Goal: Task Accomplishment & Management: Use online tool/utility

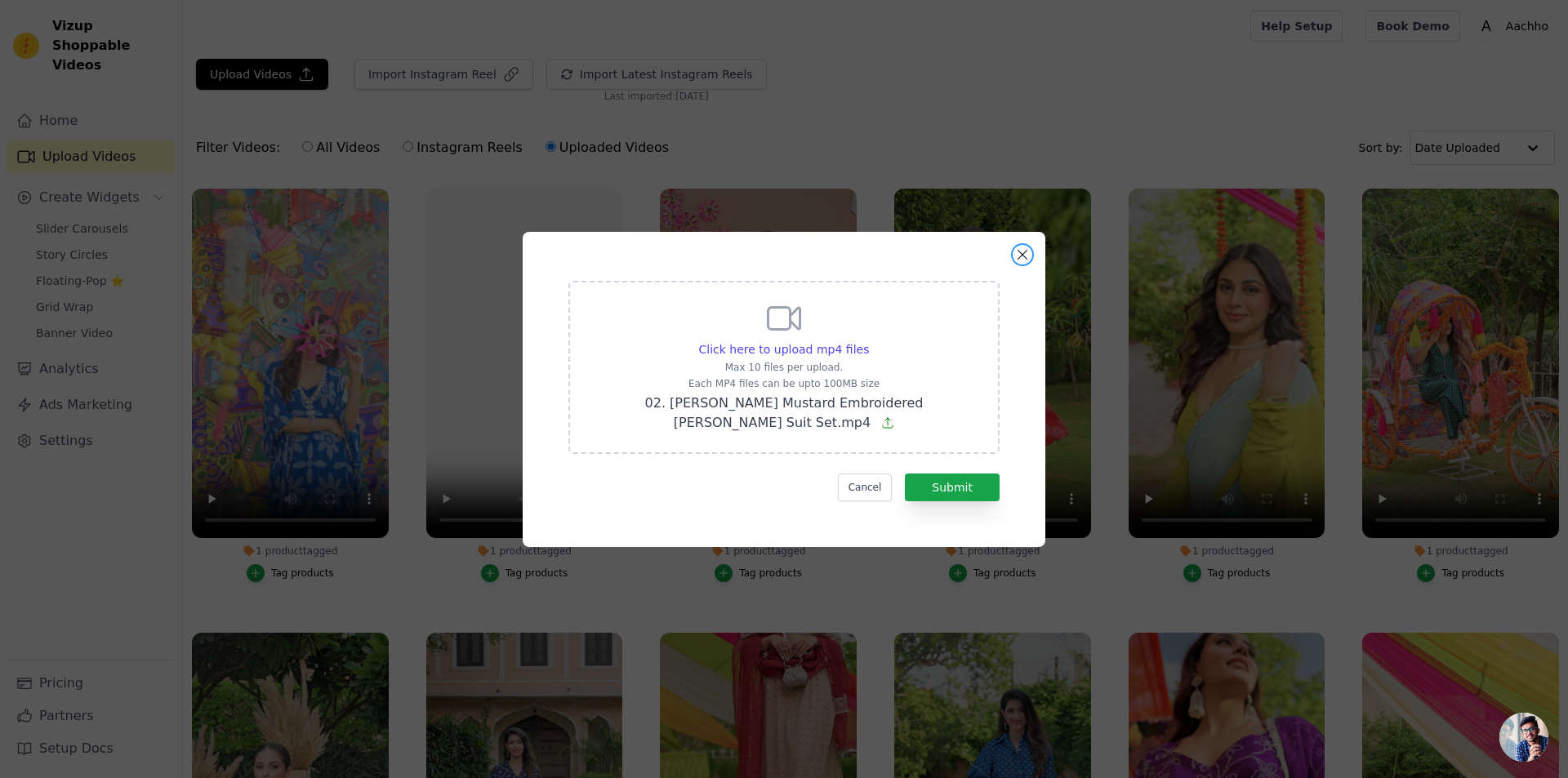
click at [1021, 264] on button "Close modal" at bounding box center [1023, 254] width 19 height 19
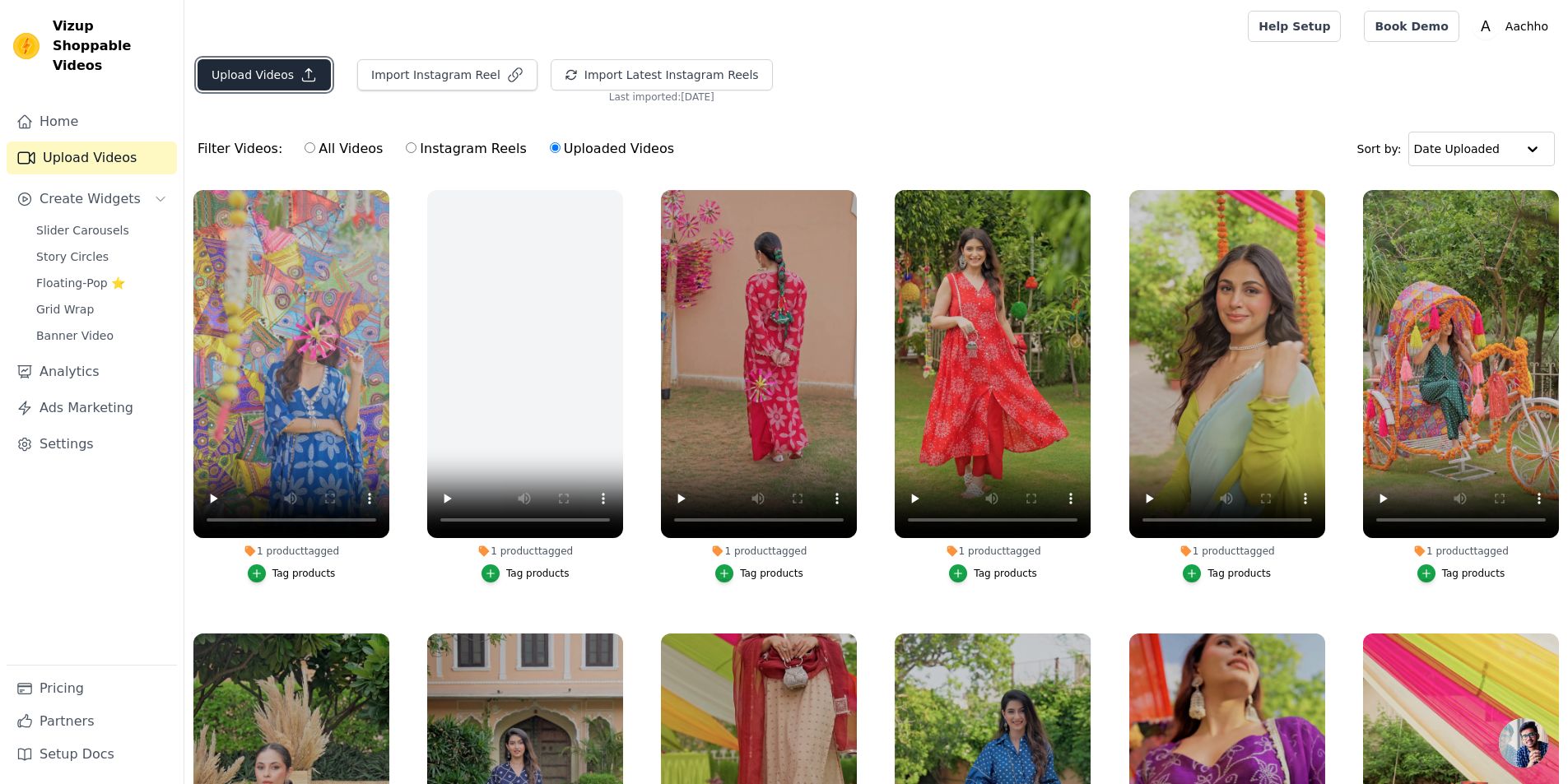
click at [283, 71] on button "Upload Videos" at bounding box center [264, 75] width 133 height 31
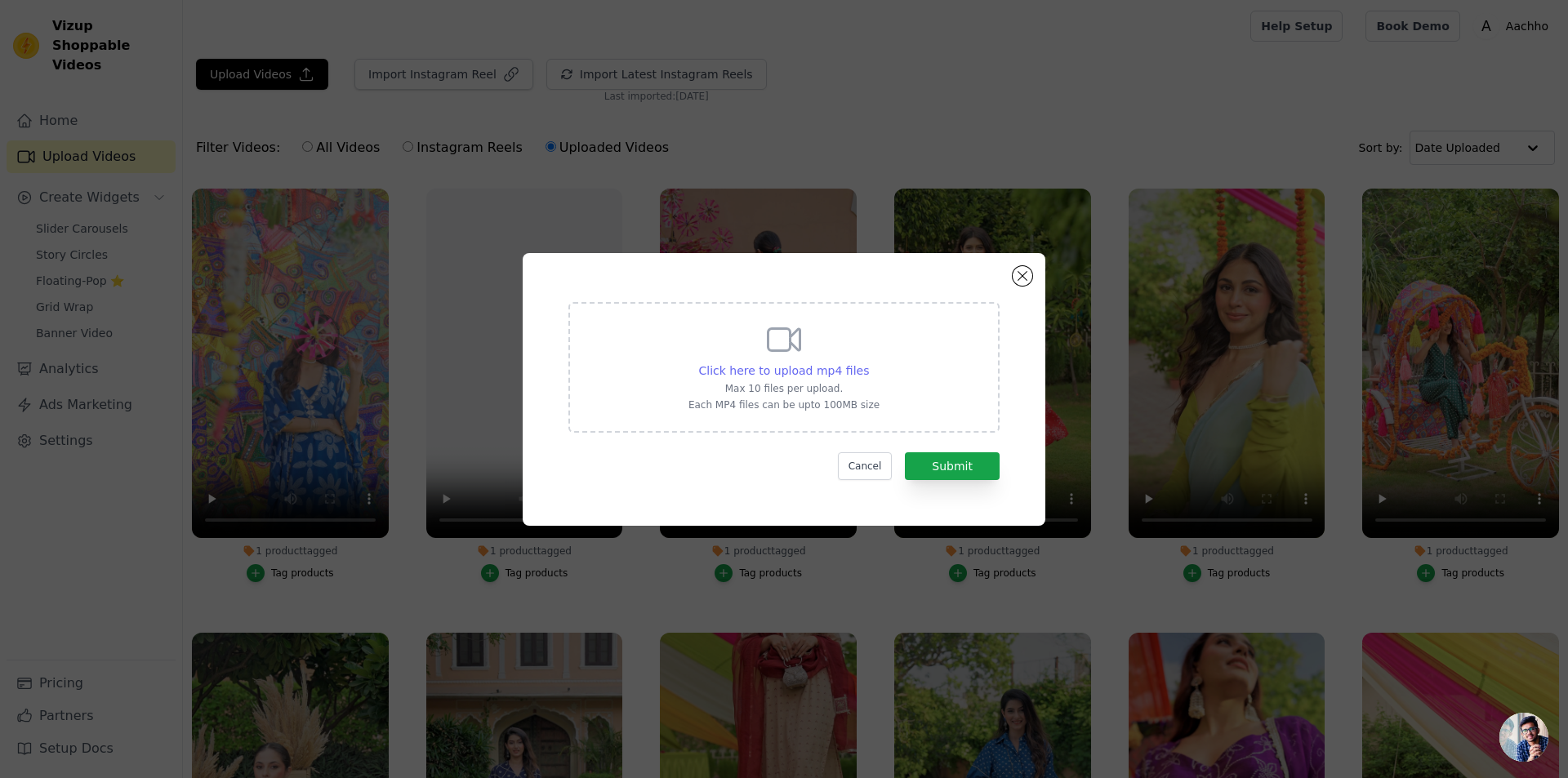
click at [809, 371] on span "Click here to upload mp4 files" at bounding box center [785, 370] width 171 height 13
click at [869, 362] on input "Click here to upload mp4 files Max 10 files per upload. Each MP4 files can be u…" at bounding box center [869, 361] width 1 height 1
type input "C:\fakepath\26.mp4"
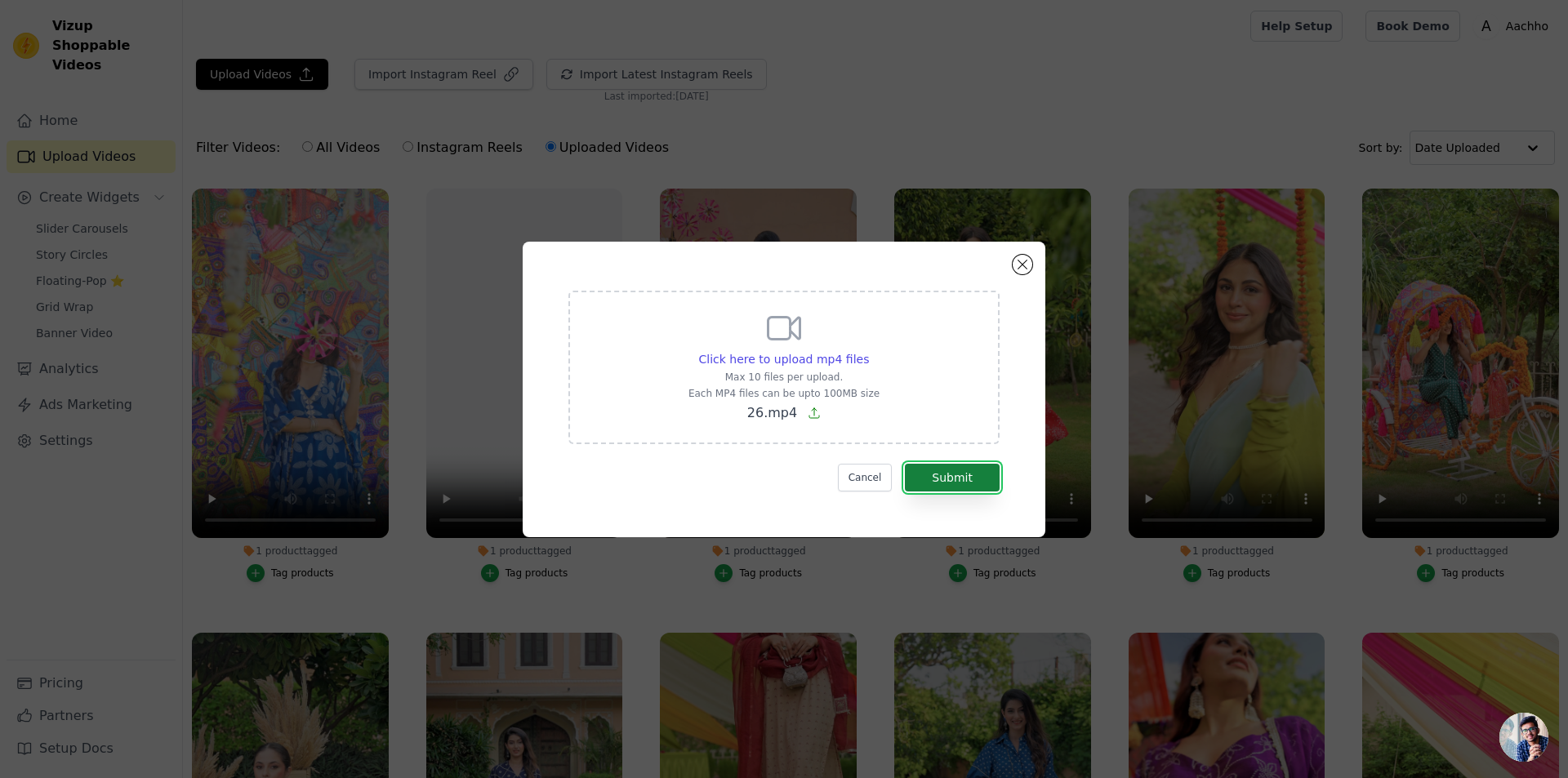
click at [988, 485] on button "Submit" at bounding box center [953, 478] width 95 height 28
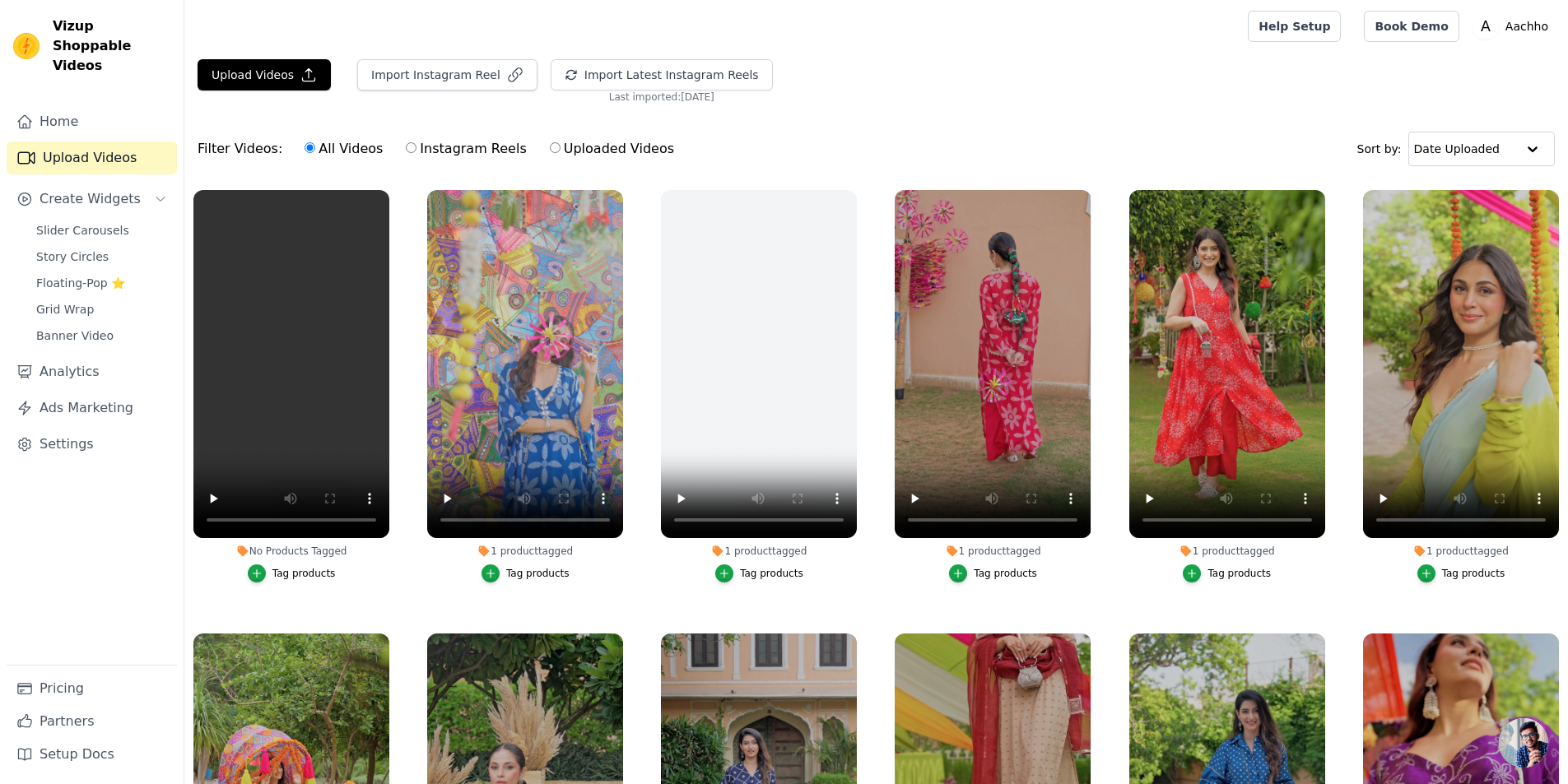
click at [550, 151] on input "Uploaded Videos" at bounding box center [555, 147] width 11 height 11
radio input "true"
click at [564, 146] on label "Uploaded Videos" at bounding box center [612, 149] width 126 height 22
click at [561, 146] on input "Uploaded Videos" at bounding box center [555, 147] width 11 height 11
click at [549, 148] on label "Uploaded Videos" at bounding box center [612, 149] width 126 height 22
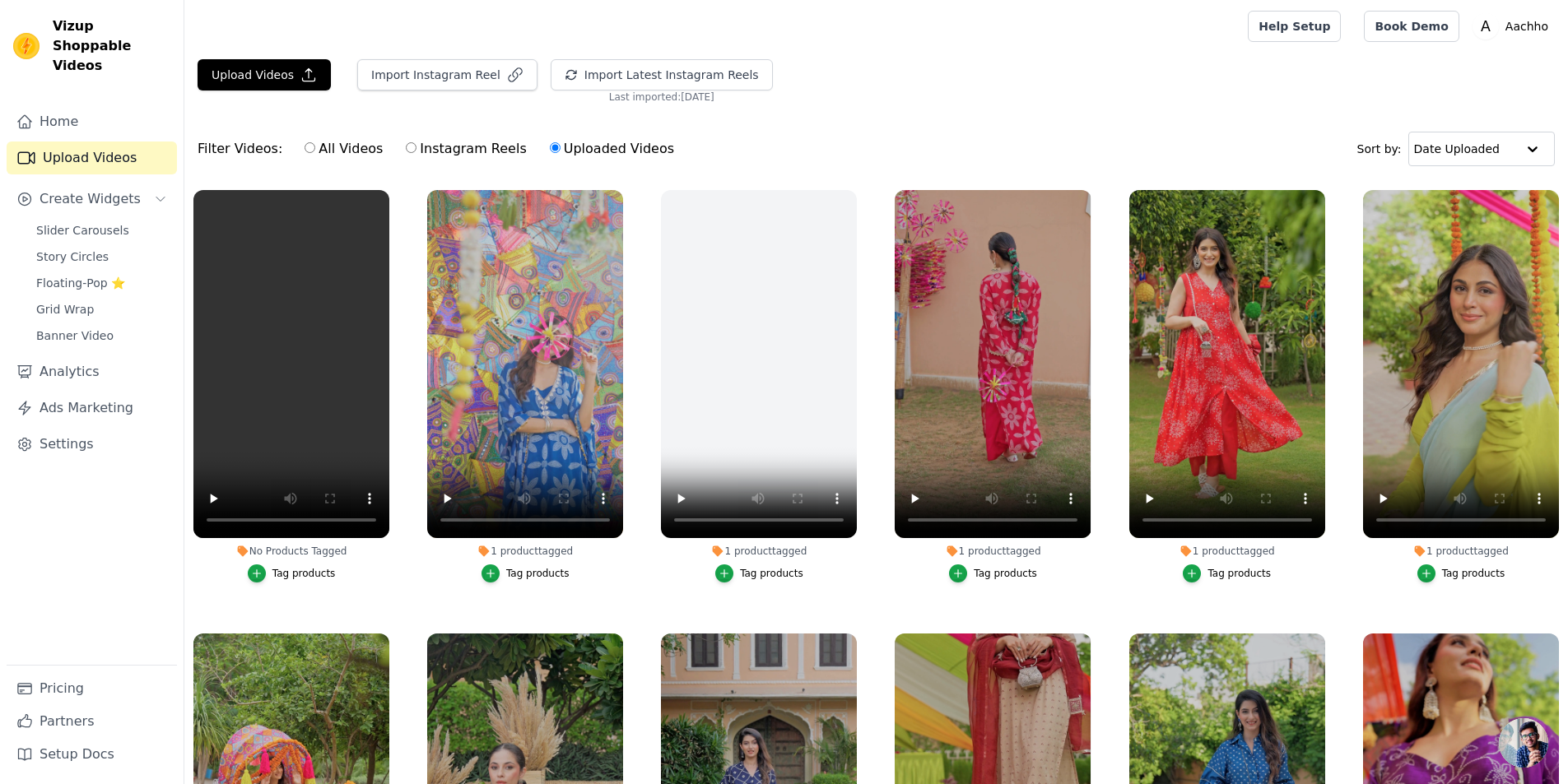
click at [550, 148] on input "Uploaded Videos" at bounding box center [555, 147] width 11 height 11
click at [282, 78] on button "Upload Videos" at bounding box center [264, 75] width 133 height 31
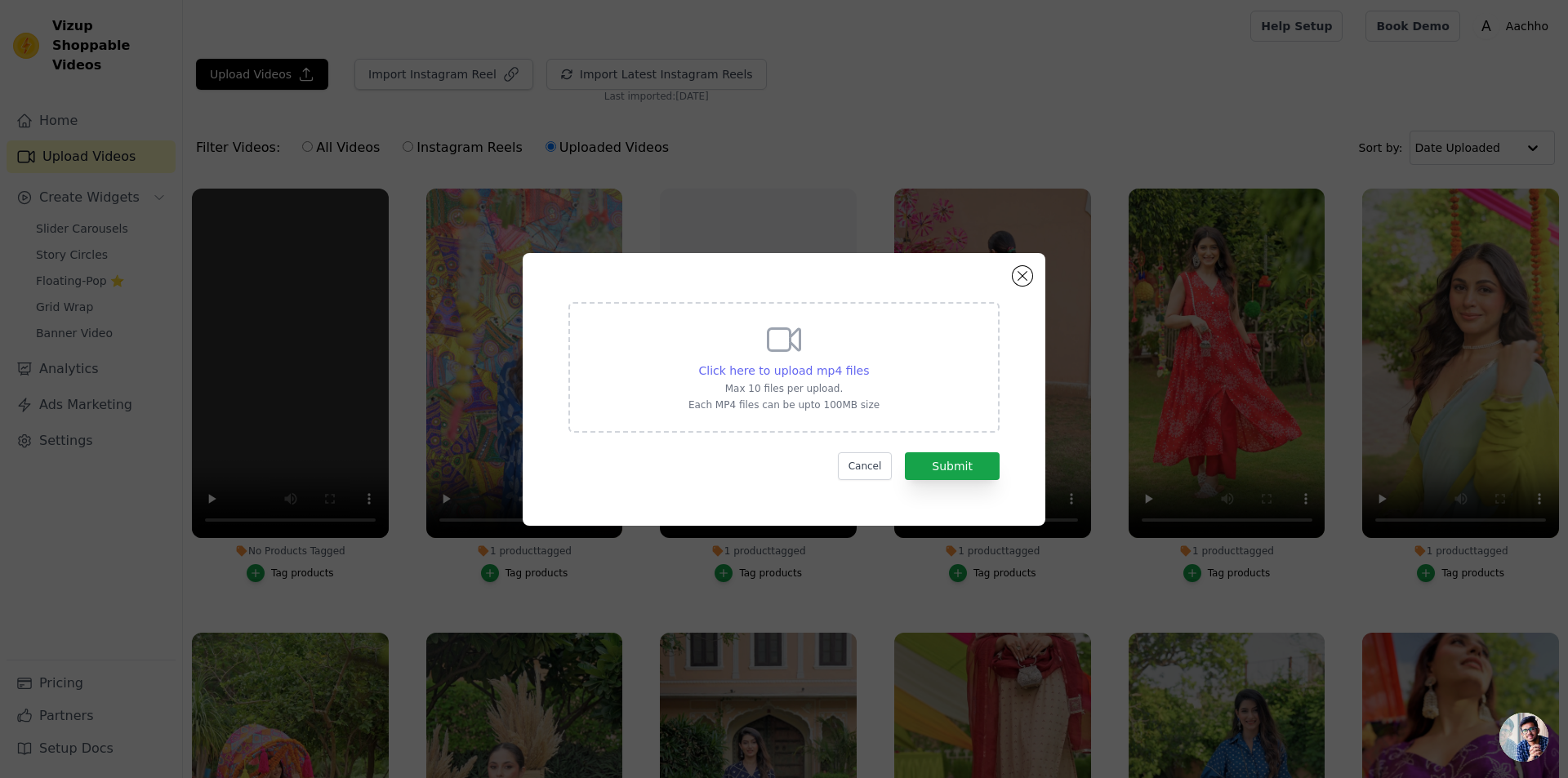
click at [783, 372] on span "Click here to upload mp4 files" at bounding box center [785, 370] width 171 height 13
click at [869, 362] on input "Click here to upload mp4 files Max 10 files per upload. Each MP4 files can be u…" at bounding box center [869, 361] width 1 height 1
type input "C:\fakepath\25.mp4"
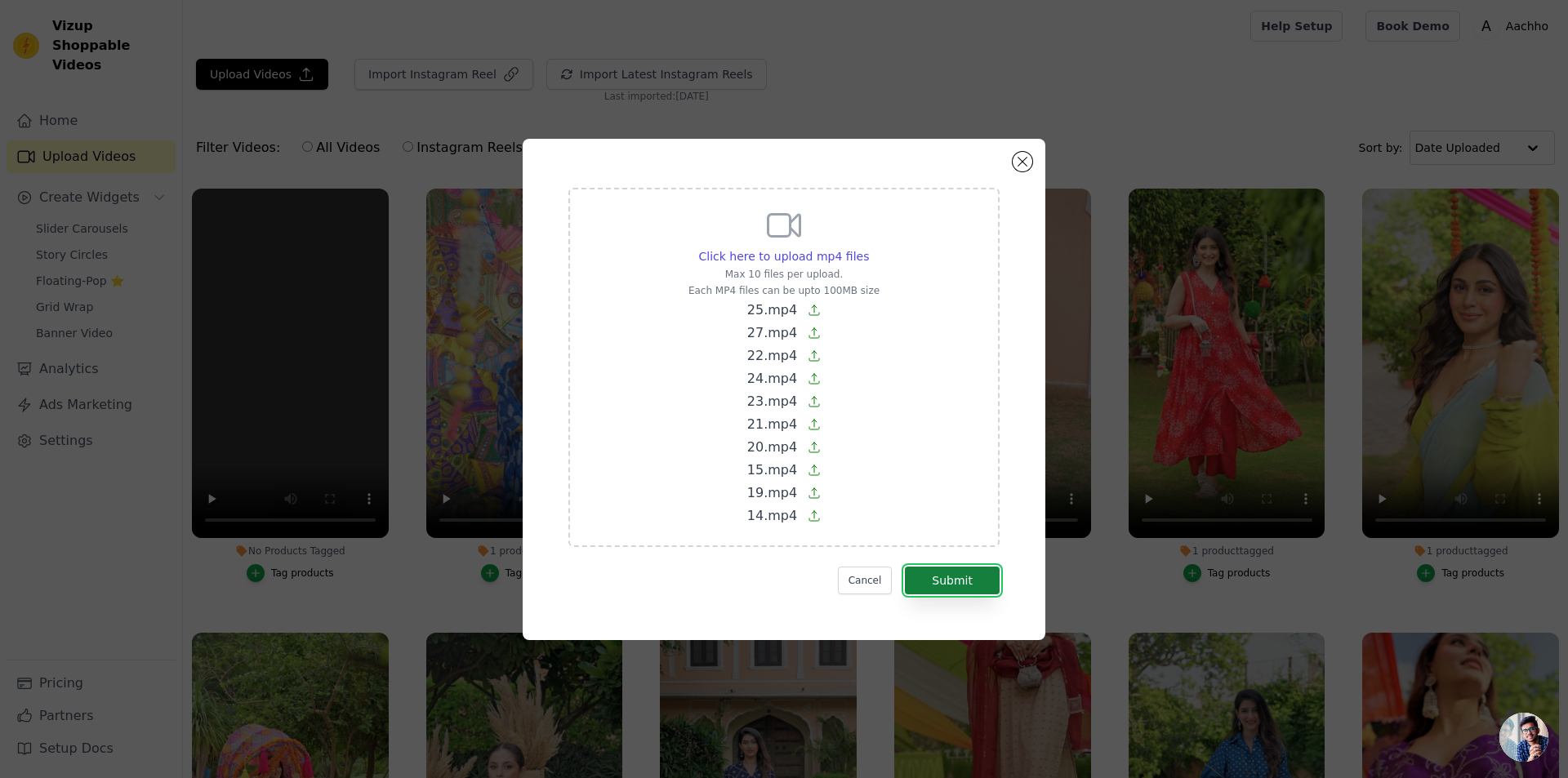
click at [962, 581] on button "Submit" at bounding box center [953, 581] width 95 height 28
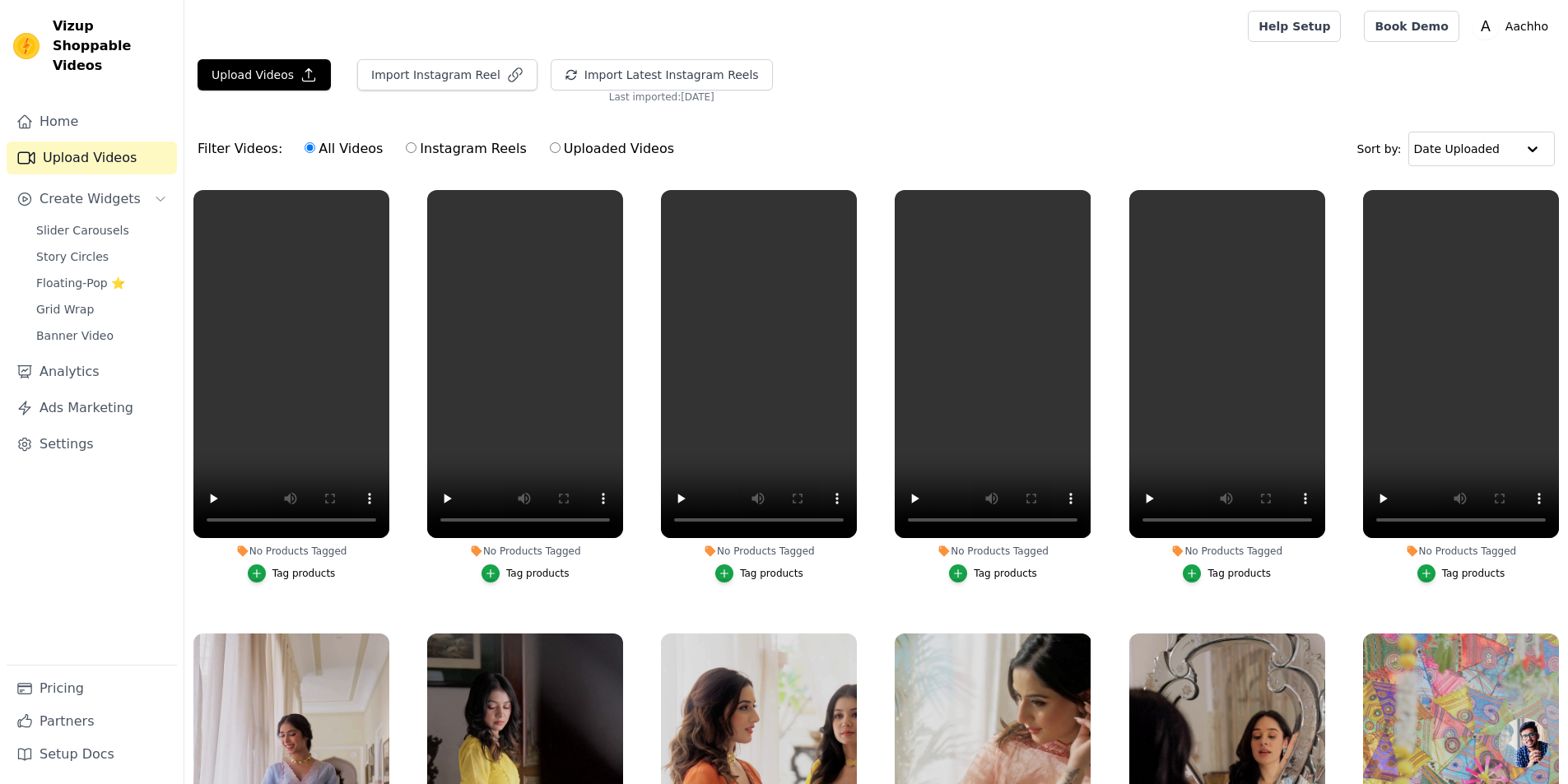
click at [550, 148] on input "Uploaded Videos" at bounding box center [555, 147] width 11 height 11
radio input "true"
click at [290, 57] on main "Upload Videos Import Instagram Reel Import Latest Instagram Reels Import Latest…" at bounding box center [875, 502] width 1383 height 899
click at [279, 72] on button "Upload Videos" at bounding box center [264, 75] width 133 height 31
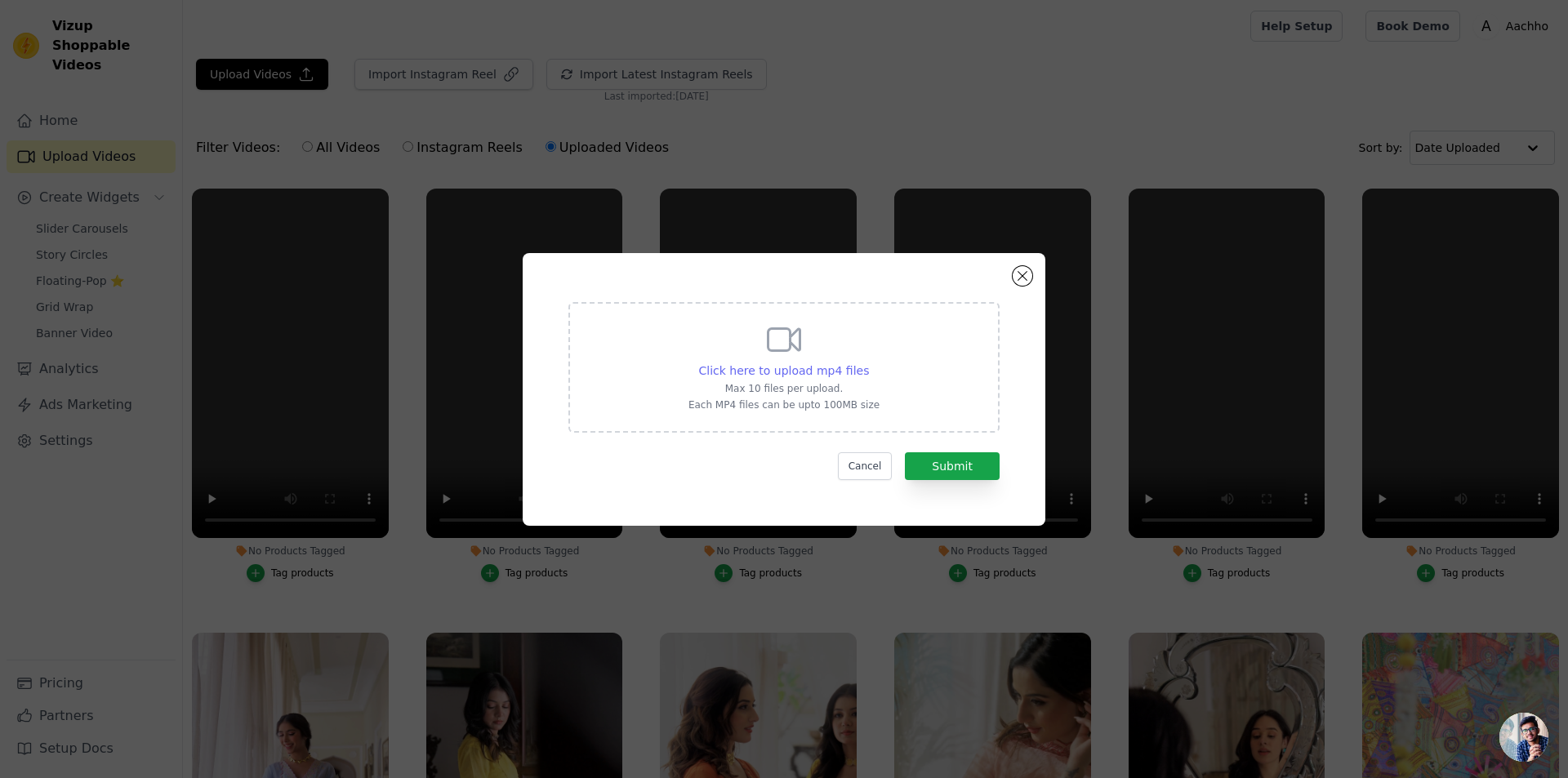
click at [786, 369] on span "Click here to upload mp4 files" at bounding box center [785, 370] width 171 height 13
click at [869, 362] on input "Click here to upload mp4 files Max 10 files per upload. Each MP4 files can be u…" at bounding box center [869, 361] width 1 height 1
type input "C:\fakepath\17.mp4"
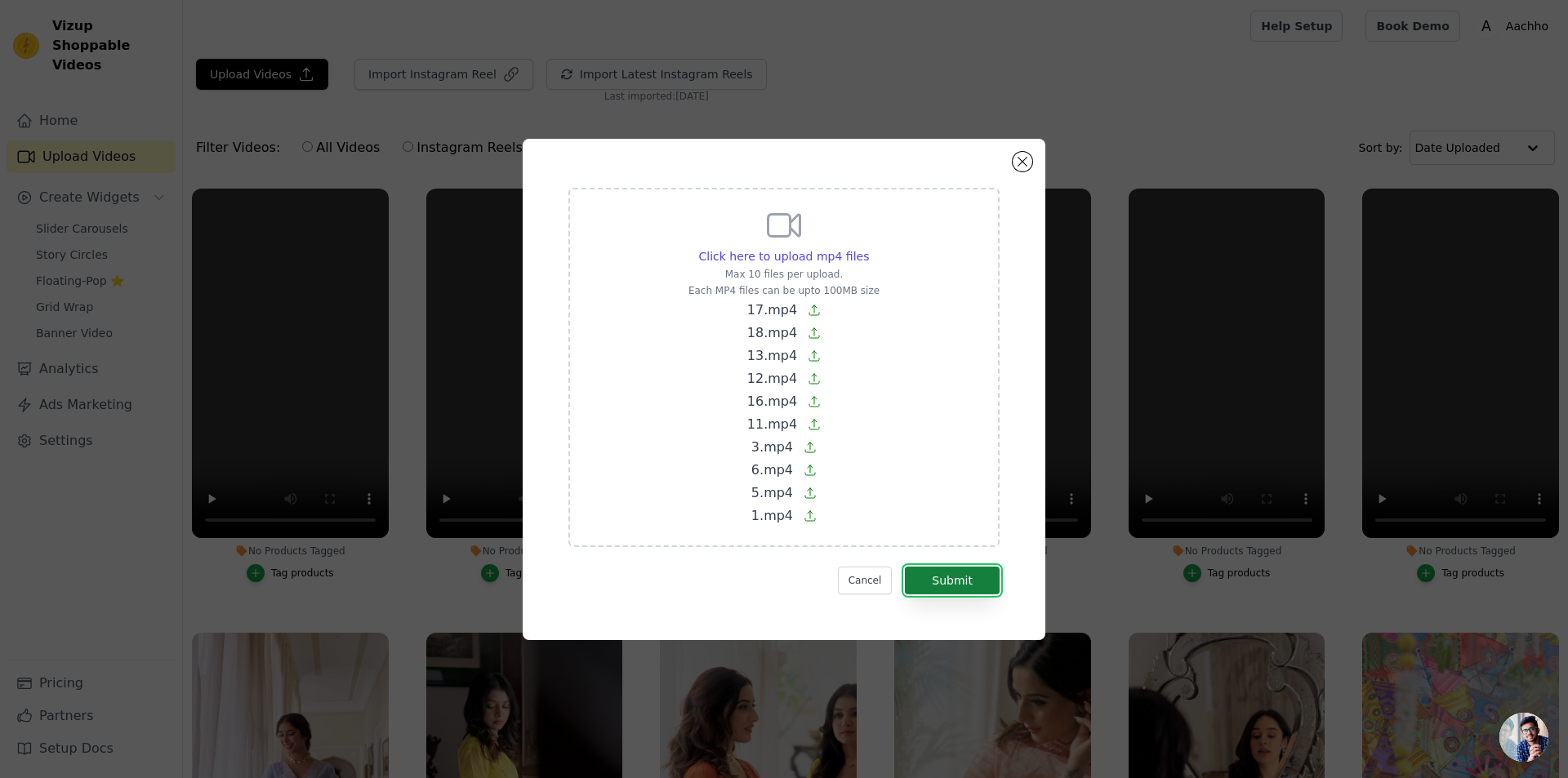
click at [949, 577] on button "Submit" at bounding box center [953, 581] width 95 height 28
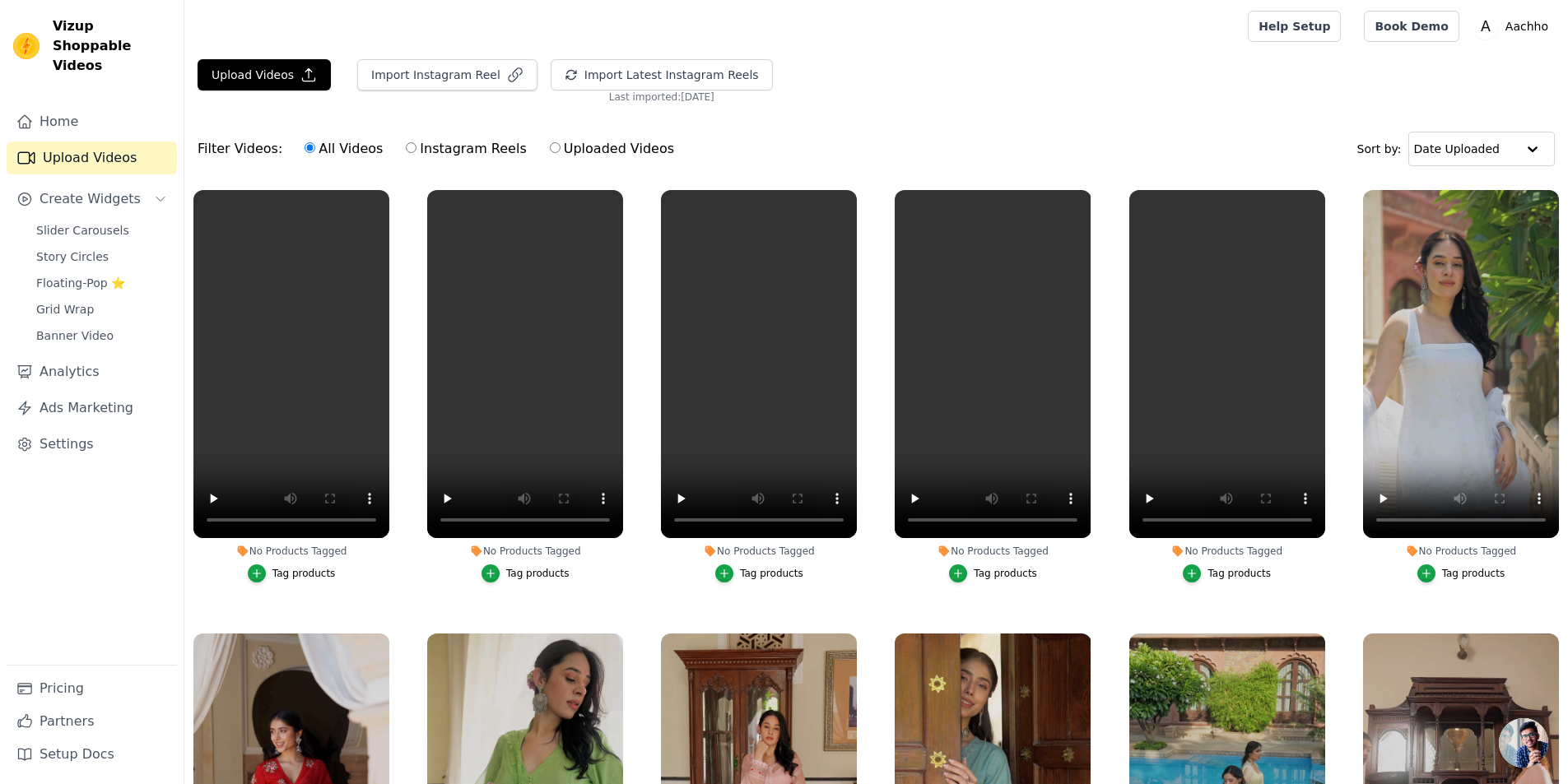
click at [549, 154] on label "Uploaded Videos" at bounding box center [612, 149] width 126 height 22
click at [550, 153] on input "Uploaded Videos" at bounding box center [555, 147] width 11 height 11
radio input "true"
click at [267, 80] on button "Upload Videos" at bounding box center [264, 75] width 133 height 31
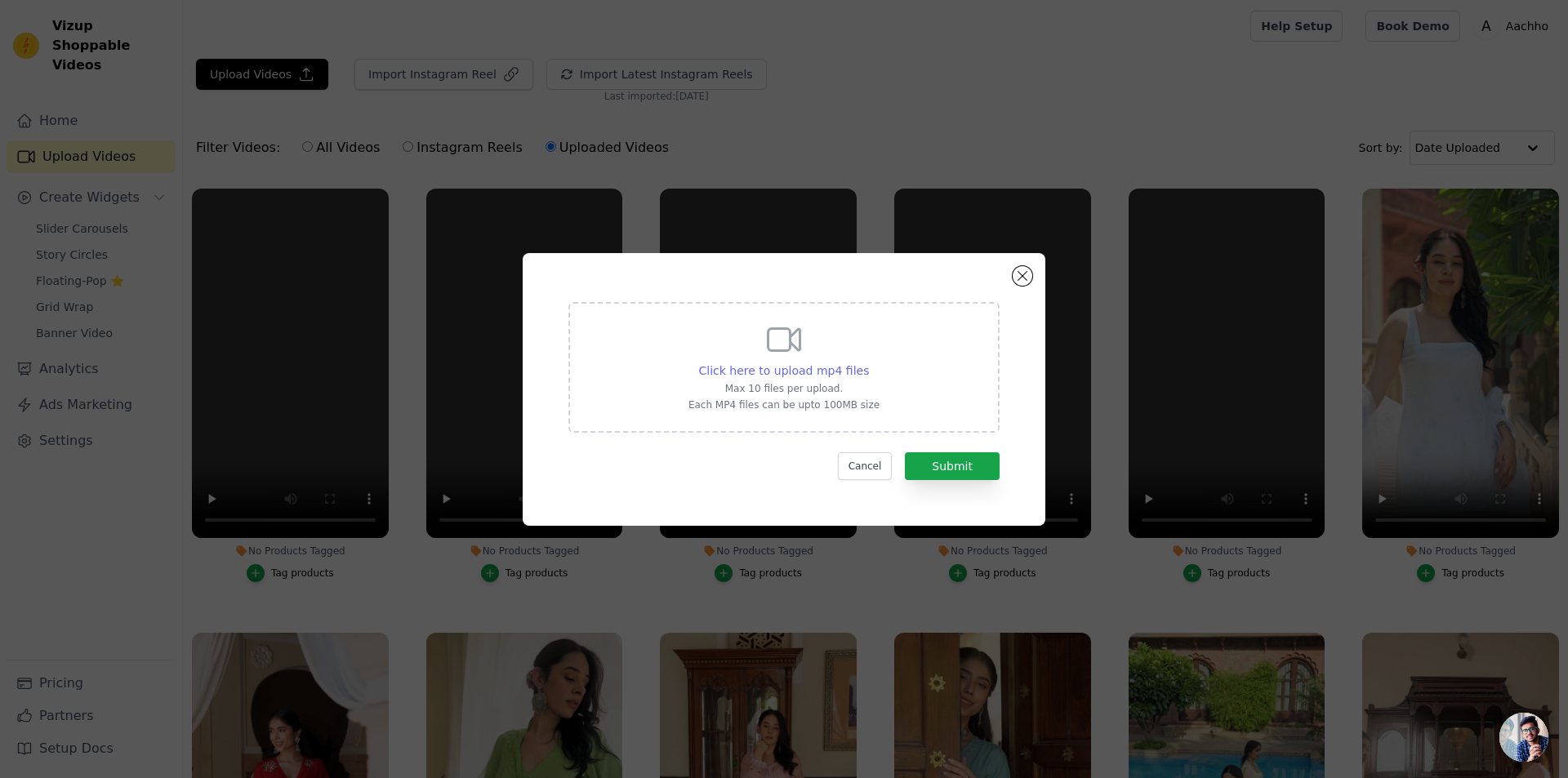
click at [798, 370] on span "Click here to upload mp4 files" at bounding box center [785, 370] width 171 height 13
click at [869, 362] on input "Click here to upload mp4 files Max 10 files per upload. Each MP4 files can be u…" at bounding box center [869, 361] width 1 height 1
type input "C:\fakepath\2.mp4"
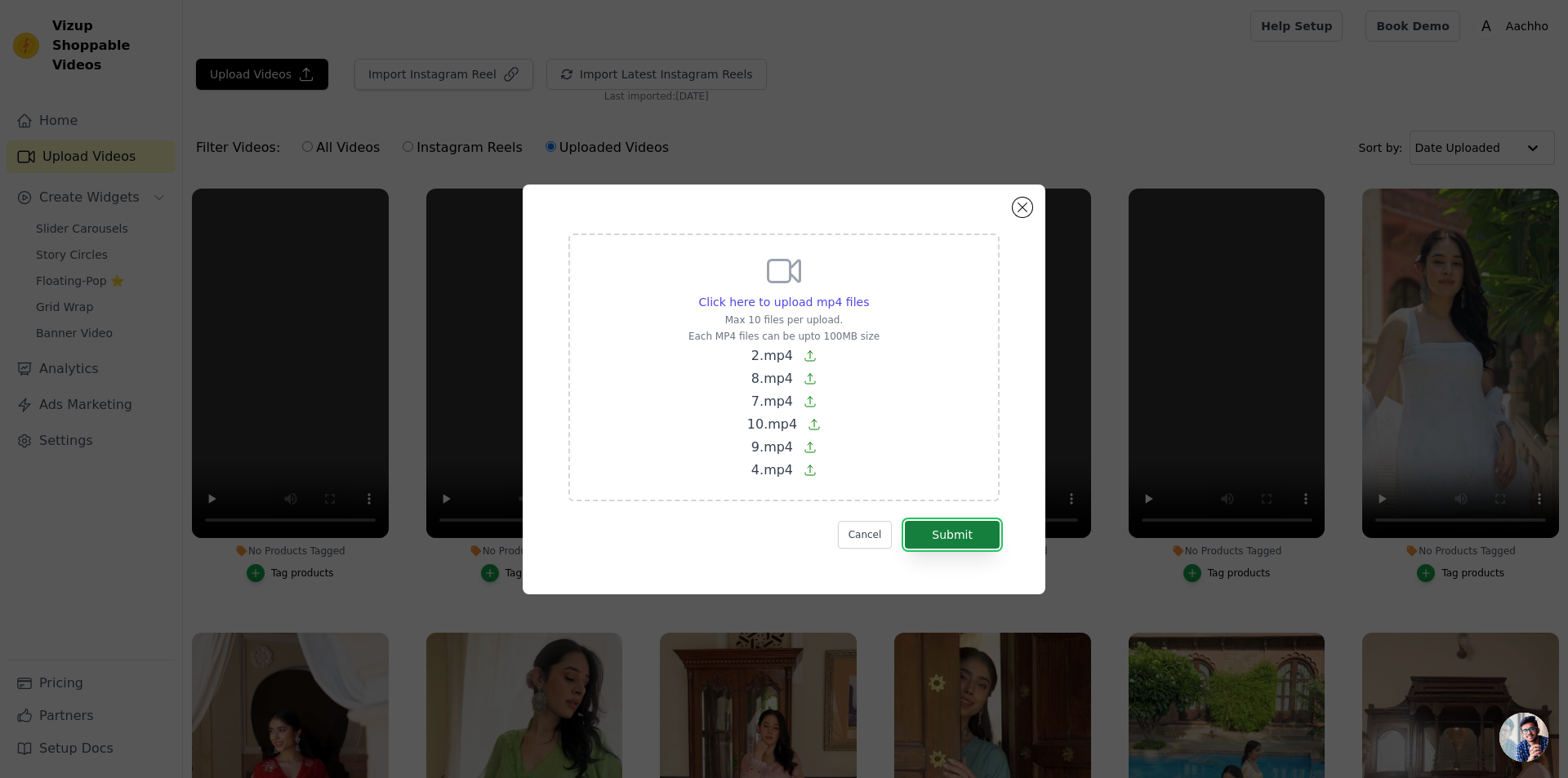
click at [959, 538] on button "Submit" at bounding box center [953, 534] width 95 height 28
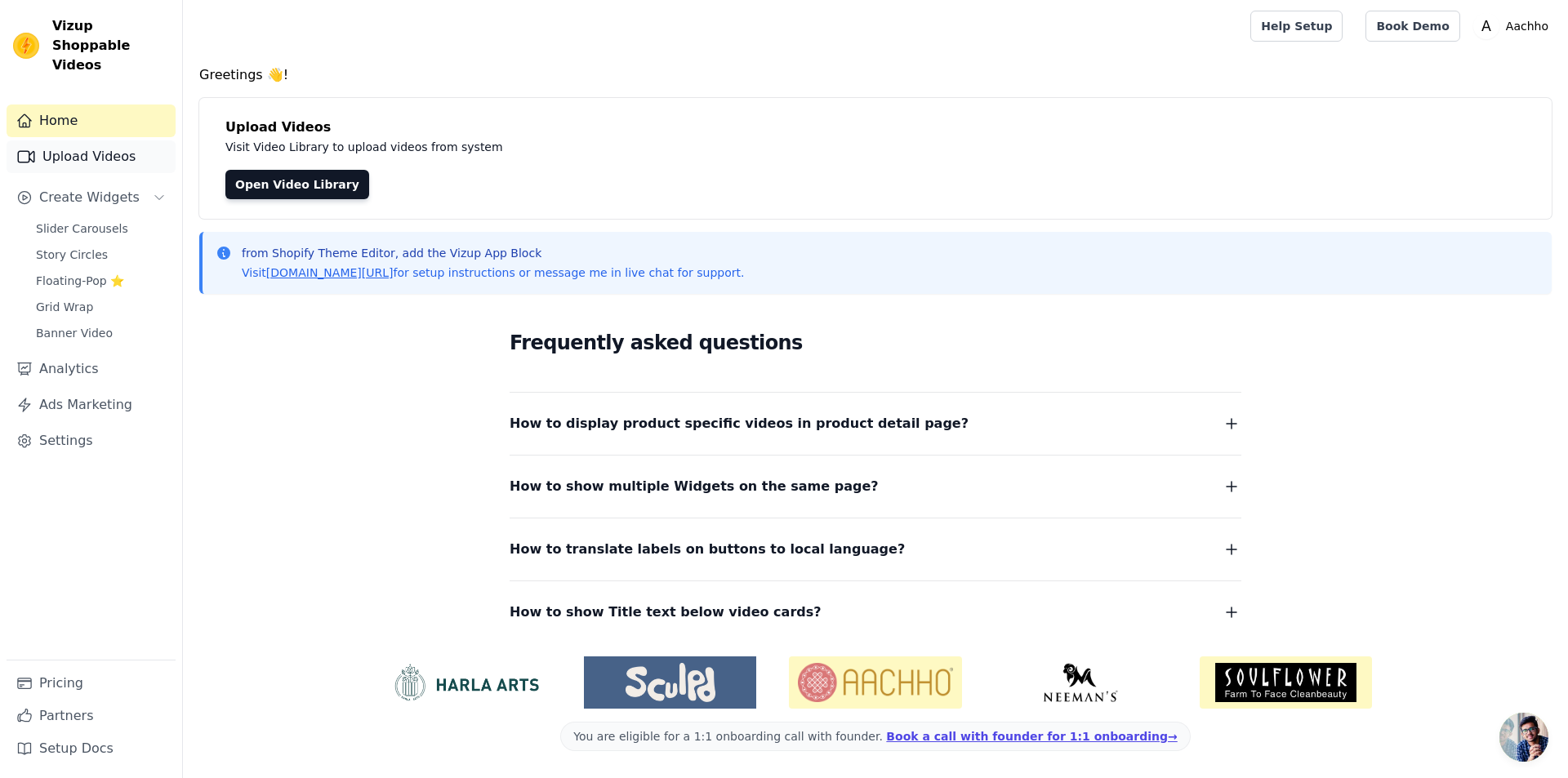
click at [96, 142] on link "Upload Videos" at bounding box center [91, 157] width 169 height 33
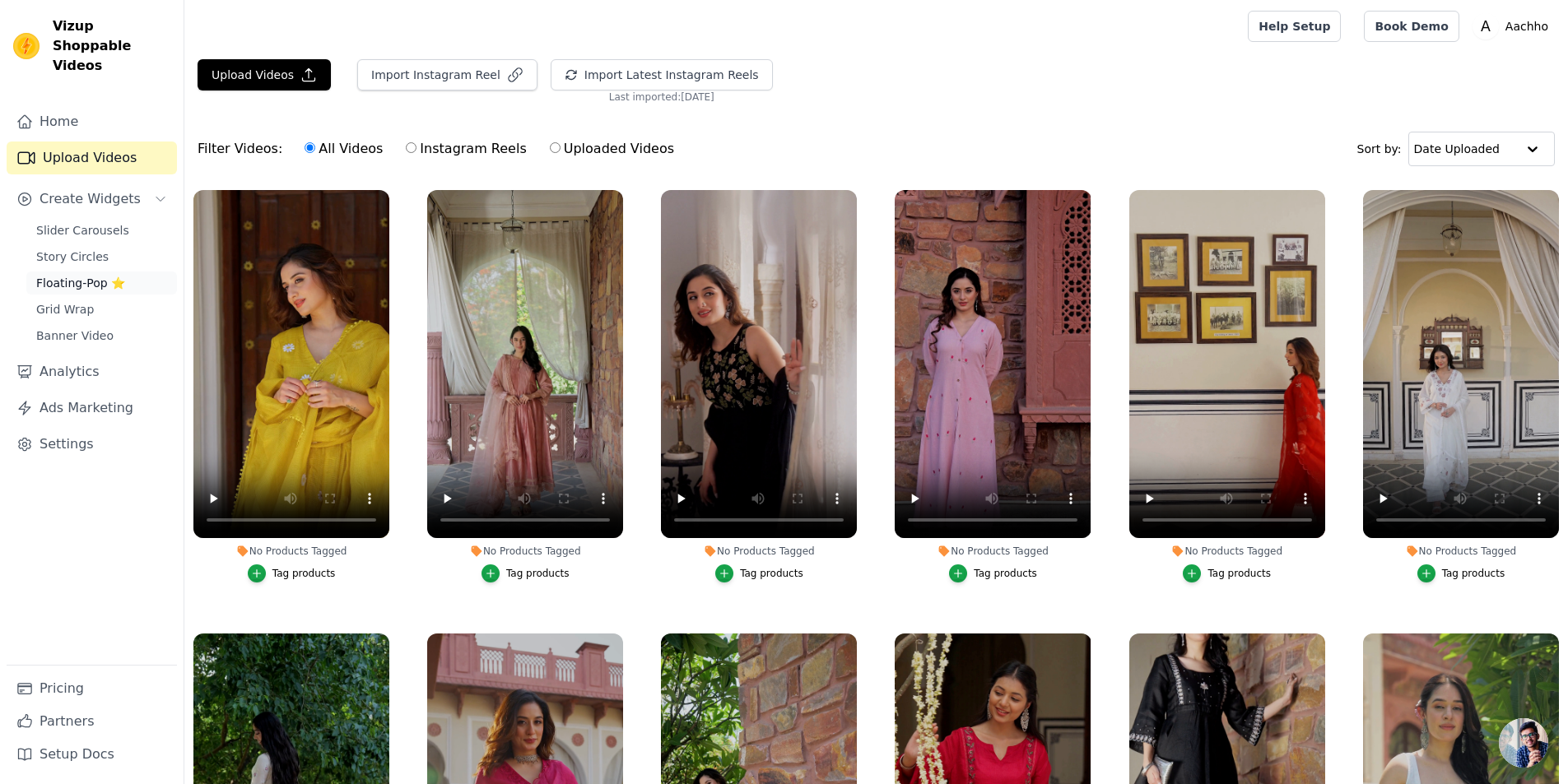
click at [105, 275] on span "Floating-Pop ⭐" at bounding box center [80, 283] width 89 height 17
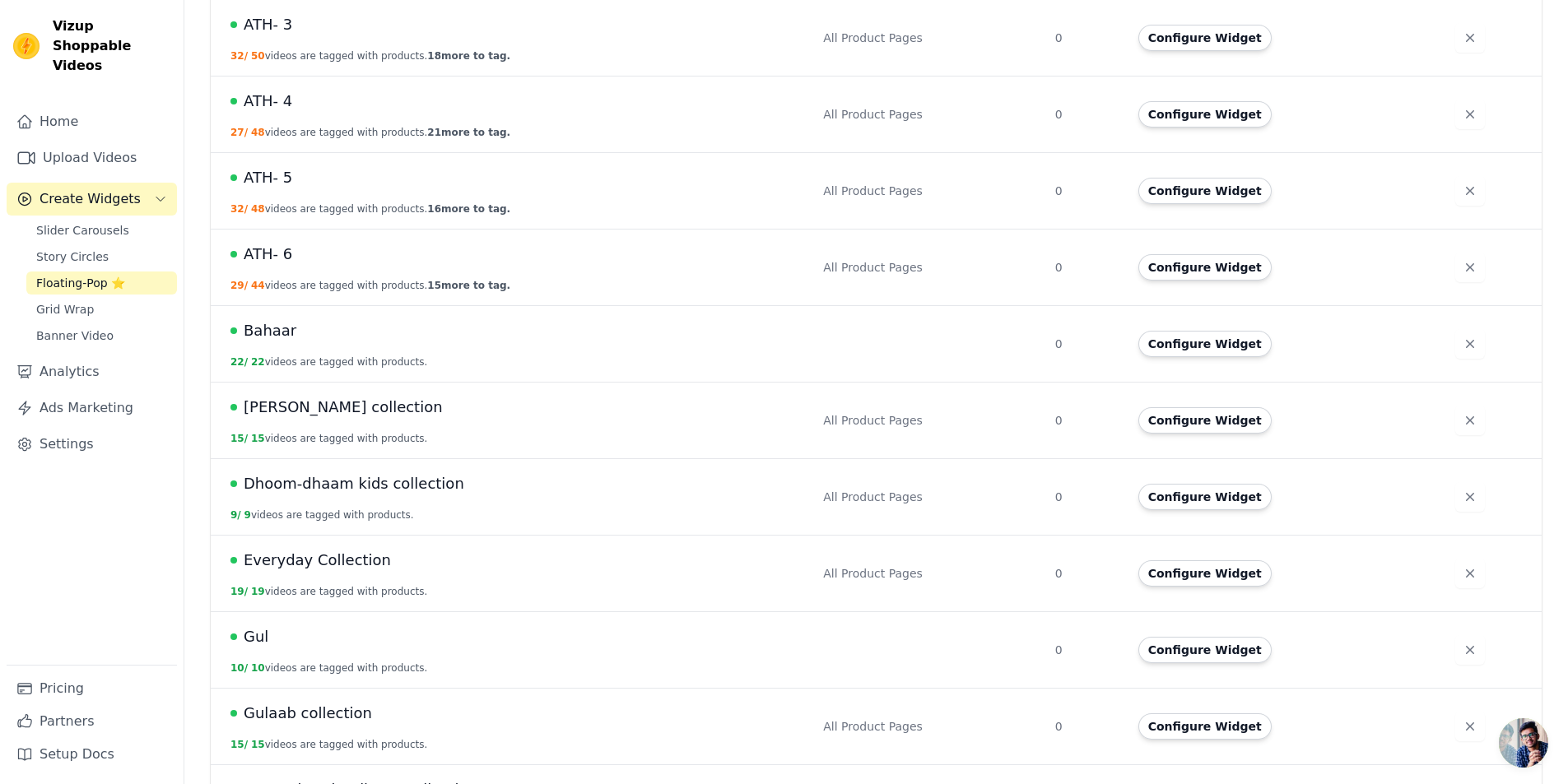
scroll to position [741, 0]
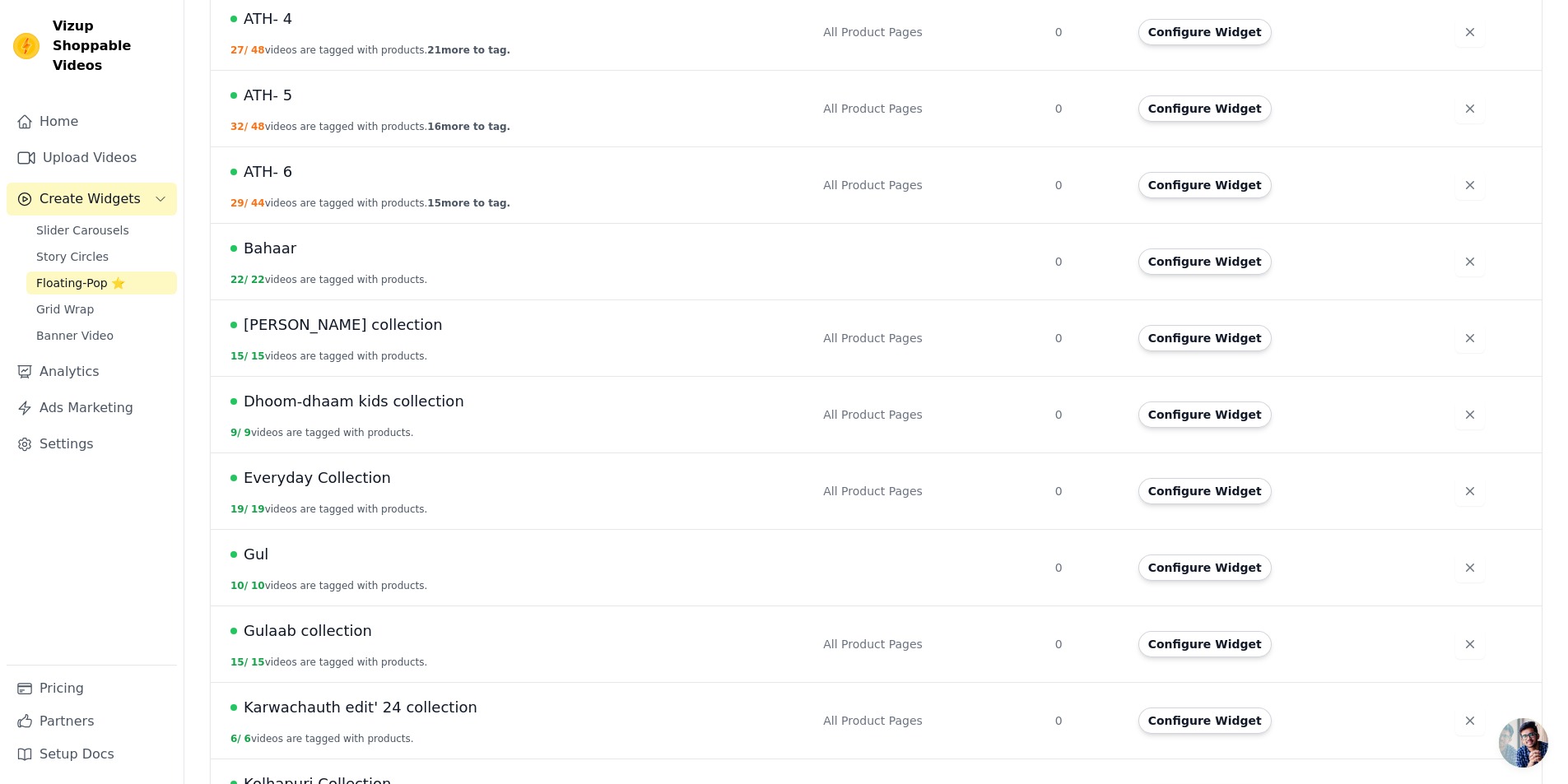
click at [327, 543] on div "Gul" at bounding box center [516, 555] width 573 height 23
click at [260, 543] on span "Gul" at bounding box center [255, 555] width 24 height 23
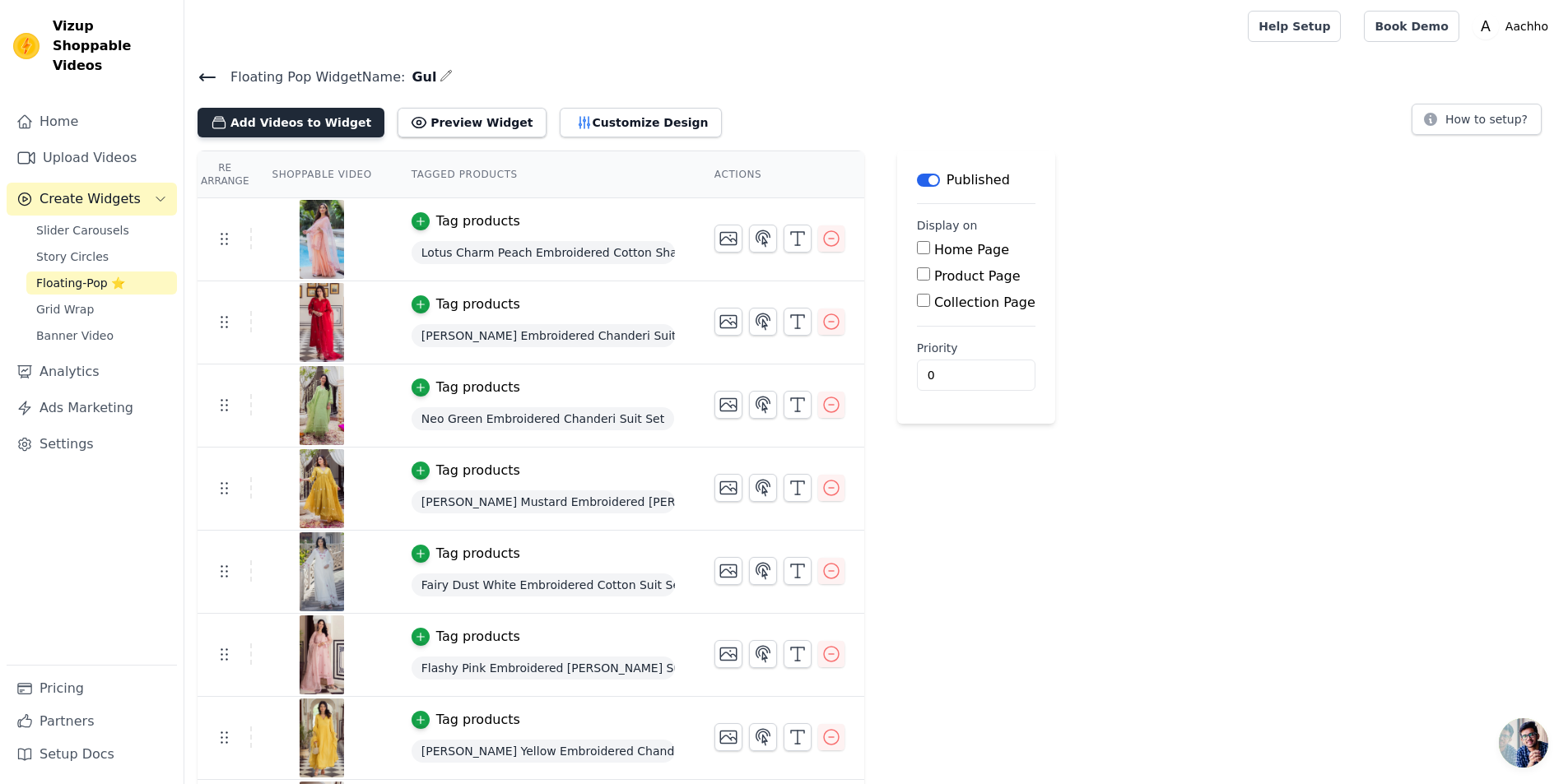
click at [305, 118] on button "Add Videos to Widget" at bounding box center [291, 122] width 187 height 29
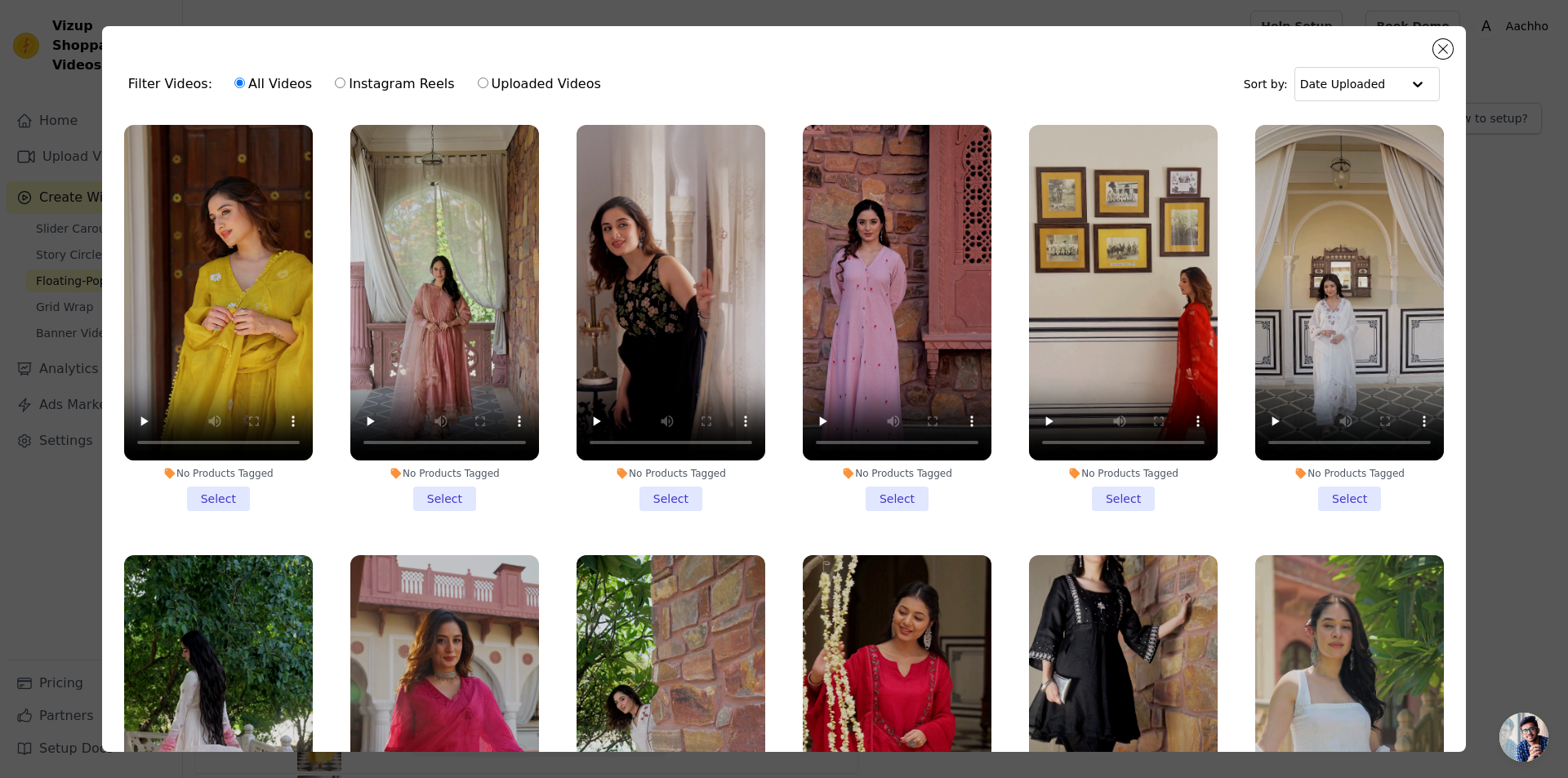
click at [208, 496] on li "No Products Tagged Select" at bounding box center [219, 319] width 188 height 387
click at [0, 0] on input "No Products Tagged Select" at bounding box center [0, 0] width 0 height 0
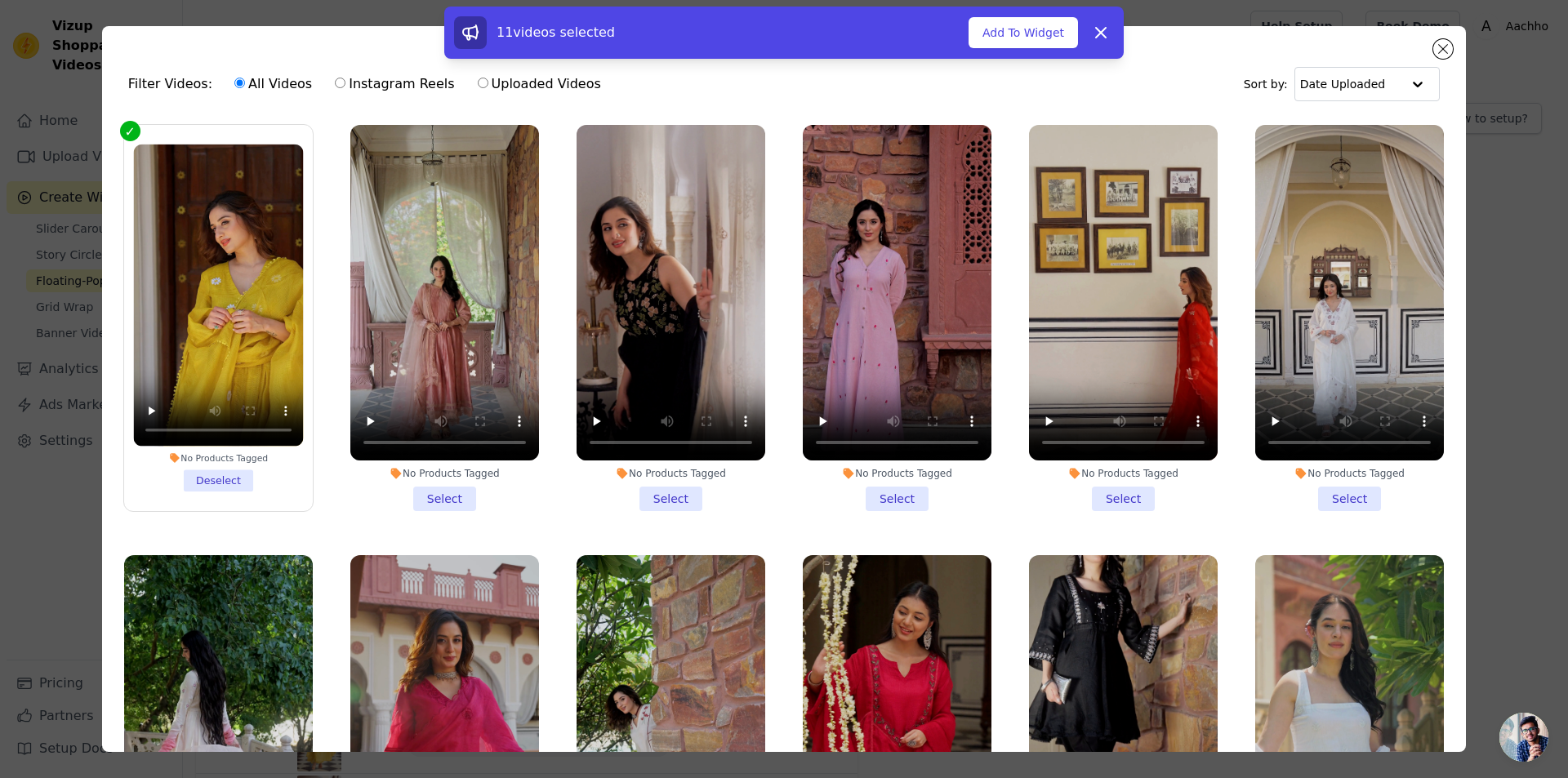
click at [424, 485] on li "No Products Tagged Select" at bounding box center [445, 319] width 188 height 387
click at [0, 0] on input "No Products Tagged Select" at bounding box center [0, 0] width 0 height 0
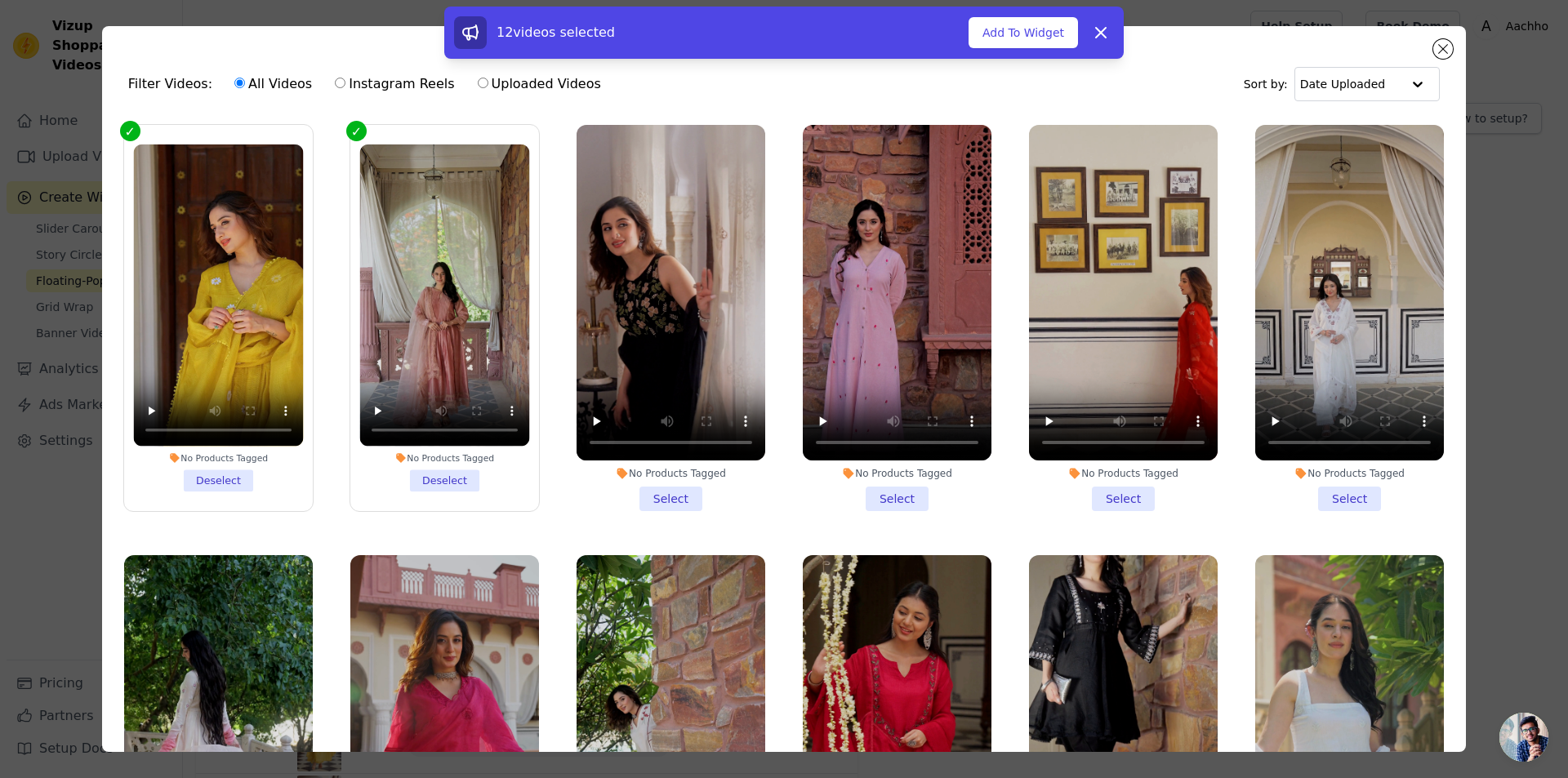
click at [656, 490] on li "No Products Tagged Select" at bounding box center [671, 319] width 188 height 387
click at [0, 0] on input "No Products Tagged Select" at bounding box center [0, 0] width 0 height 0
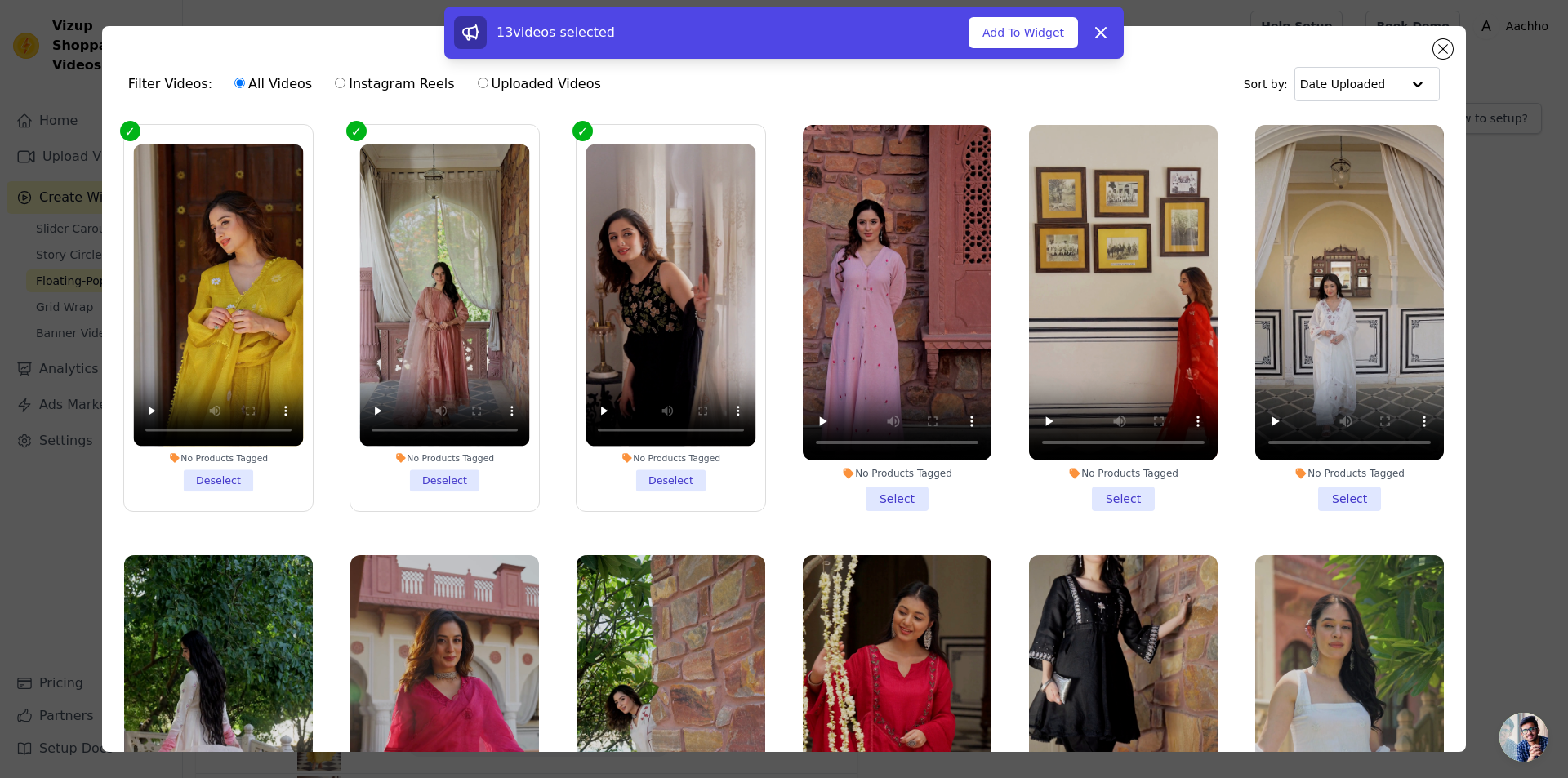
click at [887, 500] on li "No Products Tagged Select" at bounding box center [897, 319] width 188 height 387
click at [0, 0] on input "No Products Tagged Select" at bounding box center [0, 0] width 0 height 0
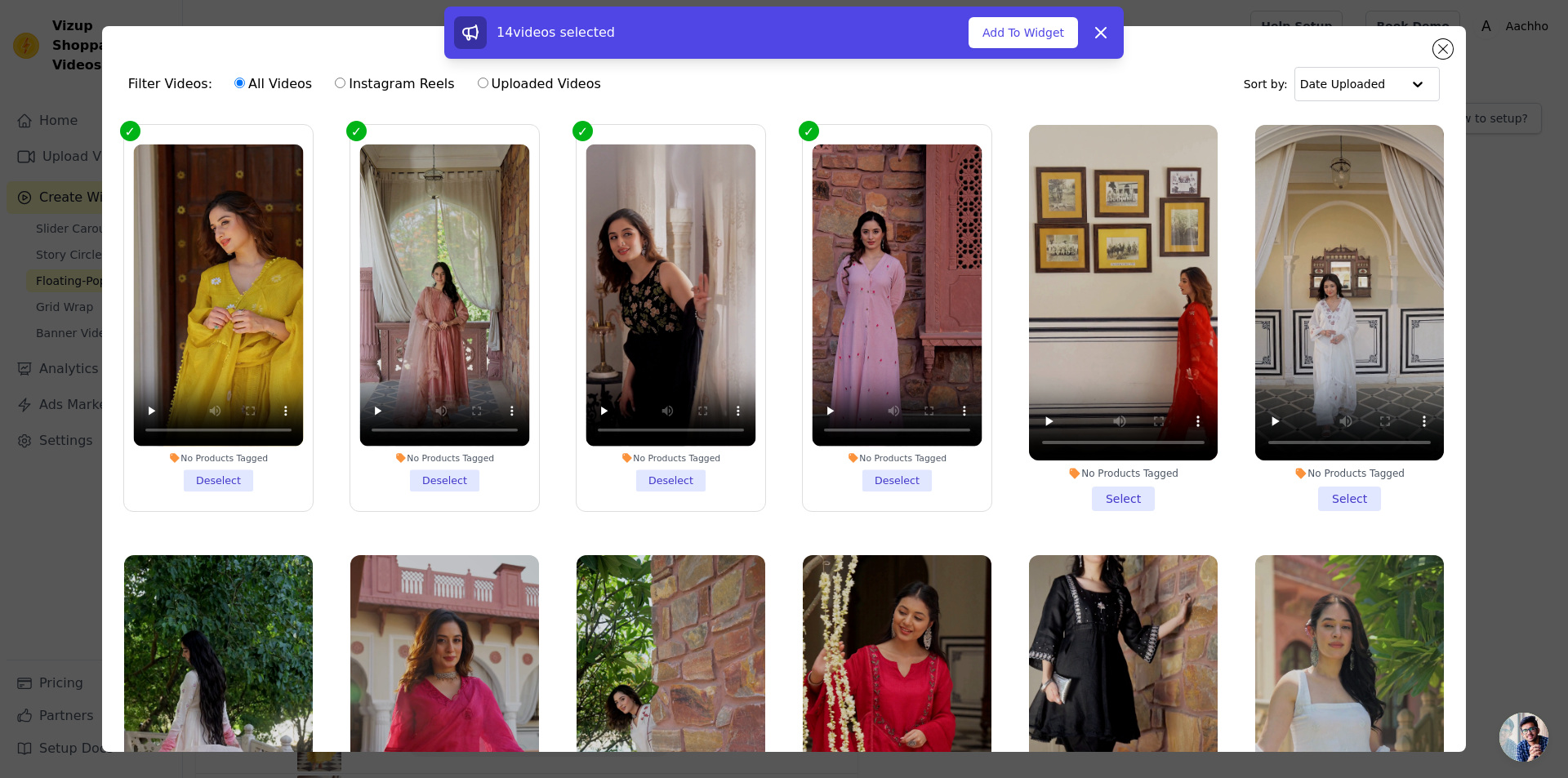
click at [1128, 493] on li "No Products Tagged Select" at bounding box center [1123, 319] width 188 height 387
click at [0, 0] on input "No Products Tagged Select" at bounding box center [0, 0] width 0 height 0
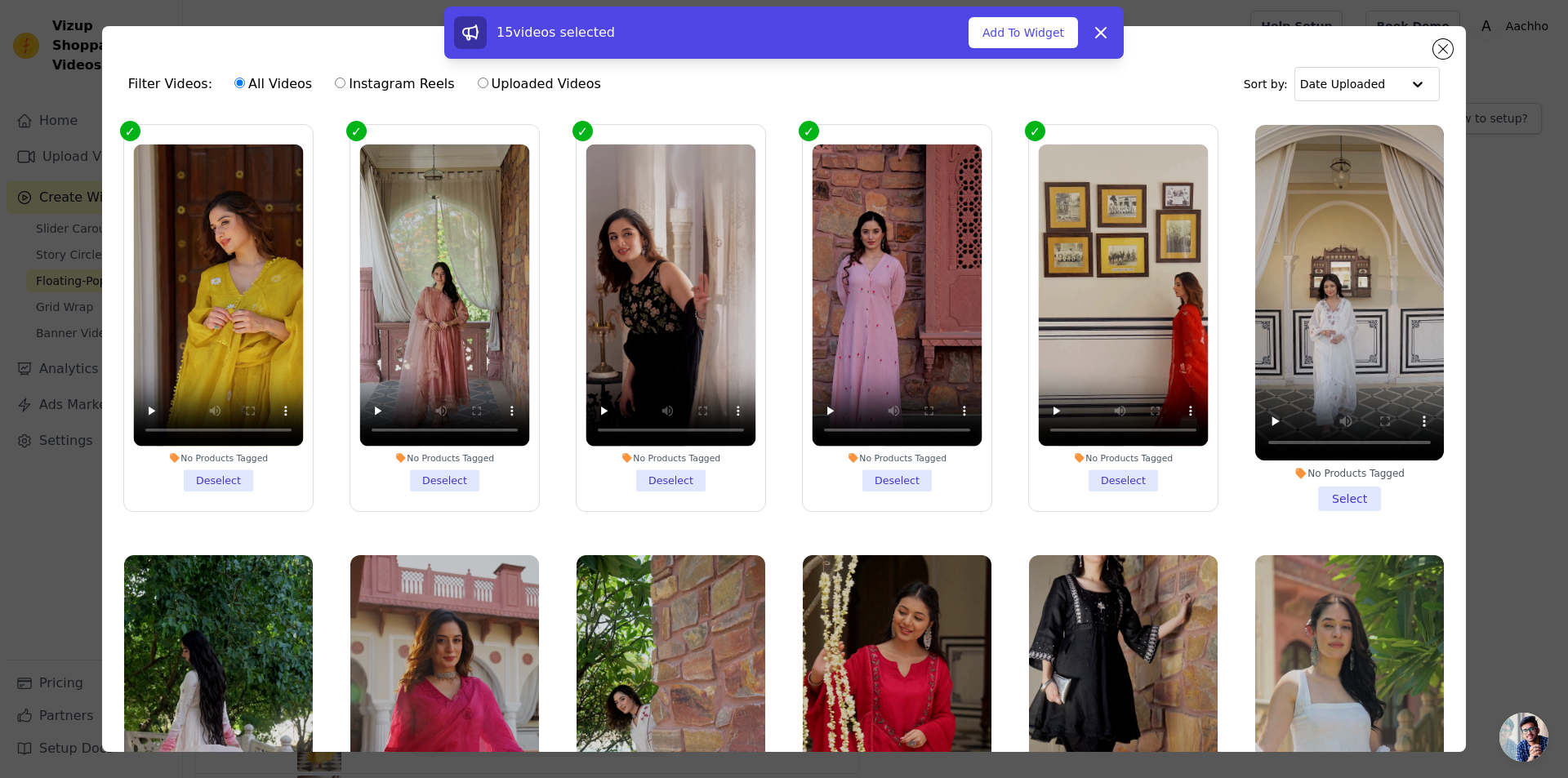
click at [1349, 493] on li "No Products Tagged Select" at bounding box center [1349, 319] width 188 height 387
click at [0, 0] on input "No Products Tagged Select" at bounding box center [0, 0] width 0 height 0
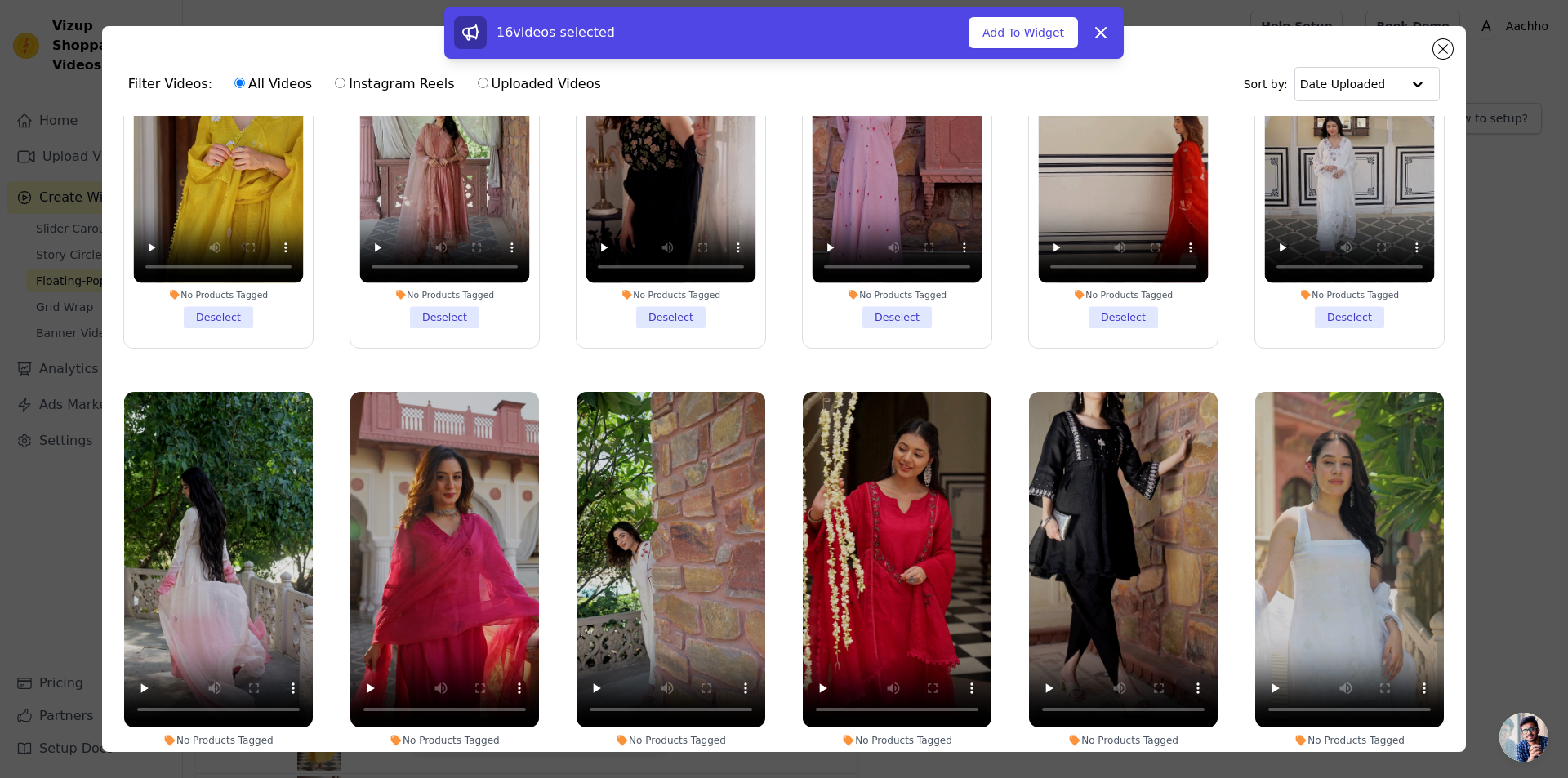
scroll to position [326, 0]
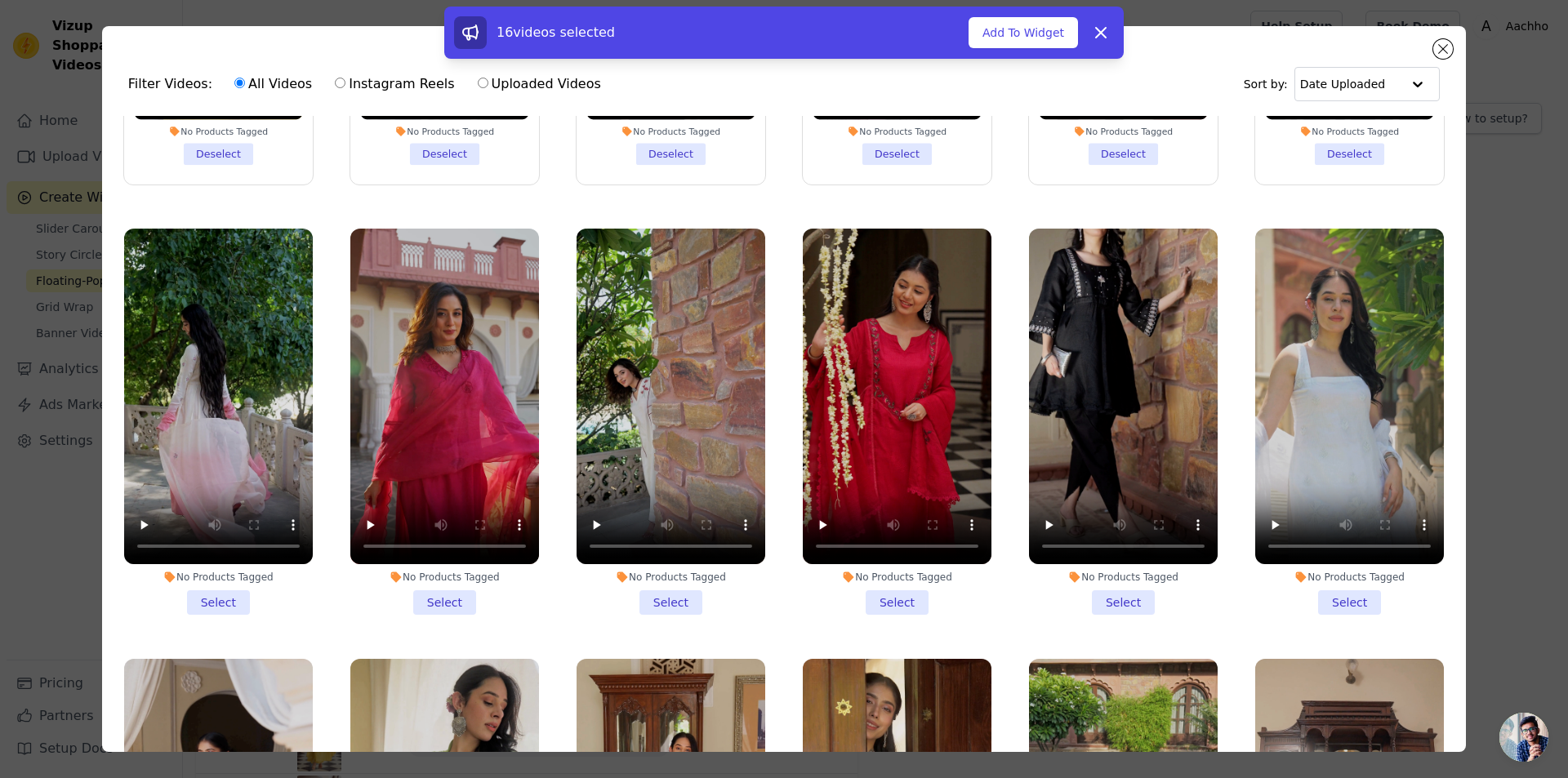
click at [200, 594] on li "No Products Tagged Select" at bounding box center [219, 422] width 188 height 387
click at [0, 0] on input "No Products Tagged Select" at bounding box center [0, 0] width 0 height 0
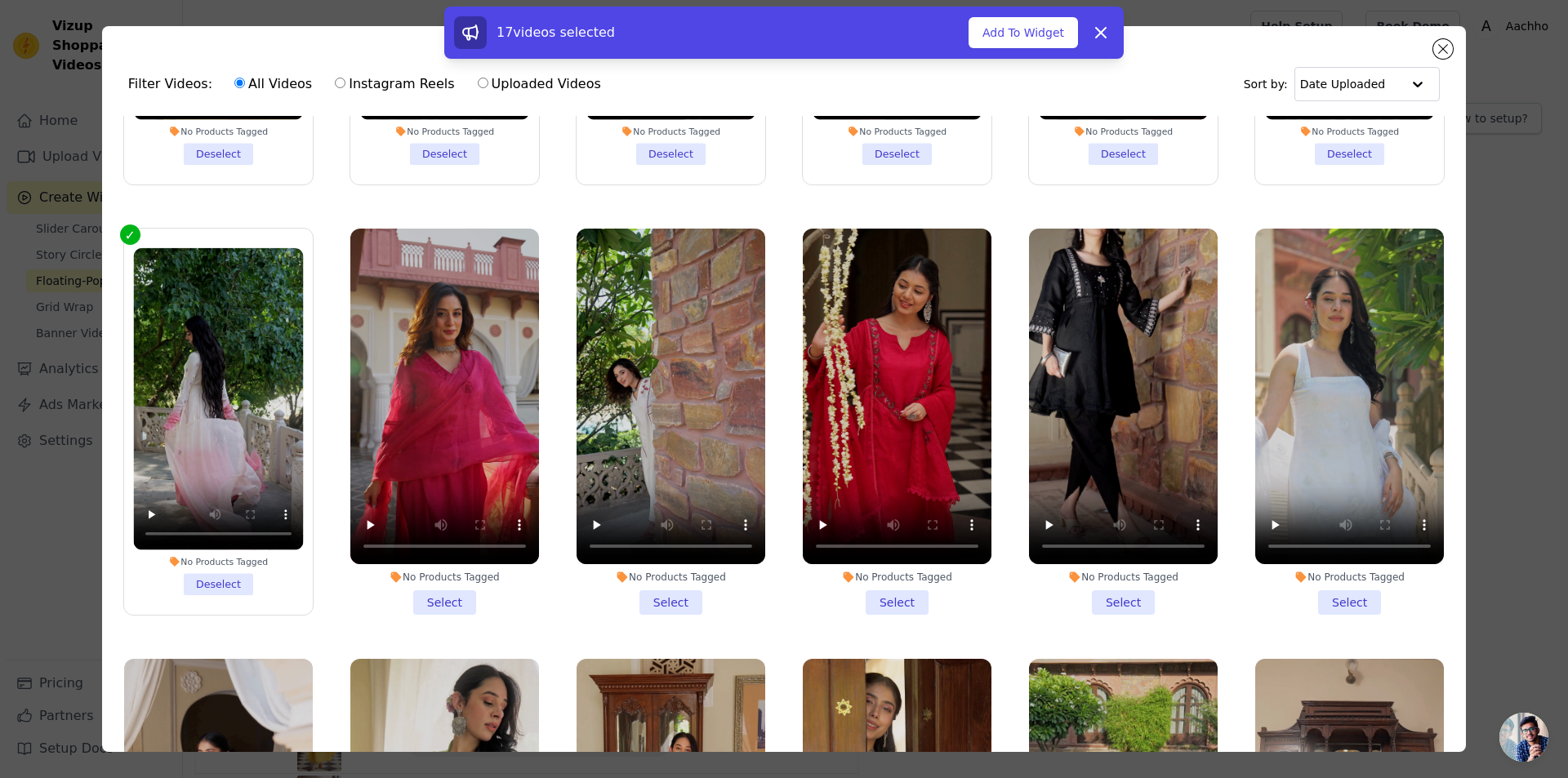
click at [445, 590] on li "No Products Tagged Select" at bounding box center [445, 422] width 188 height 387
click at [0, 0] on input "No Products Tagged Select" at bounding box center [0, 0] width 0 height 0
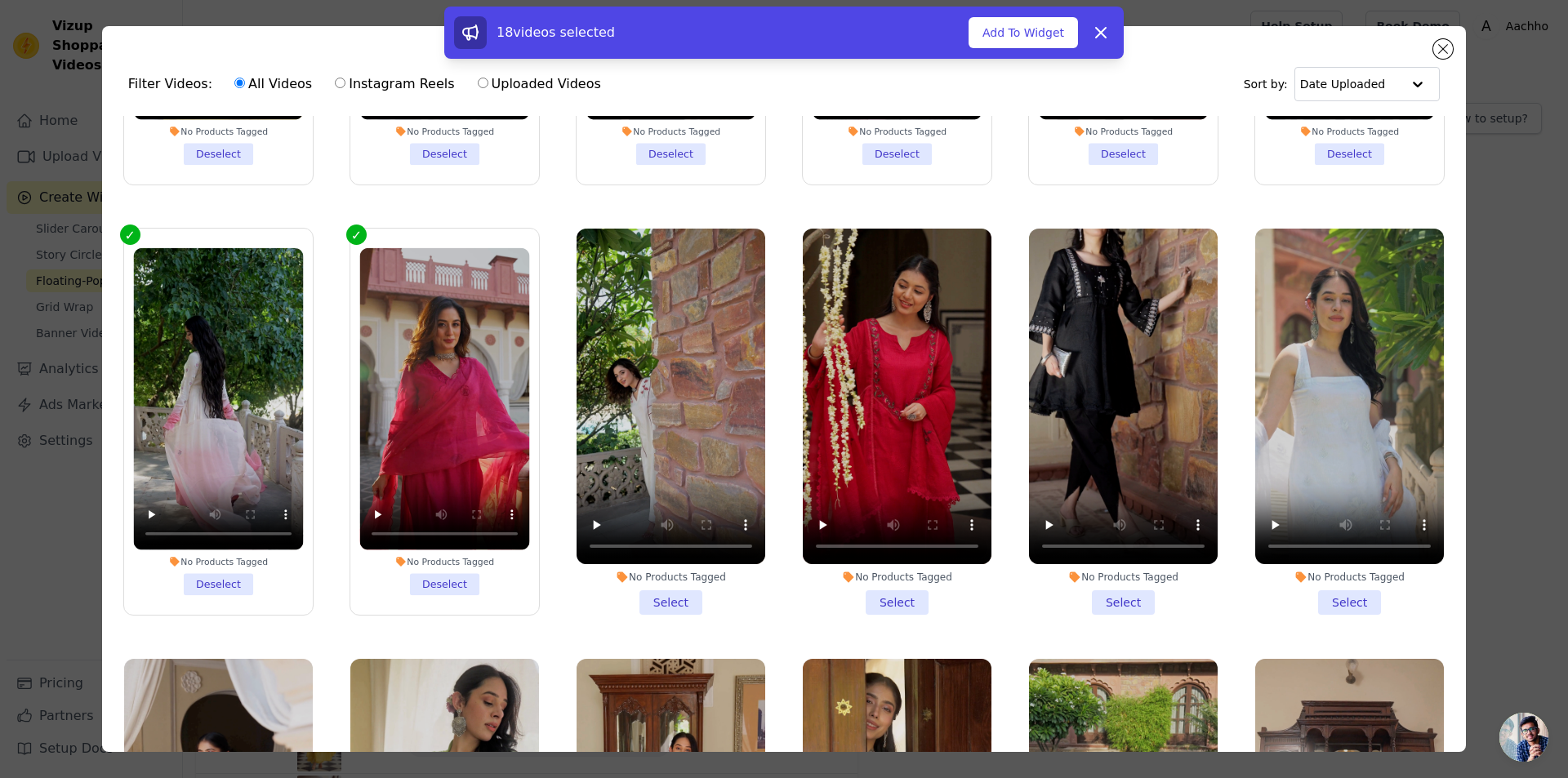
drag, startPoint x: 655, startPoint y: 592, endPoint x: 716, endPoint y: 592, distance: 61.0
click at [656, 592] on li "No Products Tagged Select" at bounding box center [671, 422] width 188 height 387
click at [0, 0] on input "No Products Tagged Select" at bounding box center [0, 0] width 0 height 0
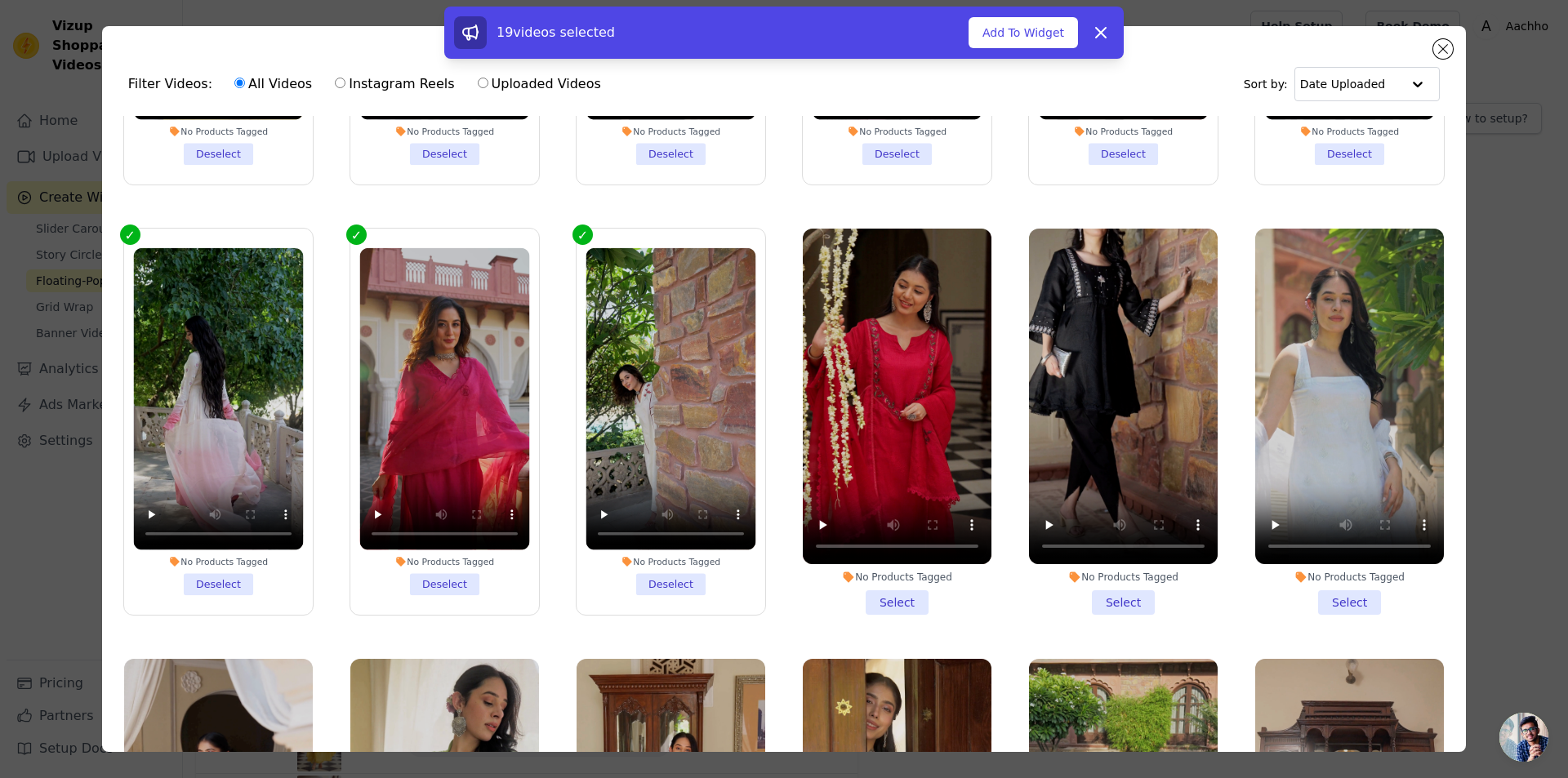
click at [873, 586] on li "No Products Tagged Select" at bounding box center [897, 422] width 188 height 387
click at [0, 0] on input "No Products Tagged Select" at bounding box center [0, 0] width 0 height 0
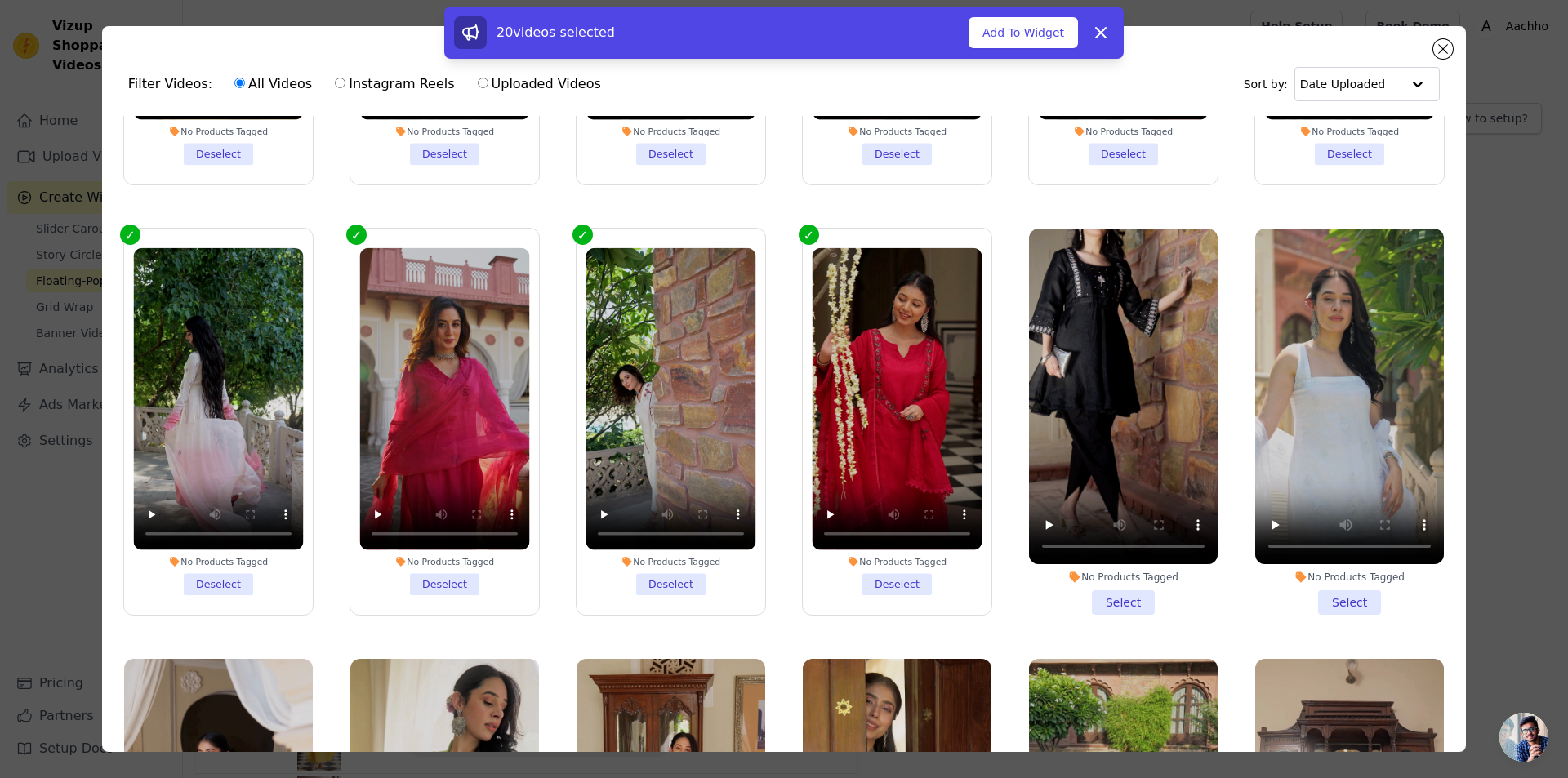
click at [1120, 584] on li "No Products Tagged Select" at bounding box center [1123, 422] width 188 height 387
click at [0, 0] on input "No Products Tagged Select" at bounding box center [0, 0] width 0 height 0
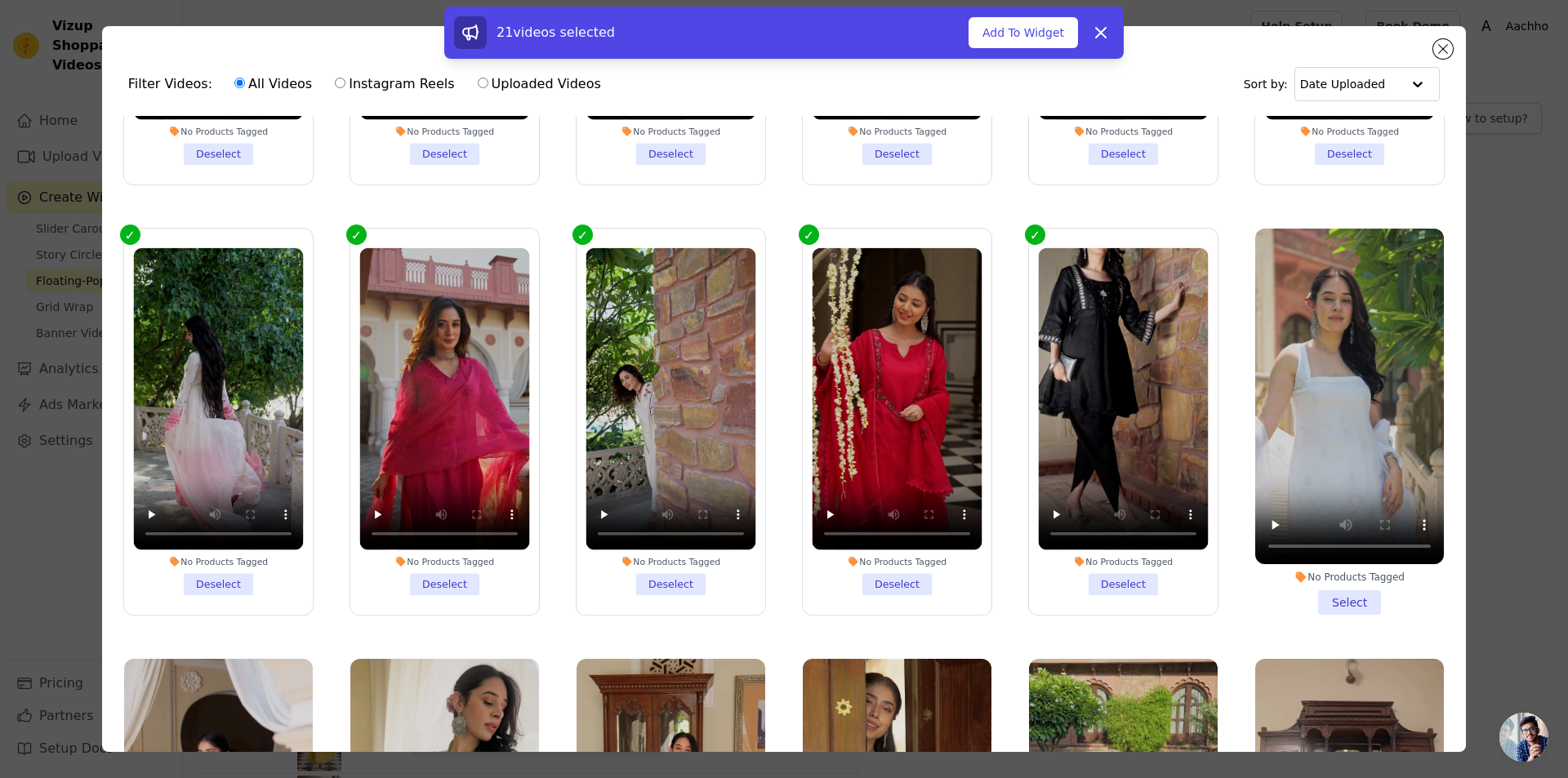
click at [1346, 592] on li "No Products Tagged Select" at bounding box center [1349, 422] width 188 height 387
click at [0, 0] on input "No Products Tagged Select" at bounding box center [0, 0] width 0 height 0
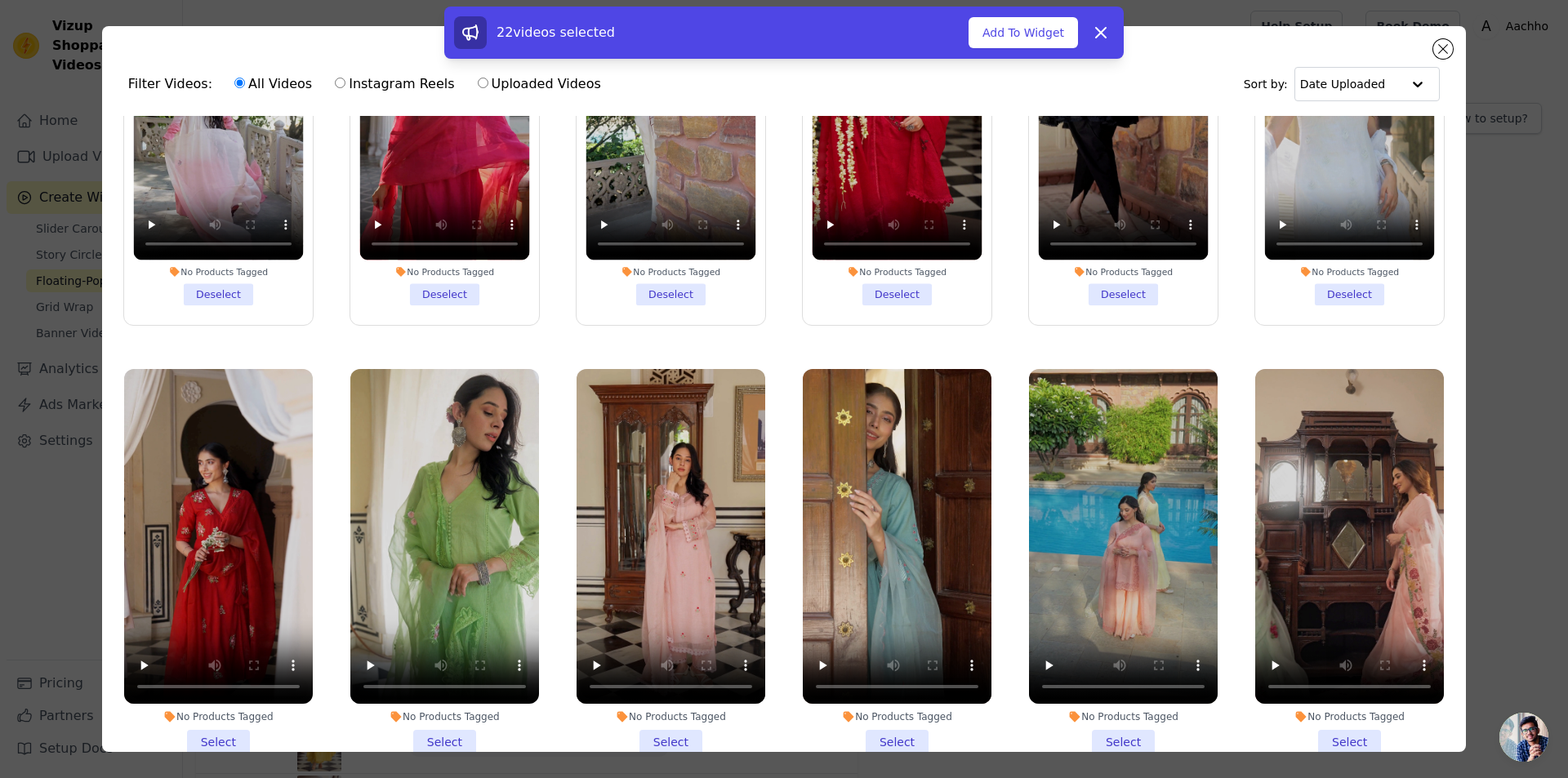
scroll to position [817, 0]
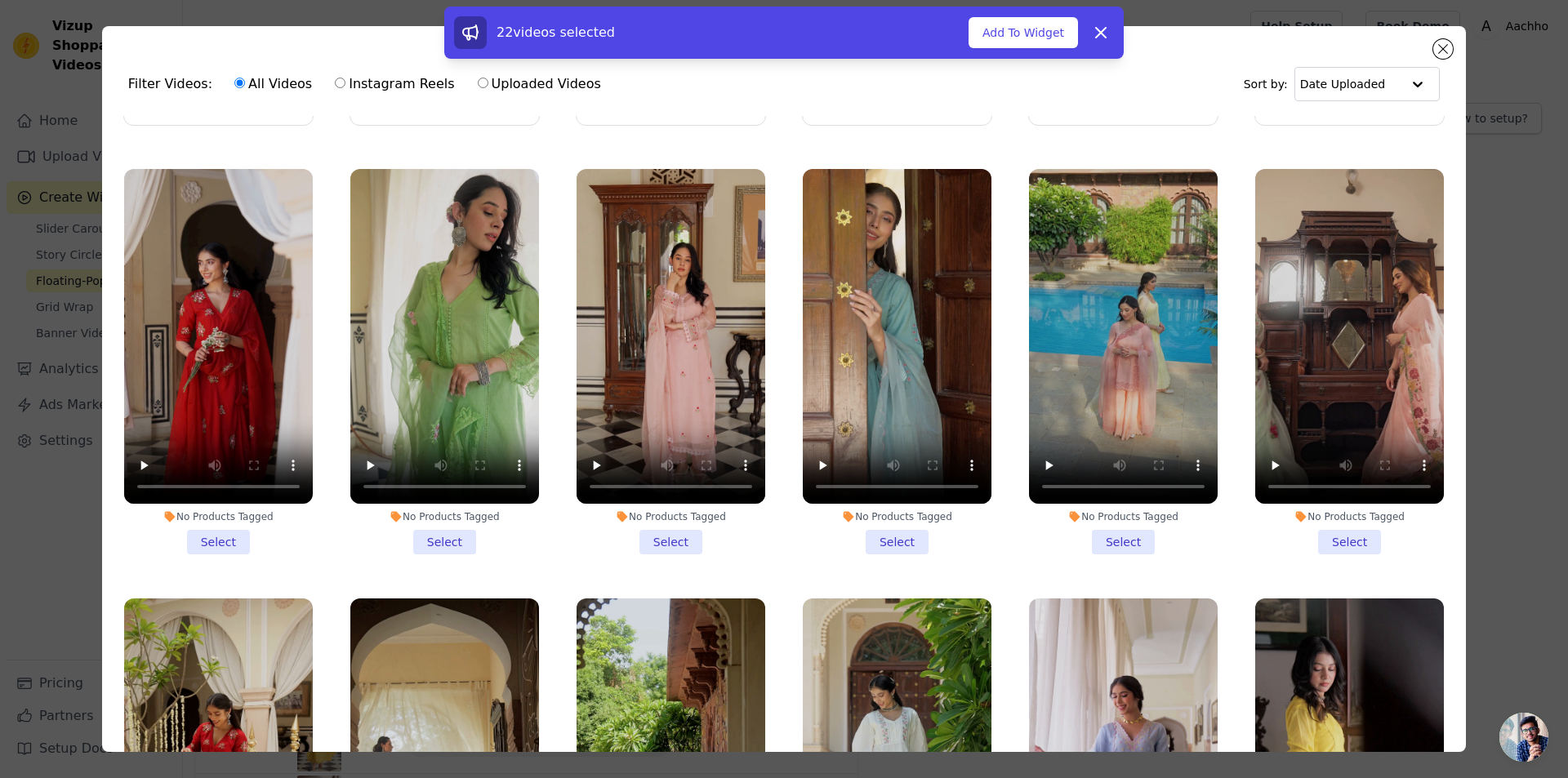
click at [213, 525] on li "No Products Tagged Select" at bounding box center [219, 362] width 188 height 387
click at [0, 0] on input "No Products Tagged Select" at bounding box center [0, 0] width 0 height 0
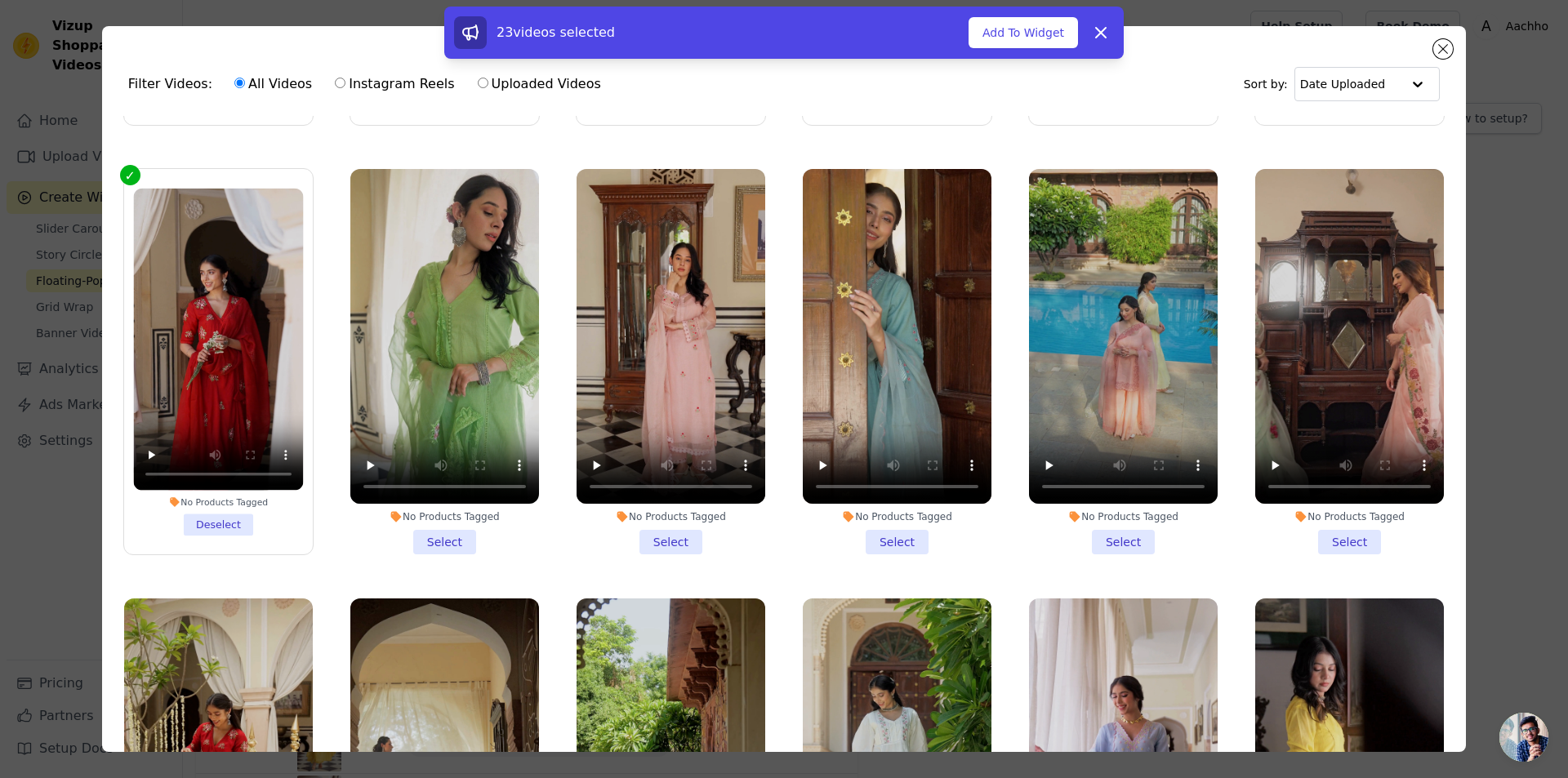
click at [445, 529] on li "No Products Tagged Select" at bounding box center [445, 362] width 188 height 387
click at [0, 0] on input "No Products Tagged Select" at bounding box center [0, 0] width 0 height 0
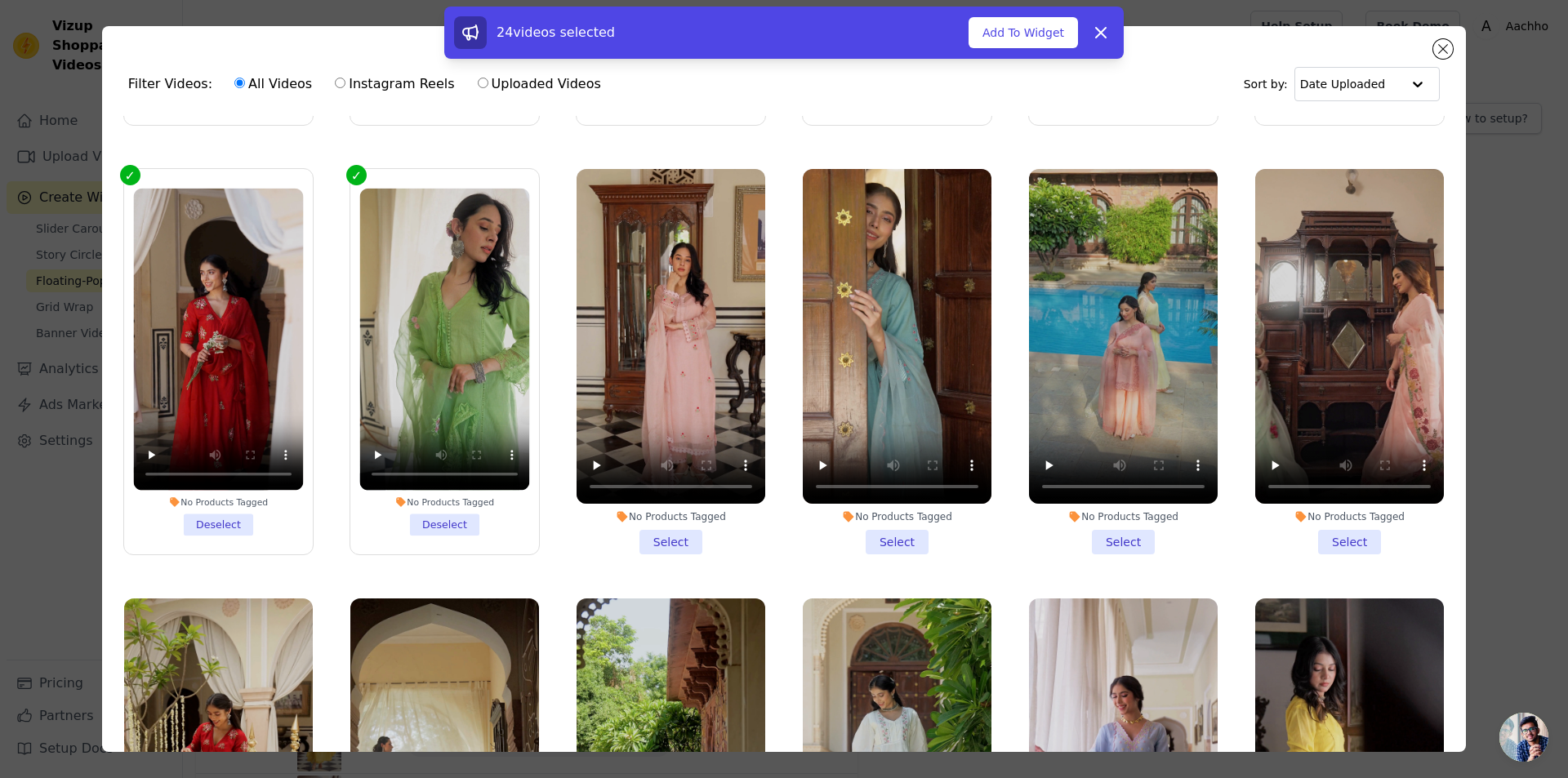
click at [665, 524] on li "No Products Tagged Select" at bounding box center [671, 362] width 188 height 387
click at [0, 0] on input "No Products Tagged Select" at bounding box center [0, 0] width 0 height 0
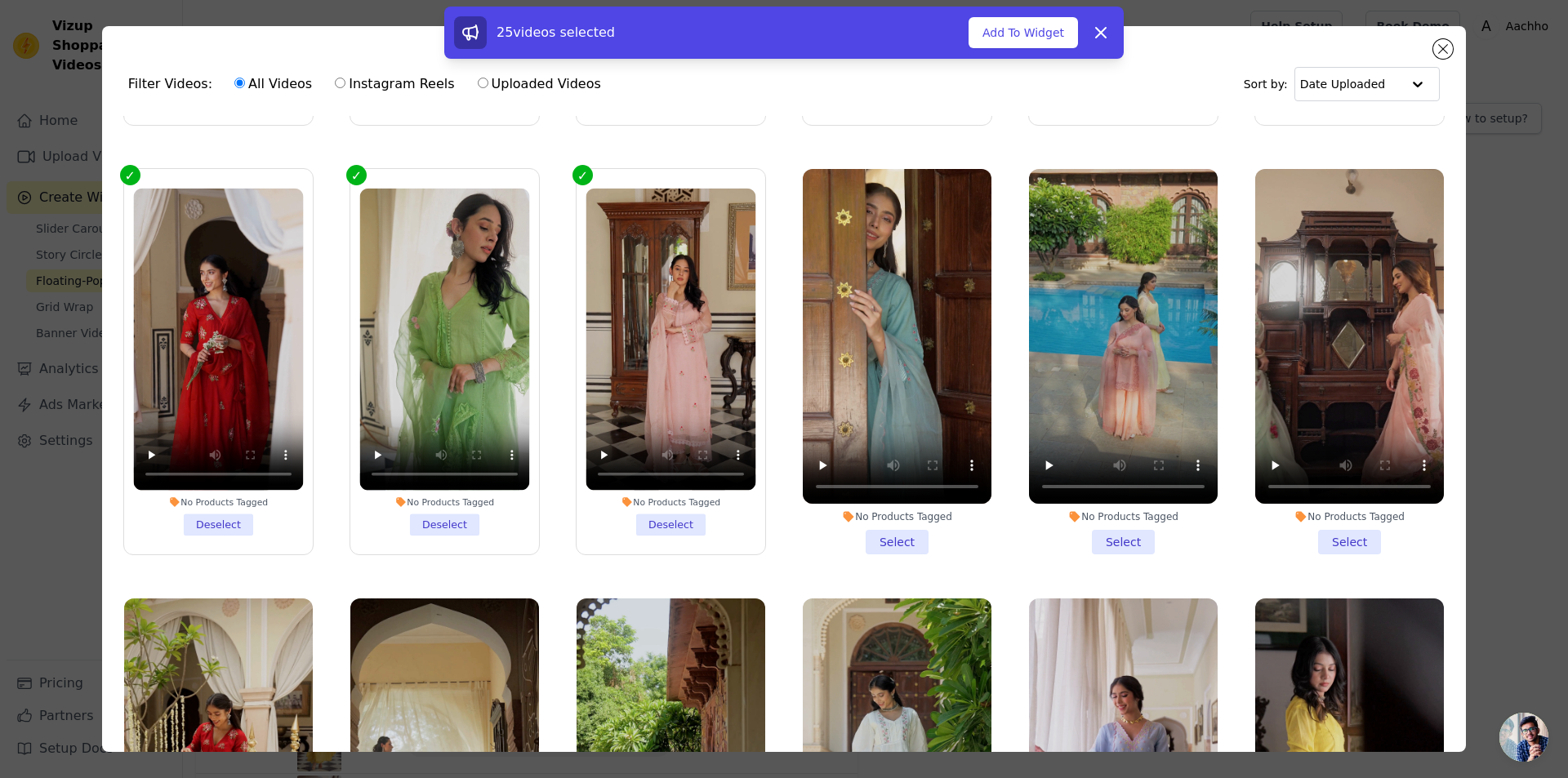
click at [880, 525] on li "No Products Tagged Select" at bounding box center [897, 362] width 188 height 387
click at [0, 0] on input "No Products Tagged Select" at bounding box center [0, 0] width 0 height 0
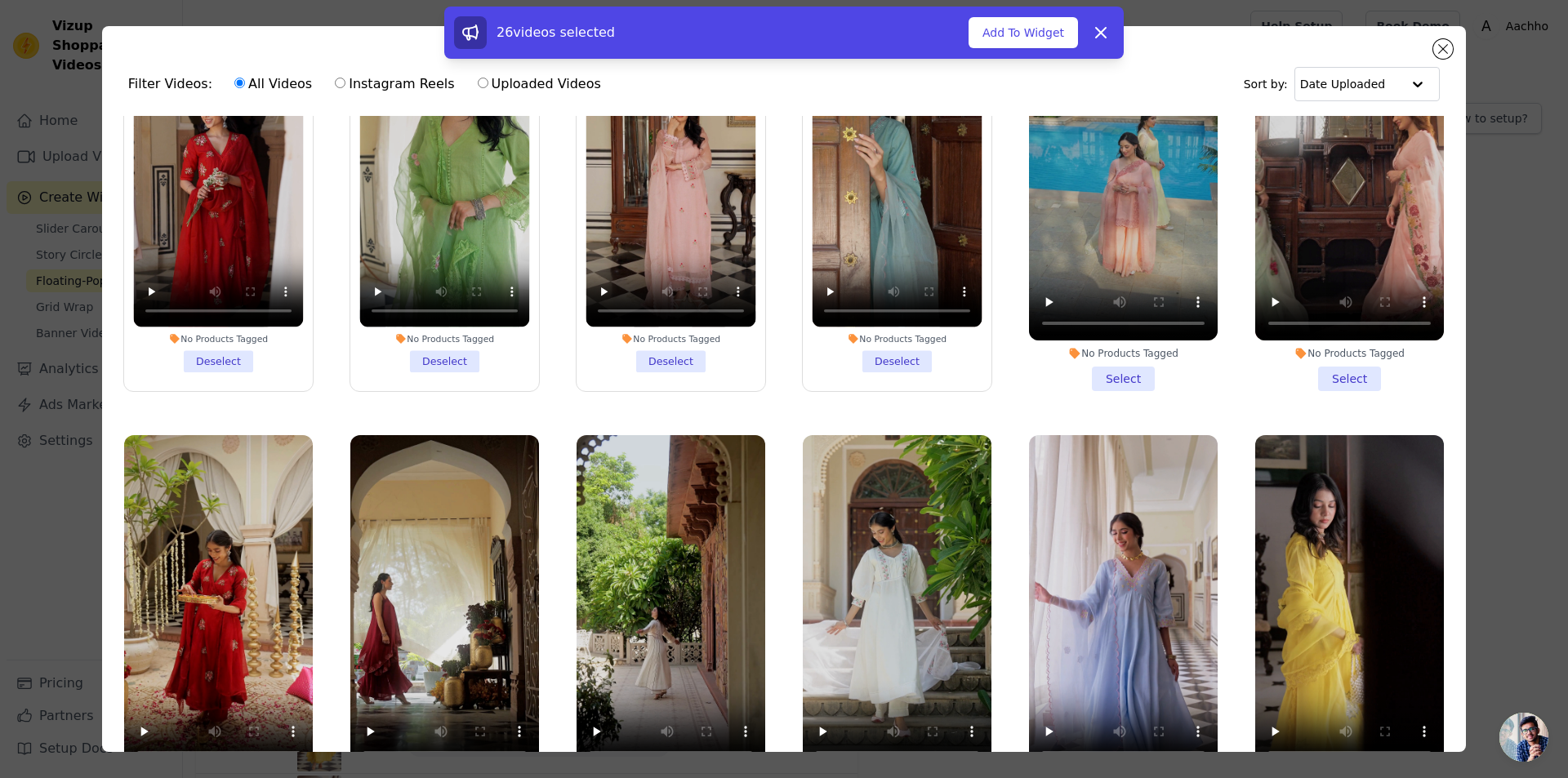
scroll to position [1143, 0]
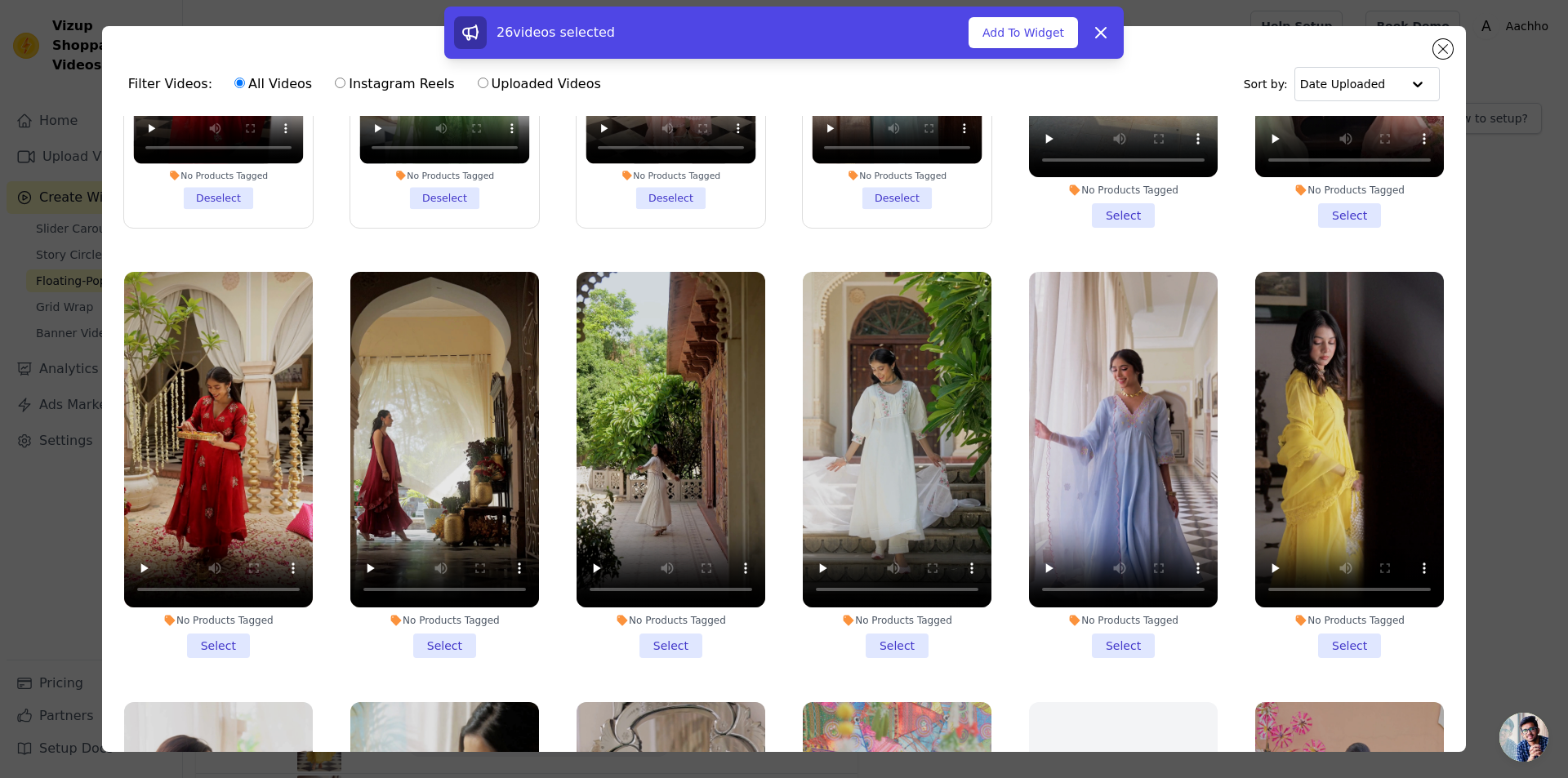
click at [1101, 623] on li "No Products Tagged Select" at bounding box center [1123, 465] width 188 height 387
click at [0, 0] on input "No Products Tagged Select" at bounding box center [0, 0] width 0 height 0
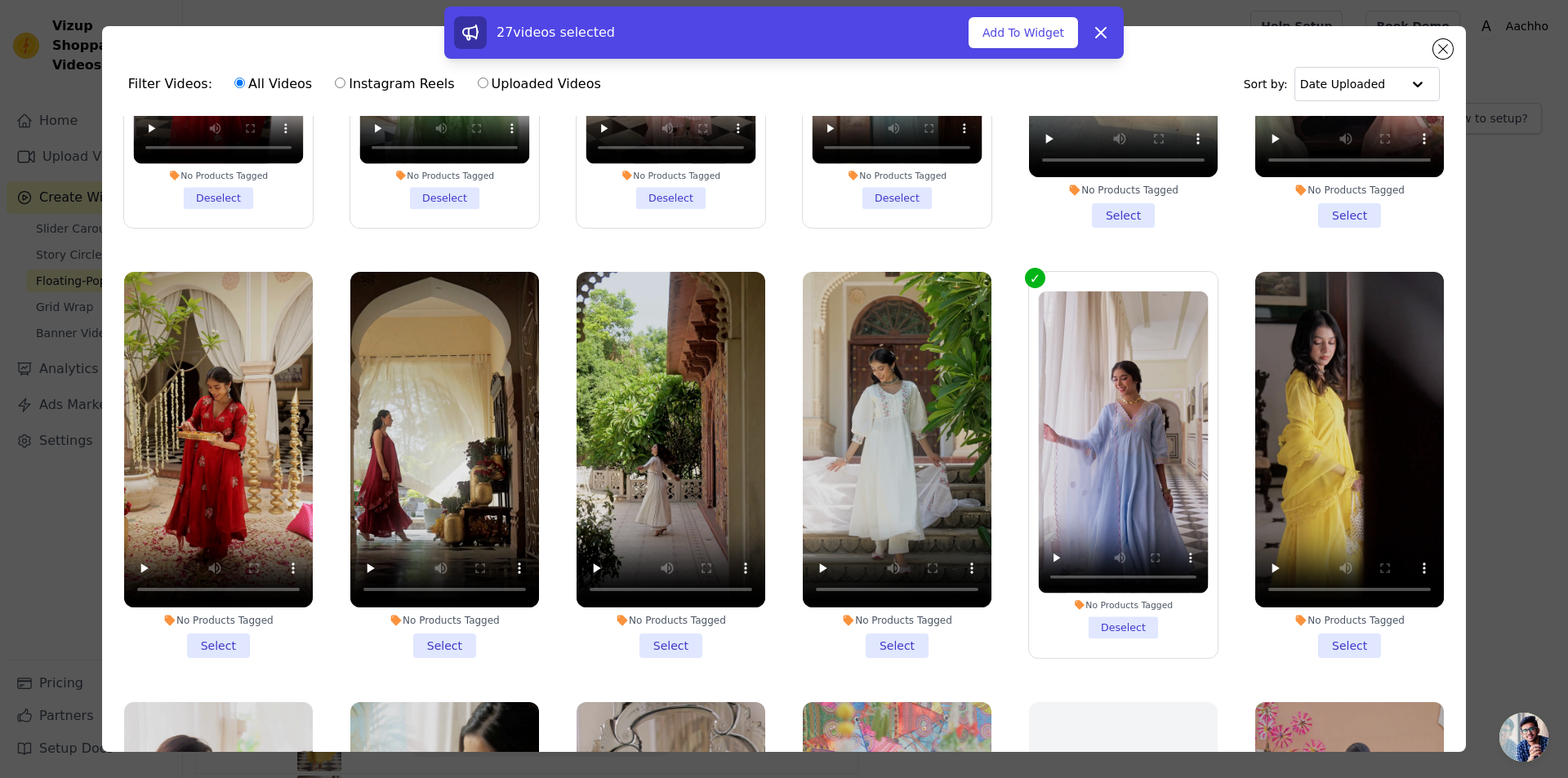
click at [888, 625] on li "No Products Tagged Select" at bounding box center [897, 465] width 188 height 387
click at [0, 0] on input "No Products Tagged Select" at bounding box center [0, 0] width 0 height 0
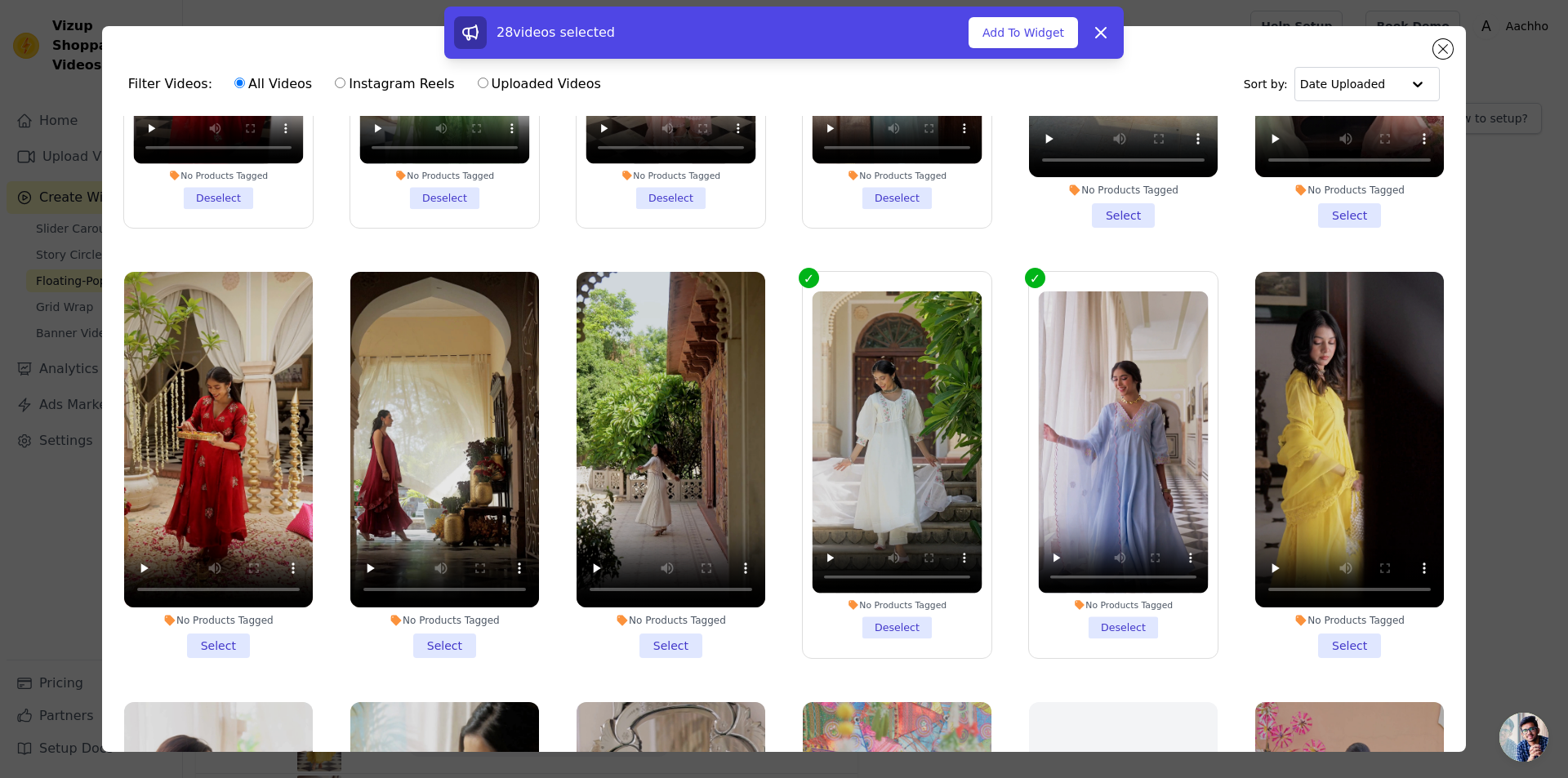
click at [651, 623] on li "No Products Tagged Select" at bounding box center [671, 465] width 188 height 387
click at [0, 0] on input "No Products Tagged Select" at bounding box center [0, 0] width 0 height 0
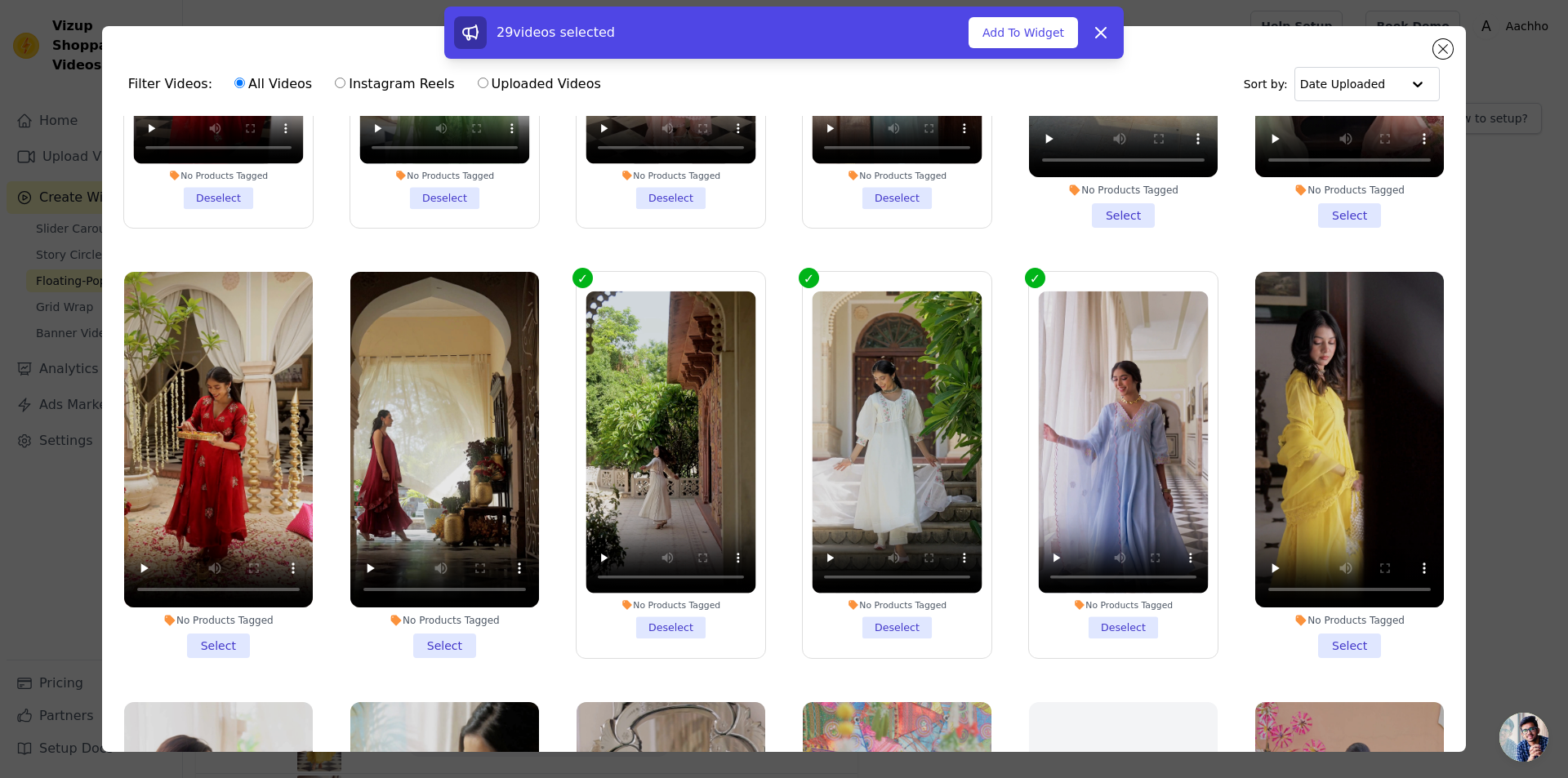
click at [454, 618] on li "No Products Tagged Select" at bounding box center [445, 465] width 188 height 387
click at [0, 0] on input "No Products Tagged Select" at bounding box center [0, 0] width 0 height 0
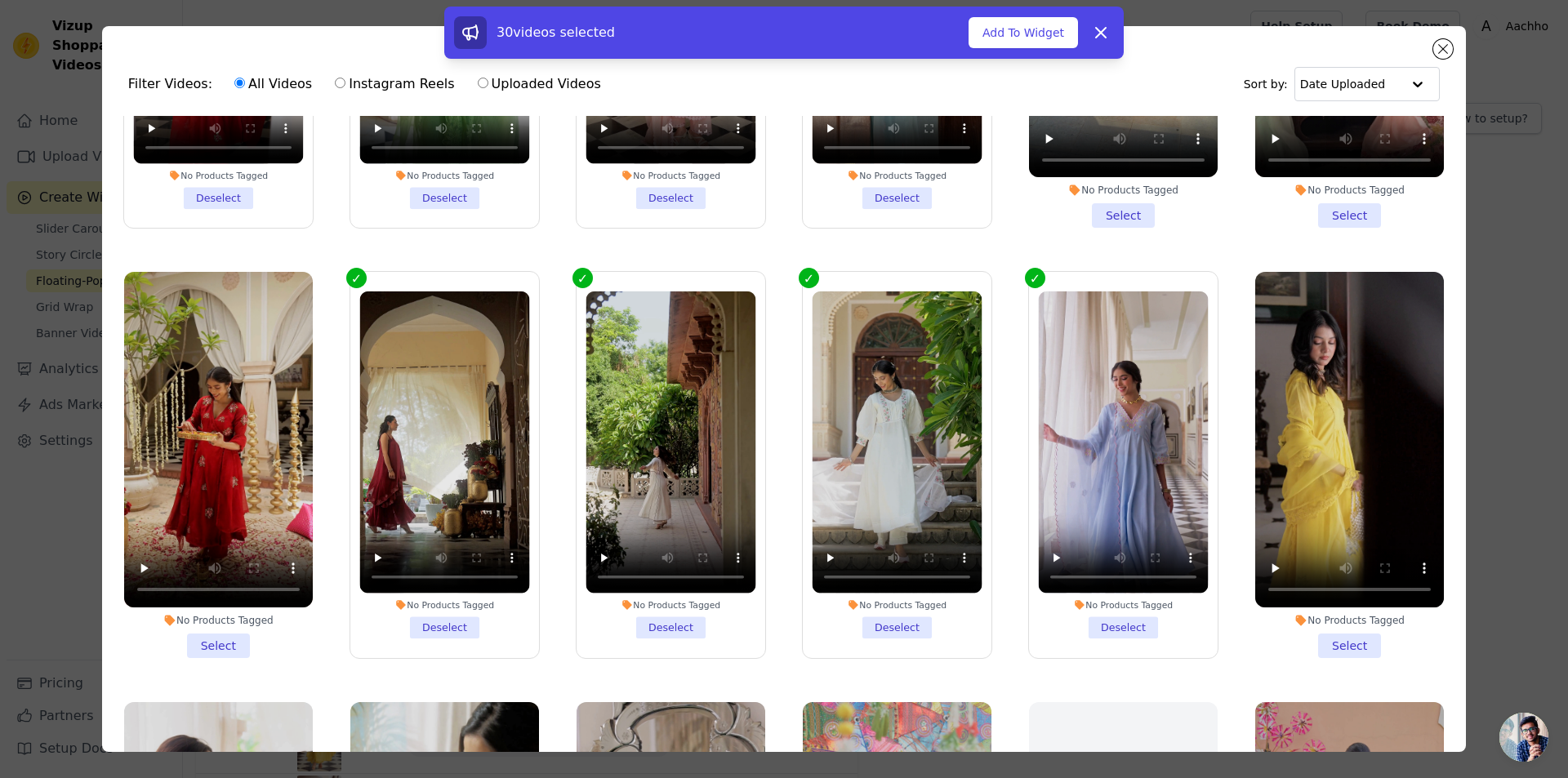
click at [233, 617] on li "No Products Tagged Select" at bounding box center [219, 465] width 188 height 387
click at [0, 0] on input "No Products Tagged Select" at bounding box center [0, 0] width 0 height 0
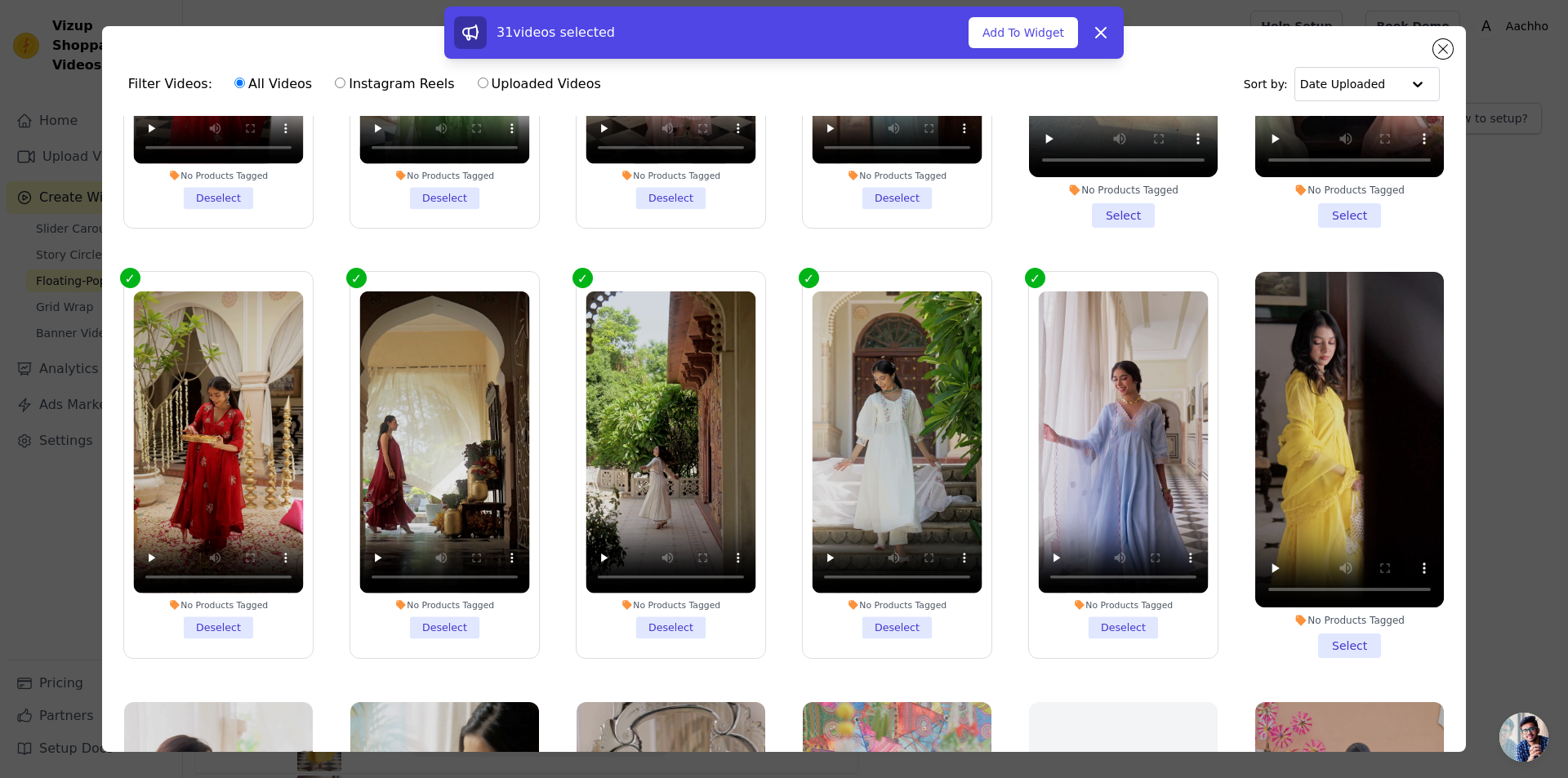
click at [1311, 624] on li "No Products Tagged Select" at bounding box center [1349, 465] width 188 height 387
click at [0, 0] on input "No Products Tagged Select" at bounding box center [0, 0] width 0 height 0
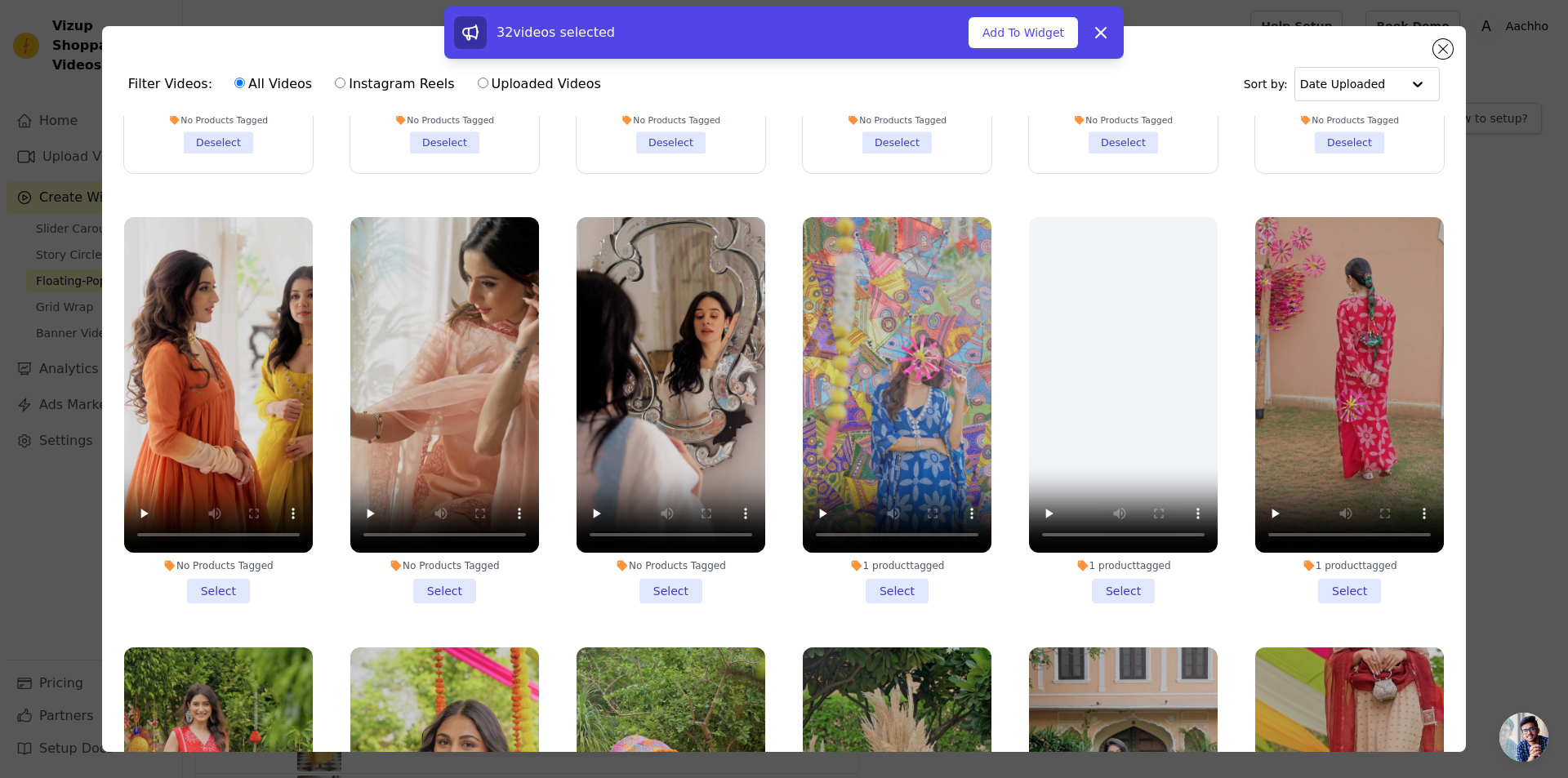
scroll to position [1634, 0]
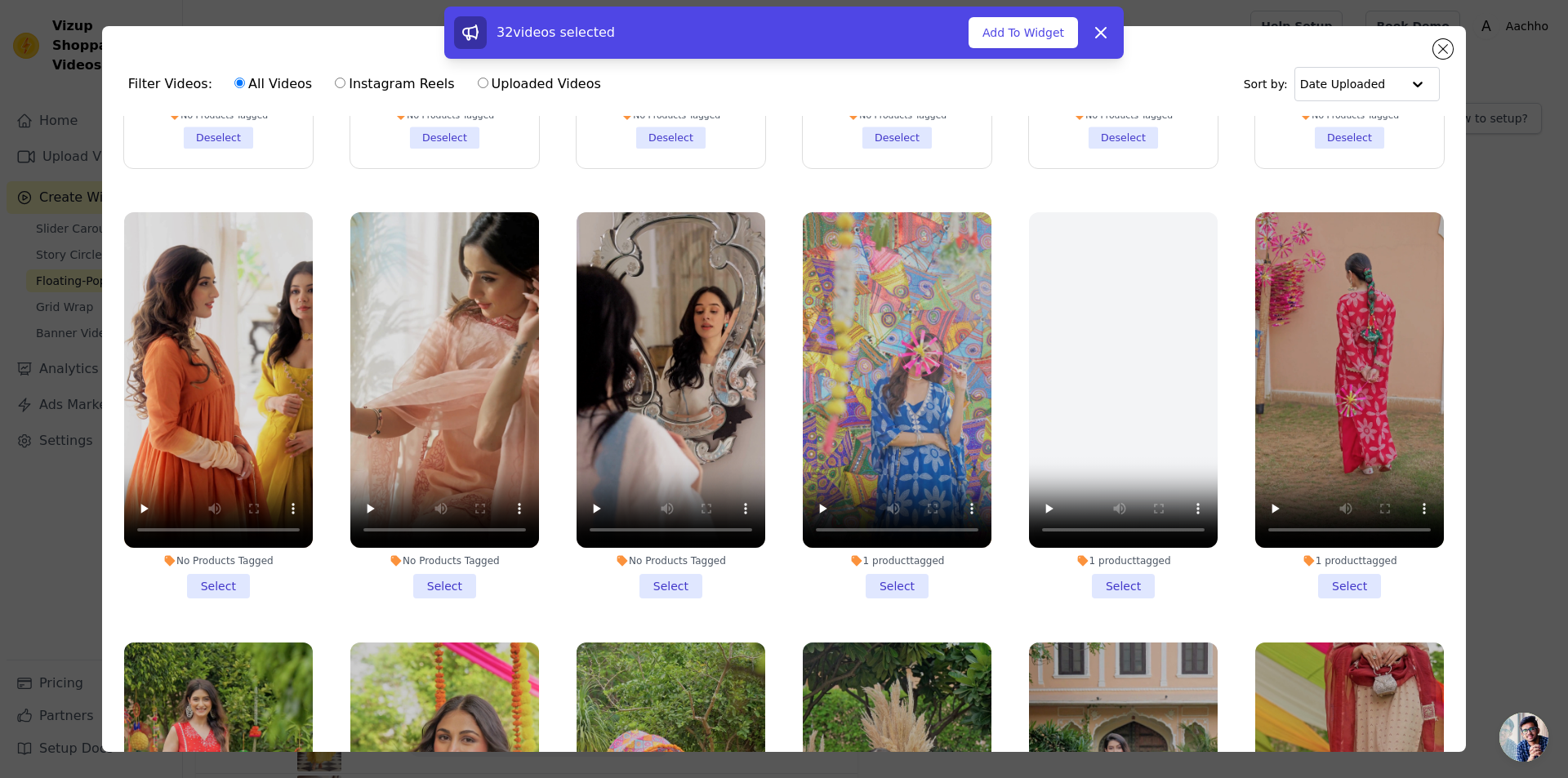
click at [660, 552] on li "No Products Tagged Select" at bounding box center [671, 406] width 188 height 387
click at [0, 0] on input "No Products Tagged Select" at bounding box center [0, 0] width 0 height 0
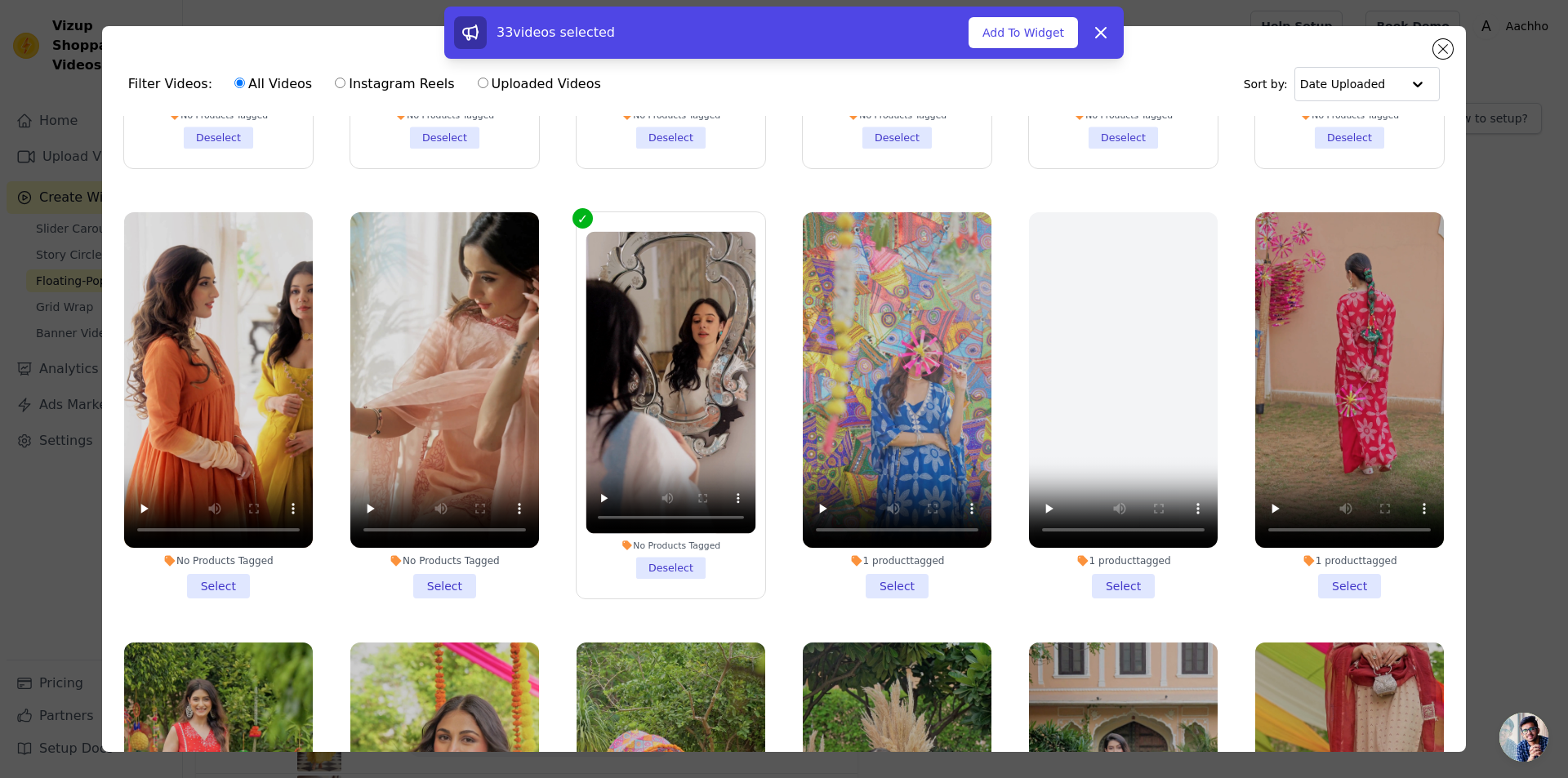
click at [422, 556] on li "No Products Tagged Select" at bounding box center [445, 406] width 188 height 387
click at [0, 0] on input "No Products Tagged Select" at bounding box center [0, 0] width 0 height 0
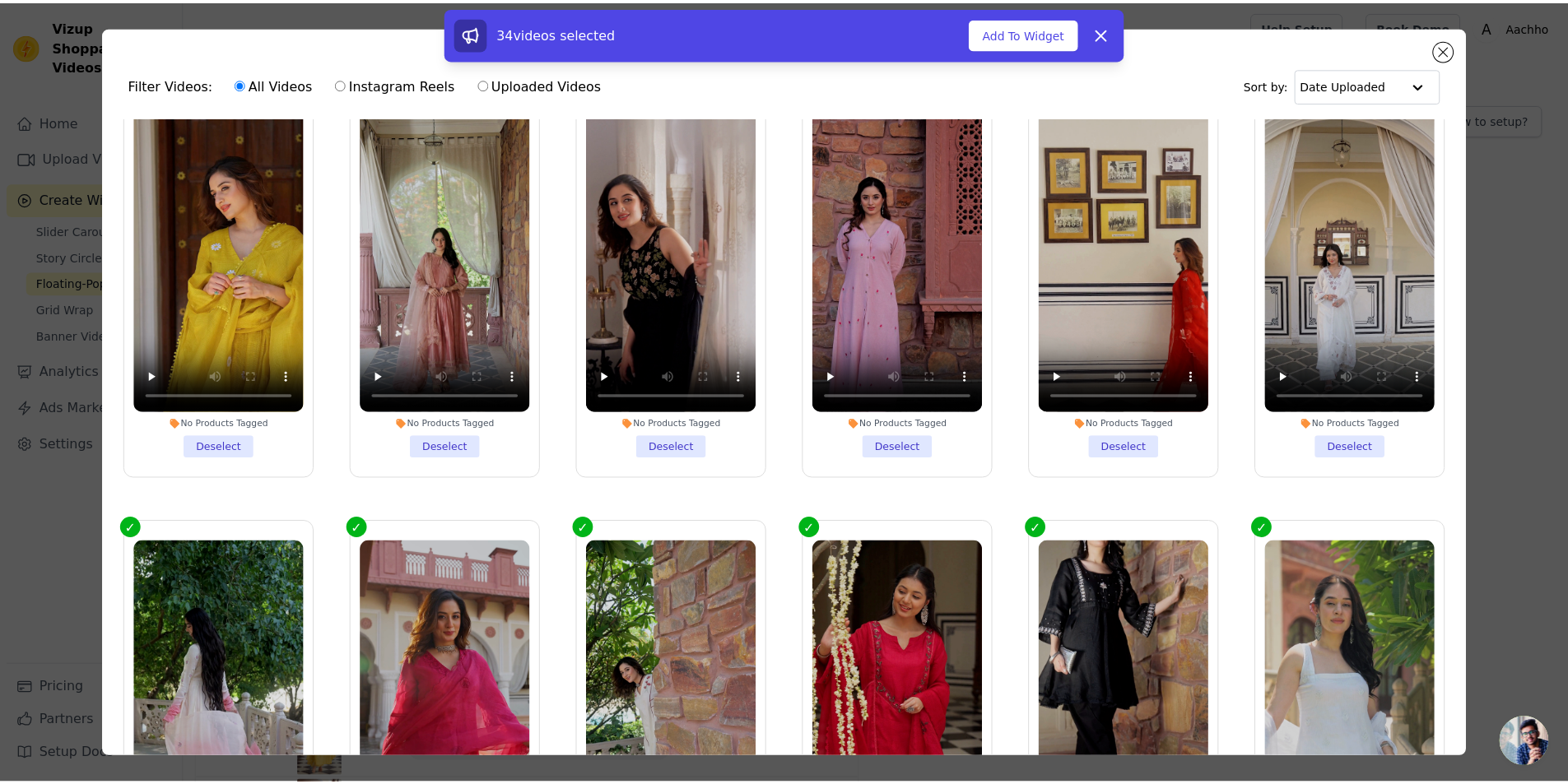
scroll to position [0, 0]
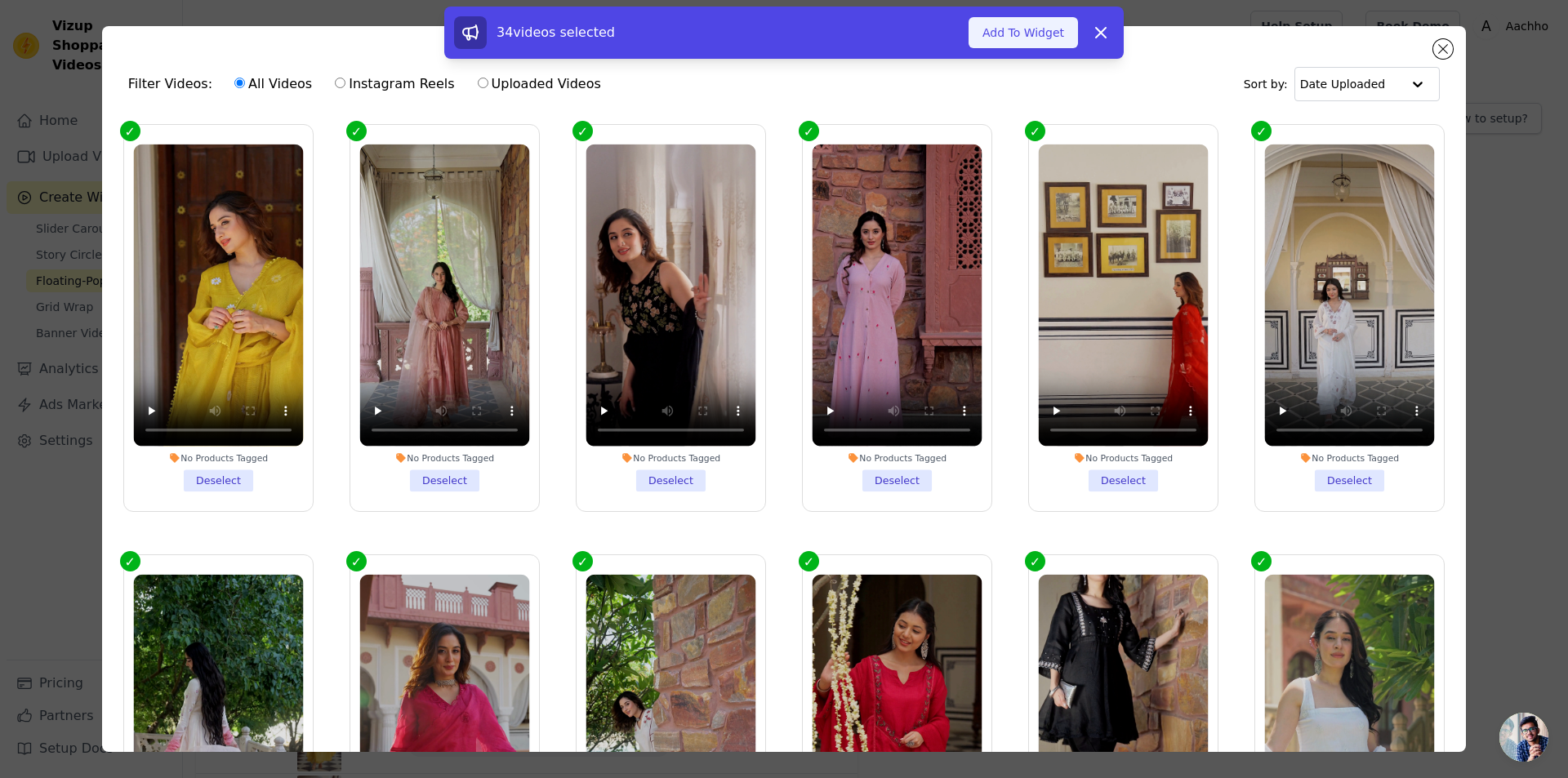
click at [1006, 38] on button "Add To Widget" at bounding box center [1023, 33] width 110 height 31
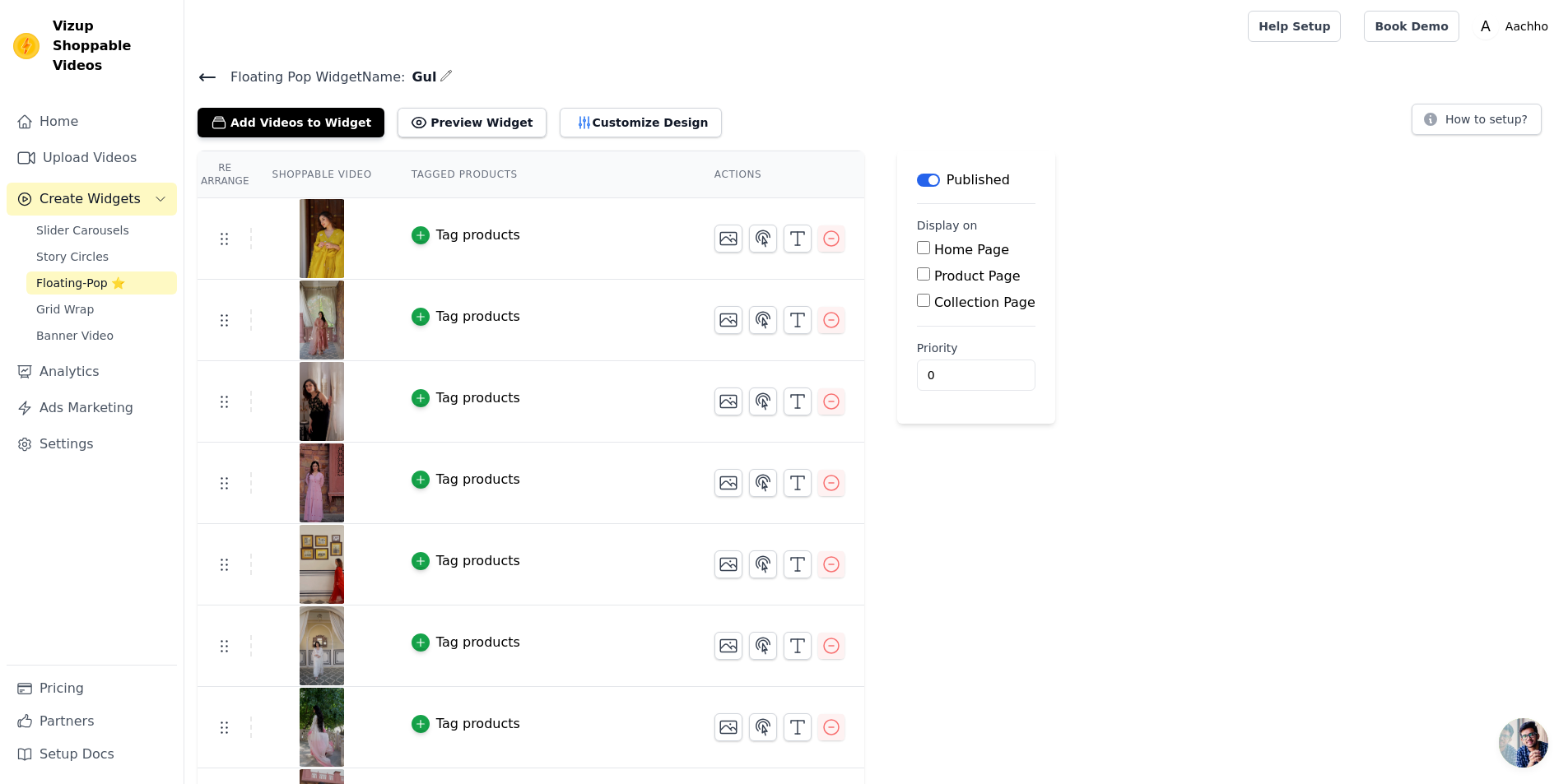
click at [332, 251] on img at bounding box center [321, 238] width 46 height 79
click at [327, 253] on img at bounding box center [321, 238] width 46 height 79
click at [824, 242] on icon "button" at bounding box center [831, 238] width 15 height 15
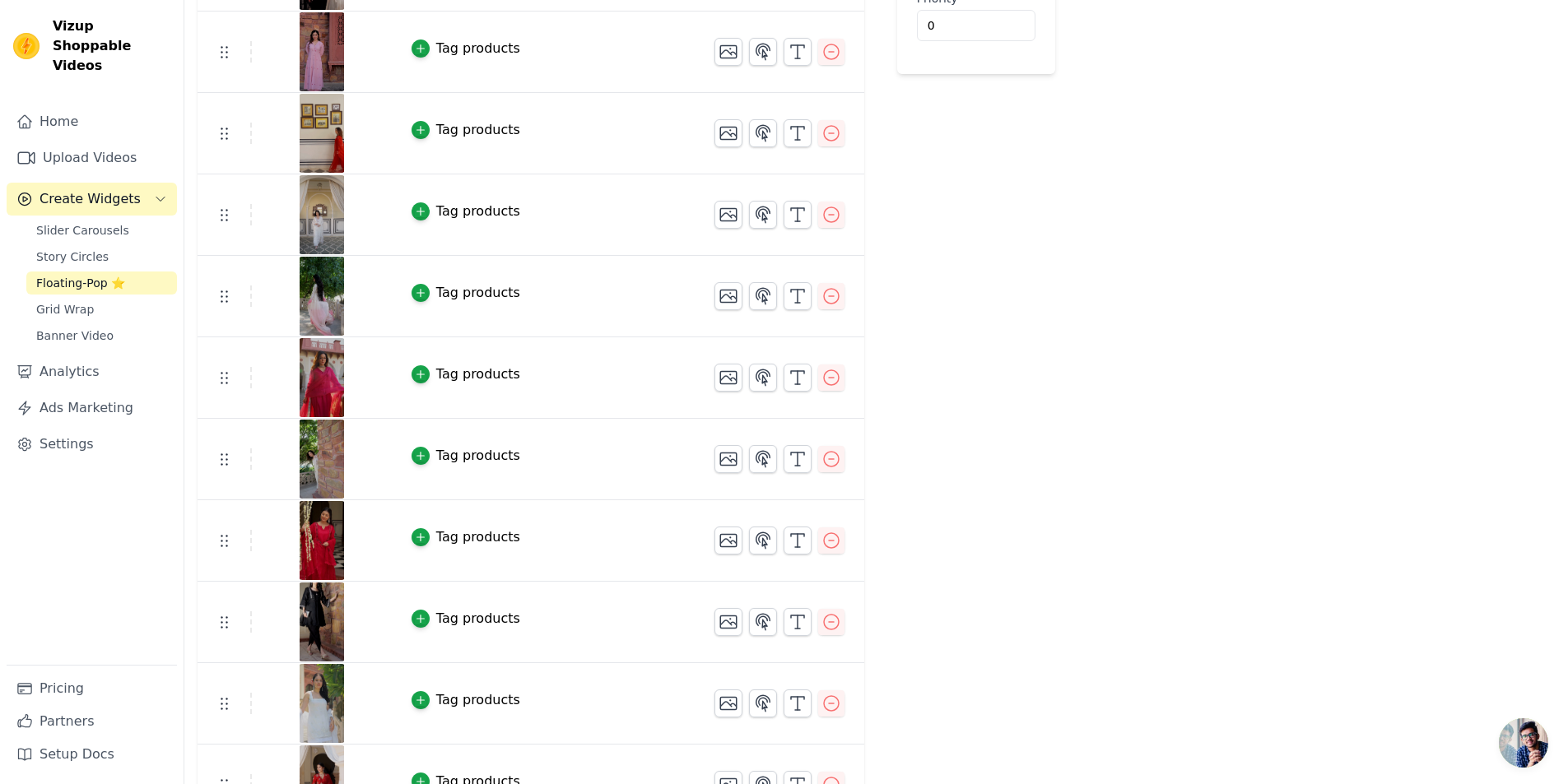
scroll to position [225, 0]
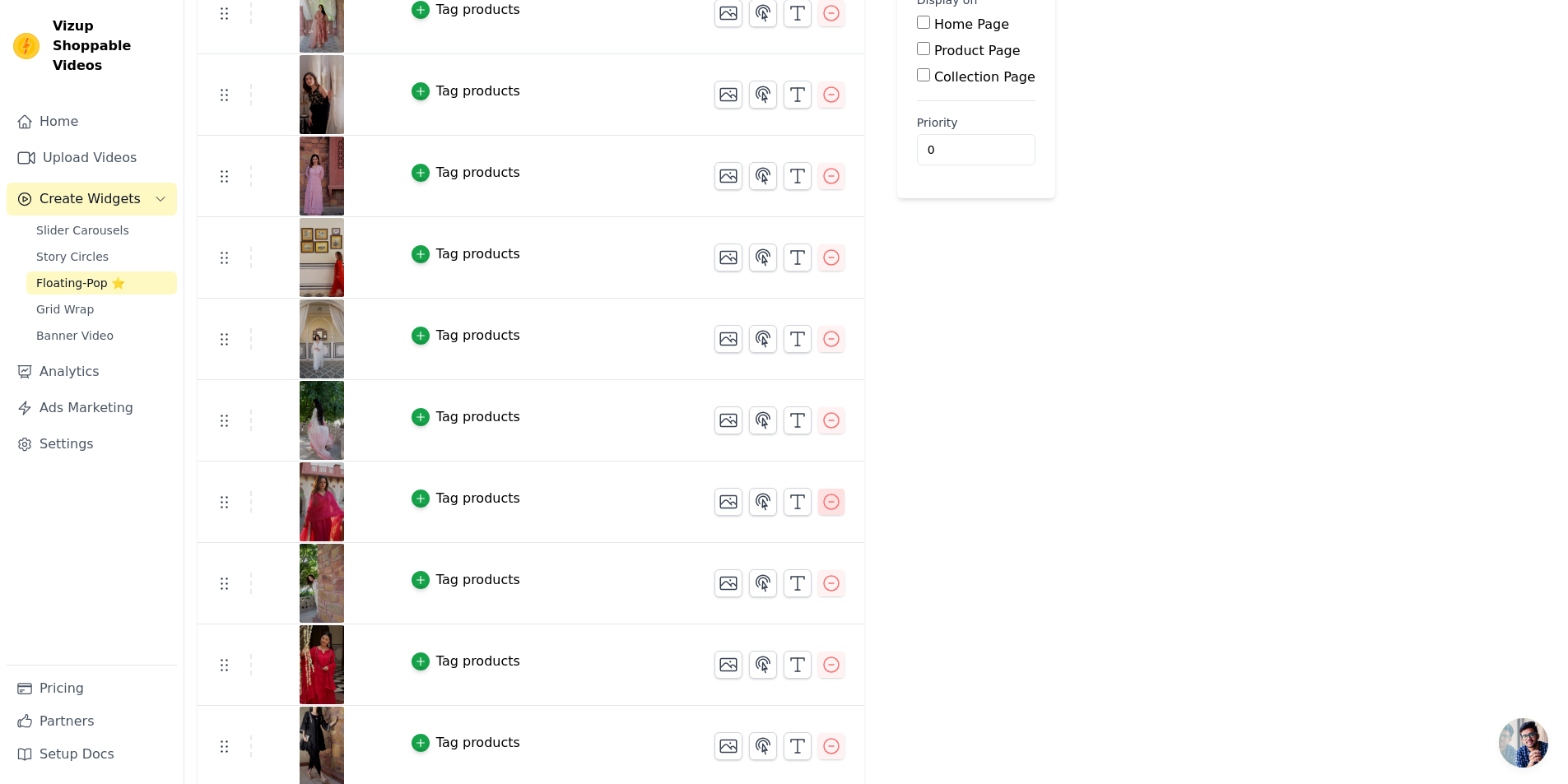
click at [824, 509] on icon "button" at bounding box center [831, 501] width 15 height 15
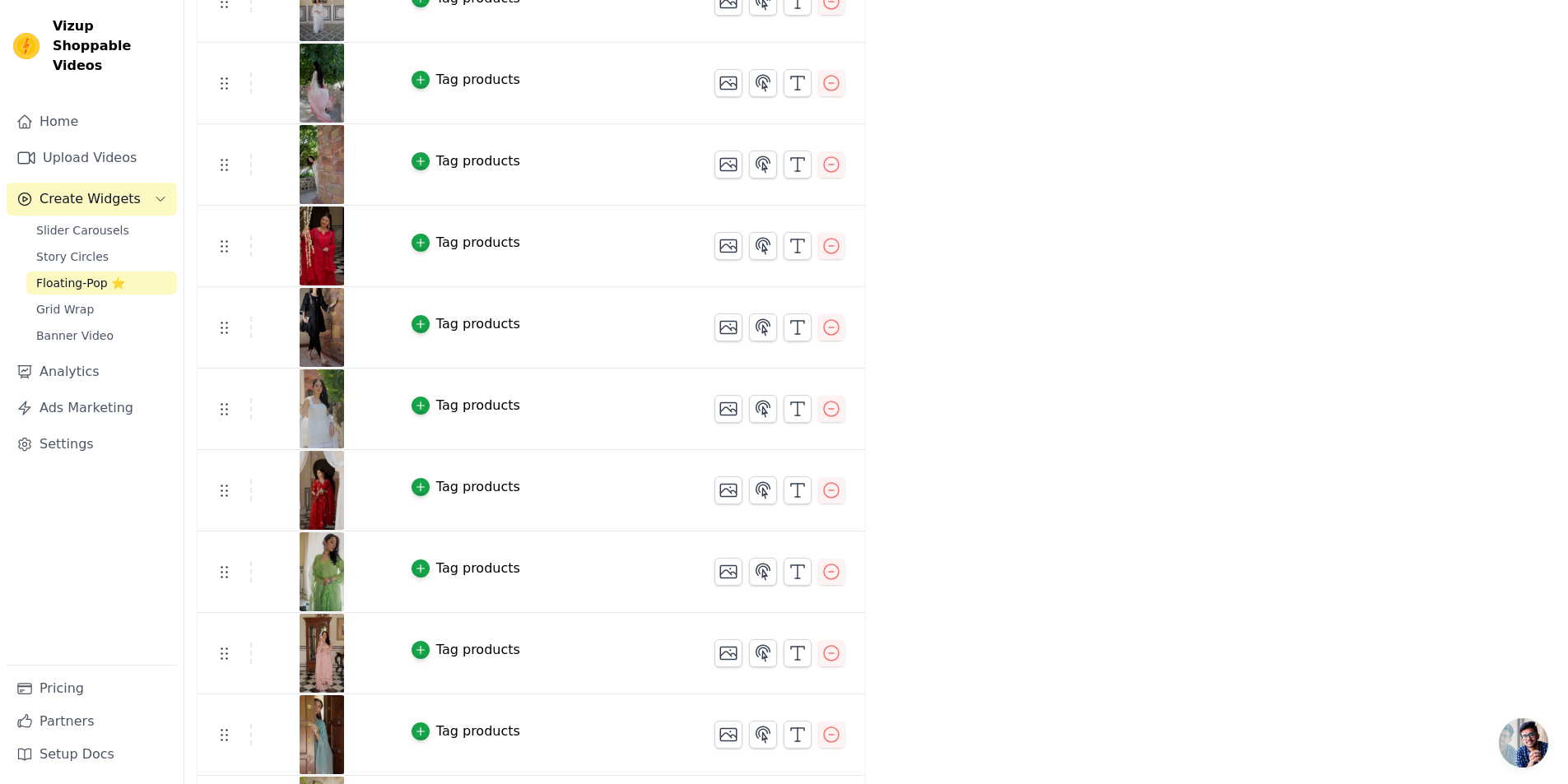
scroll to position [576, 0]
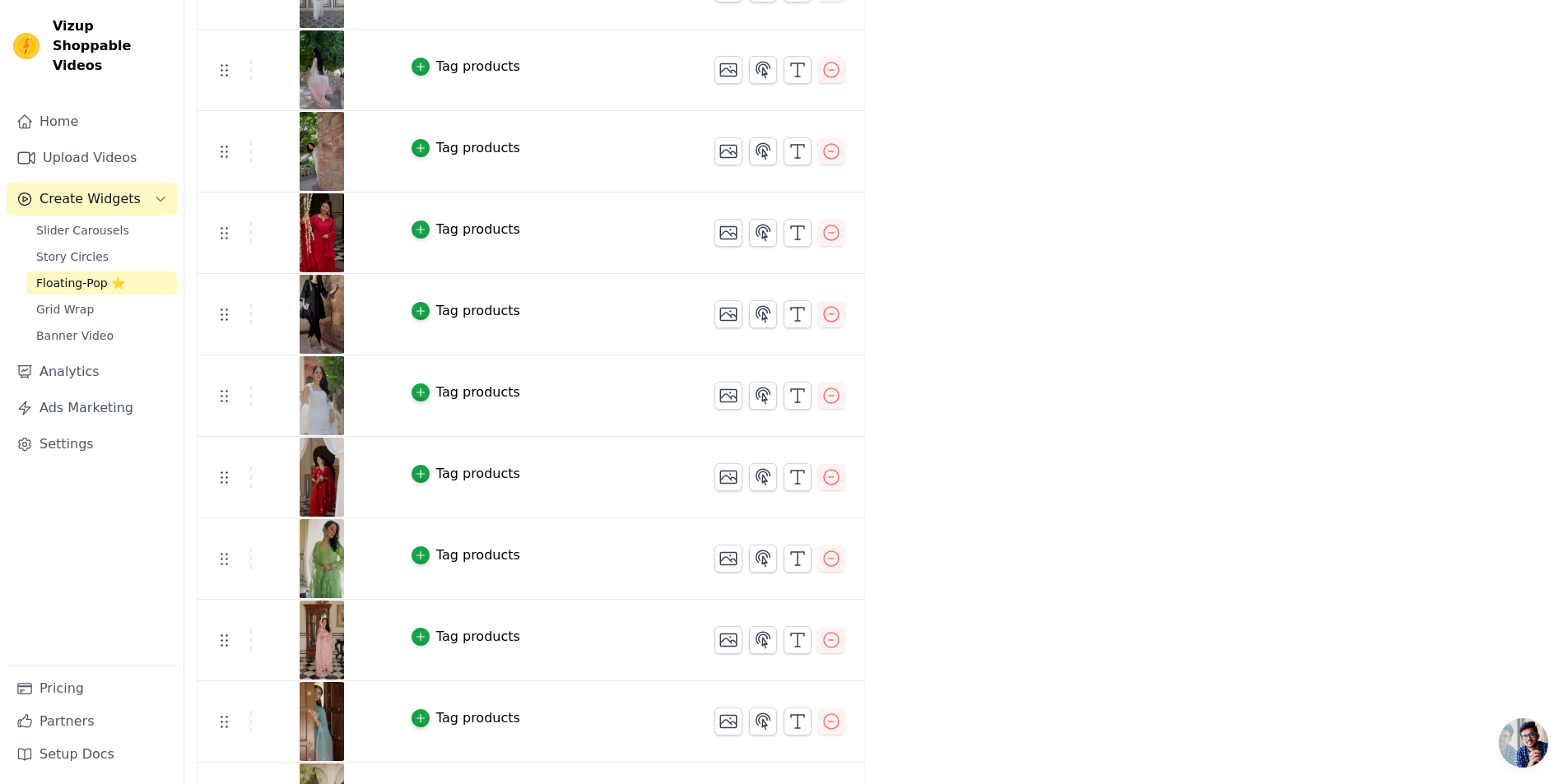
click at [329, 240] on img at bounding box center [321, 233] width 46 height 79
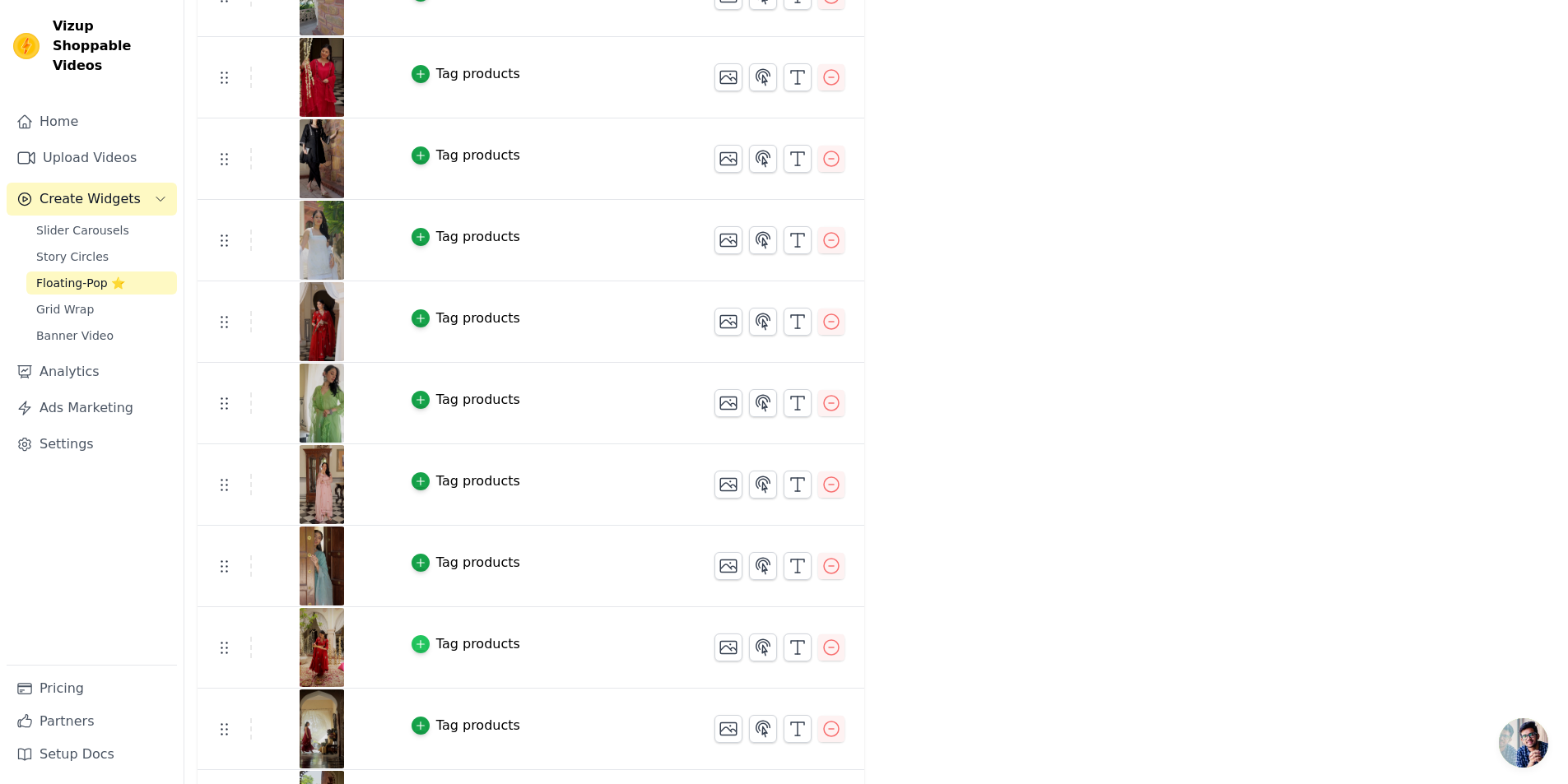
scroll to position [905, 0]
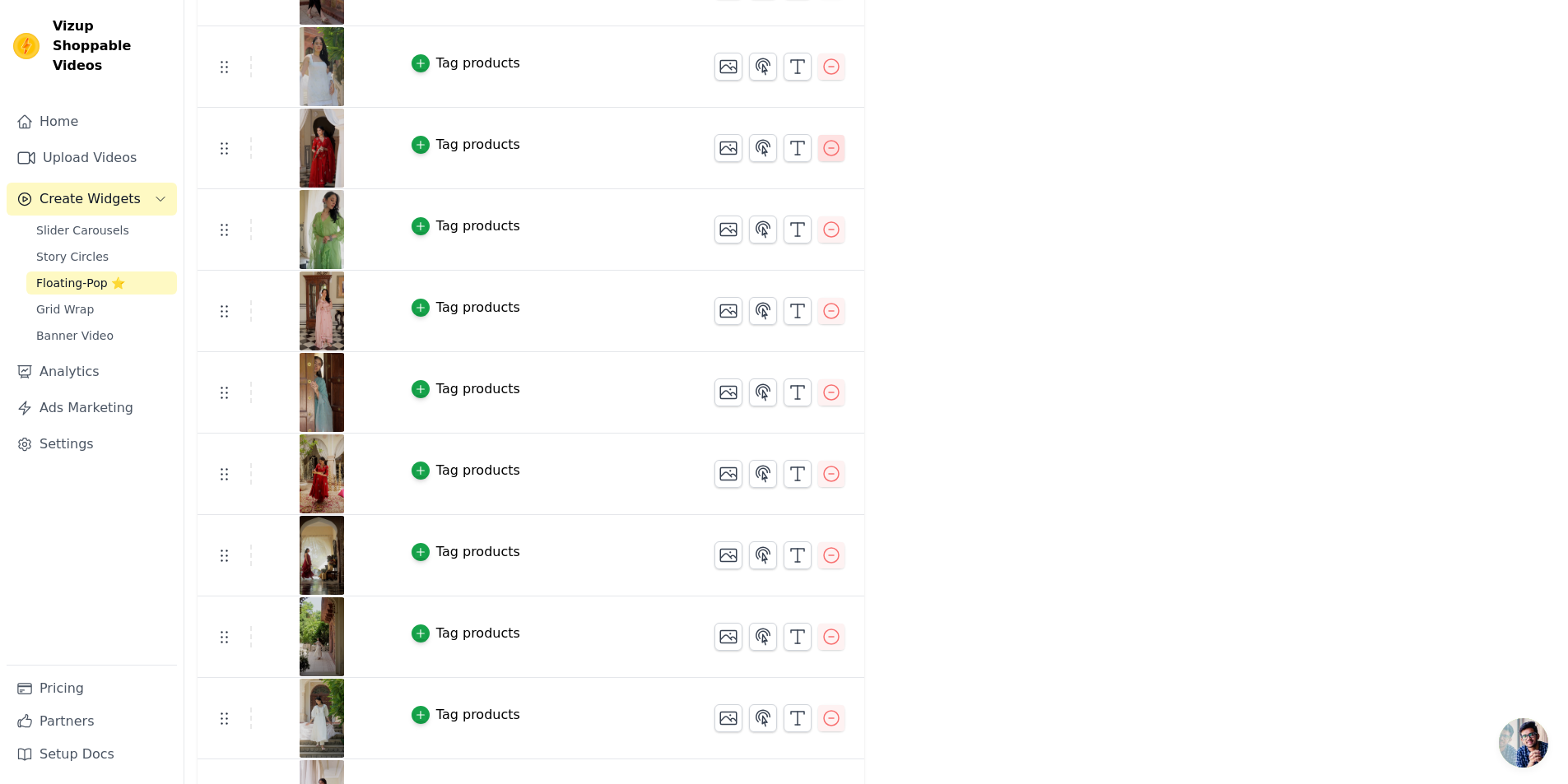
click at [827, 148] on icon "button" at bounding box center [831, 148] width 20 height 20
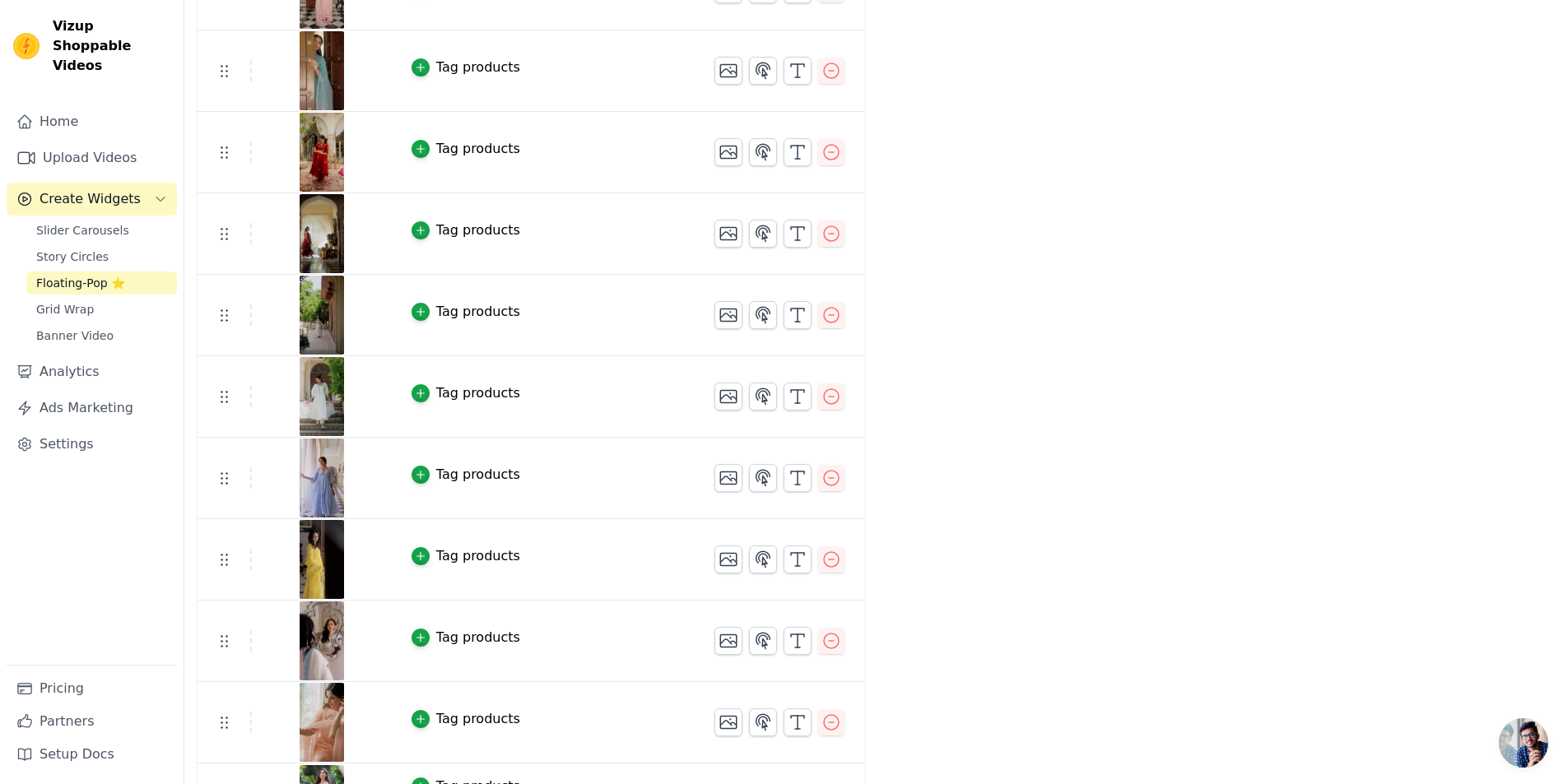
scroll to position [1215, 0]
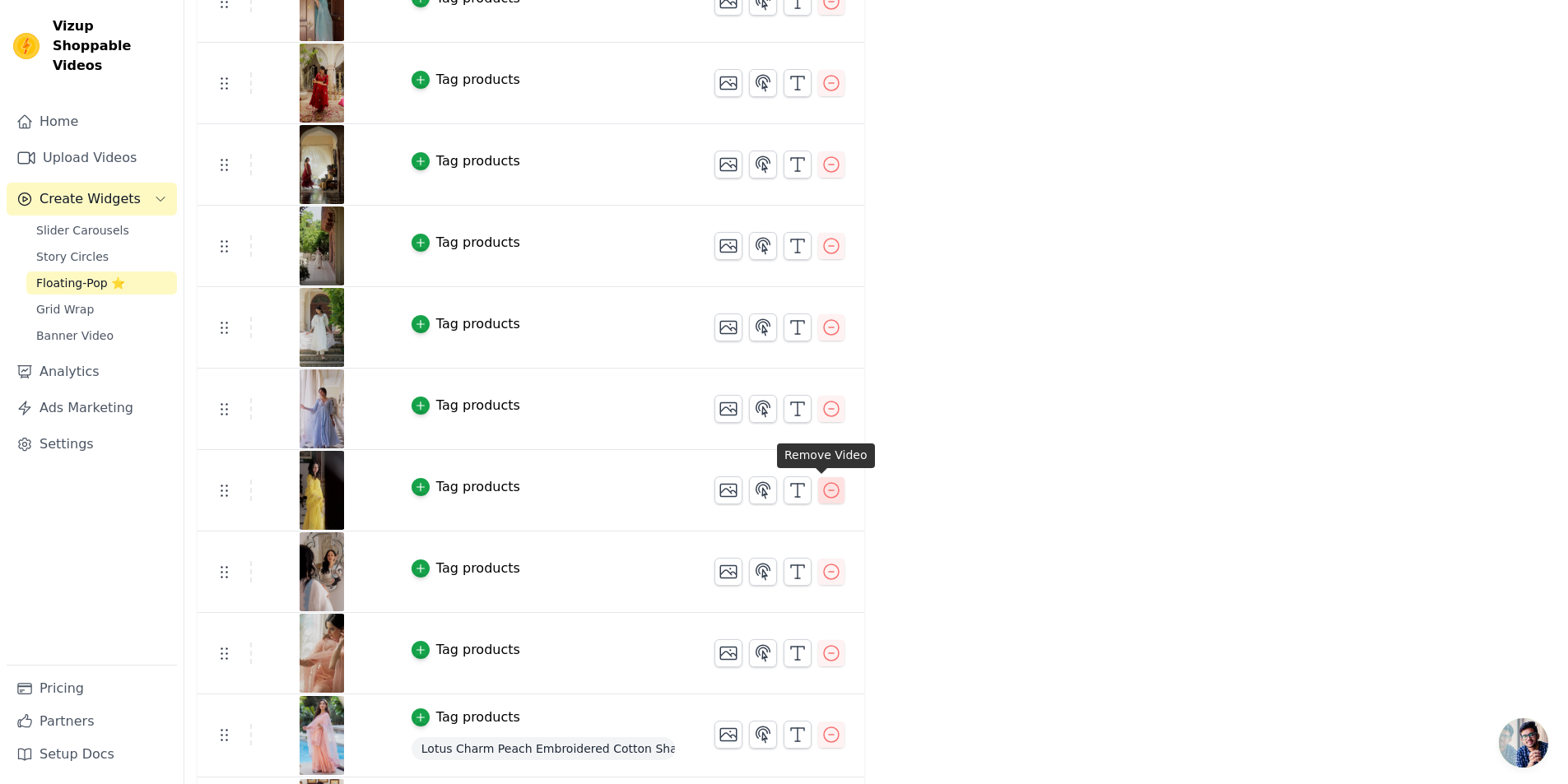
click at [825, 495] on icon "button" at bounding box center [831, 490] width 15 height 15
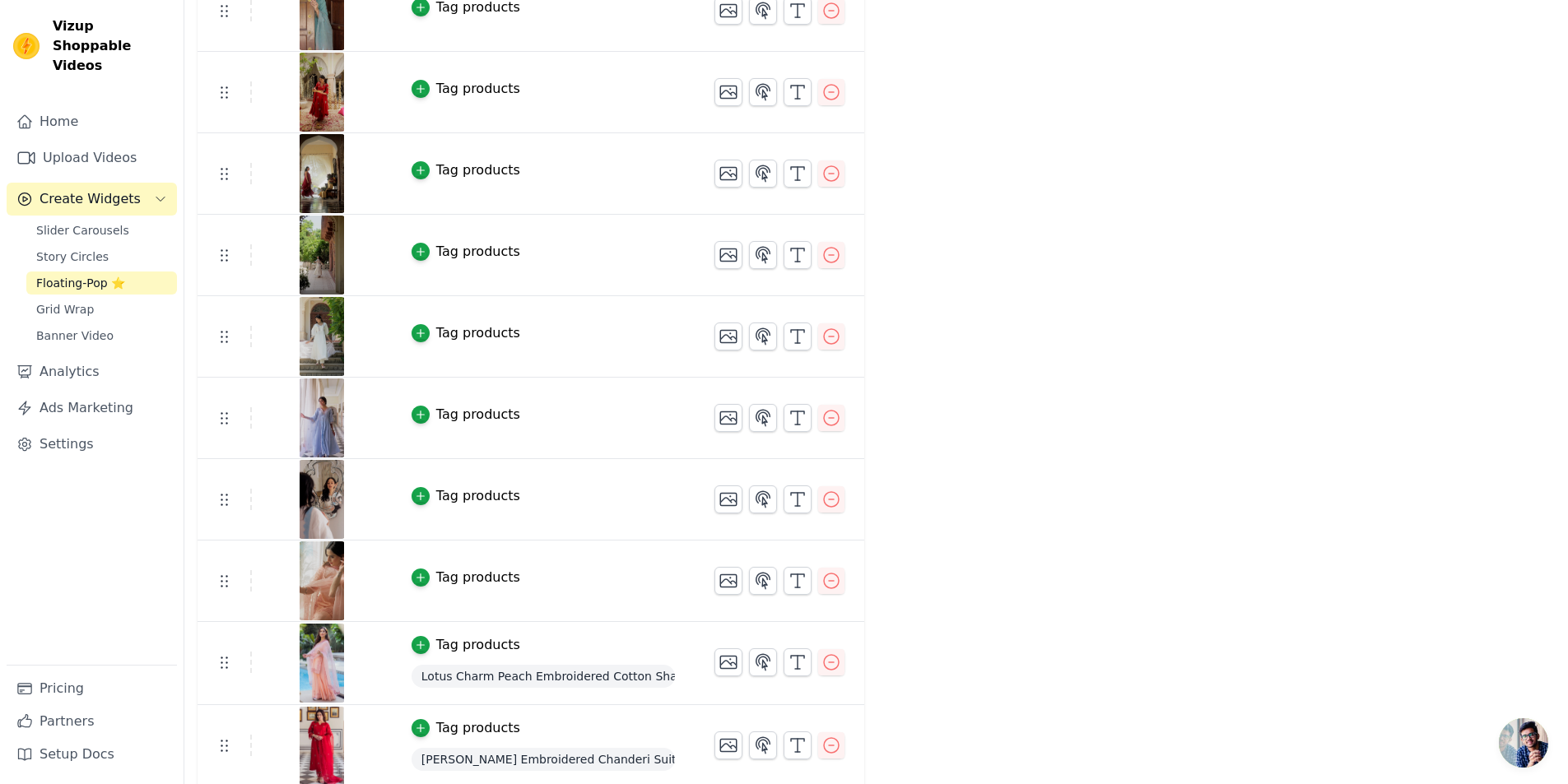
scroll to position [1133, 0]
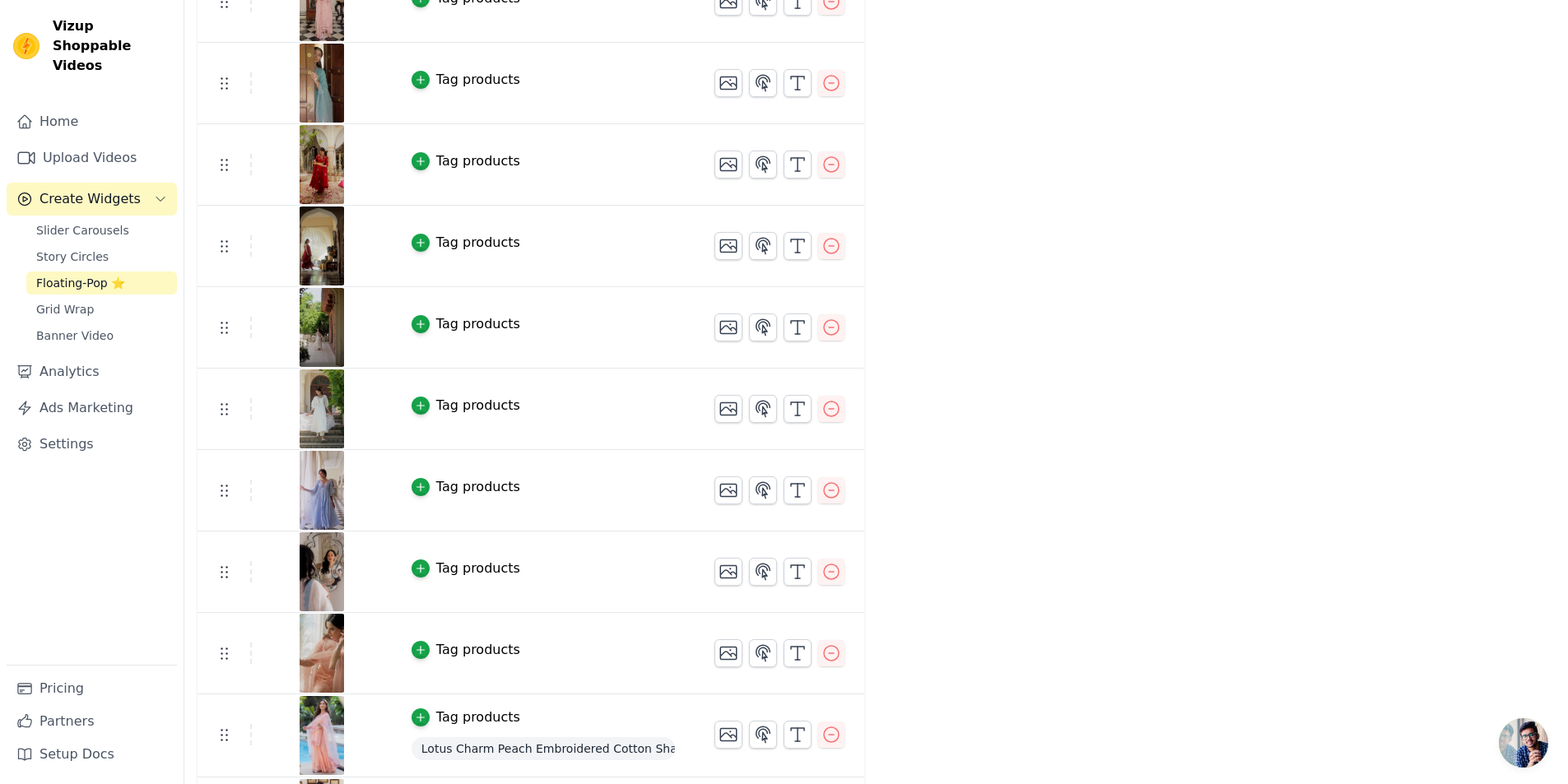
click at [323, 416] on img at bounding box center [321, 409] width 46 height 79
click at [314, 408] on img at bounding box center [321, 409] width 46 height 79
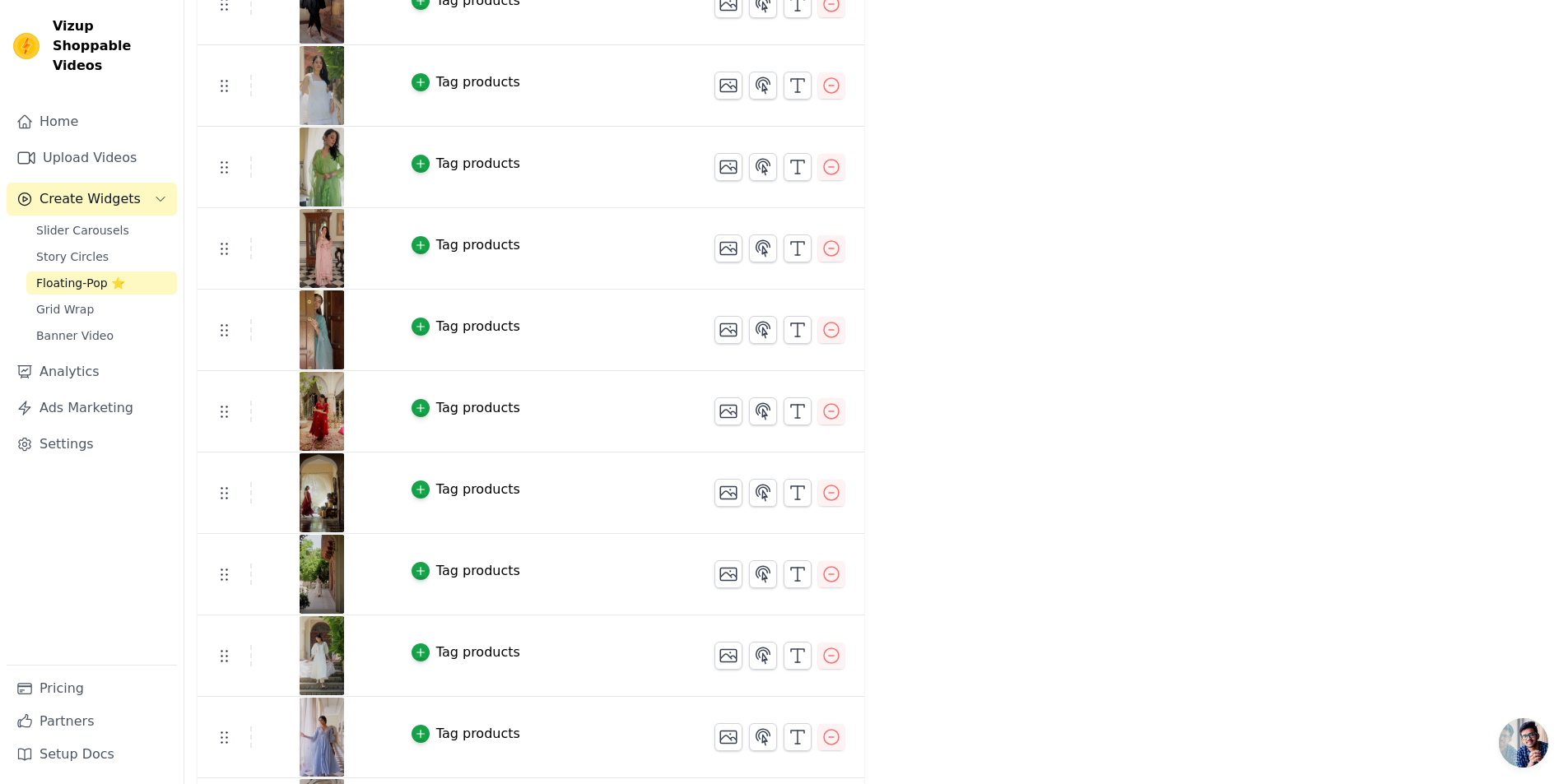
scroll to position [639, 0]
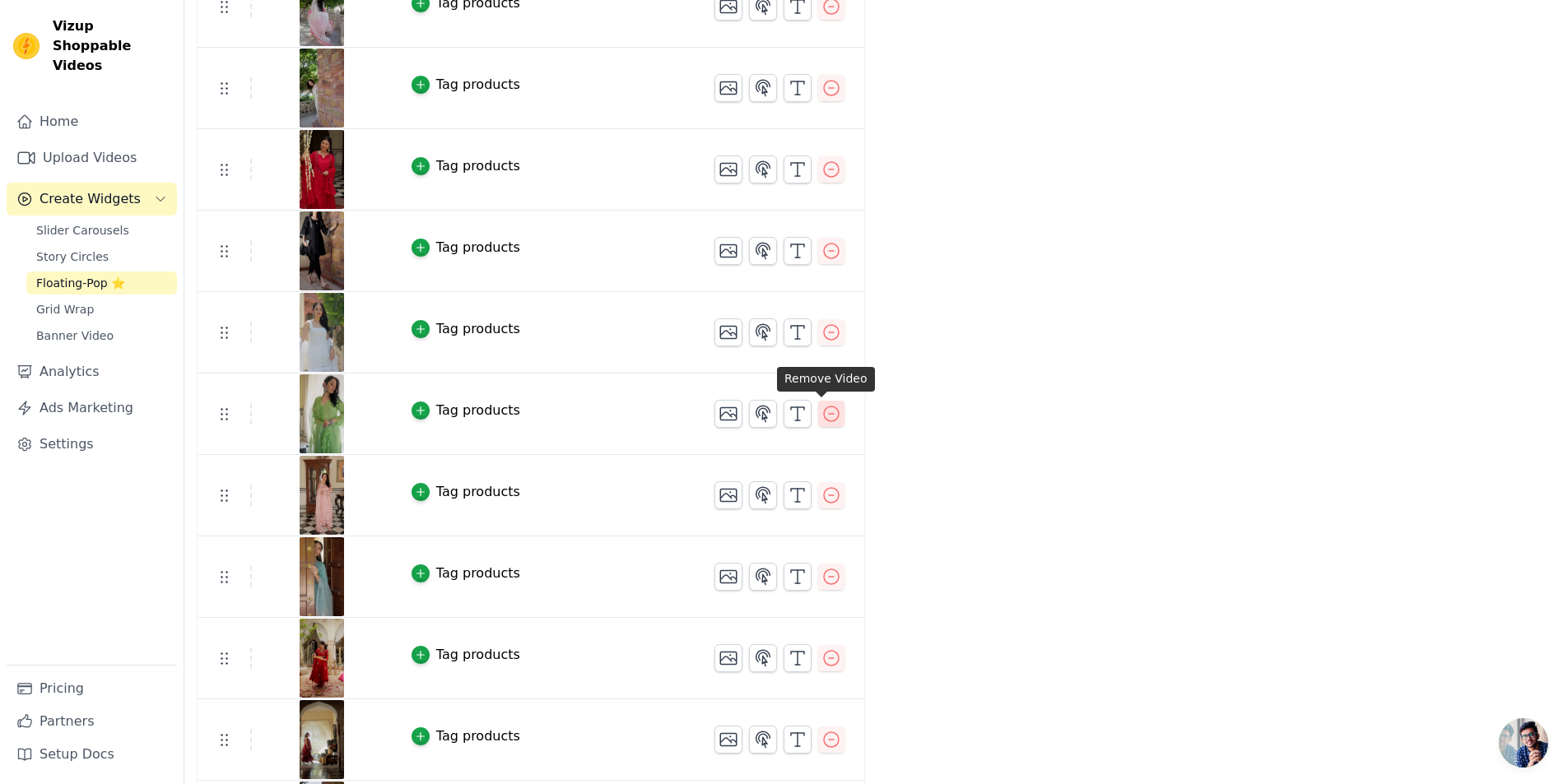
click at [821, 416] on icon "button" at bounding box center [831, 414] width 20 height 20
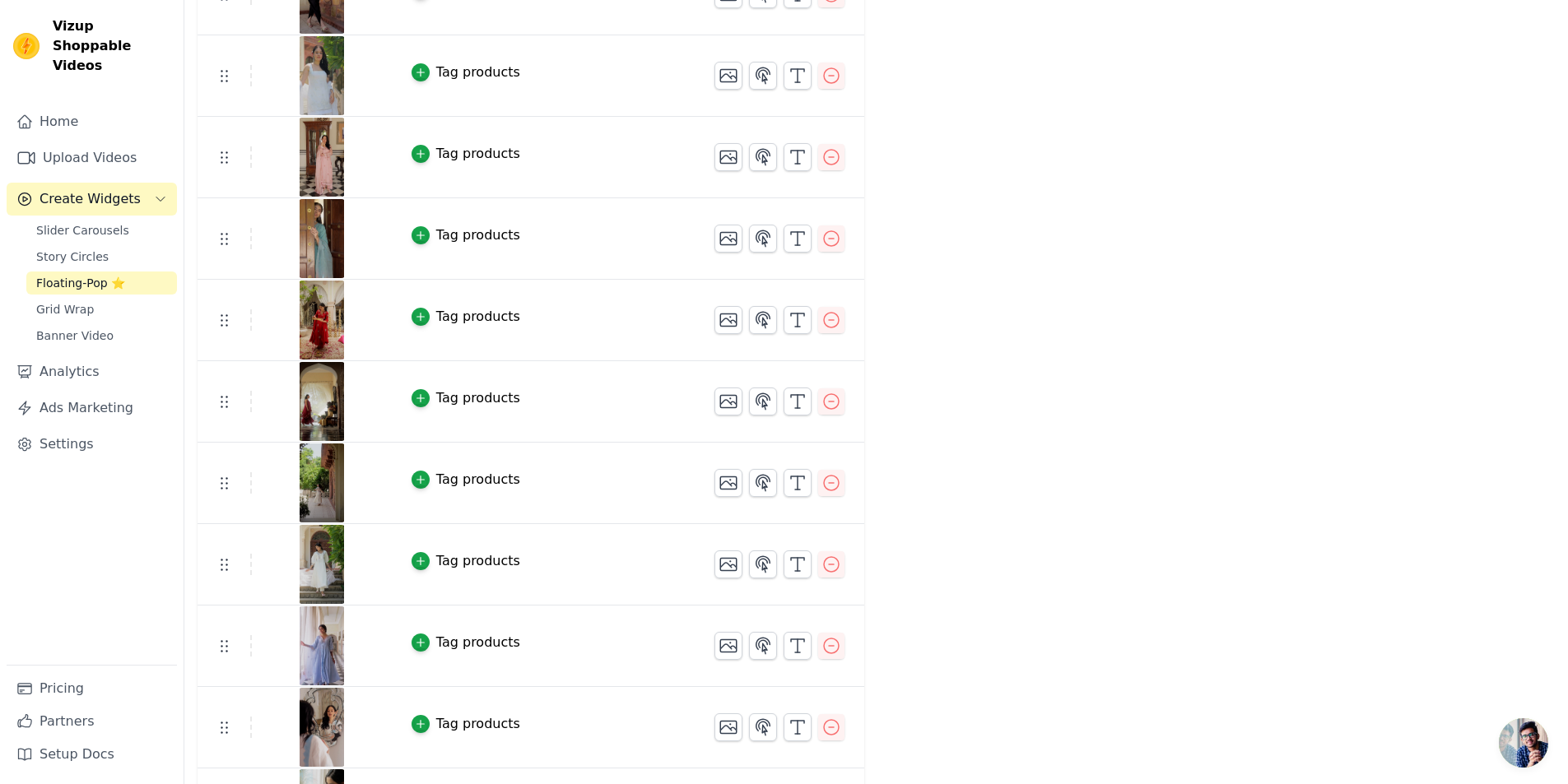
scroll to position [722, 0]
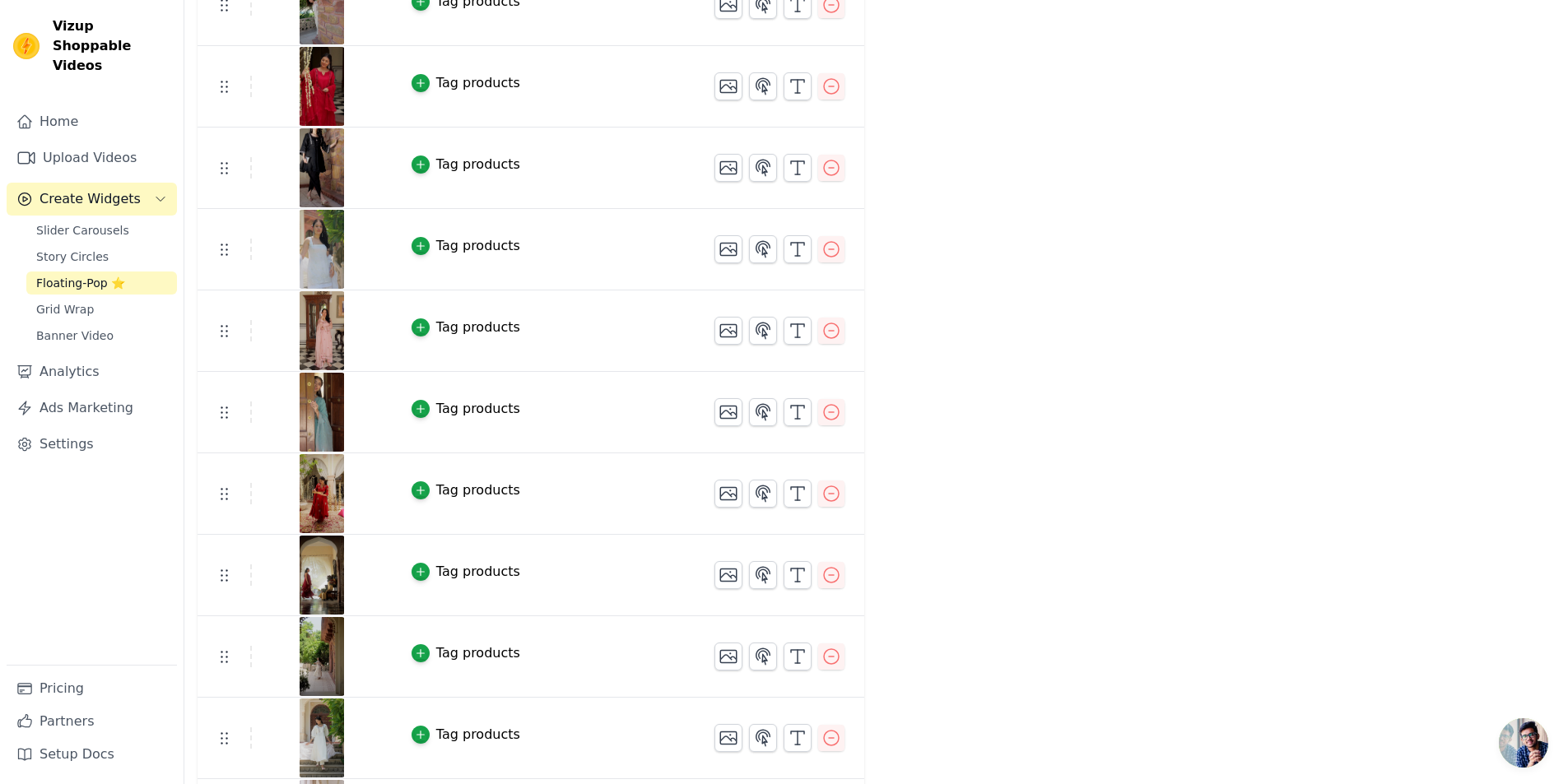
drag, startPoint x: 292, startPoint y: 320, endPoint x: 314, endPoint y: 309, distance: 24.6
click at [821, 326] on icon "button" at bounding box center [831, 331] width 20 height 20
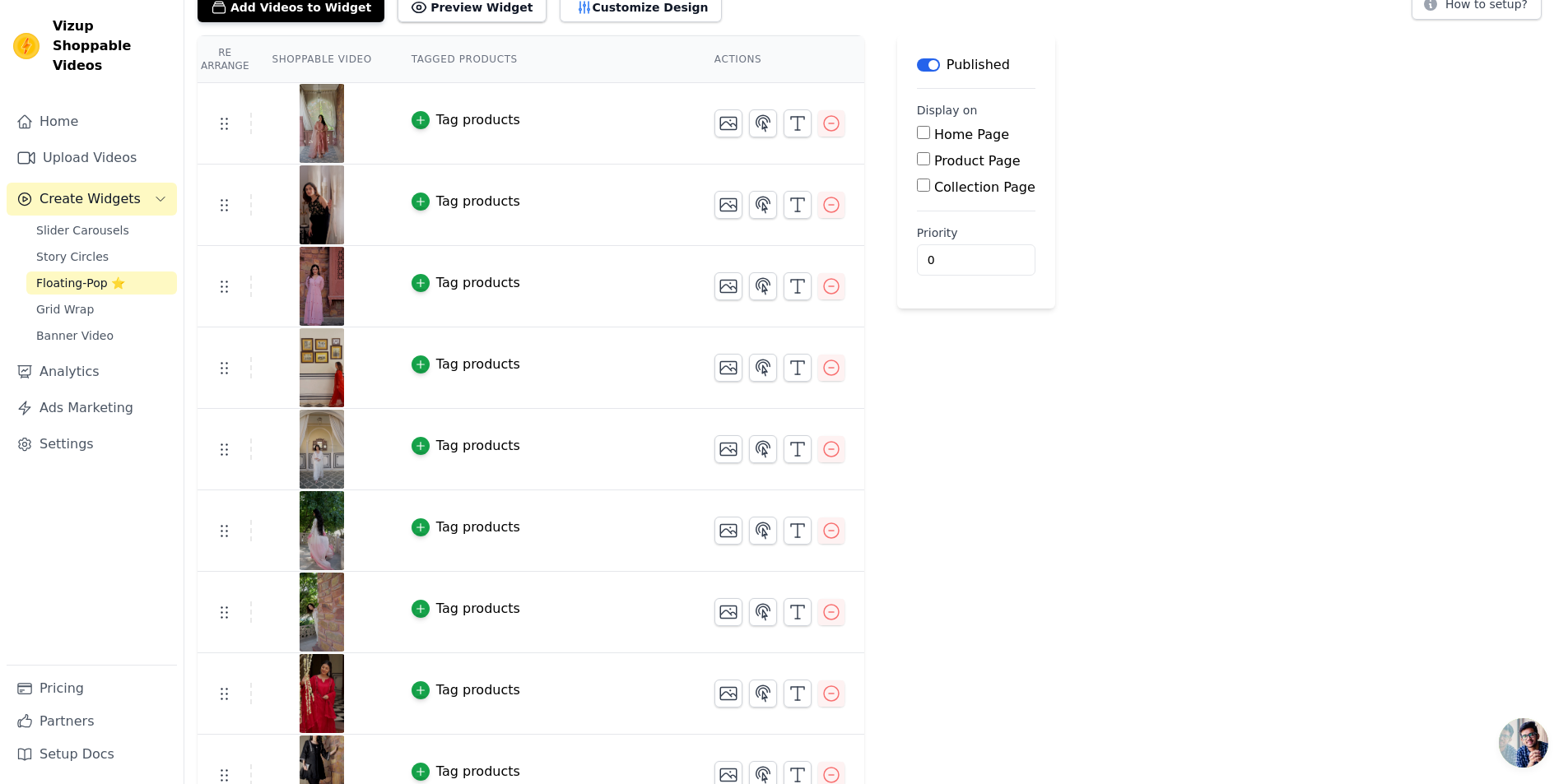
scroll to position [0, 0]
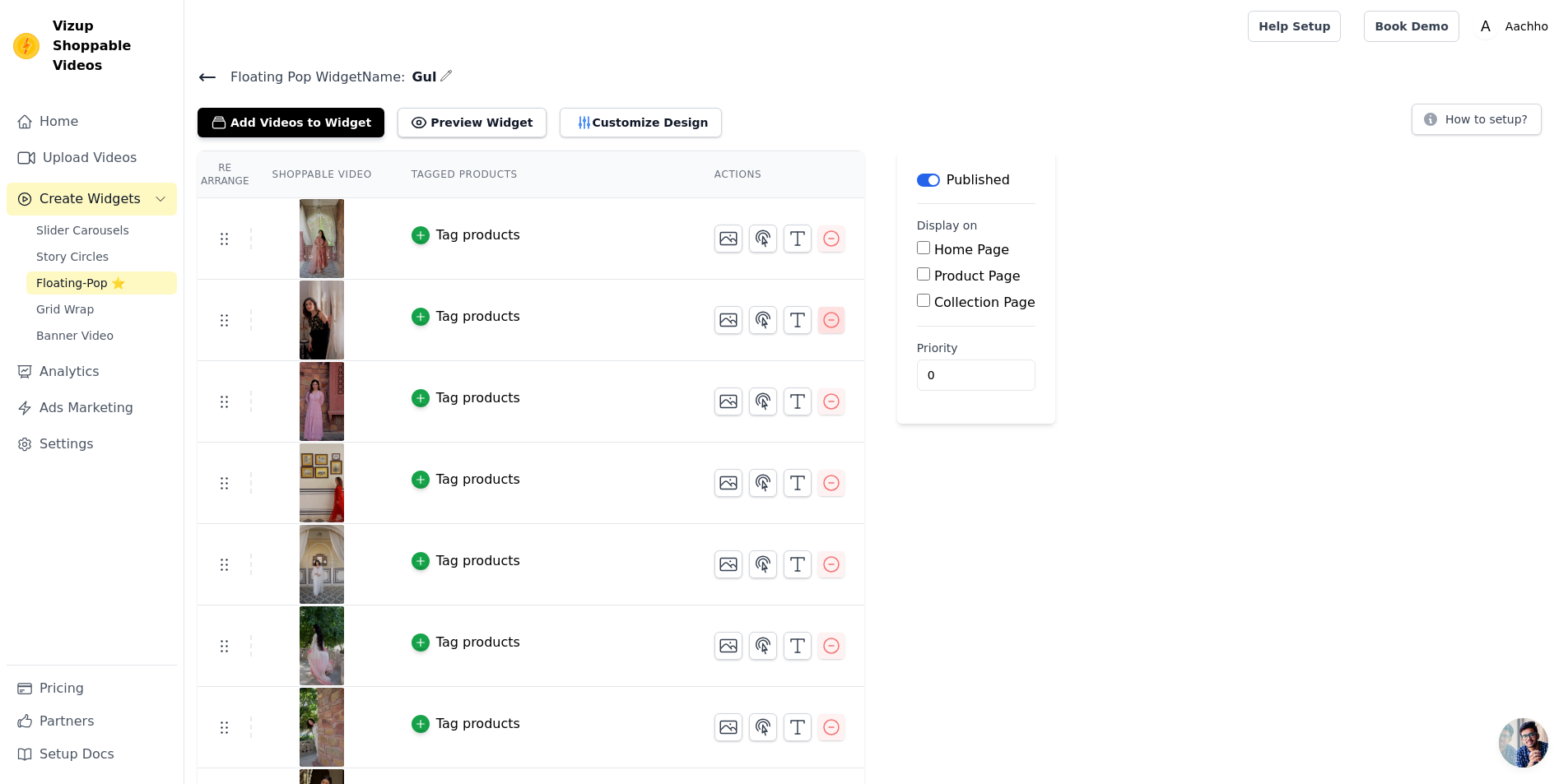
click at [821, 316] on icon "button" at bounding box center [831, 320] width 20 height 20
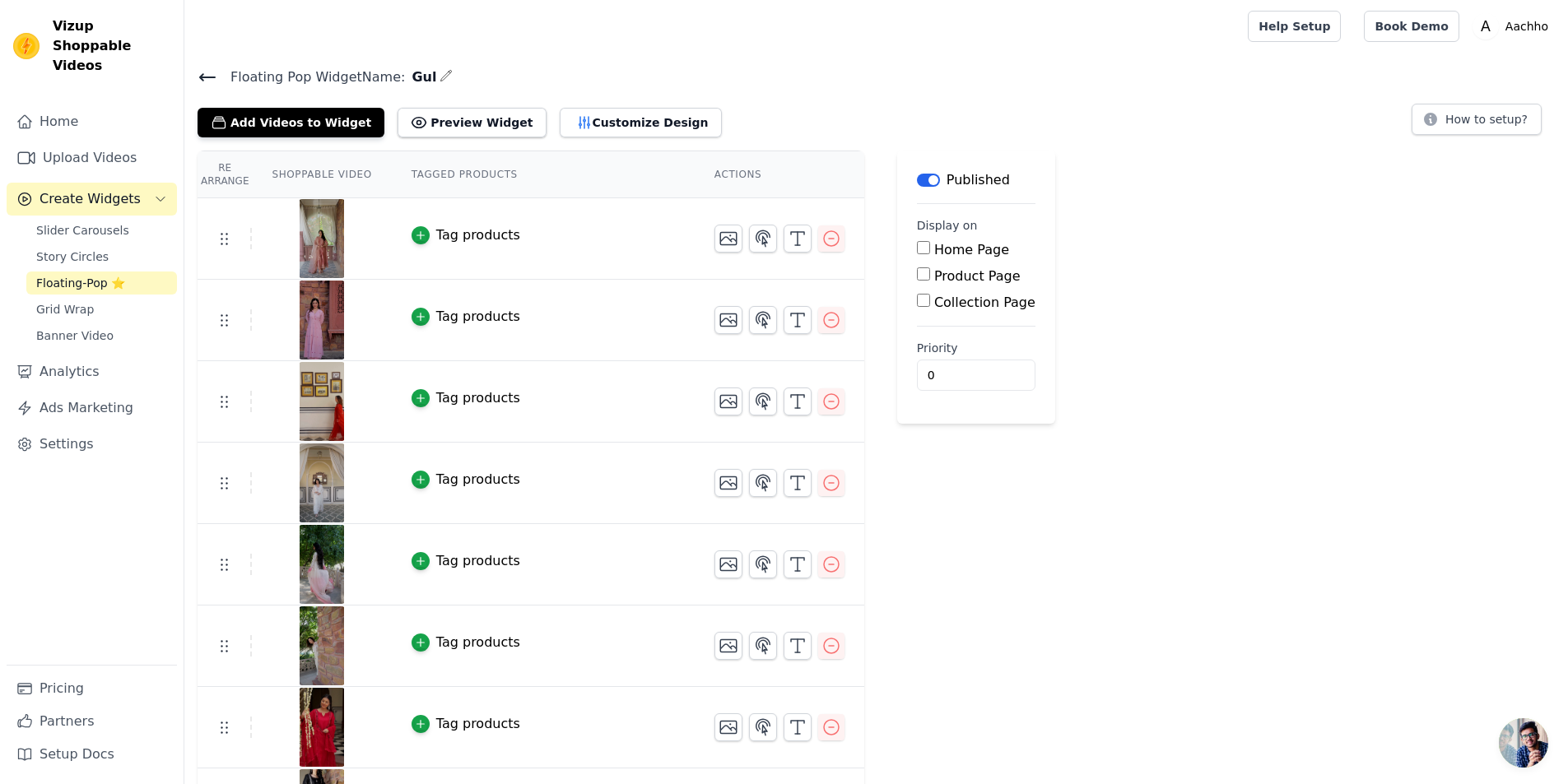
drag, startPoint x: 304, startPoint y: 222, endPoint x: 1171, endPoint y: 171, distance: 868.5
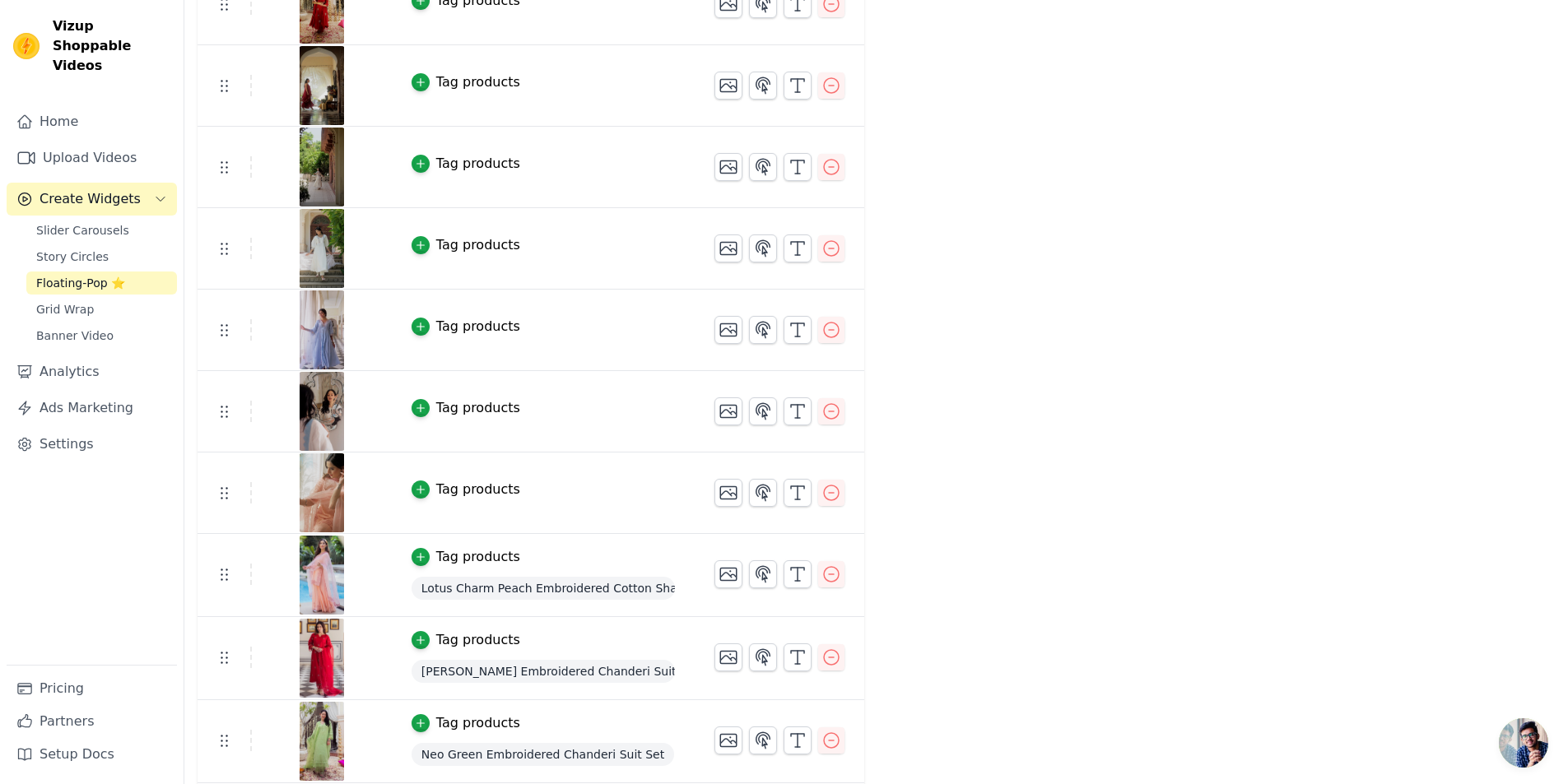
scroll to position [1152, 0]
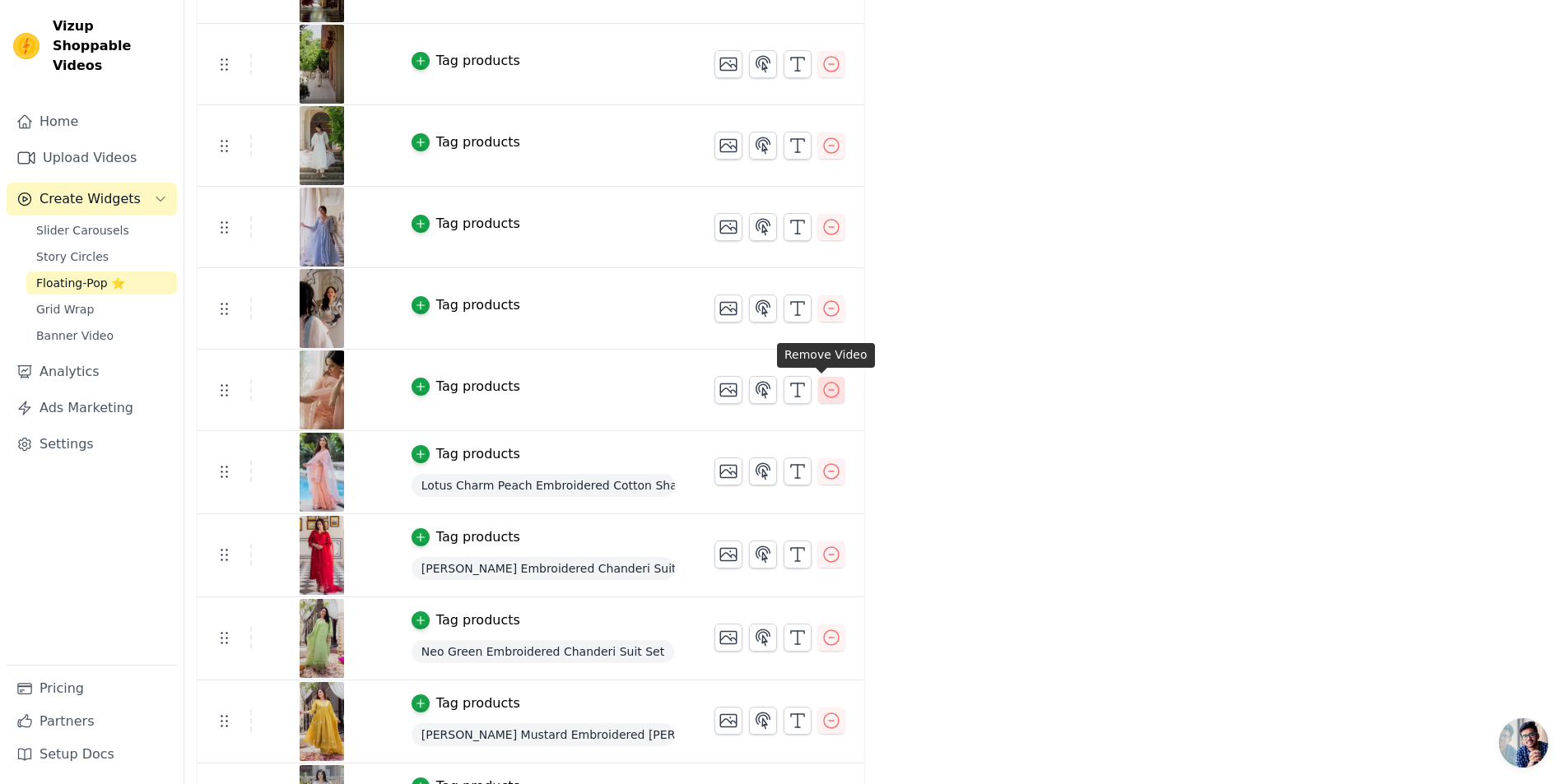
click at [828, 390] on icon "button" at bounding box center [831, 390] width 15 height 15
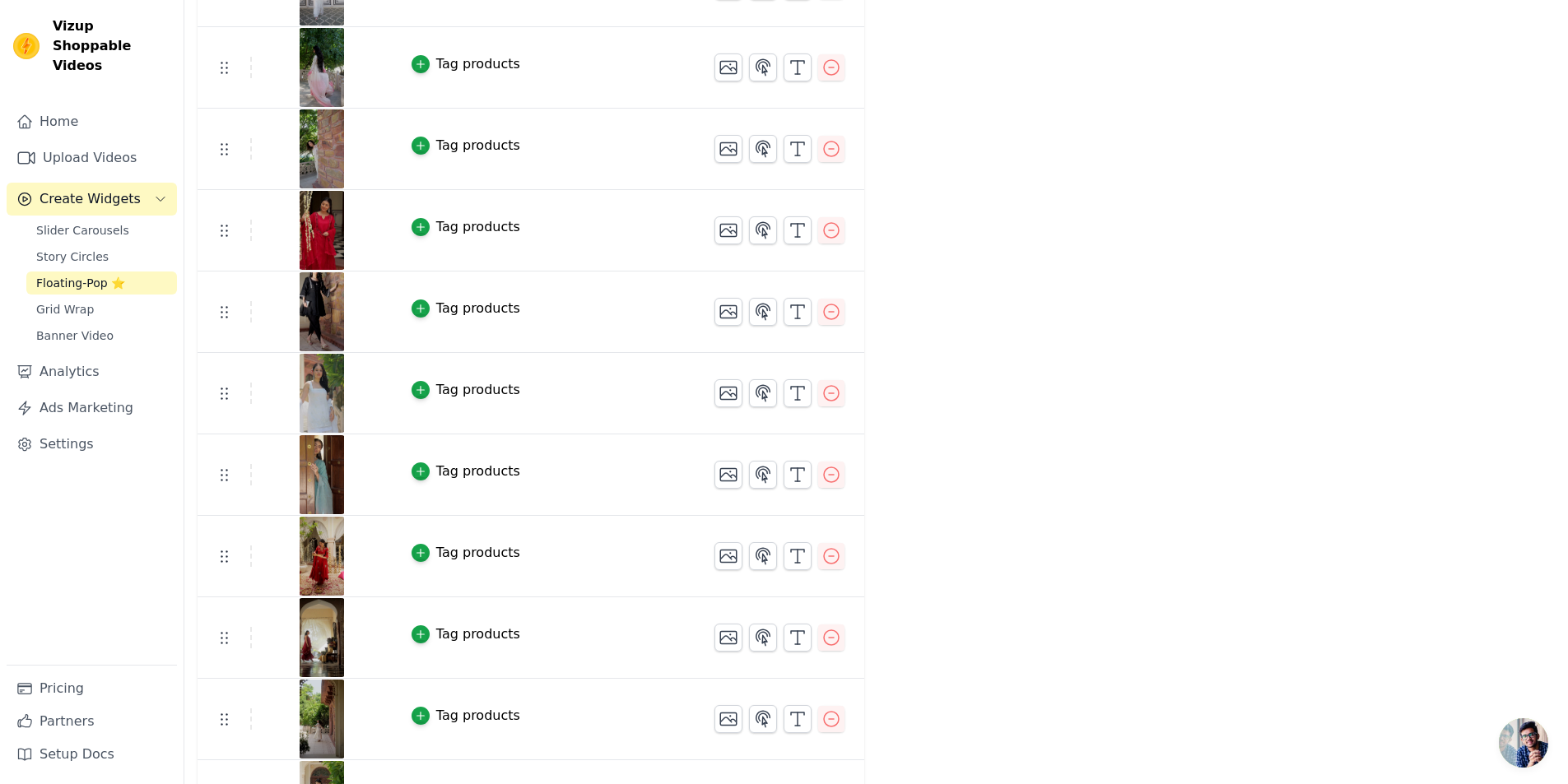
scroll to position [493, 0]
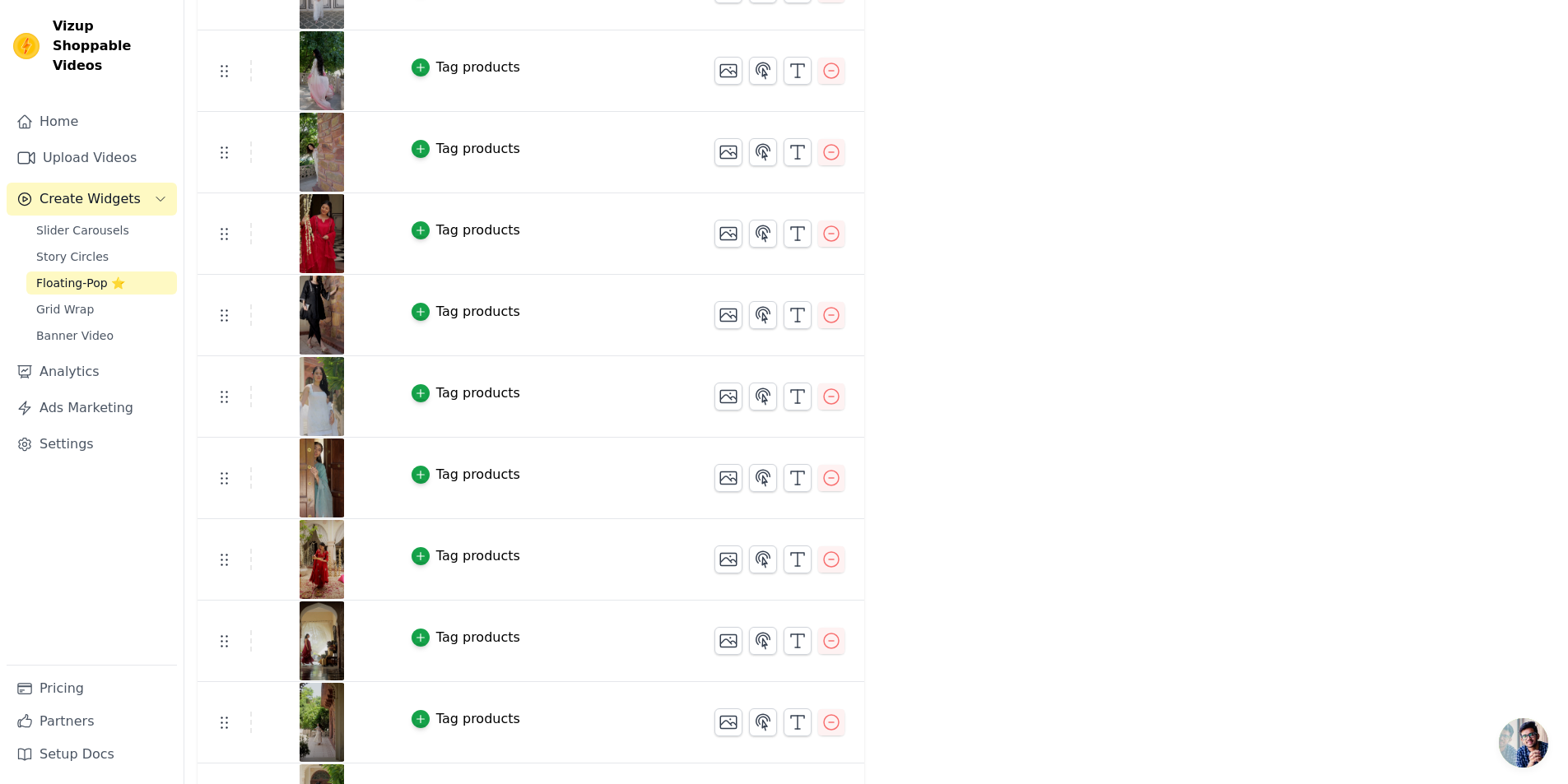
drag, startPoint x: 311, startPoint y: 235, endPoint x: 1128, endPoint y: 449, distance: 844.6
click at [1132, 450] on div "Re Arrange Shoppable Video Tagged Products Actions Tag products Tag products Ta…" at bounding box center [875, 748] width 1383 height 2183
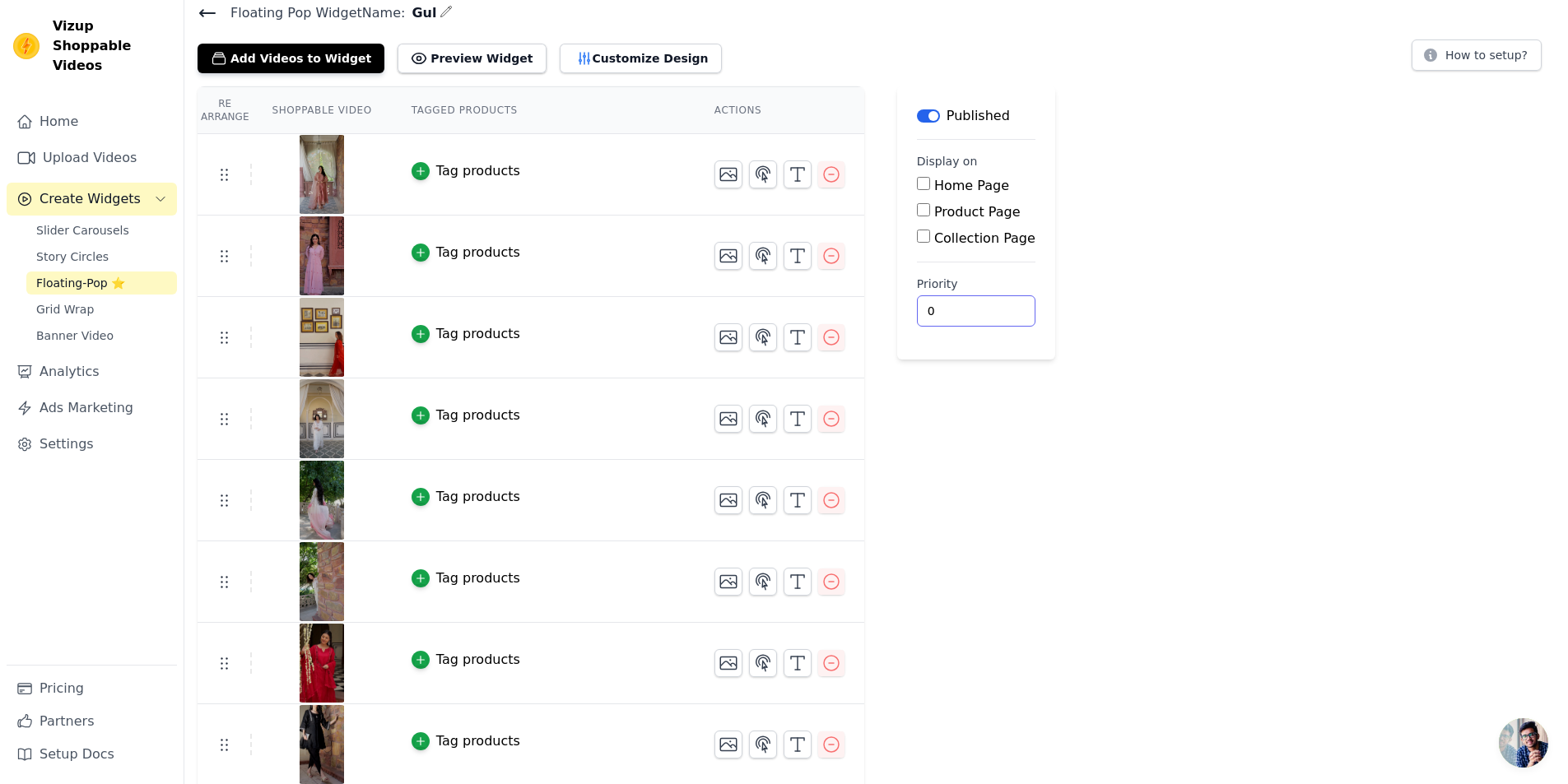
scroll to position [0, 0]
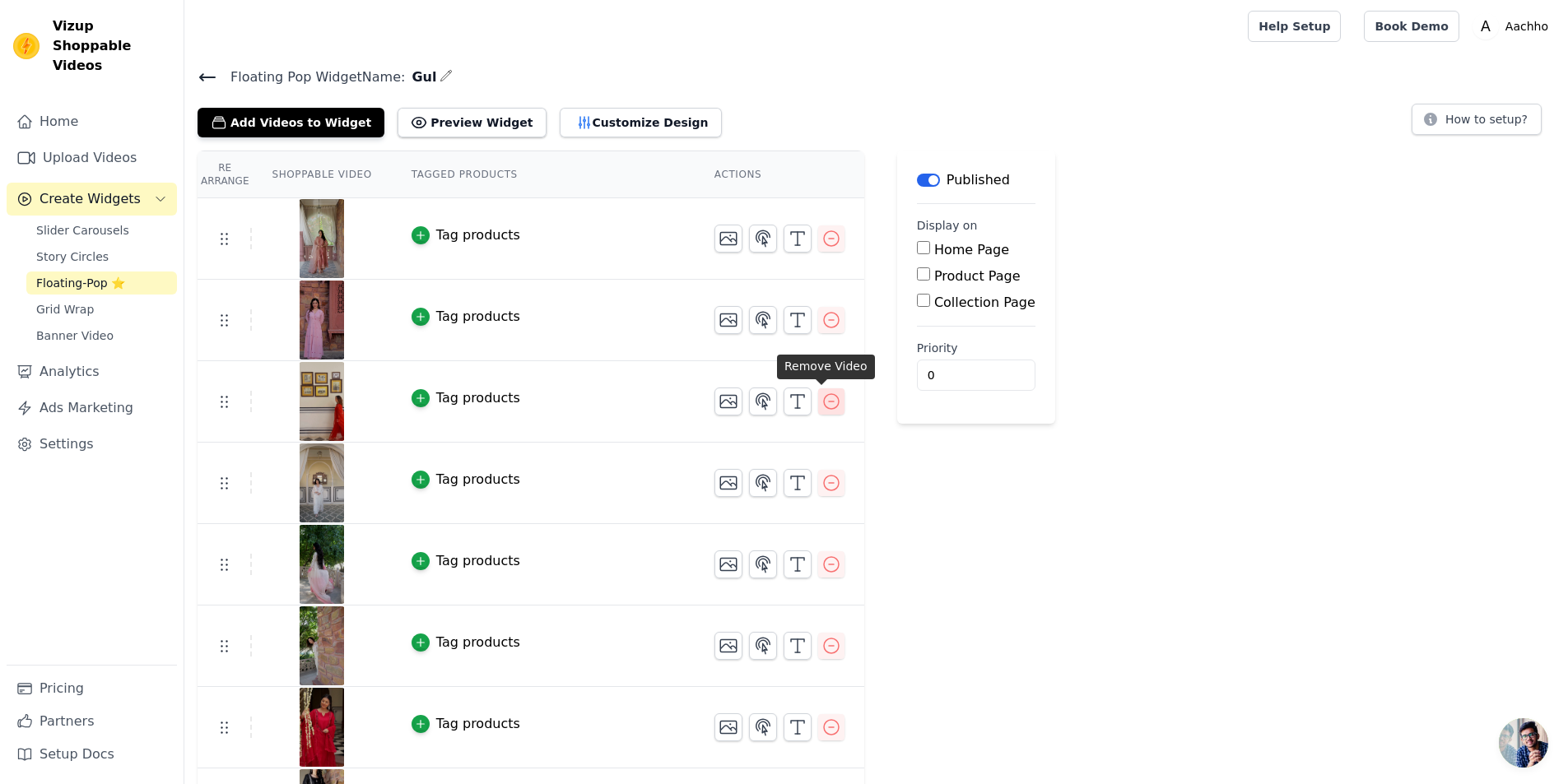
click at [821, 401] on icon "button" at bounding box center [831, 401] width 20 height 20
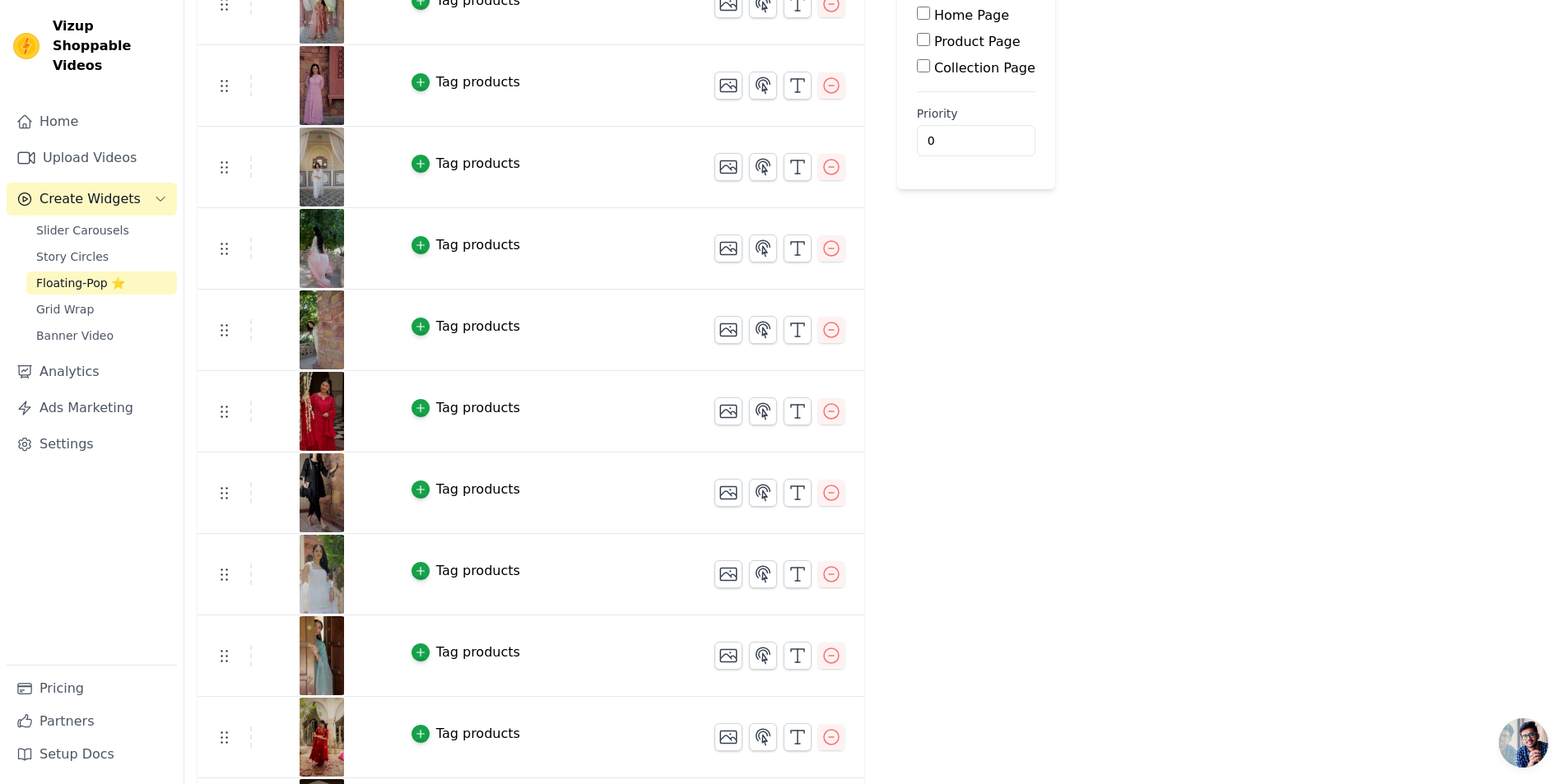
scroll to position [232, 0]
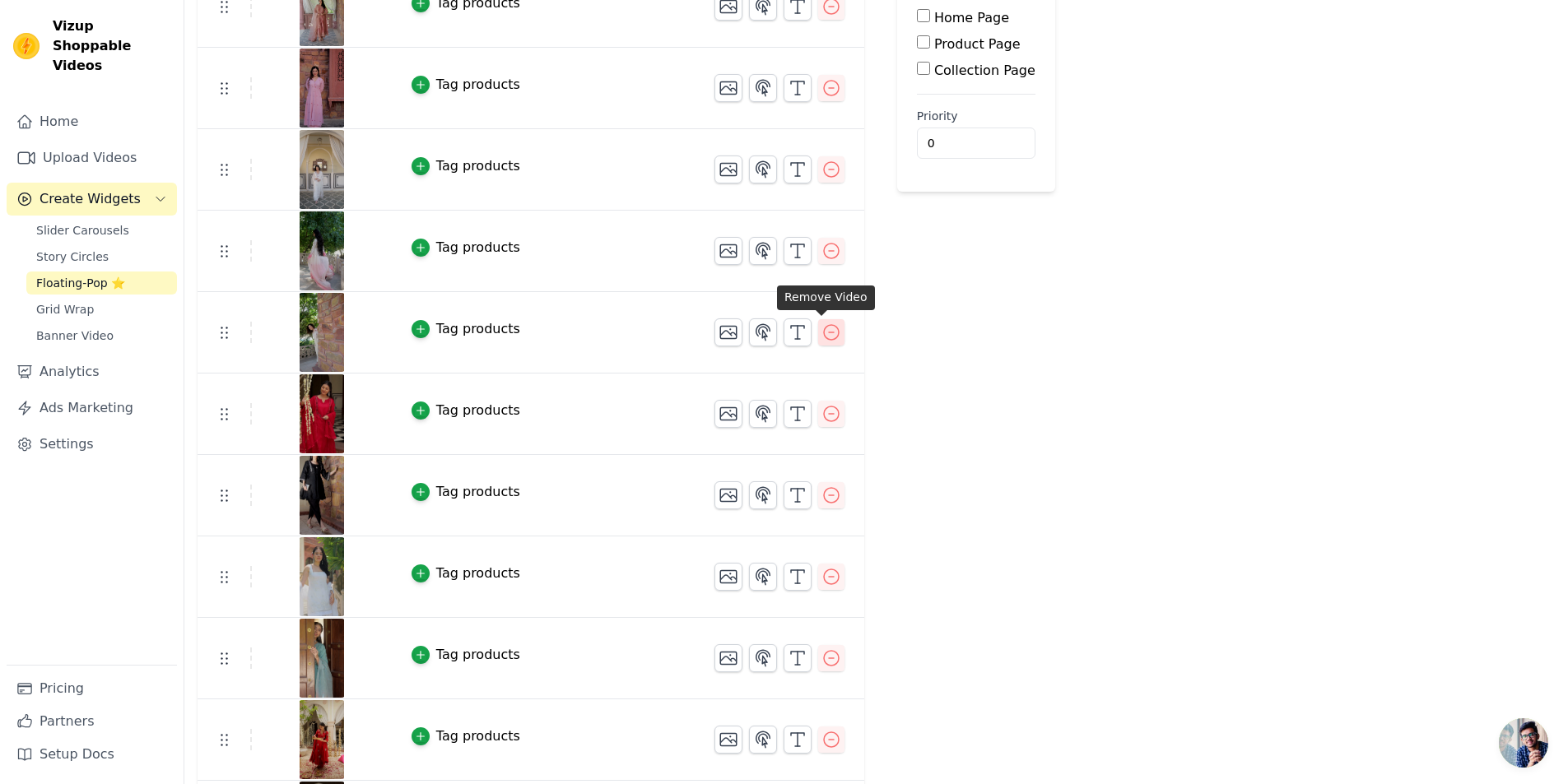
click at [824, 331] on icon "button" at bounding box center [831, 332] width 15 height 15
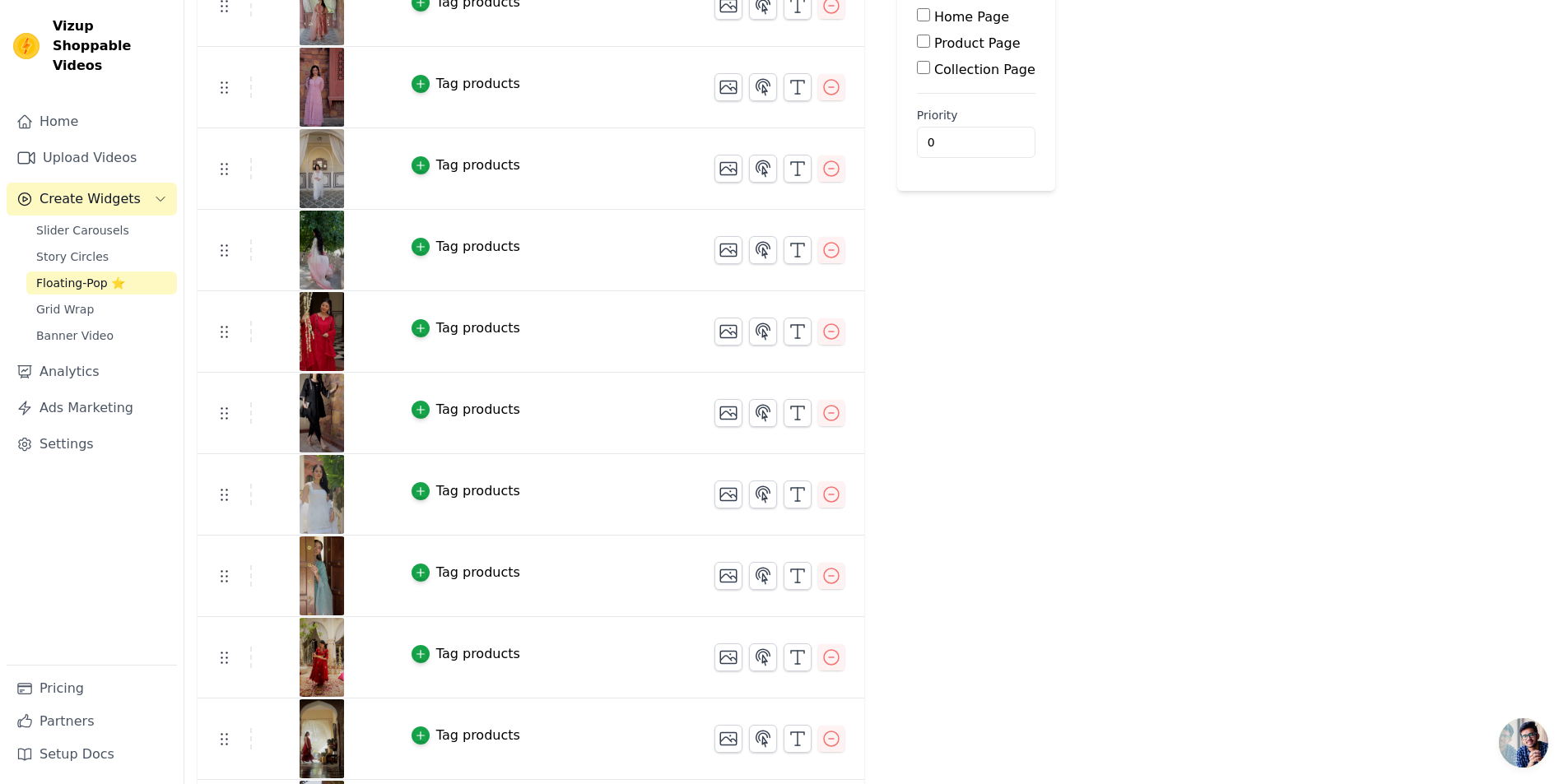
scroll to position [69, 0]
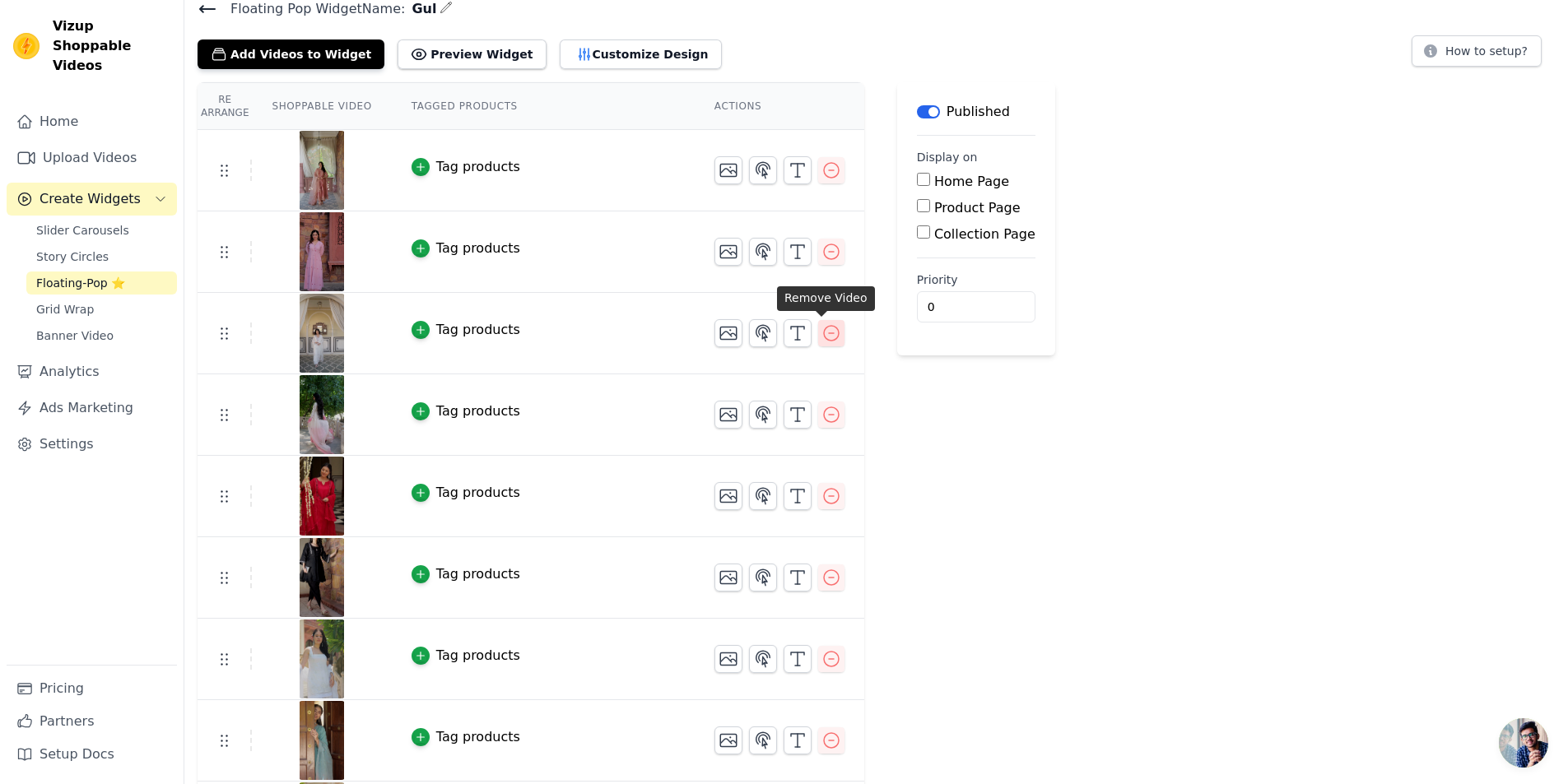
click at [829, 333] on icon "button" at bounding box center [831, 333] width 15 height 15
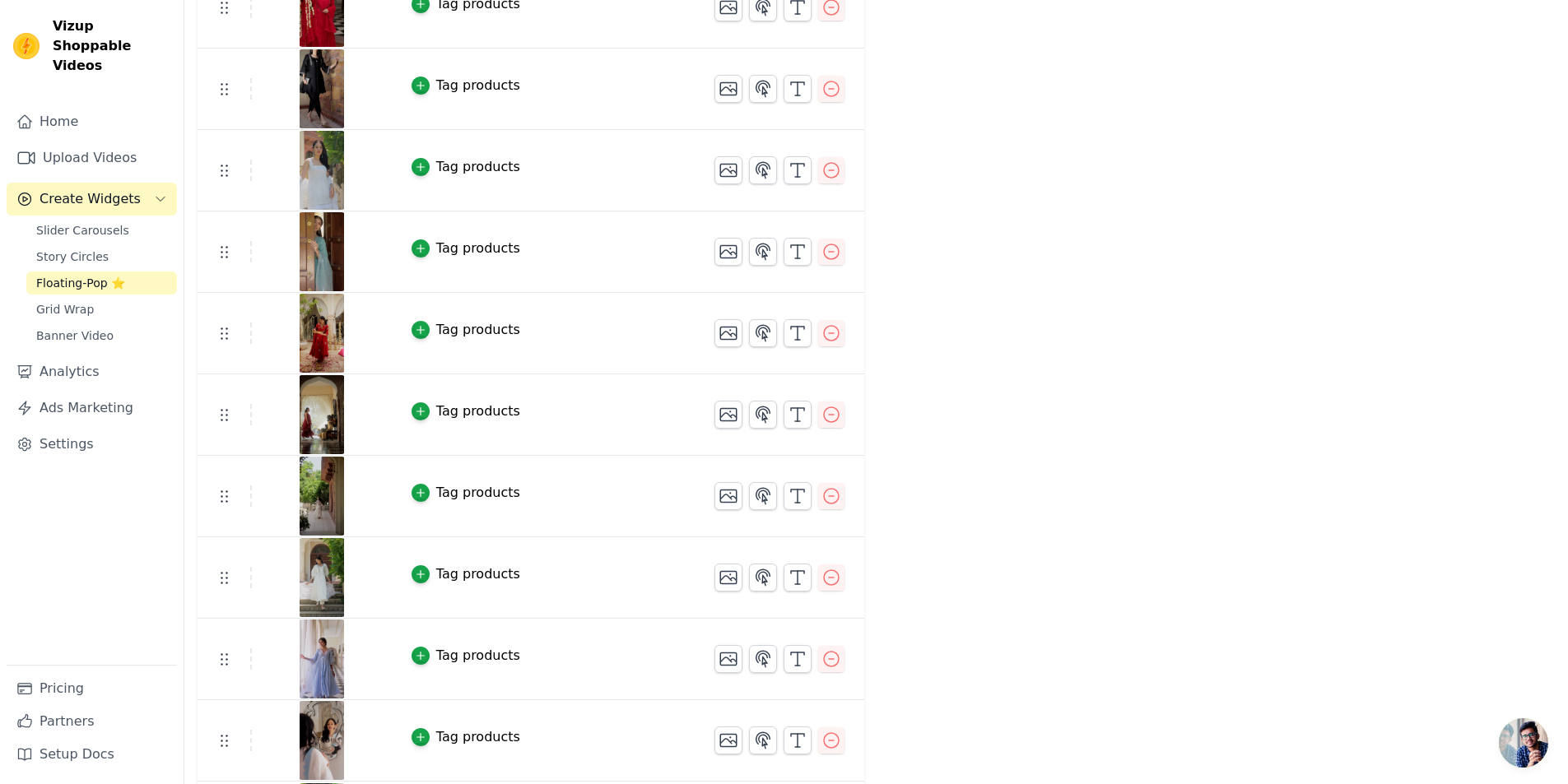
scroll to position [234, 0]
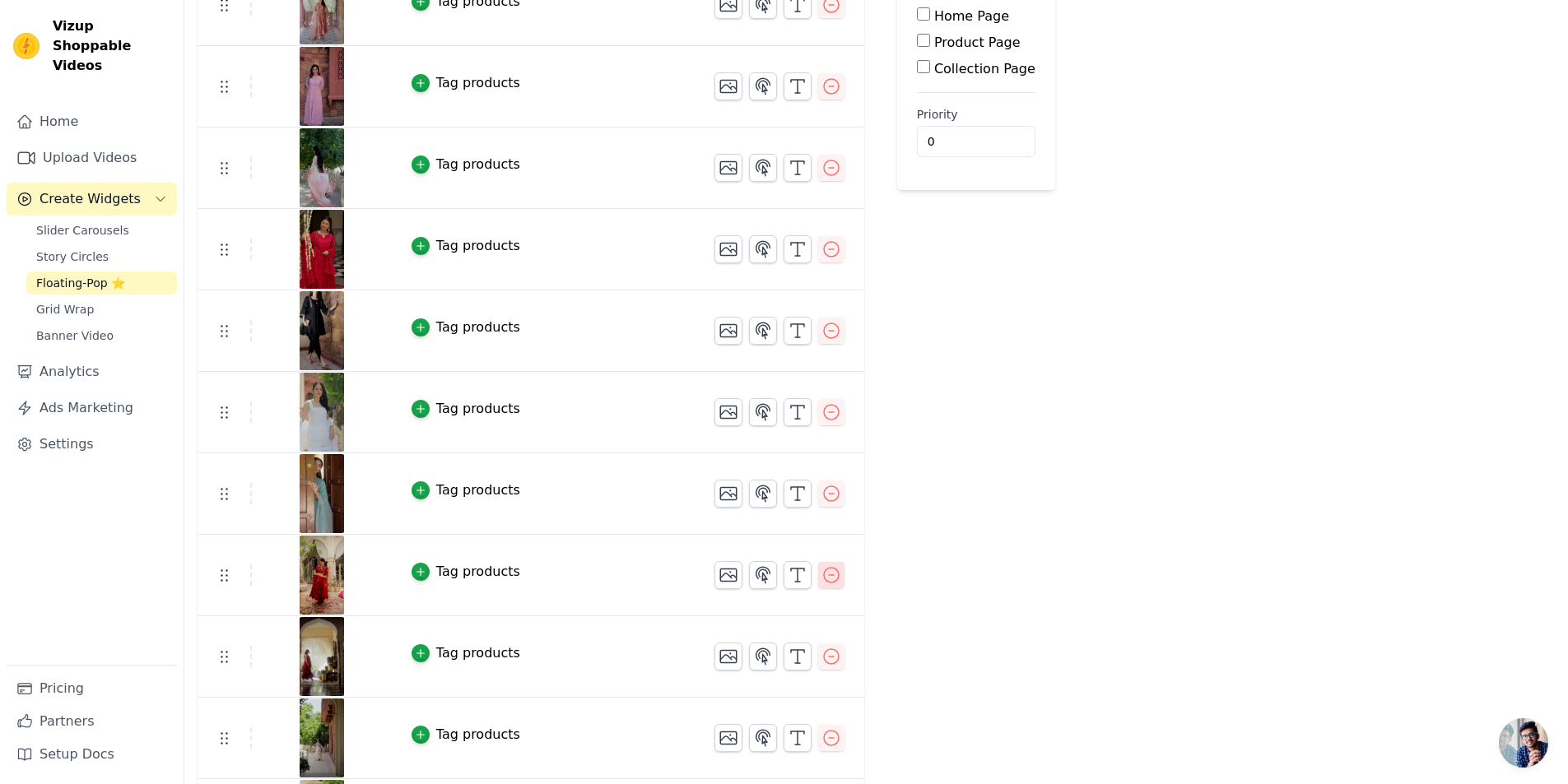
click at [825, 575] on icon "button" at bounding box center [831, 576] width 20 height 20
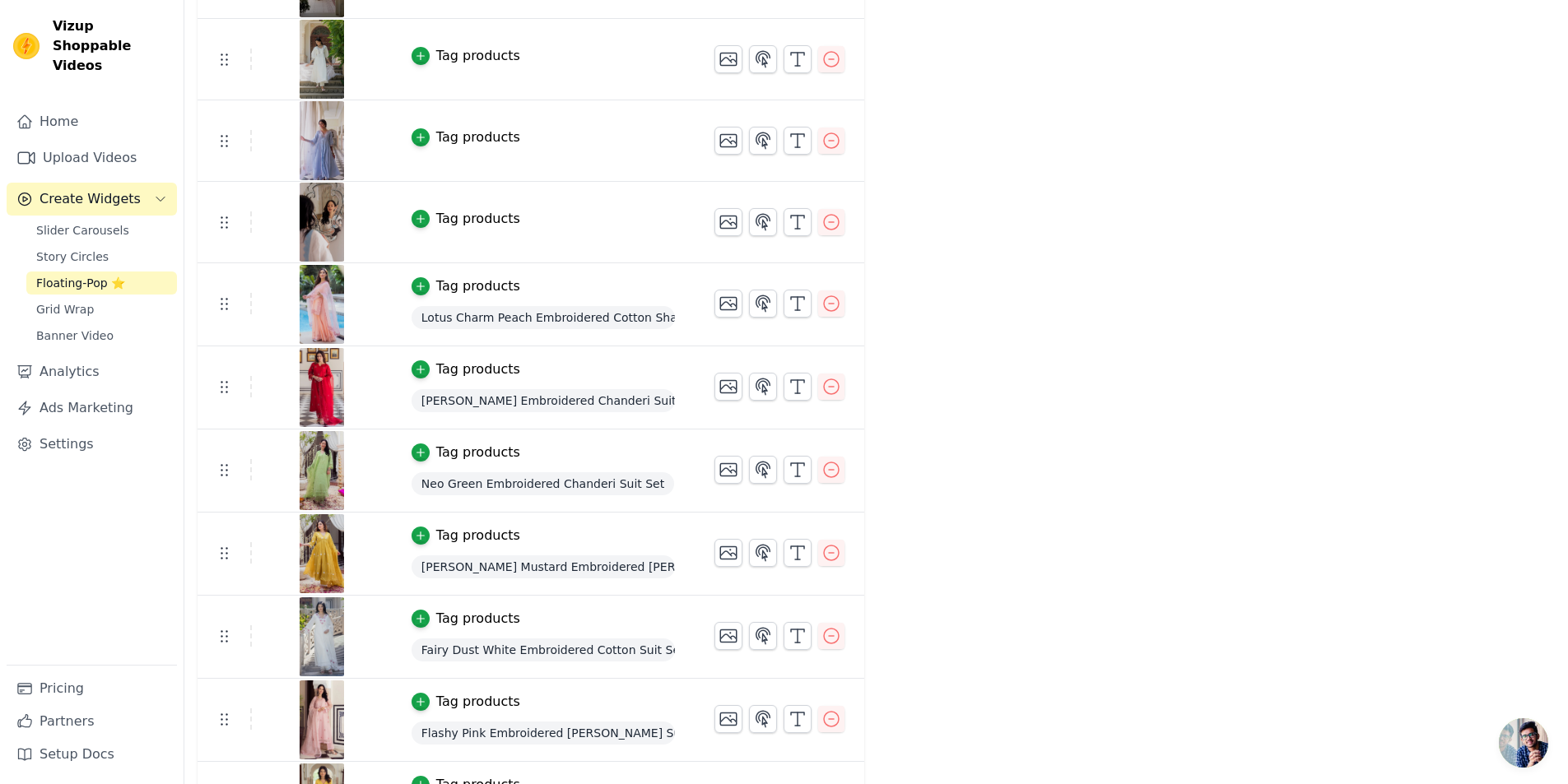
scroll to position [1070, 0]
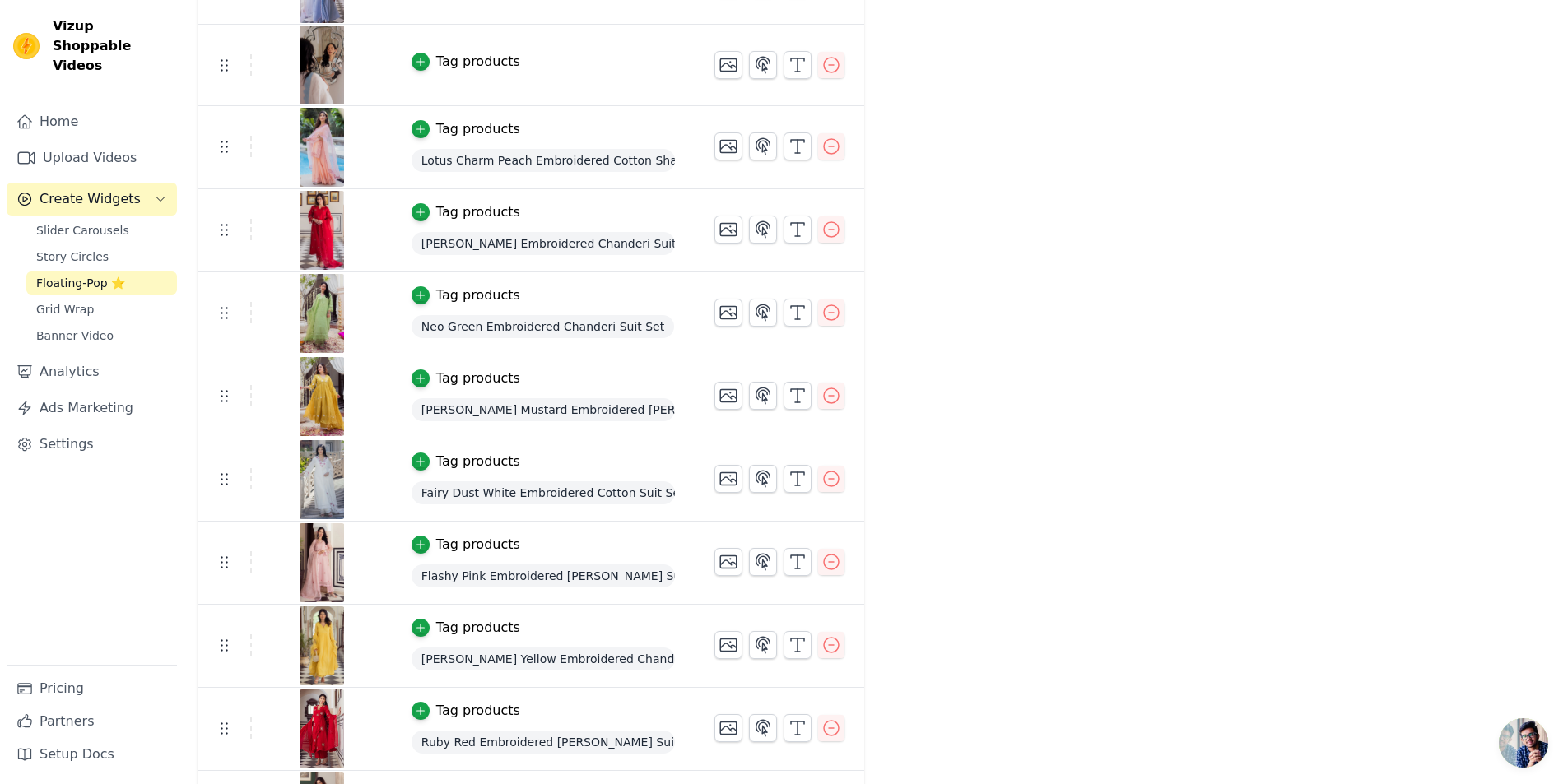
click at [307, 391] on img at bounding box center [321, 396] width 46 height 79
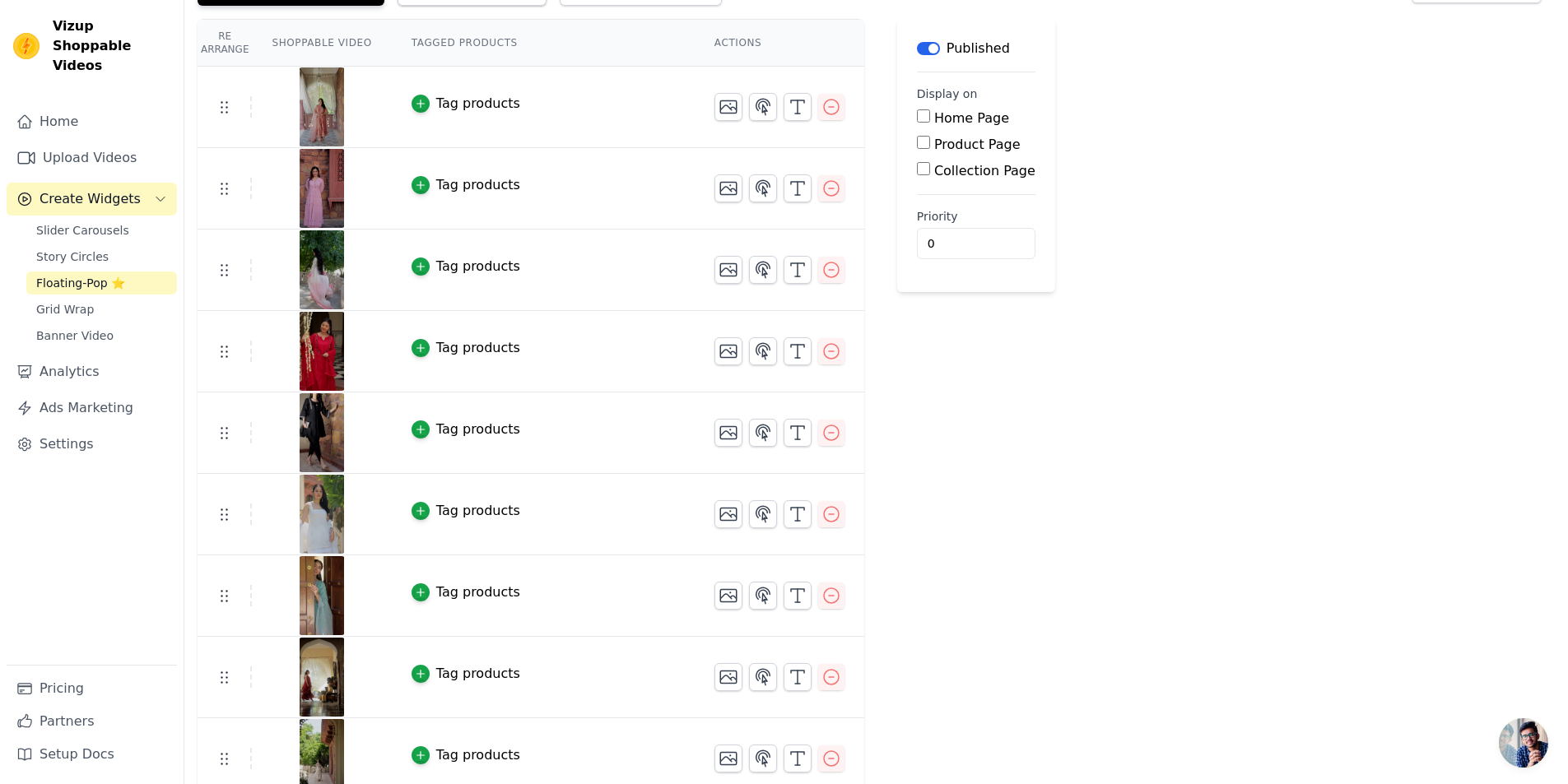
scroll to position [0, 0]
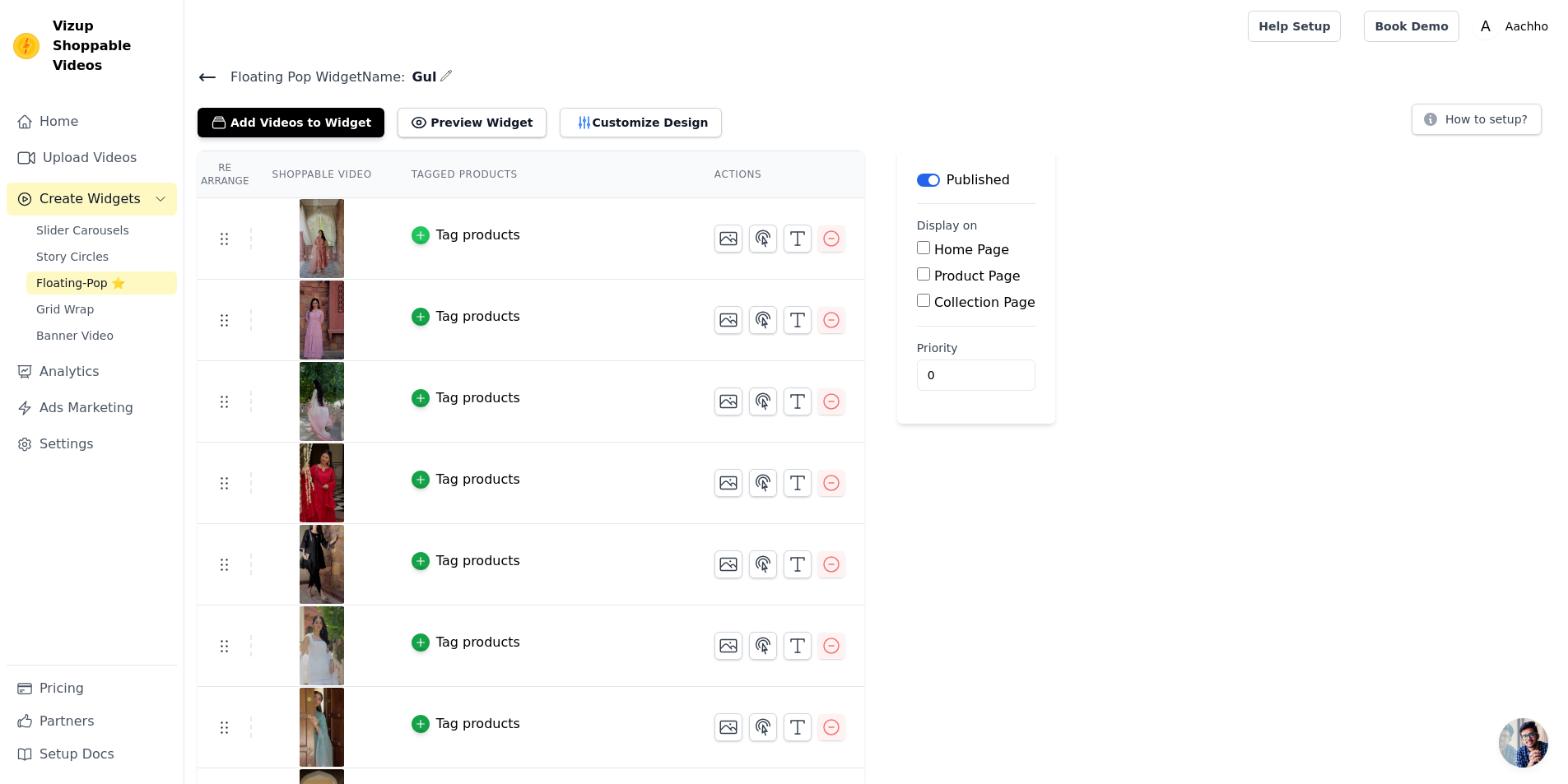
click at [415, 233] on icon "button" at bounding box center [421, 236] width 12 height 12
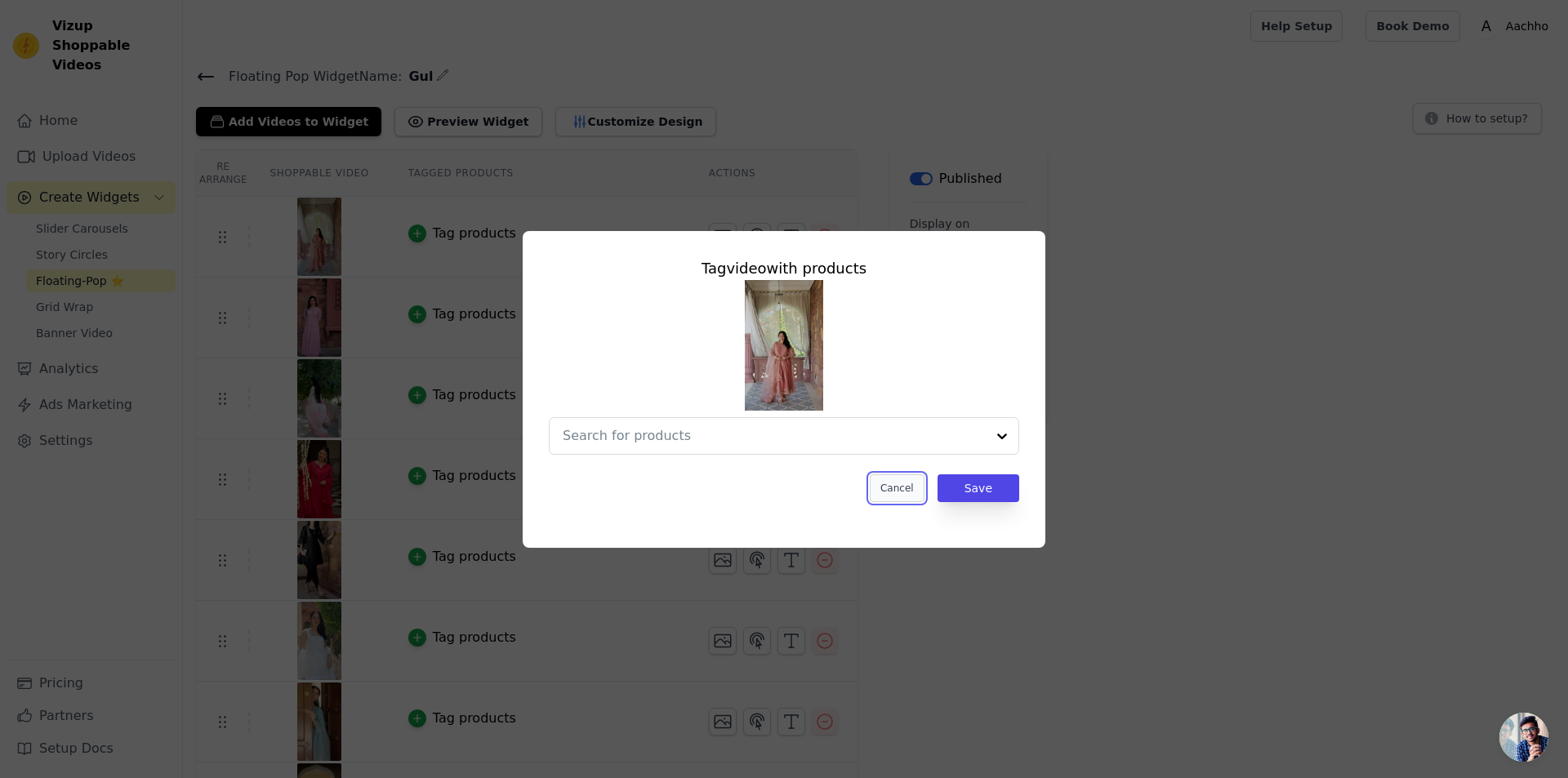
click at [882, 489] on button "Cancel" at bounding box center [897, 488] width 54 height 28
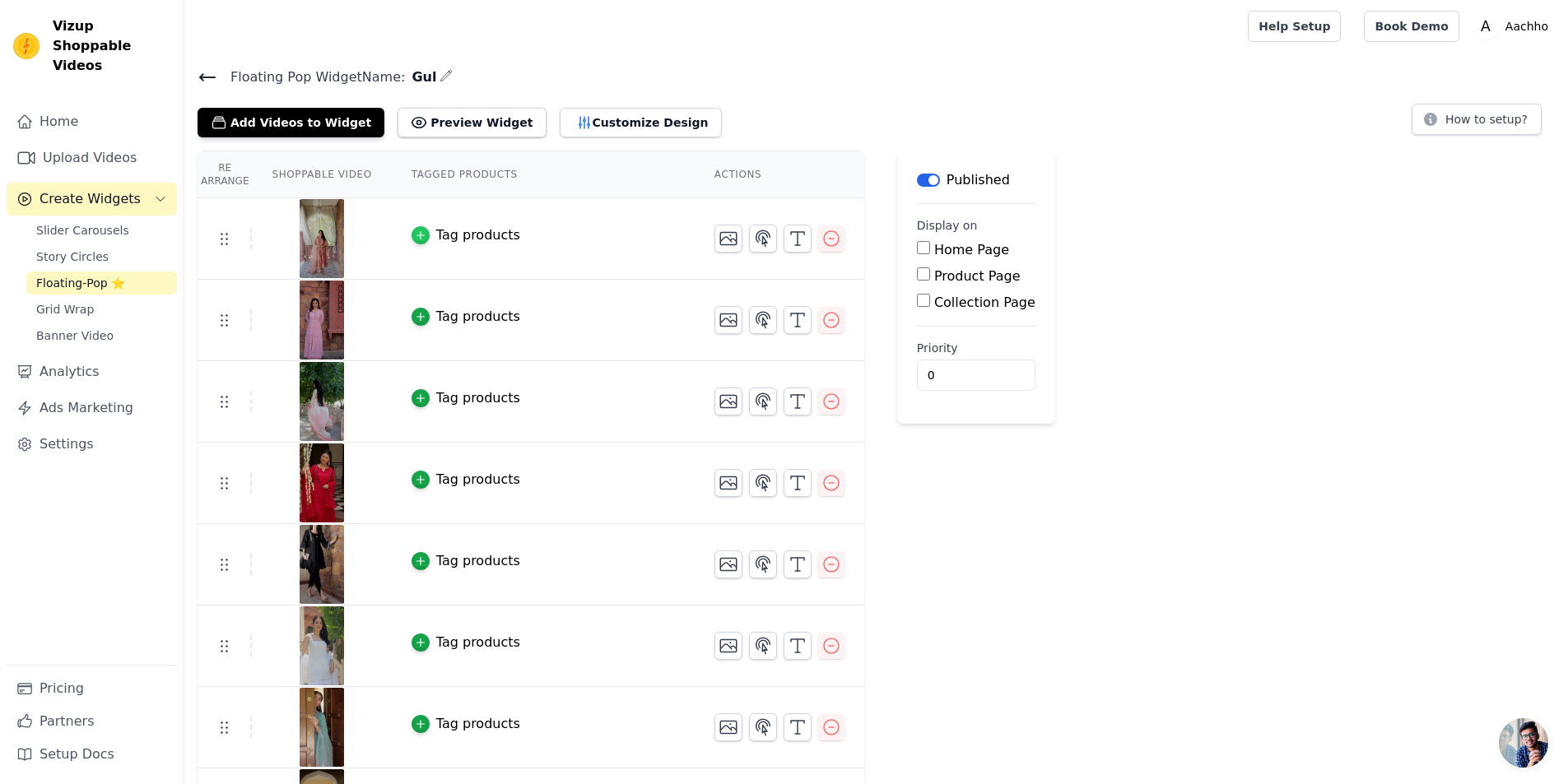
click at [415, 236] on icon "button" at bounding box center [421, 236] width 12 height 12
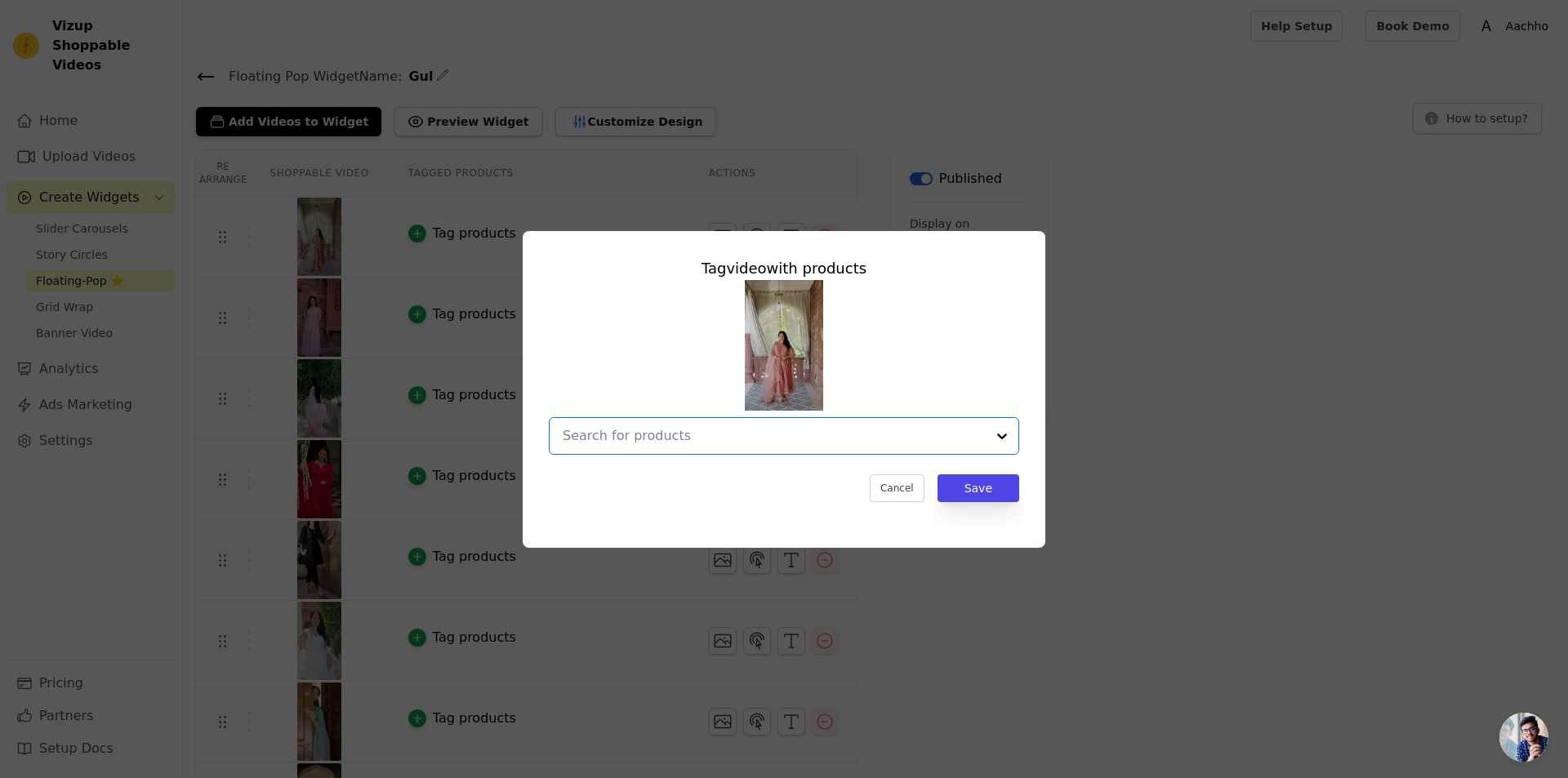
click at [670, 439] on input "text" at bounding box center [774, 436] width 424 height 19
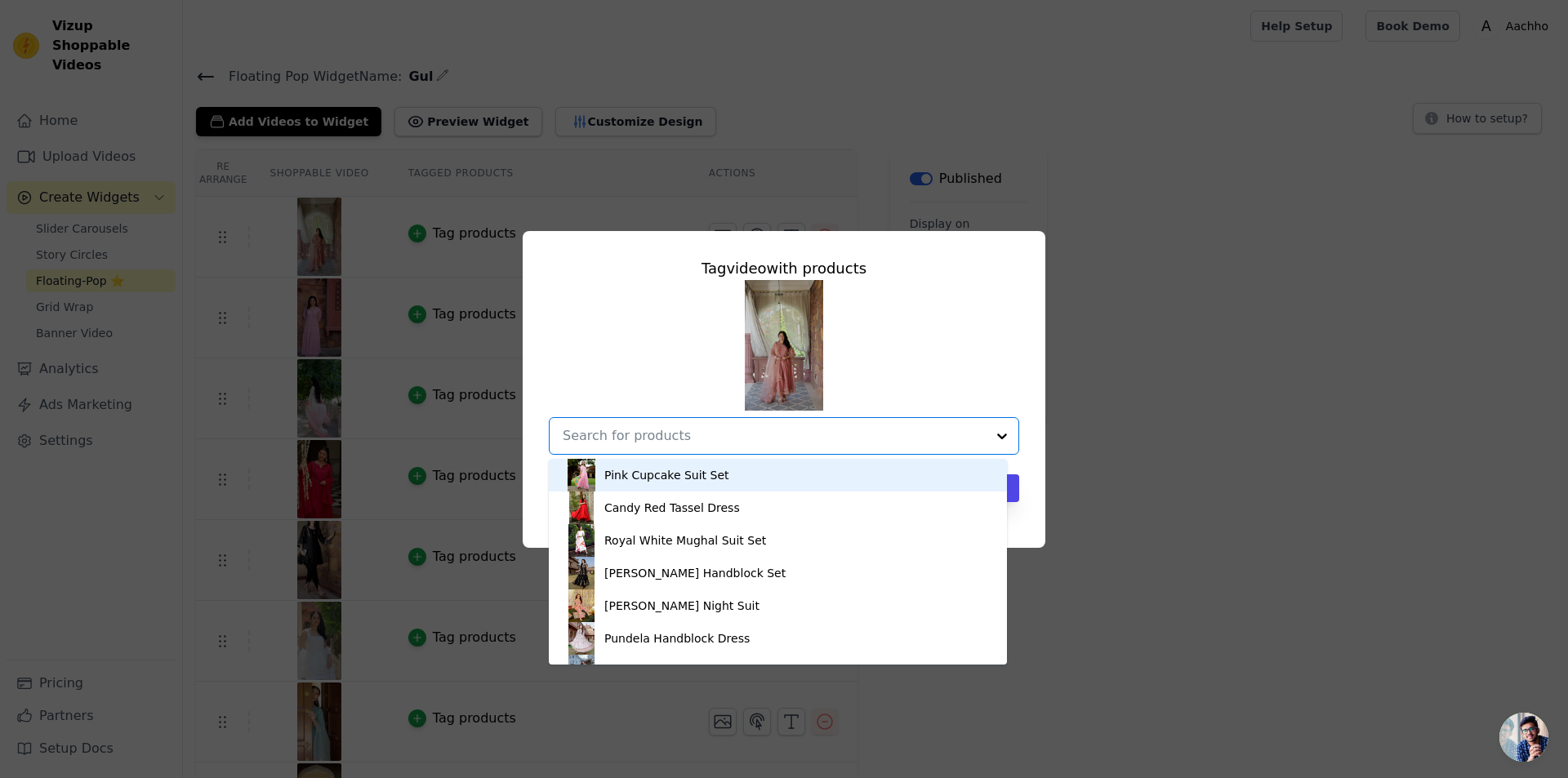
paste input "[PERSON_NAME] Embroidered Chanderi Suit Set"
type input "[PERSON_NAME] Embroidered Chanderi Suit Set"
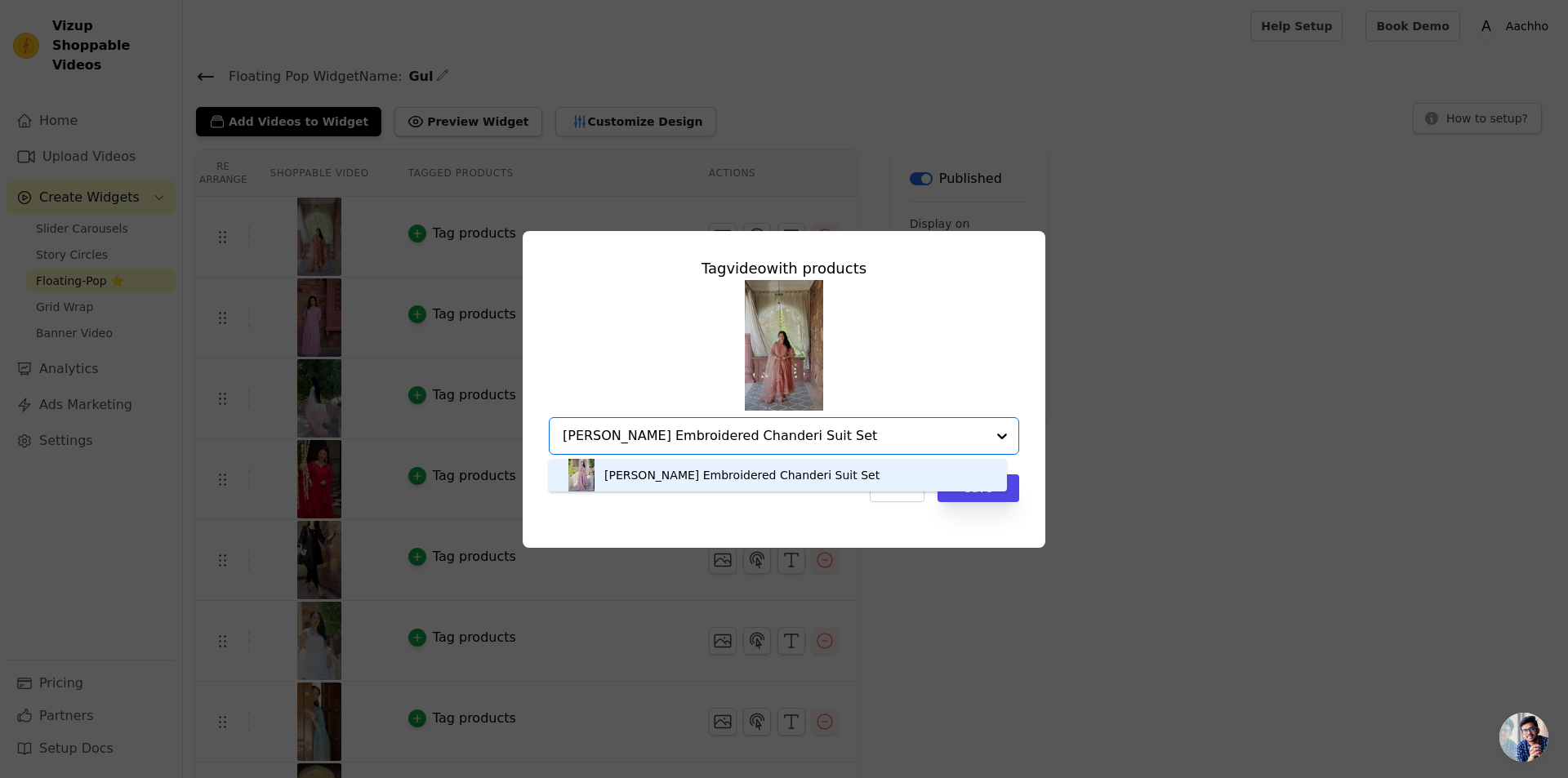
click at [747, 472] on div "[PERSON_NAME] Embroidered Chanderi Suit Set" at bounding box center [741, 475] width 275 height 17
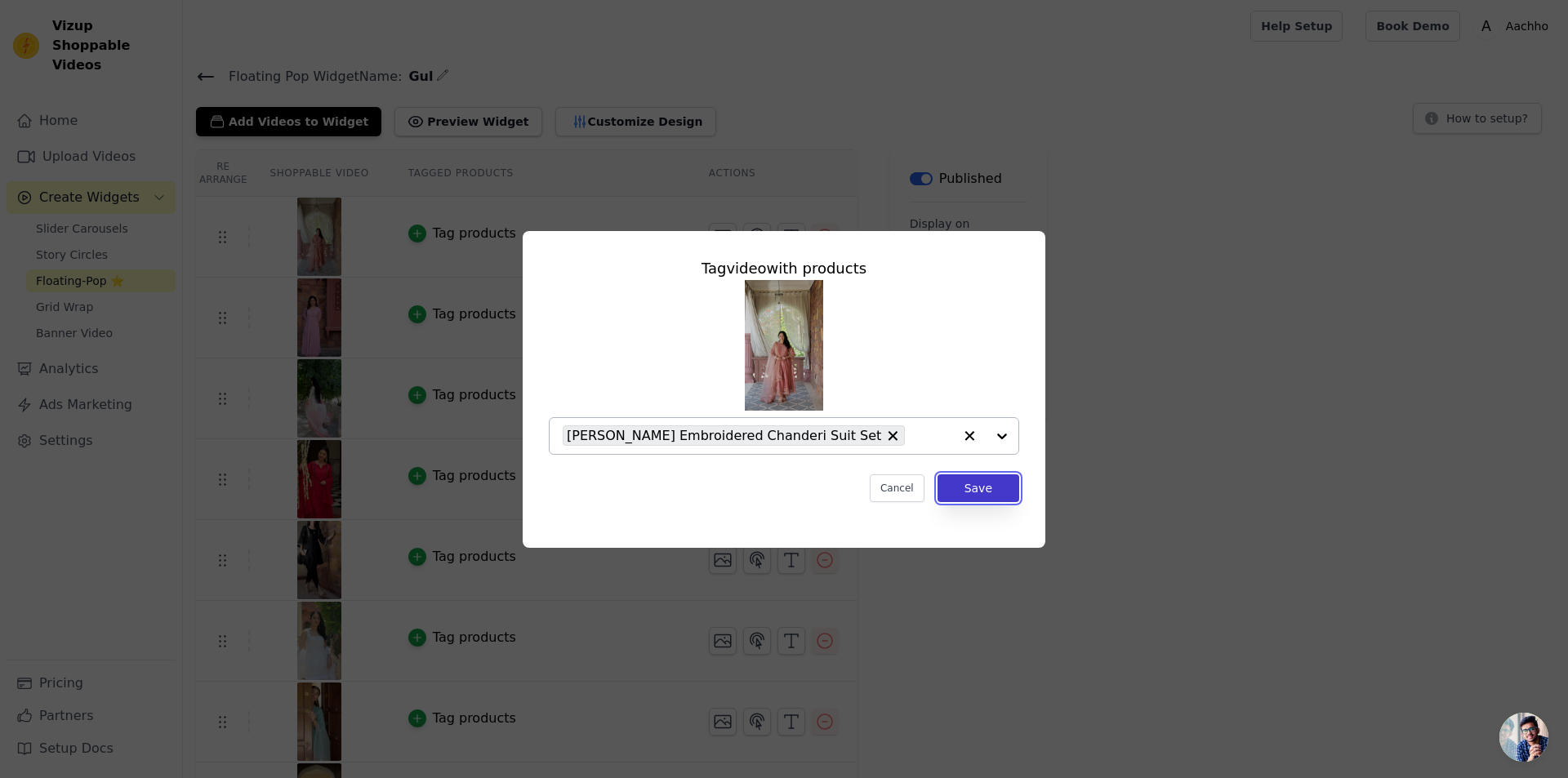
click at [979, 492] on button "Save" at bounding box center [978, 488] width 82 height 28
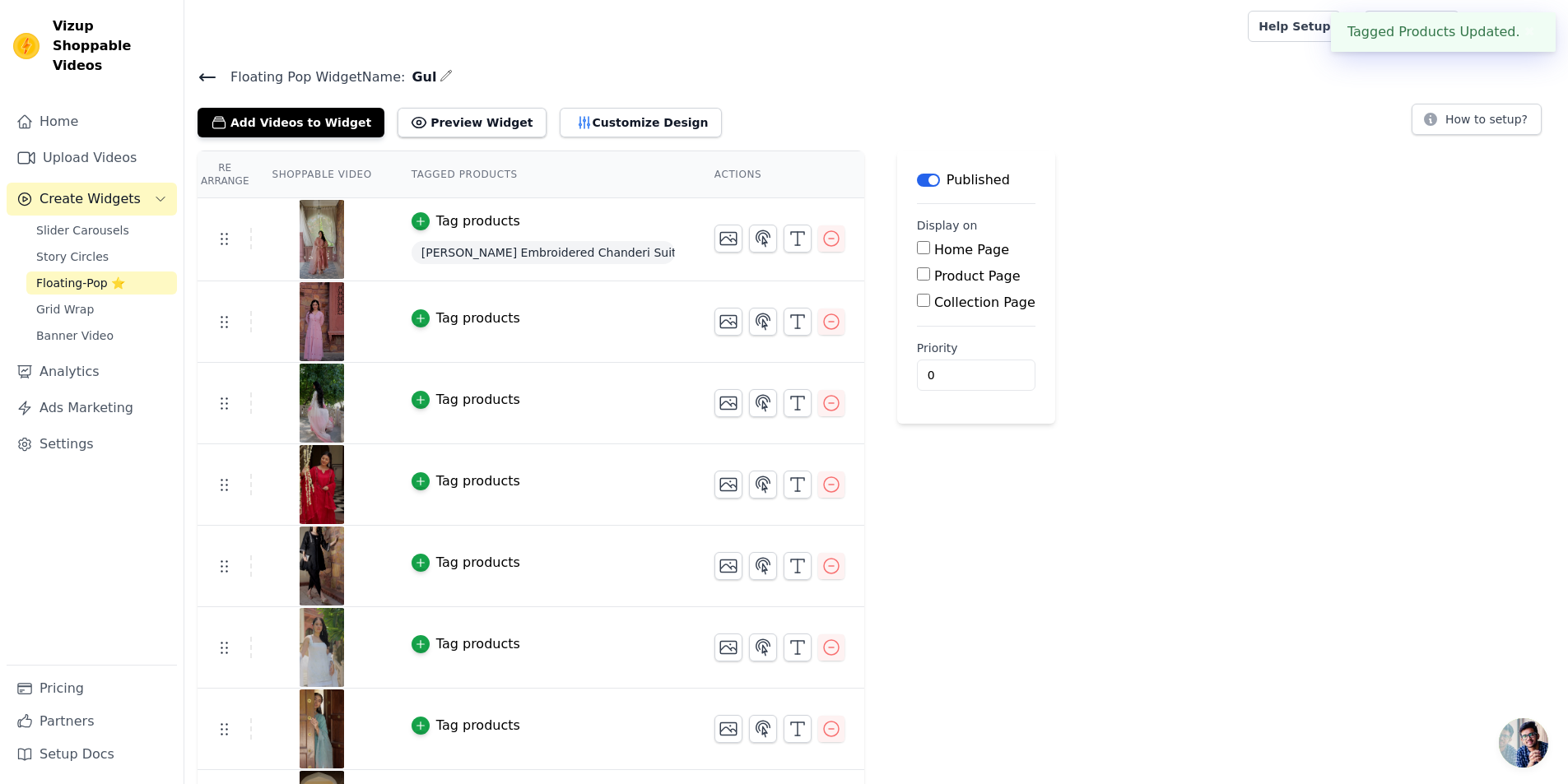
click at [311, 323] on img at bounding box center [321, 321] width 46 height 79
click at [416, 318] on icon "button" at bounding box center [420, 319] width 8 height 8
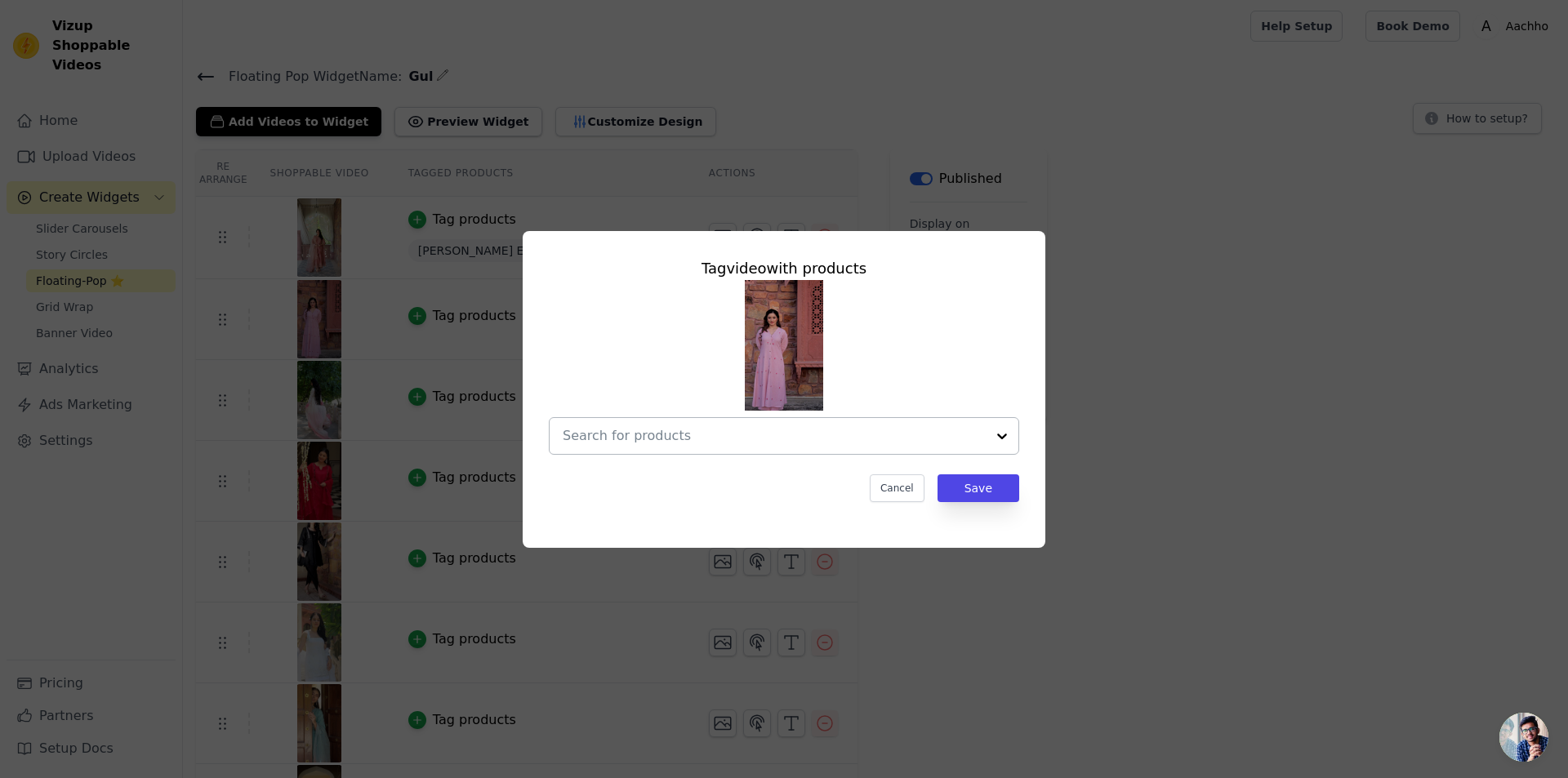
click at [621, 439] on input "text" at bounding box center [774, 436] width 424 height 19
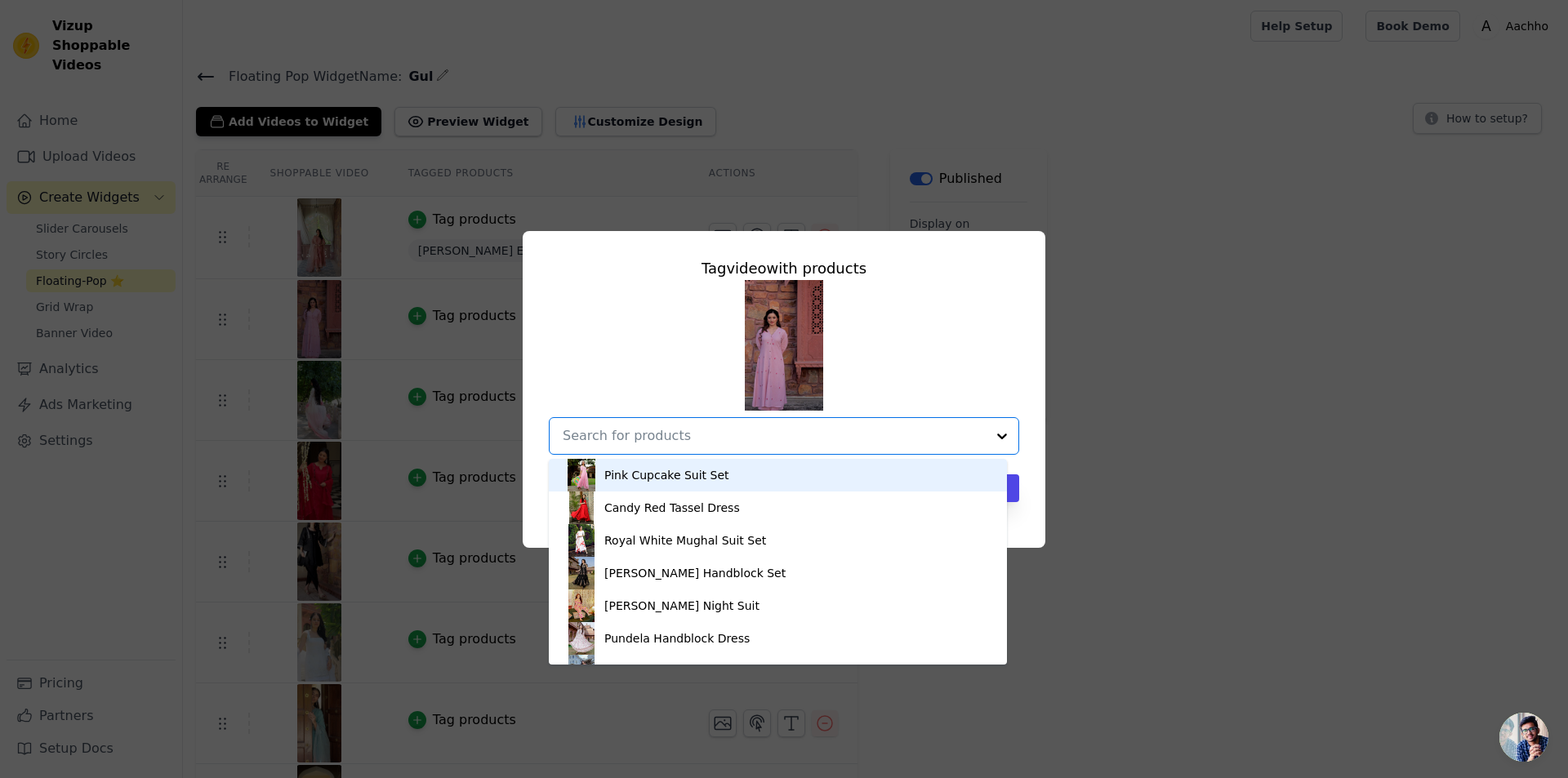
paste input "Tulip Pink Embroidered Flex Kurta Set"
type input "Tulip Pink Embroidered Flex Kurta Set"
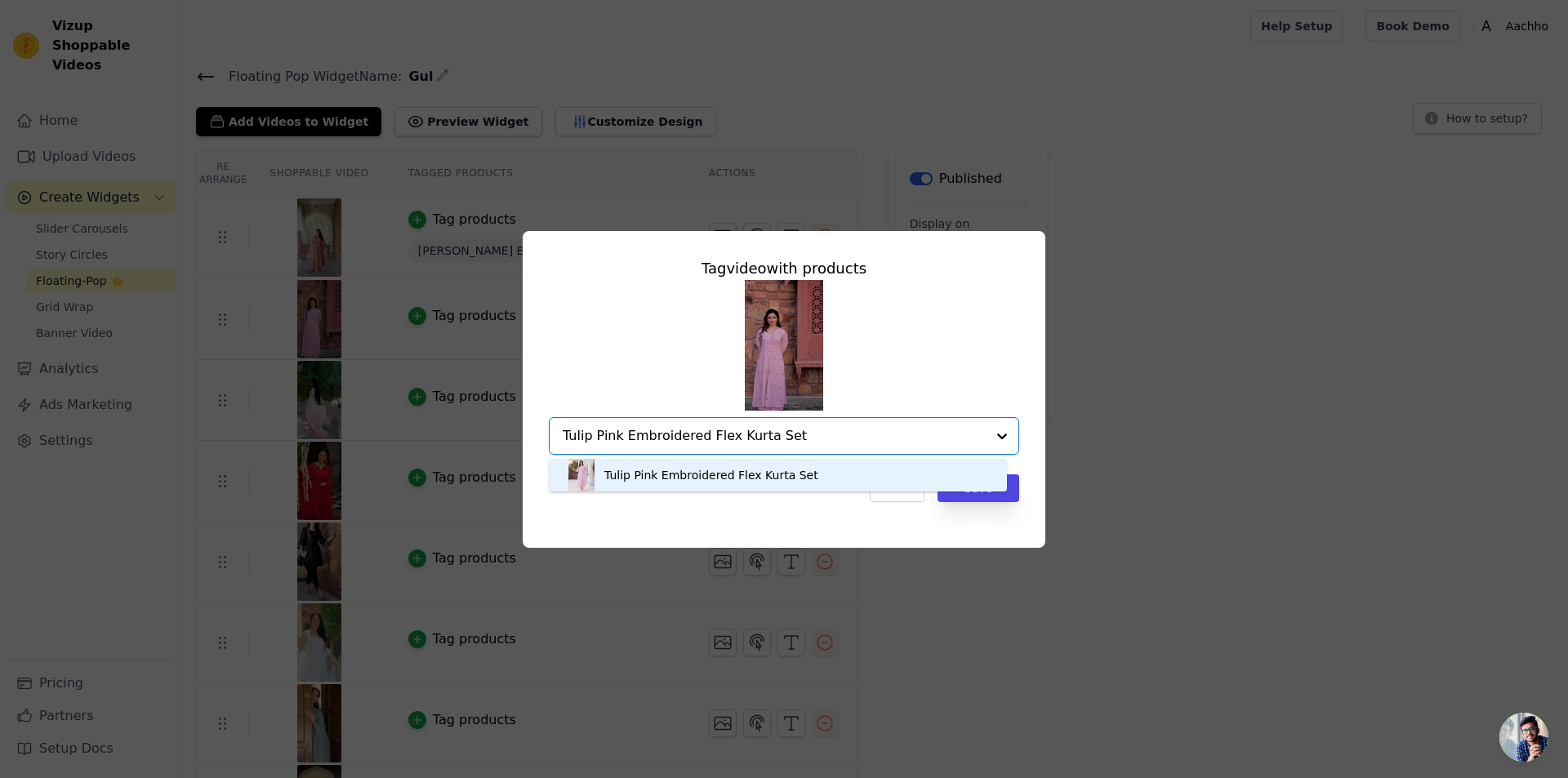
click at [815, 476] on div "Tulip Pink Embroidered Flex Kurta Set" at bounding box center [778, 476] width 426 height 33
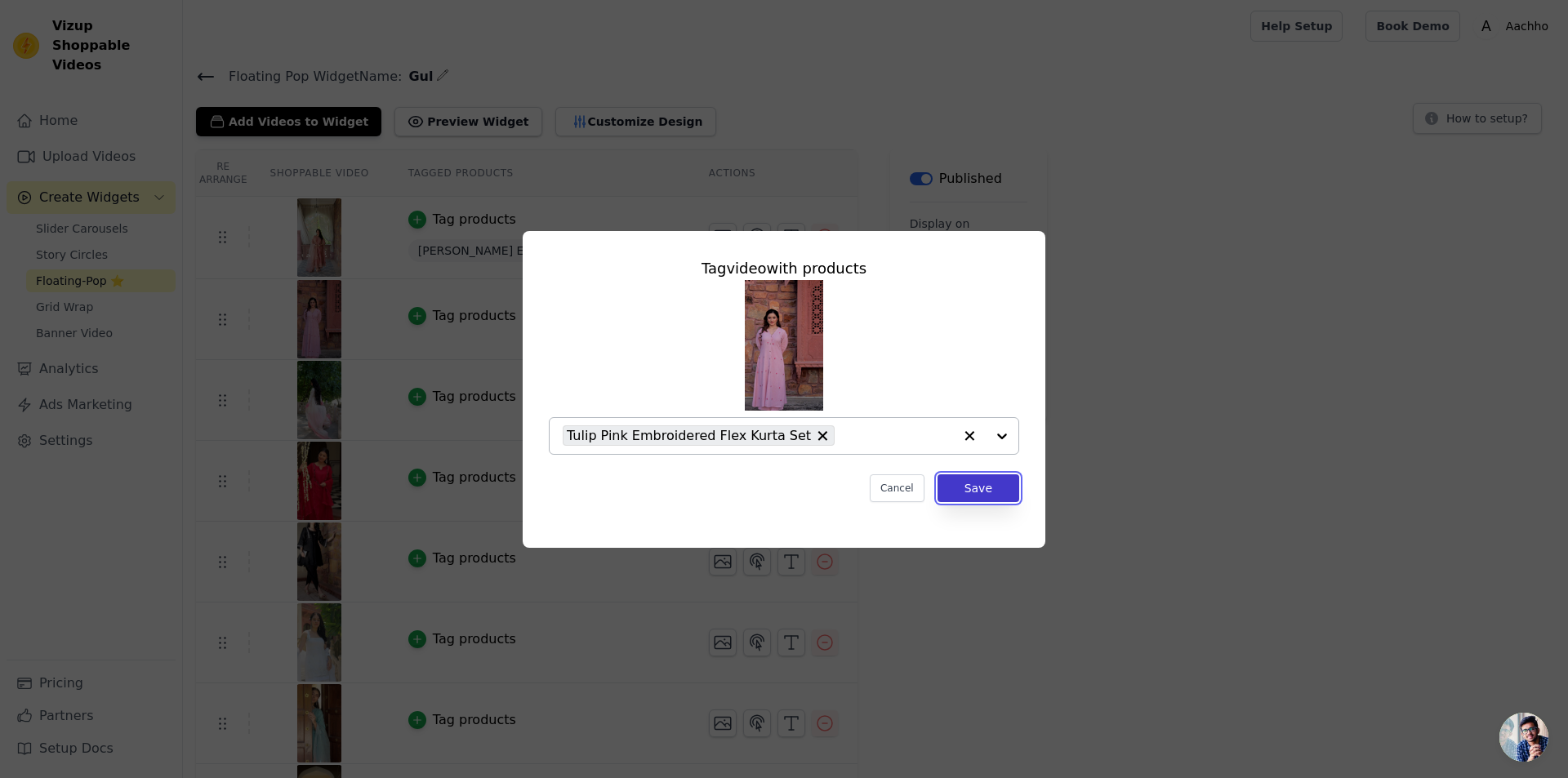
click at [983, 492] on button "Save" at bounding box center [978, 488] width 82 height 28
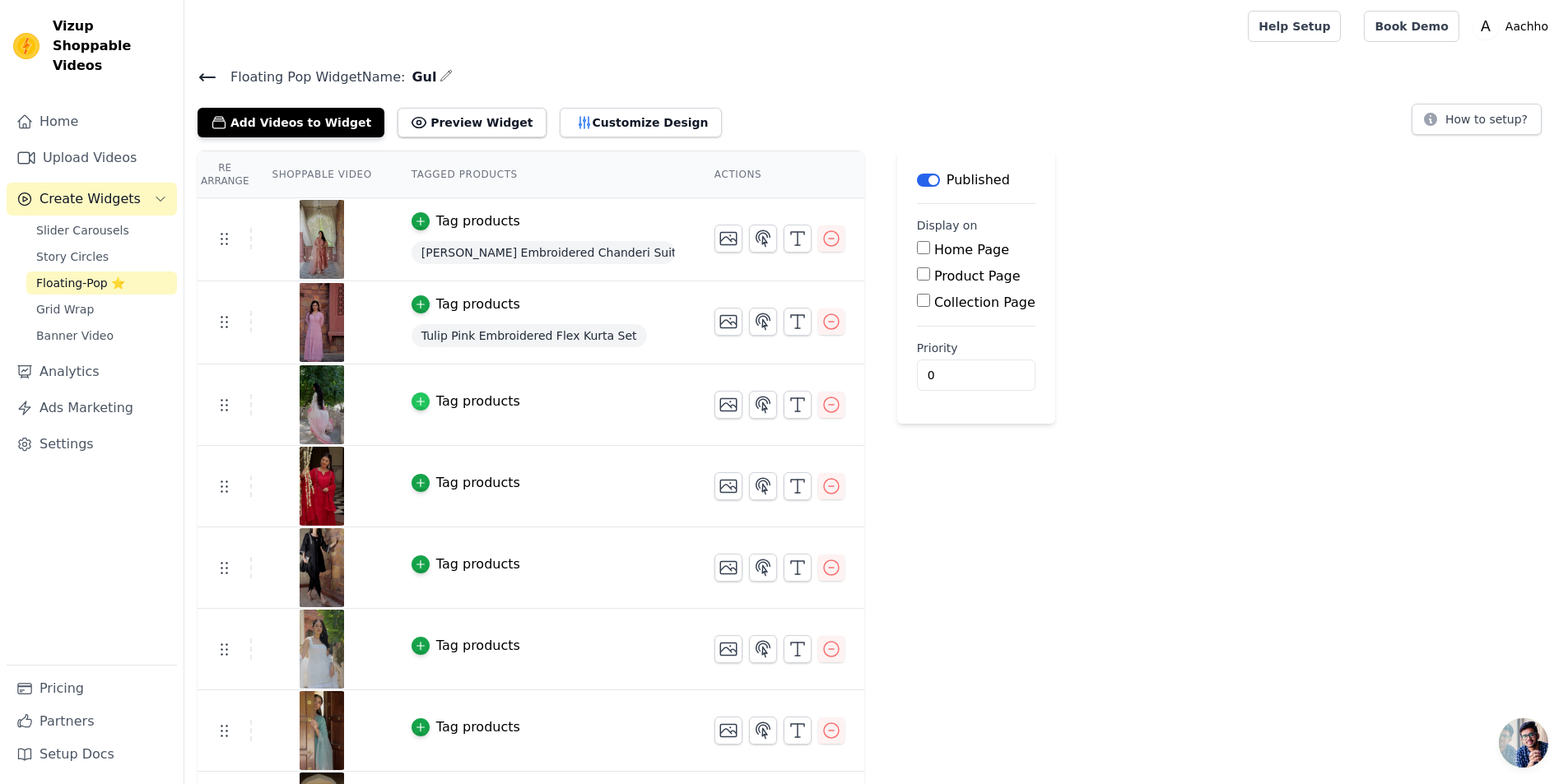
click at [415, 396] on icon "button" at bounding box center [421, 401] width 12 height 12
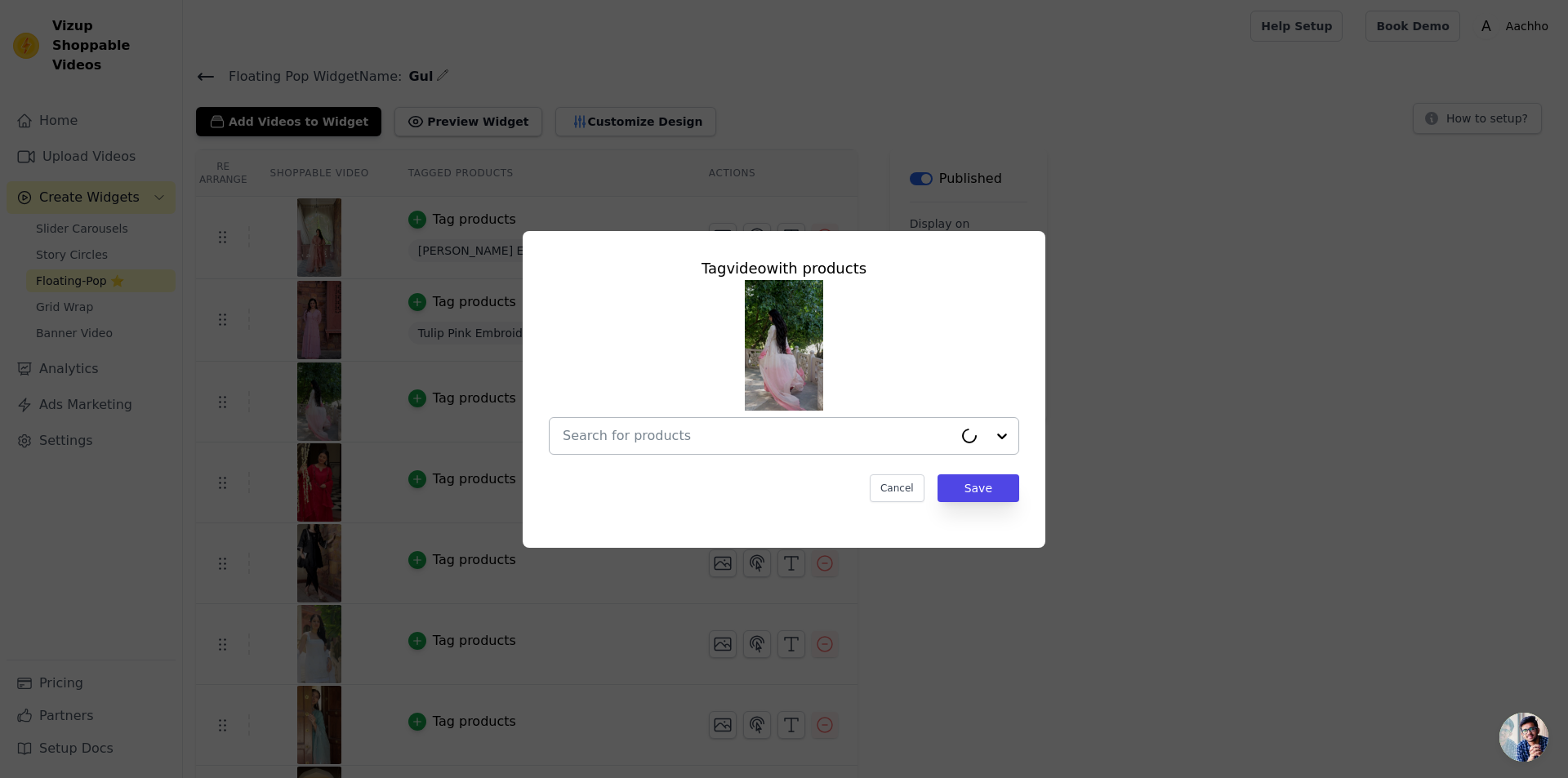
click at [603, 444] on input "text" at bounding box center [758, 436] width 391 height 19
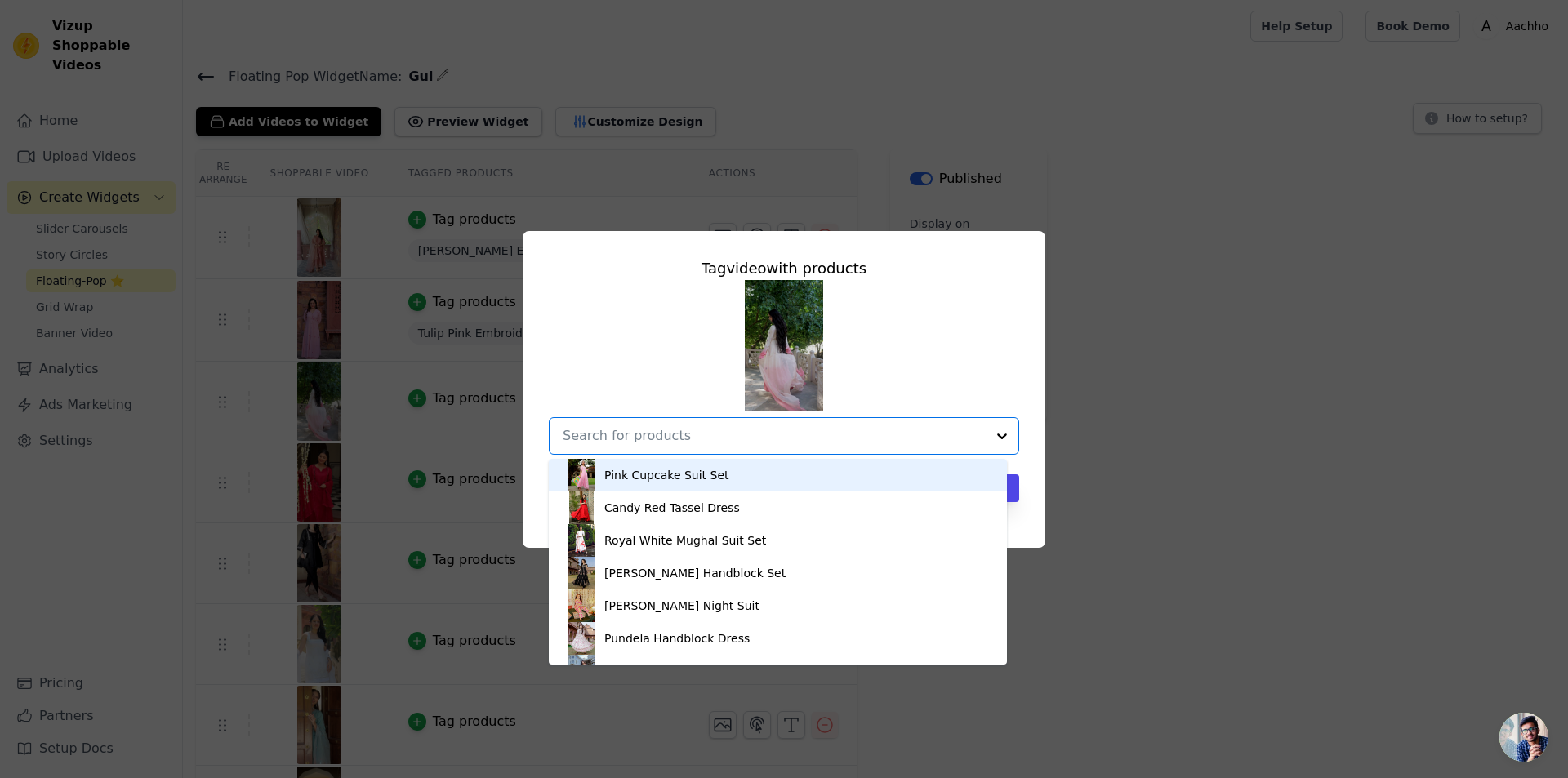
paste input "Giggly Rose Pink Ombre Embroidered Muslin Suit Set"
type input "Giggly Rose Pink Ombre Embroidered Muslin Suit Set"
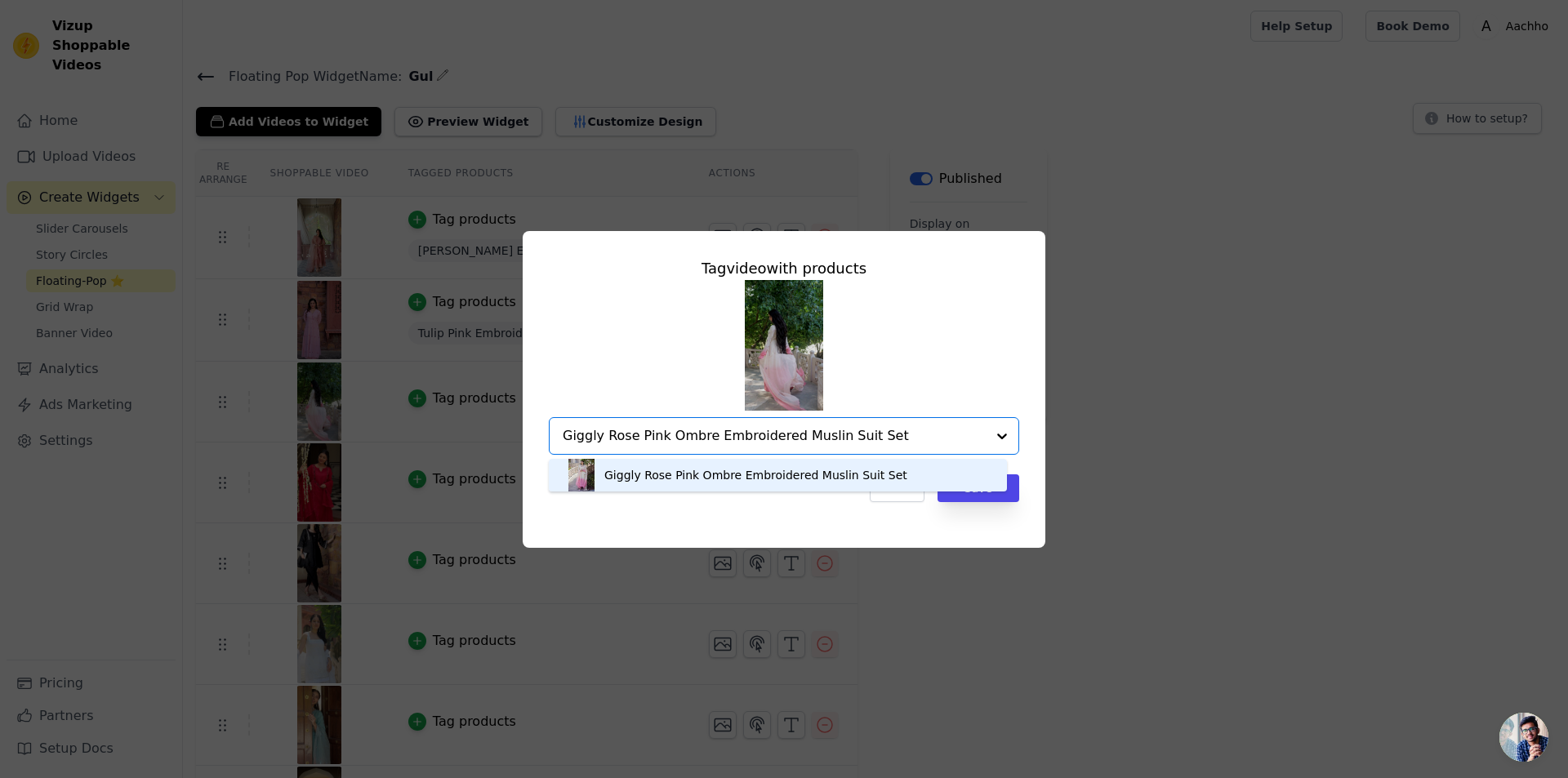
click at [867, 470] on div "Giggly Rose Pink Ombre Embroidered Muslin Suit Set" at bounding box center [756, 475] width 303 height 17
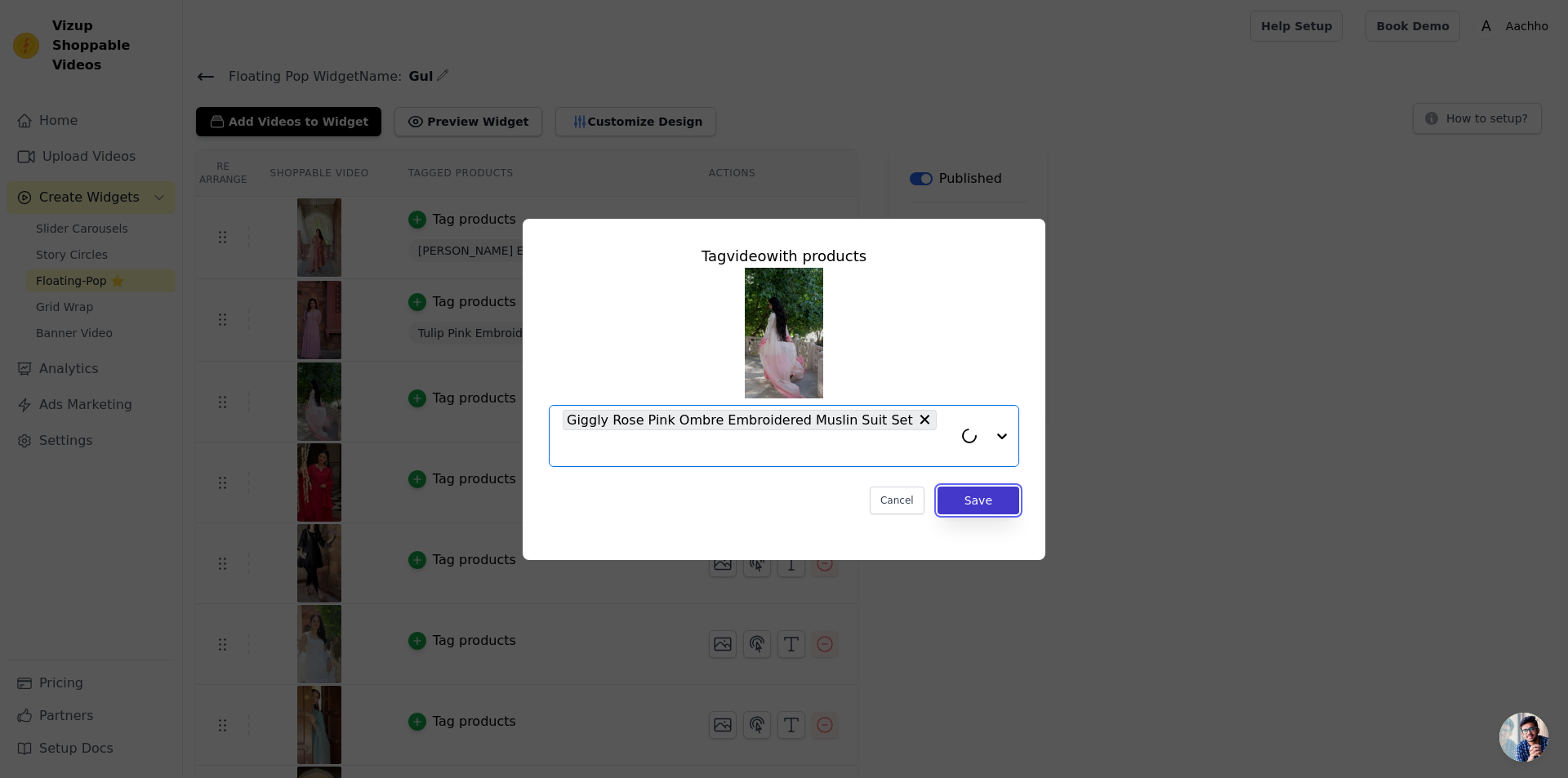
click at [991, 488] on button "Save" at bounding box center [978, 500] width 82 height 28
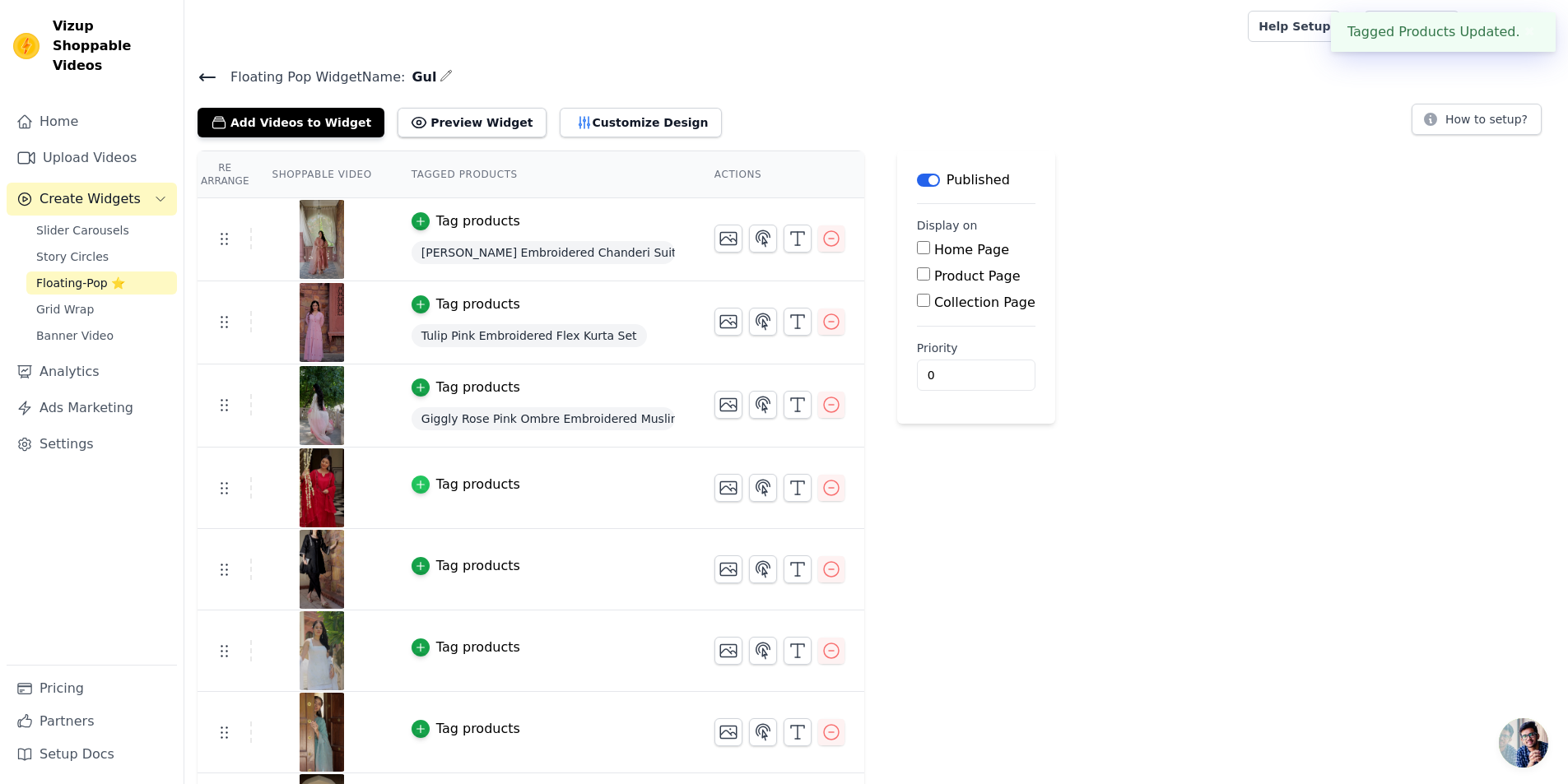
click at [415, 486] on icon "button" at bounding box center [421, 484] width 12 height 12
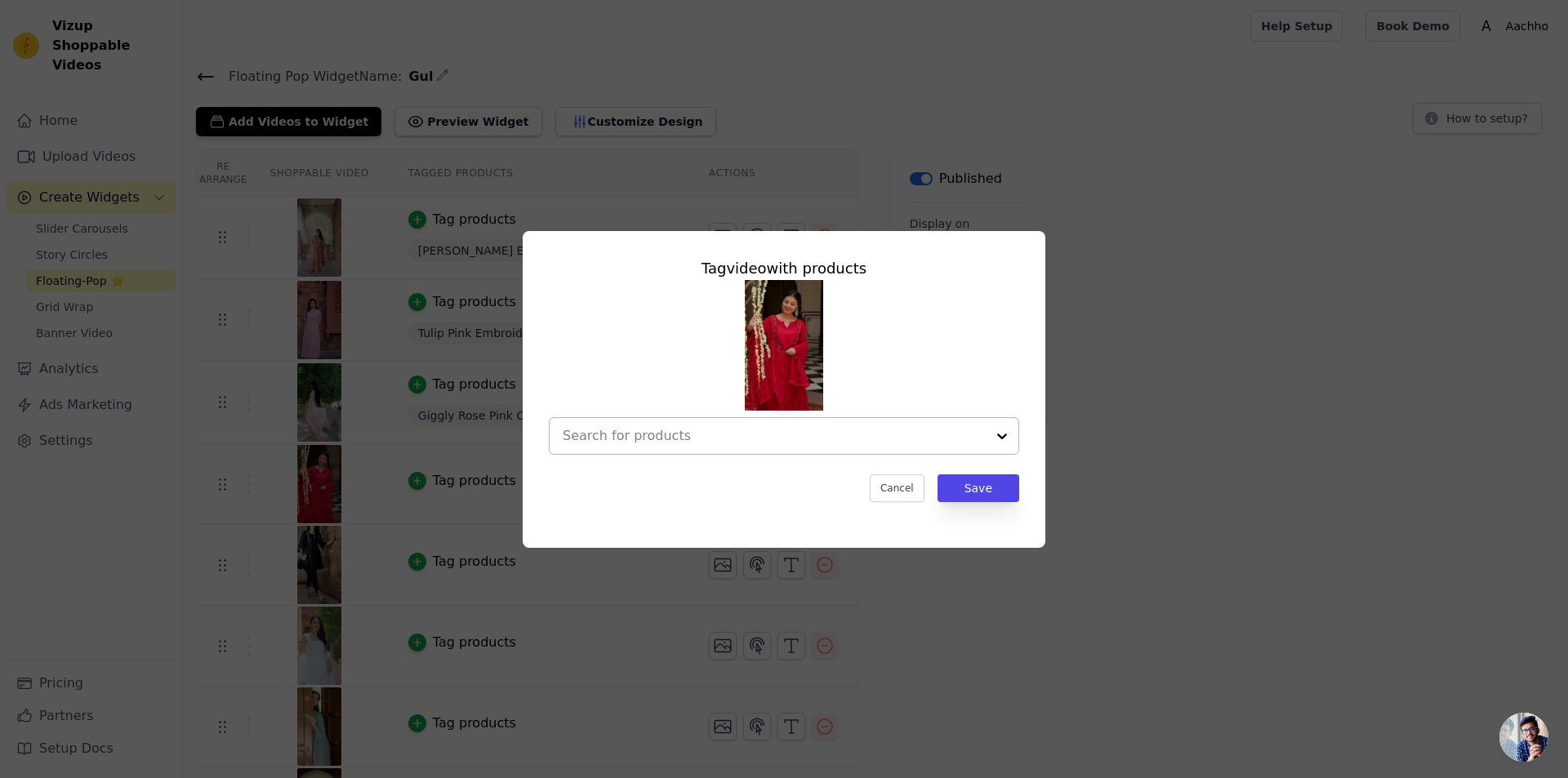
click at [641, 437] on input "text" at bounding box center [774, 436] width 424 height 19
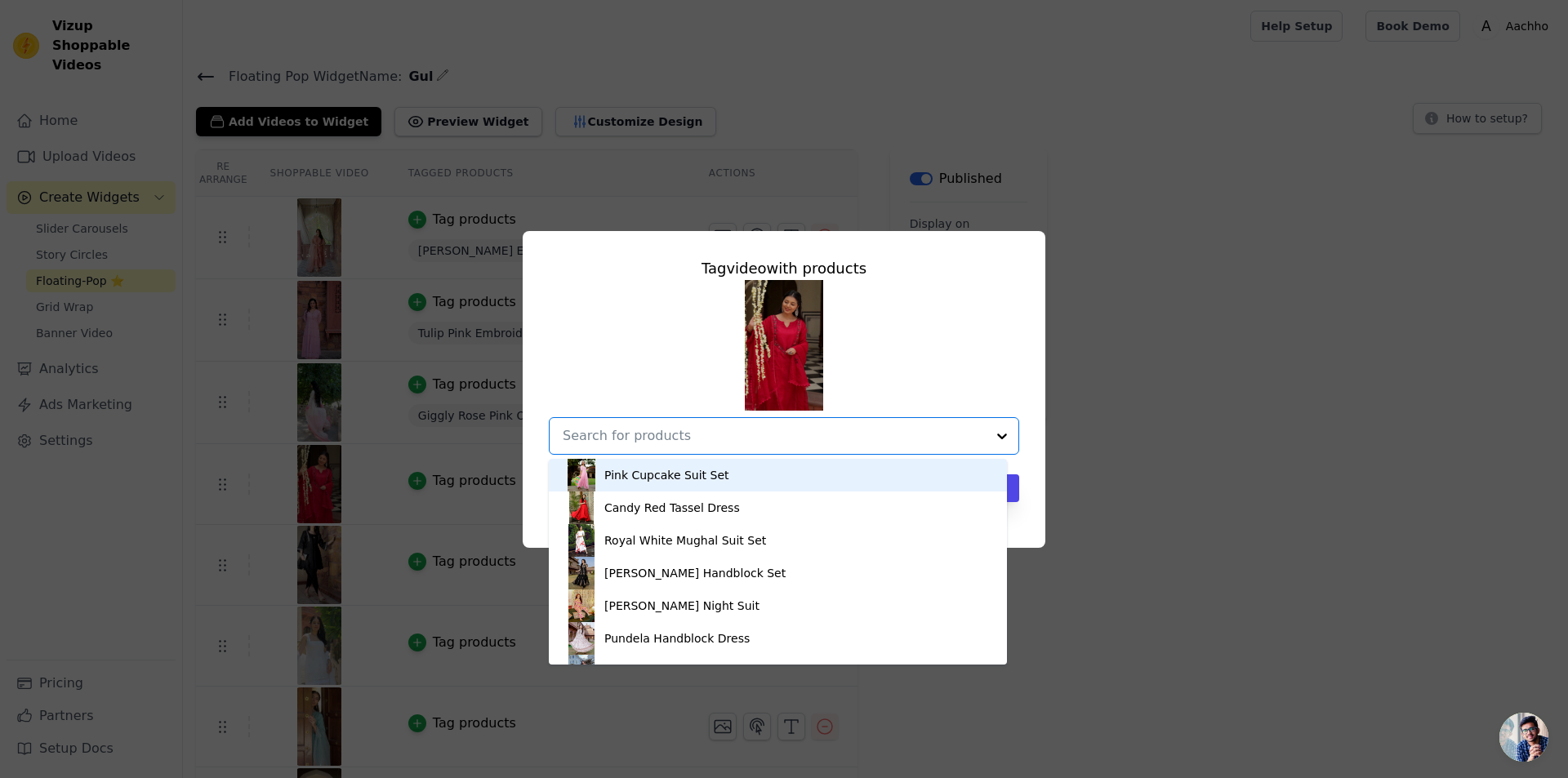
paste input "Sheer Pink Embroidered [PERSON_NAME] Suit Set"
type input "Sheer Pink Embroidered [PERSON_NAME] Suit Set"
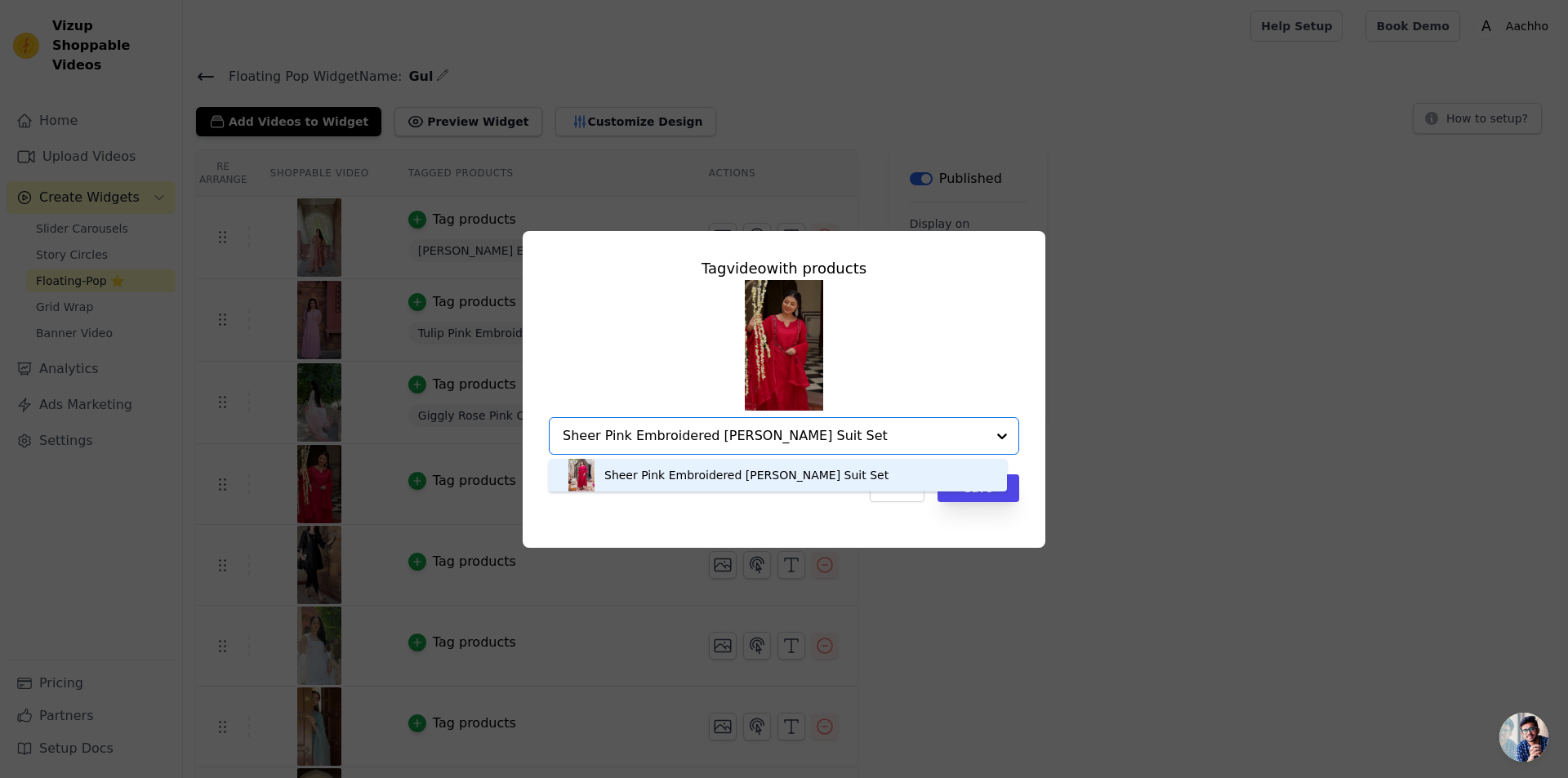
click at [784, 483] on div "Sheer Pink Embroidered [PERSON_NAME] Suit Set" at bounding box center [746, 475] width 285 height 17
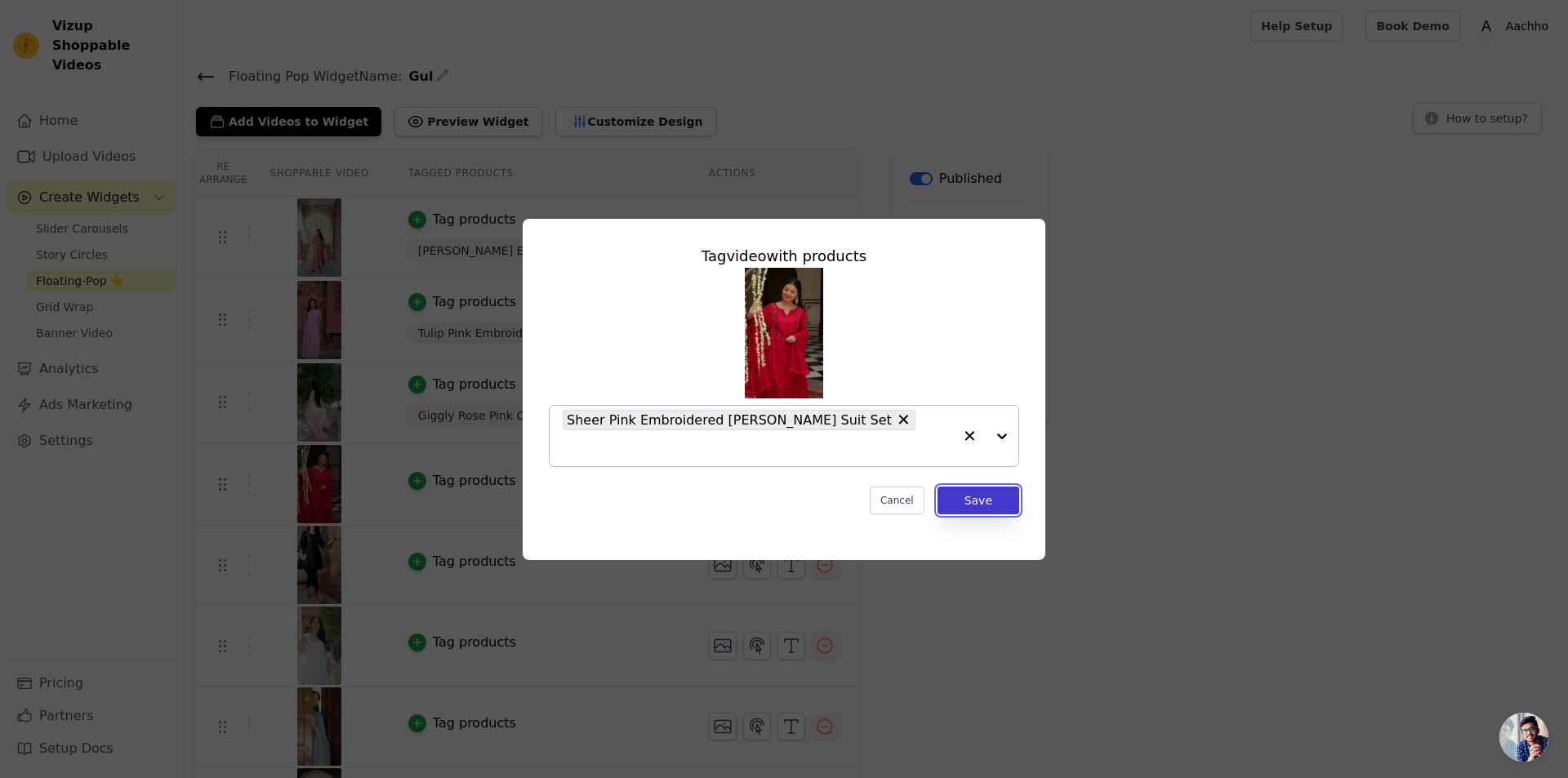
click at [986, 490] on button "Save" at bounding box center [978, 500] width 82 height 28
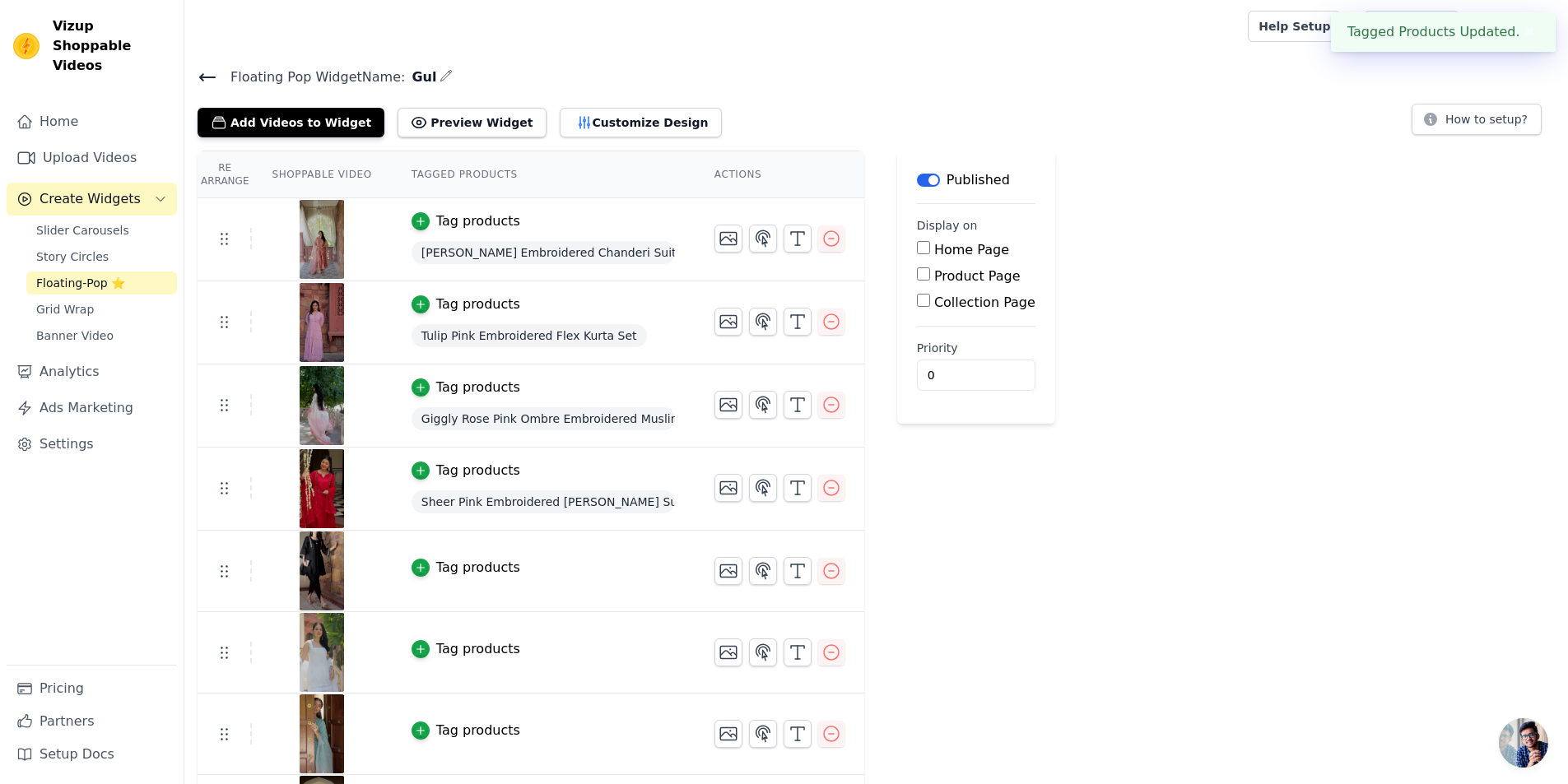
scroll to position [164, 0]
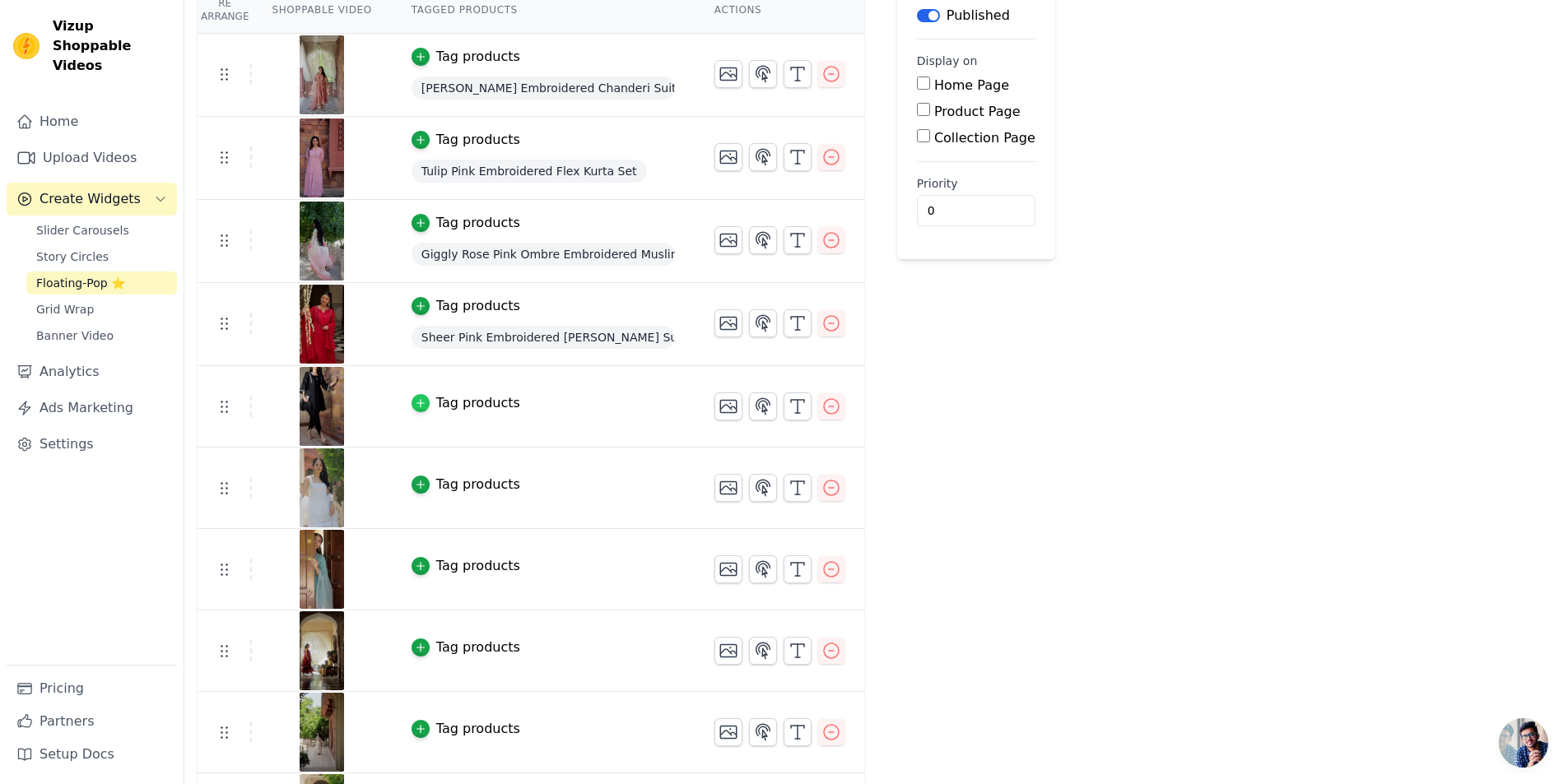
click at [415, 399] on icon "button" at bounding box center [421, 403] width 12 height 12
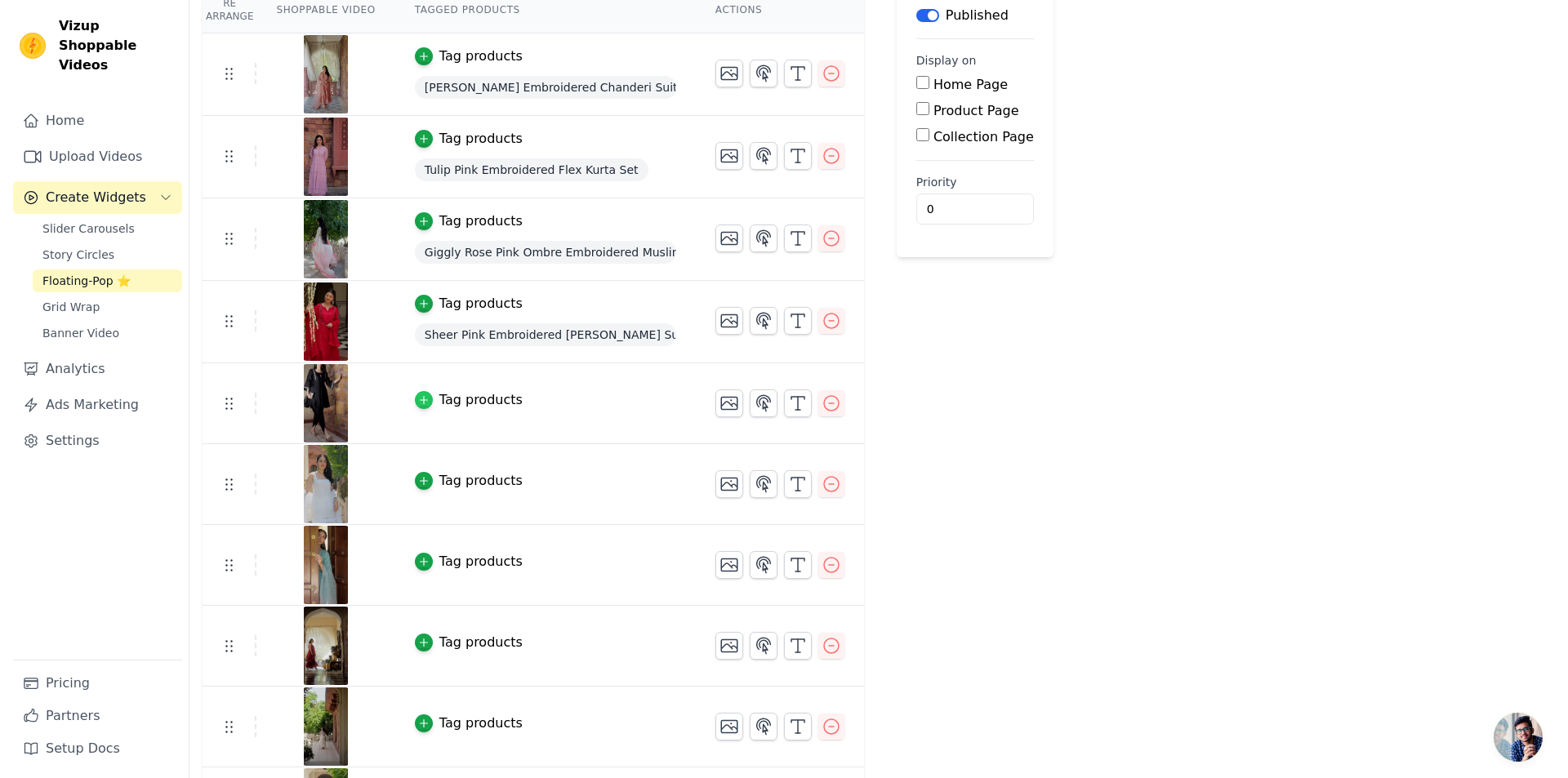
scroll to position [0, 0]
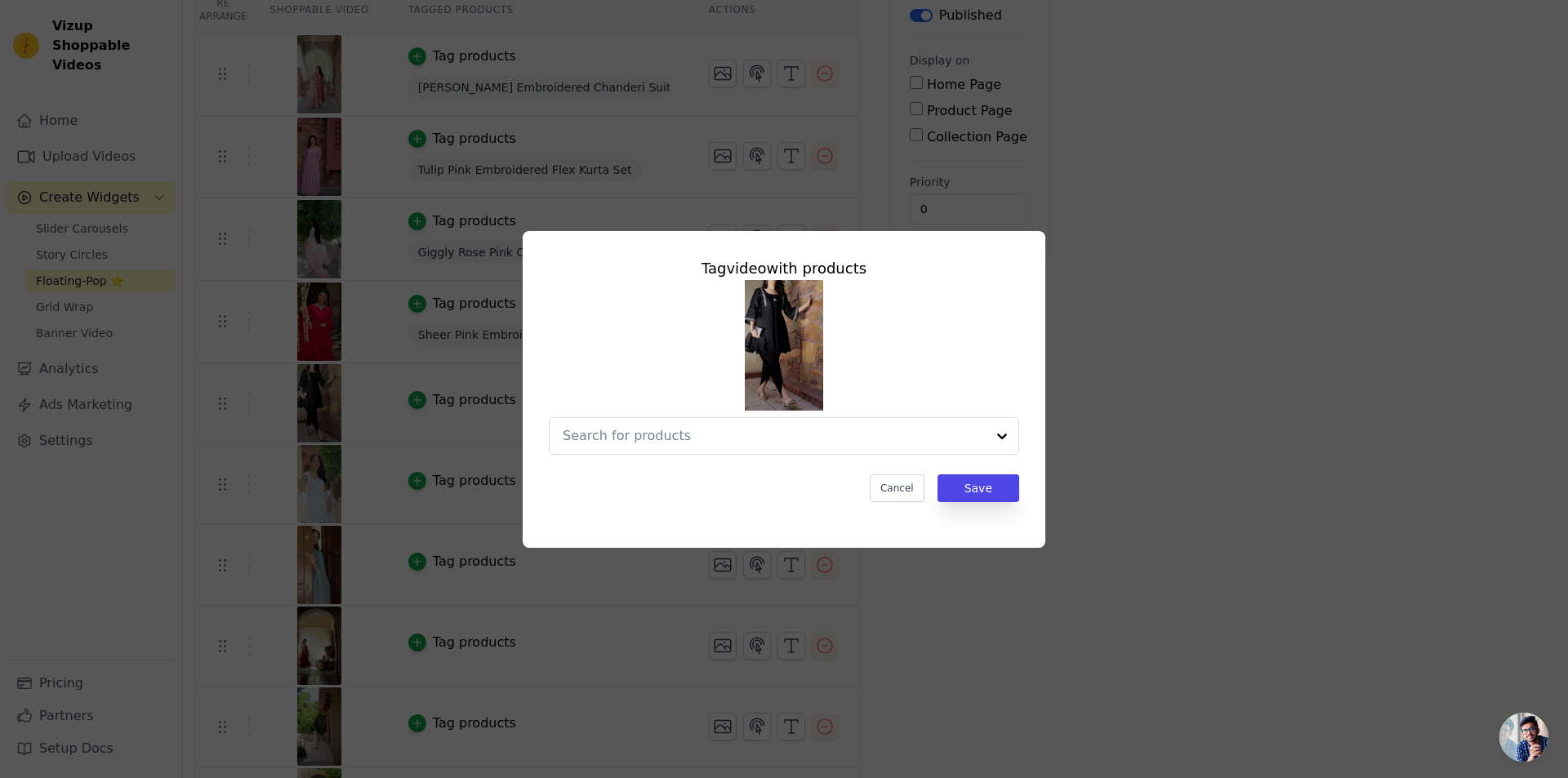
click at [1210, 289] on div "Tag video with products Cancel Save" at bounding box center [784, 389] width 1516 height 369
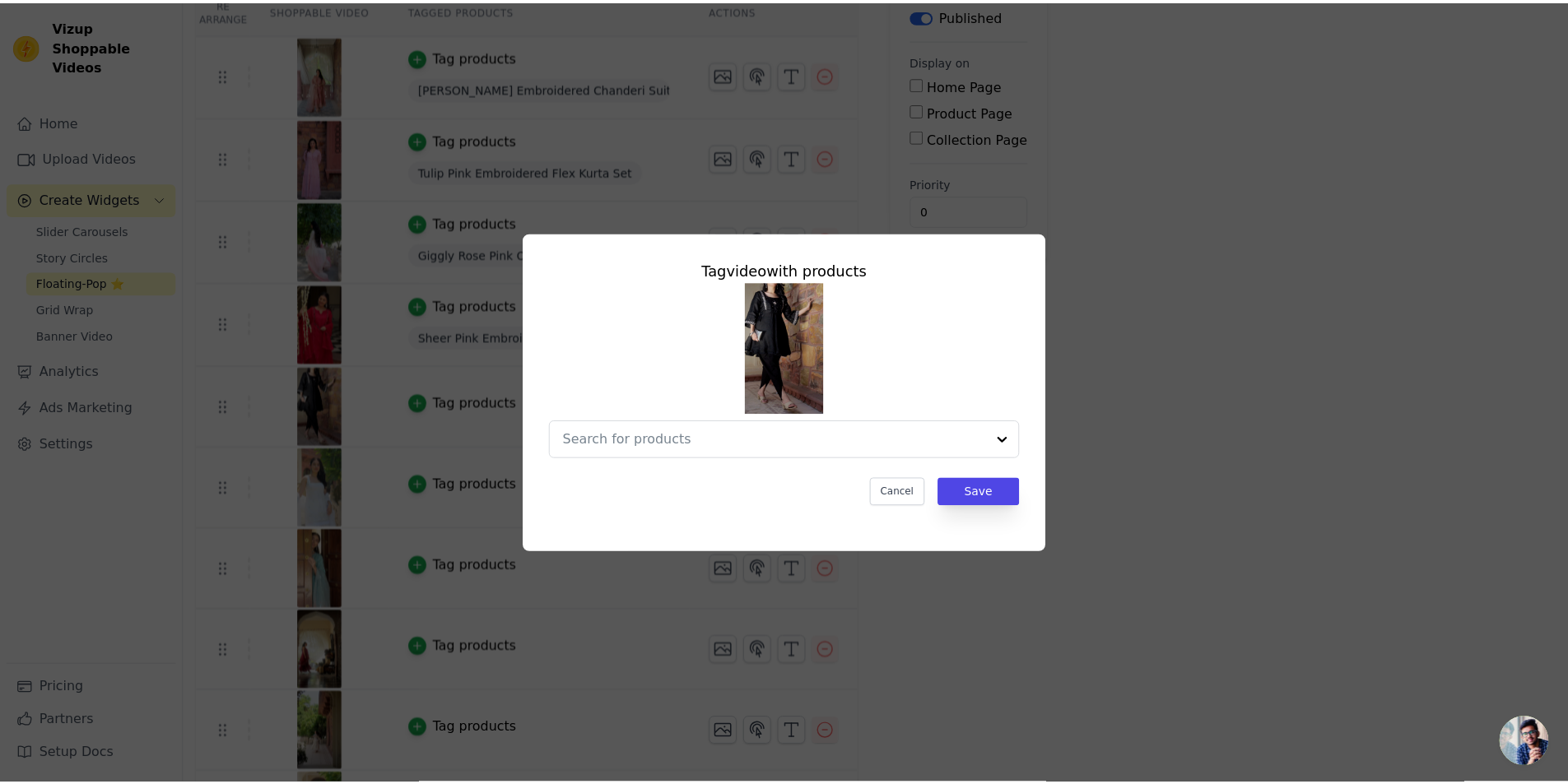
scroll to position [164, 0]
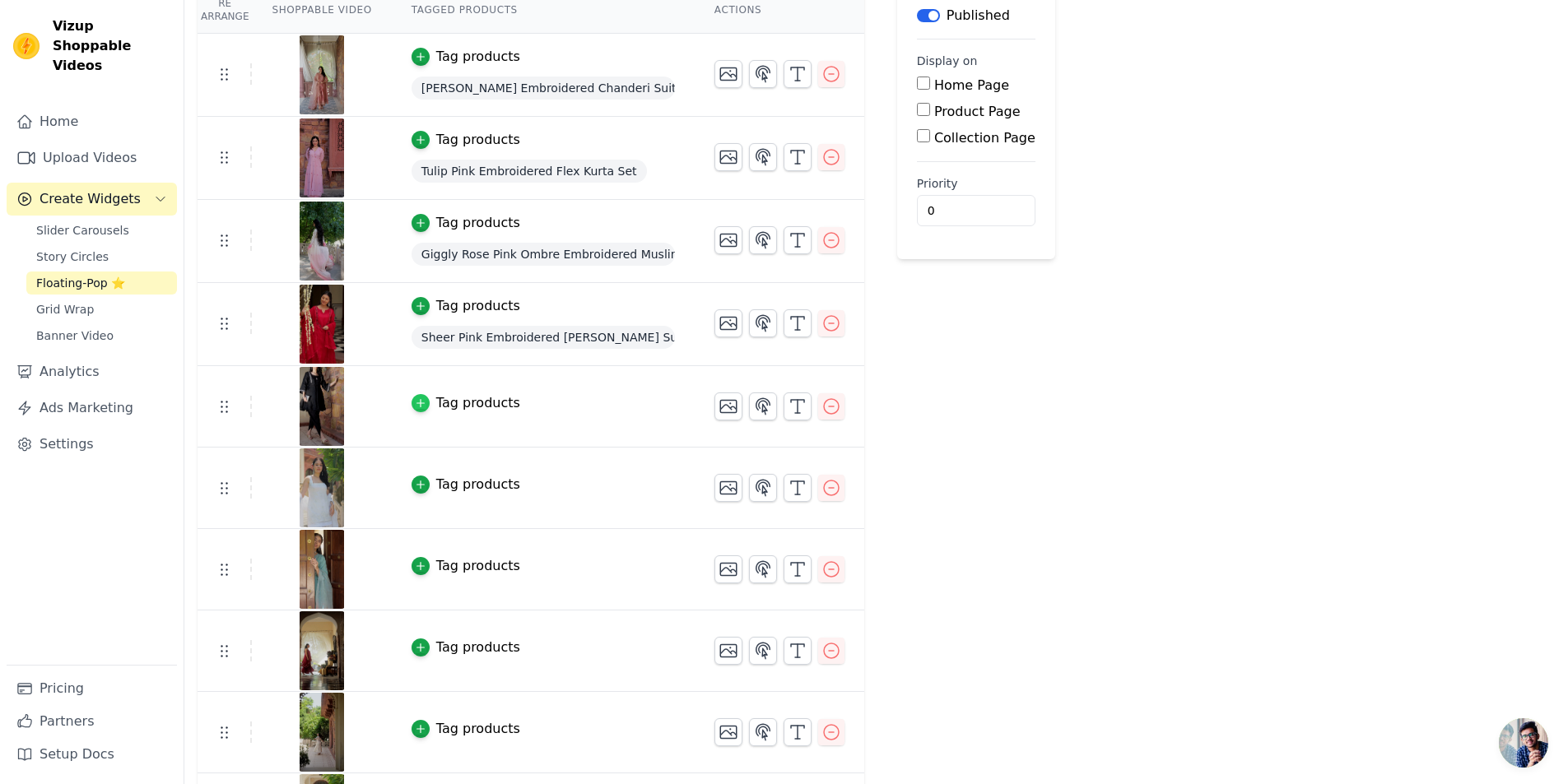
click at [416, 403] on icon "button" at bounding box center [420, 404] width 8 height 8
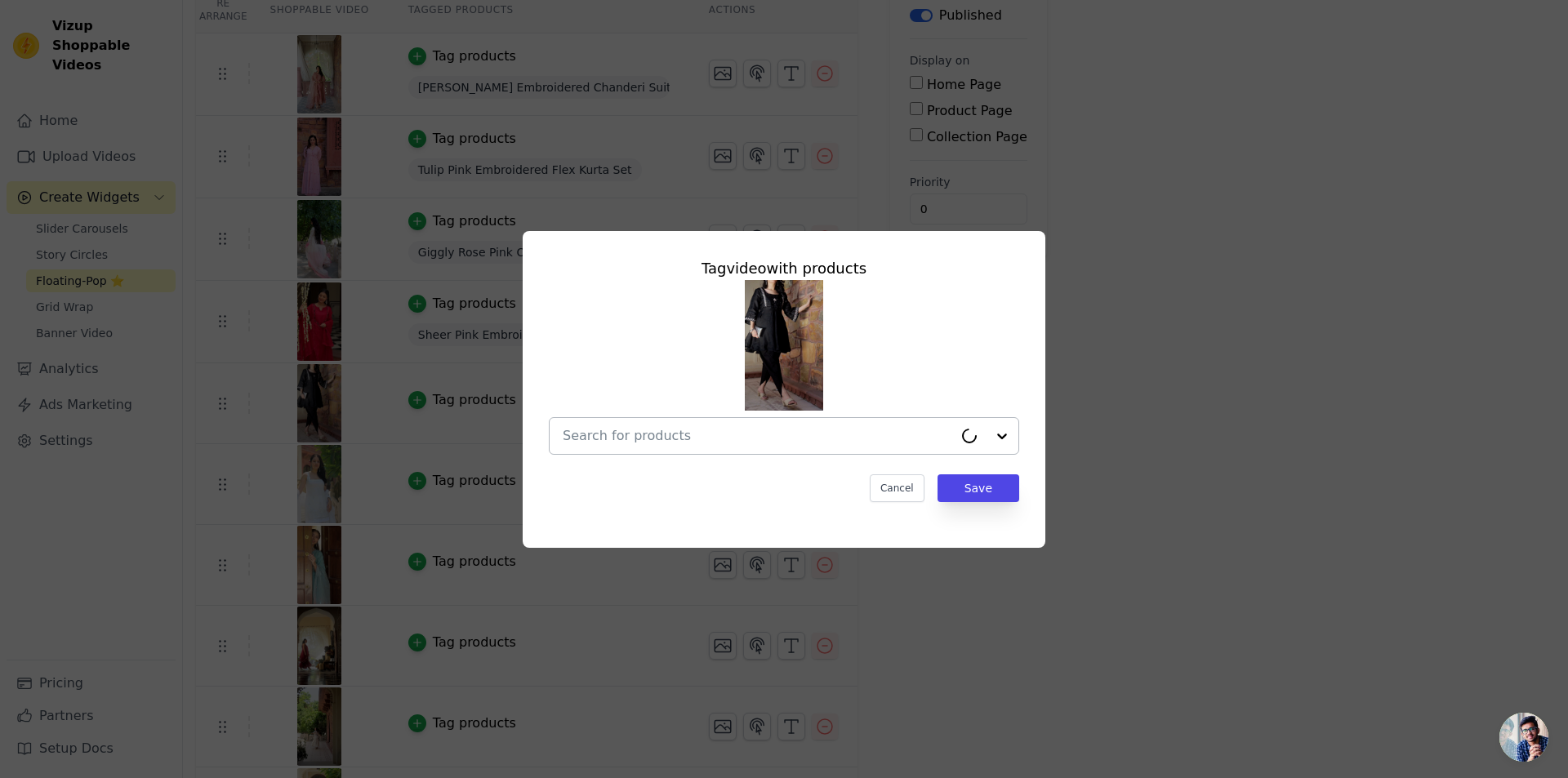
click at [609, 442] on input "text" at bounding box center [758, 436] width 391 height 19
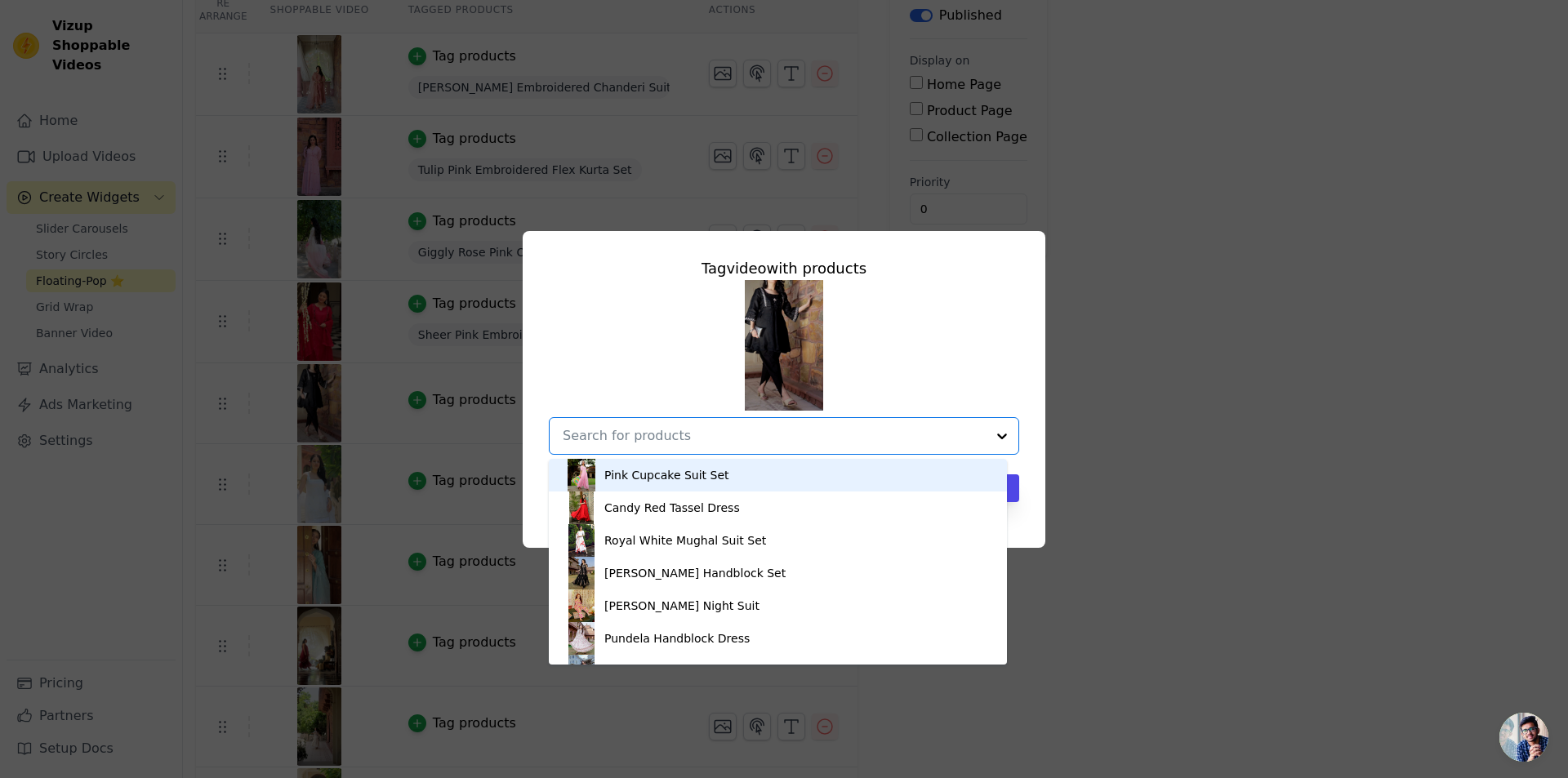
paste input "Enchanted Leaf Black Embroidered [PERSON_NAME] Set"
type input "Enchanted Leaf Black Embroidered [PERSON_NAME] Set"
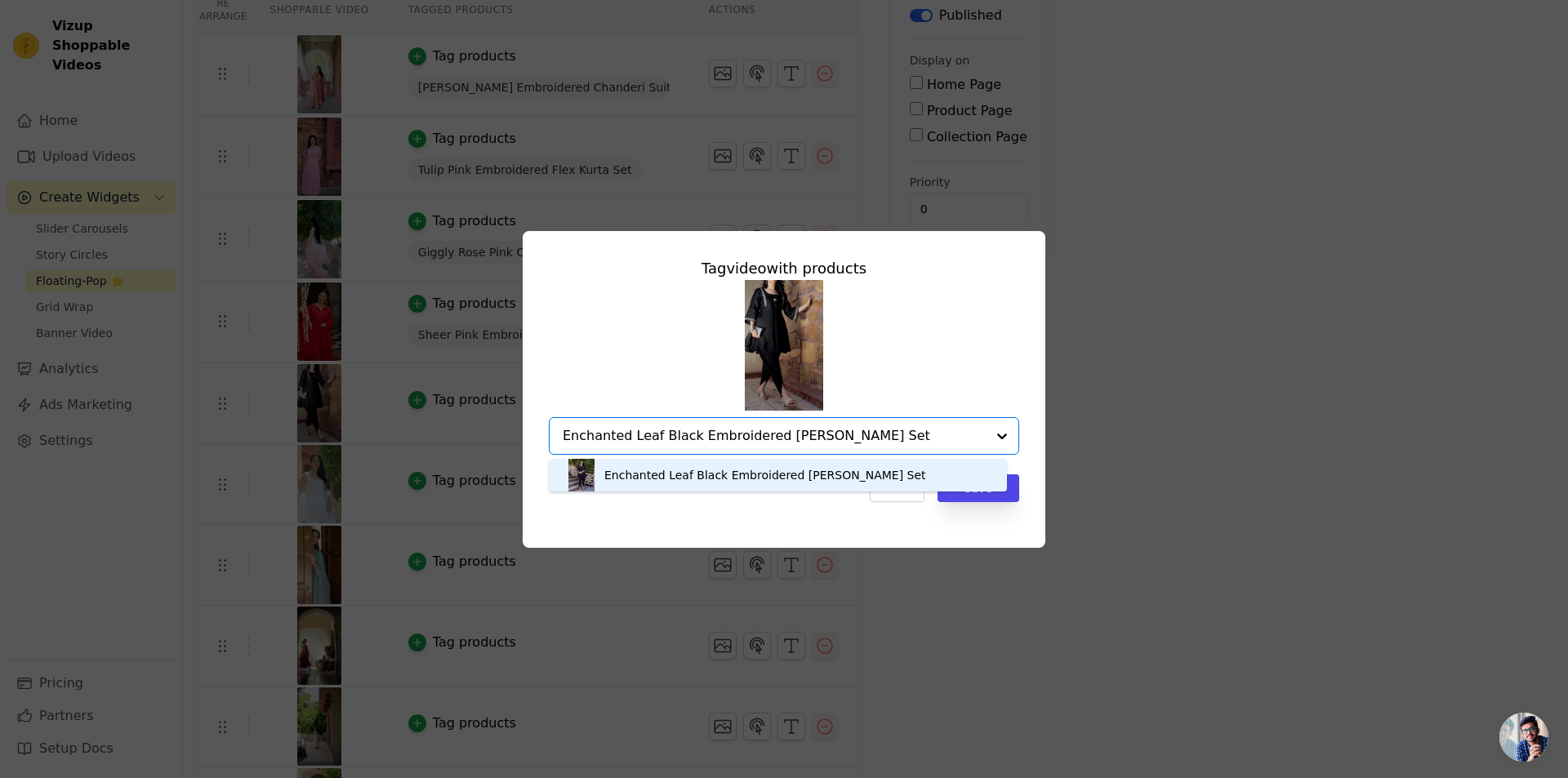
click at [911, 464] on div "Enchanted Leaf Black Embroidered [PERSON_NAME] Set" at bounding box center [778, 476] width 426 height 33
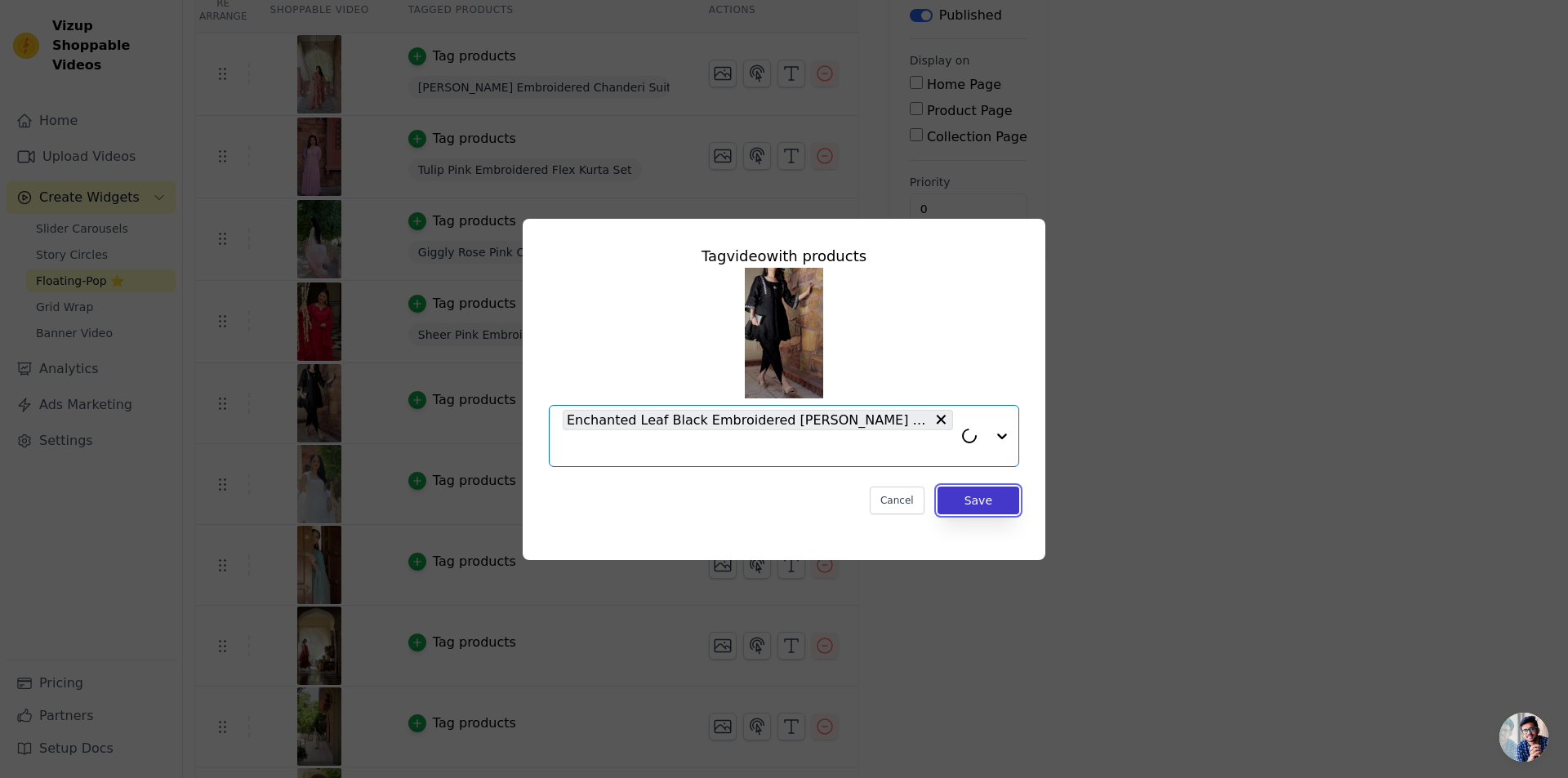
click at [998, 487] on button "Save" at bounding box center [978, 500] width 82 height 28
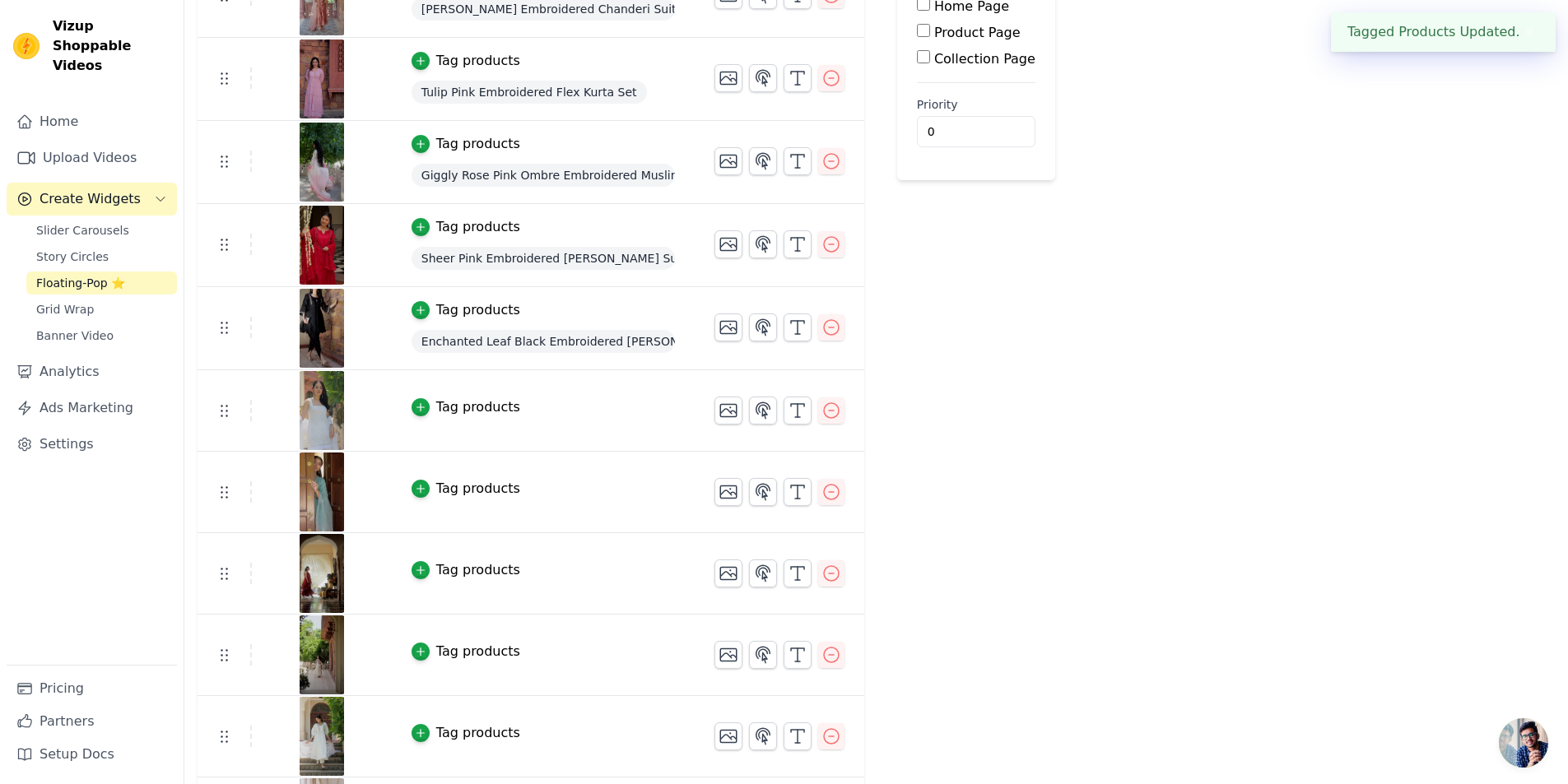
scroll to position [247, 0]
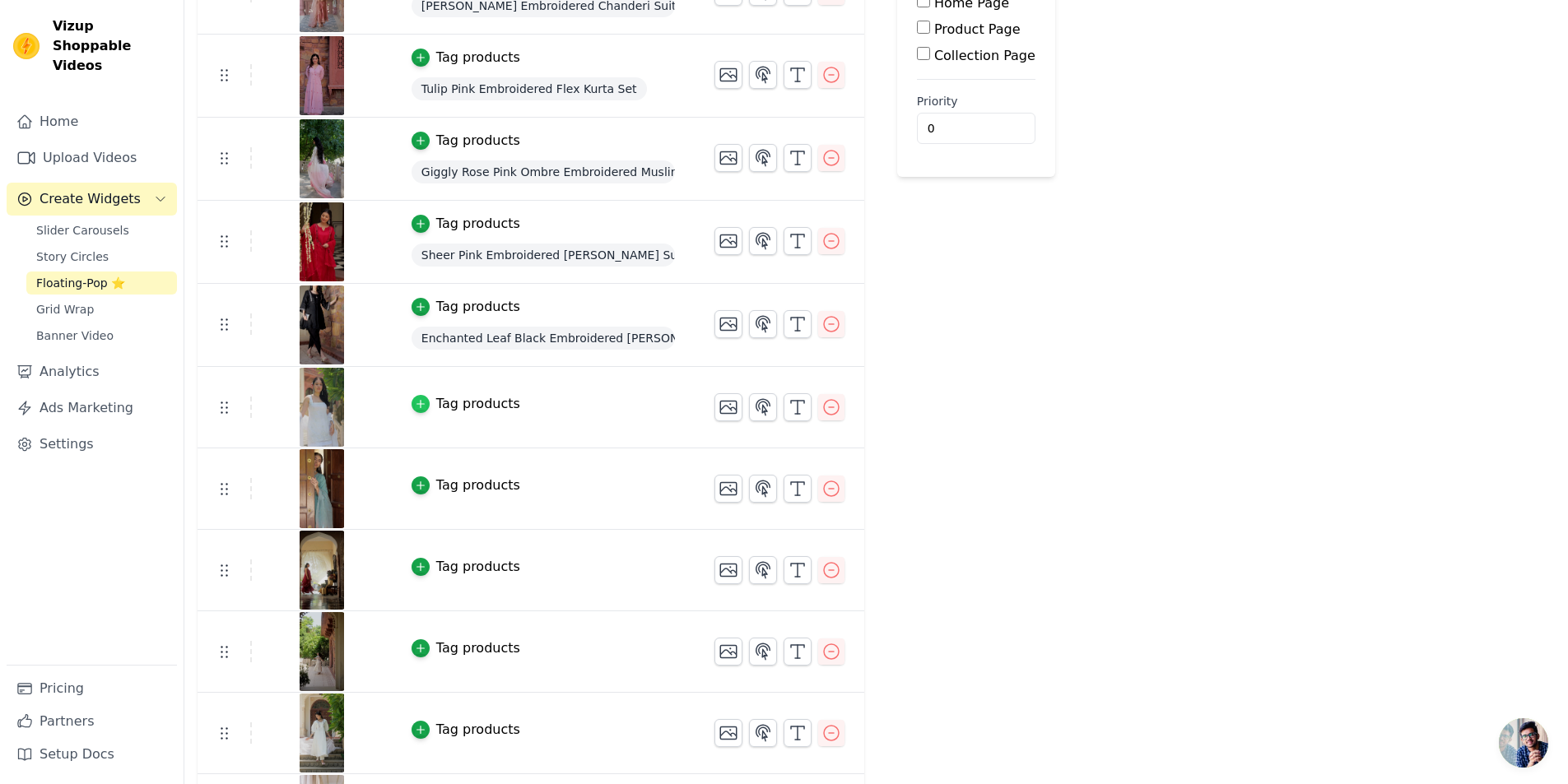
click at [415, 404] on icon "button" at bounding box center [421, 404] width 12 height 12
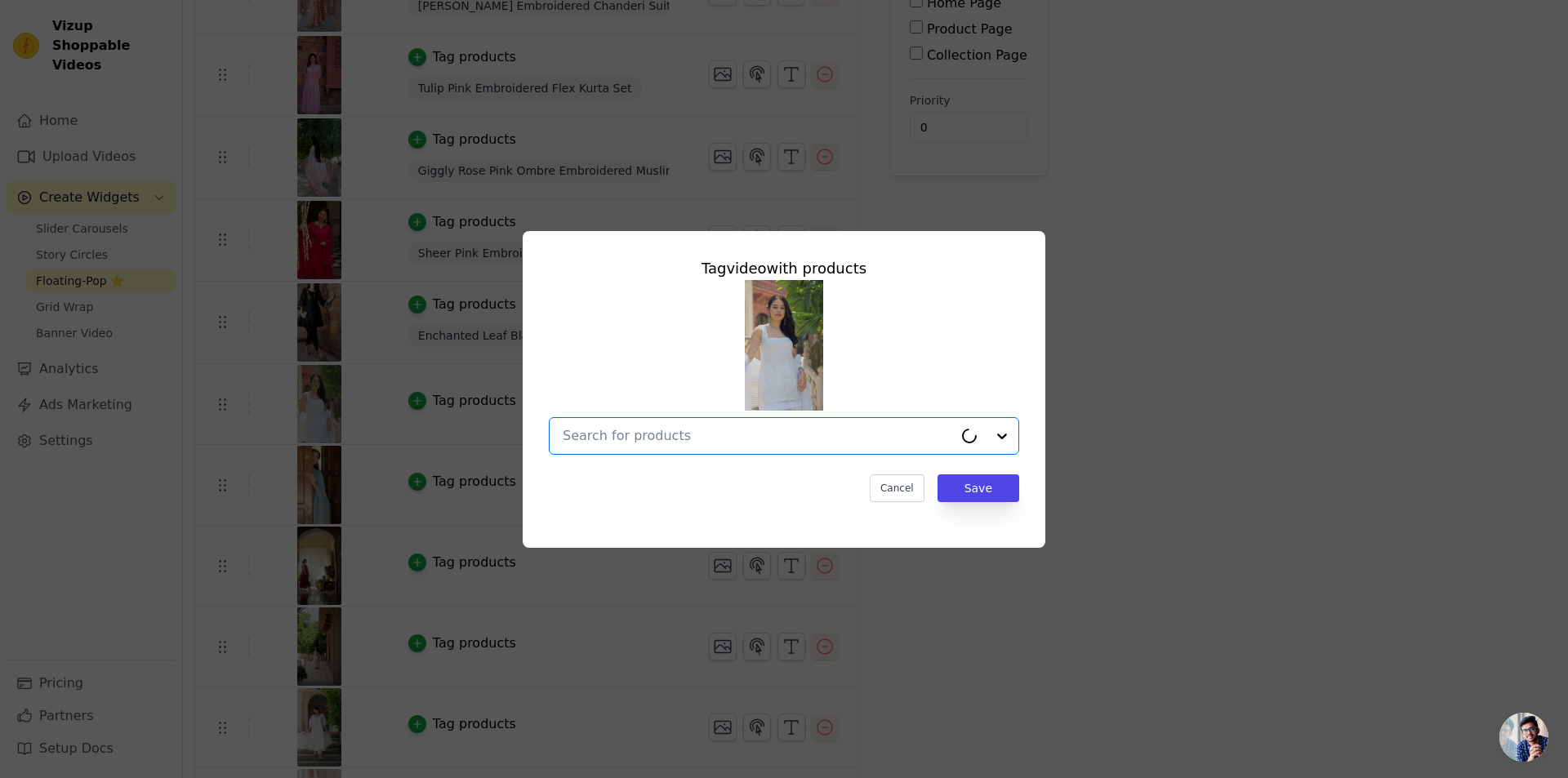
click at [663, 440] on input "text" at bounding box center [758, 436] width 391 height 19
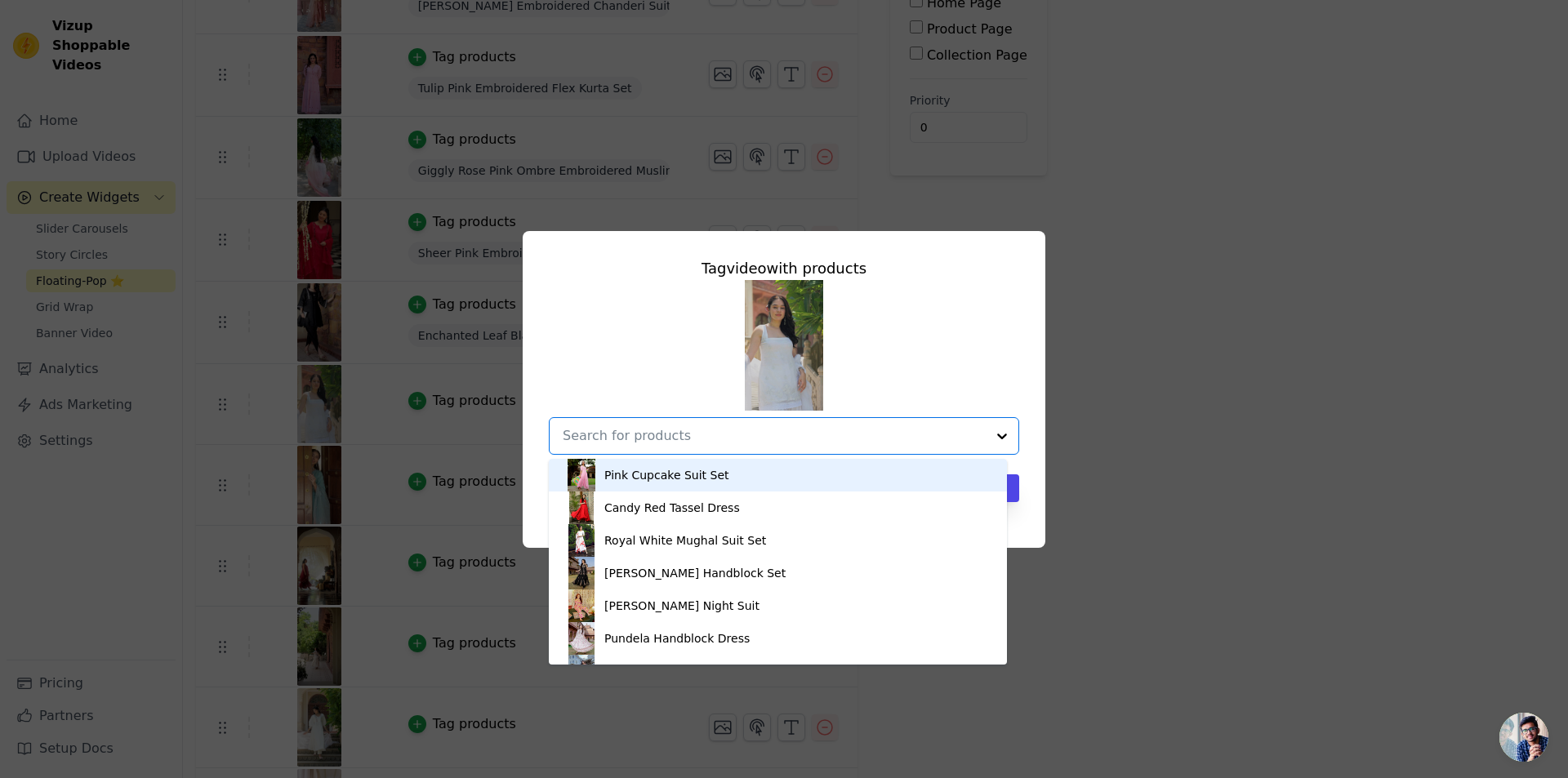
paste input "Gleaming White Embroidered [PERSON_NAME] Set"
type input "Gleaming White Embroidered [PERSON_NAME] Set"
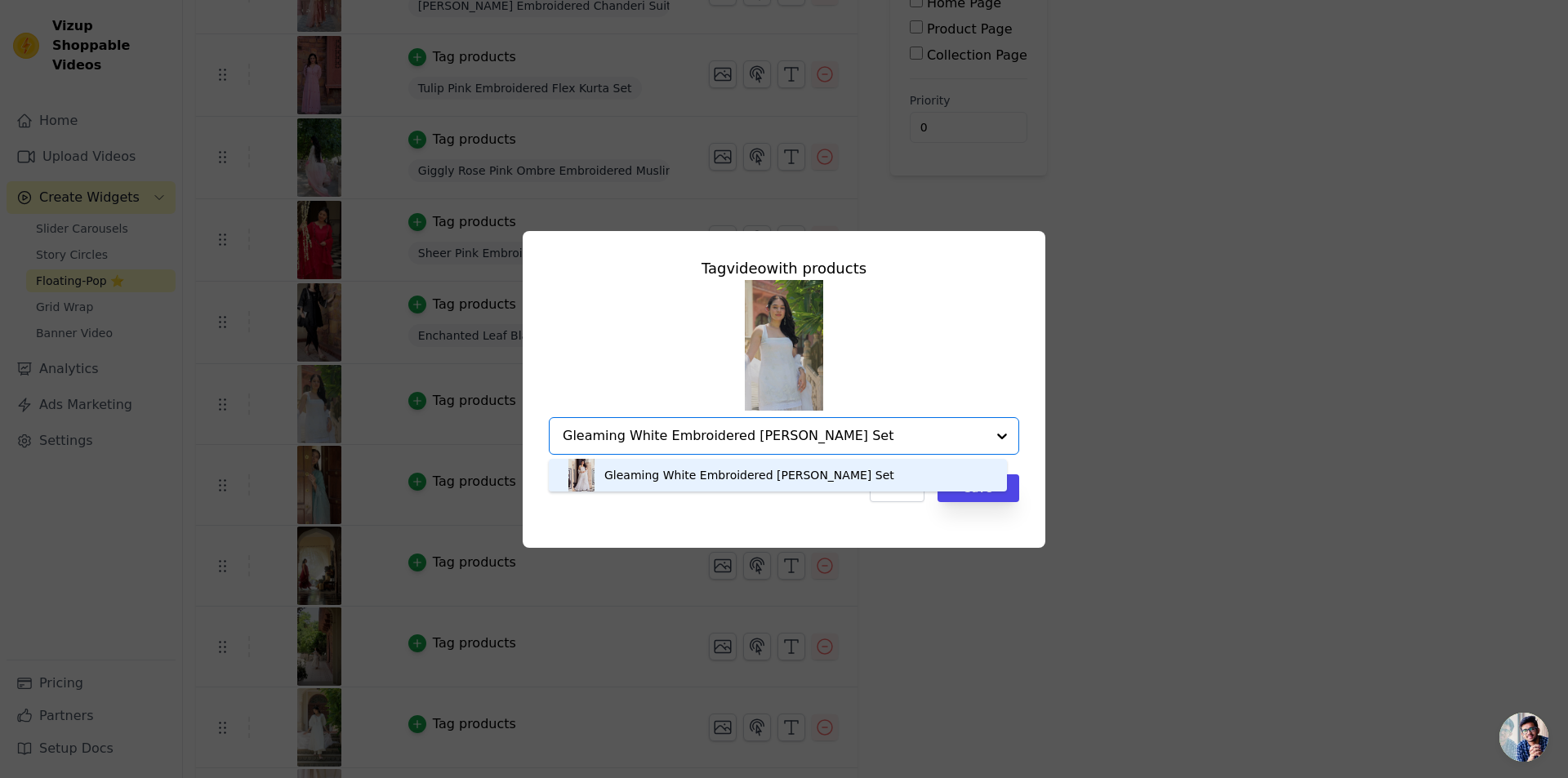
click at [861, 466] on div "Gleaming White Embroidered [PERSON_NAME] Set" at bounding box center [778, 476] width 426 height 33
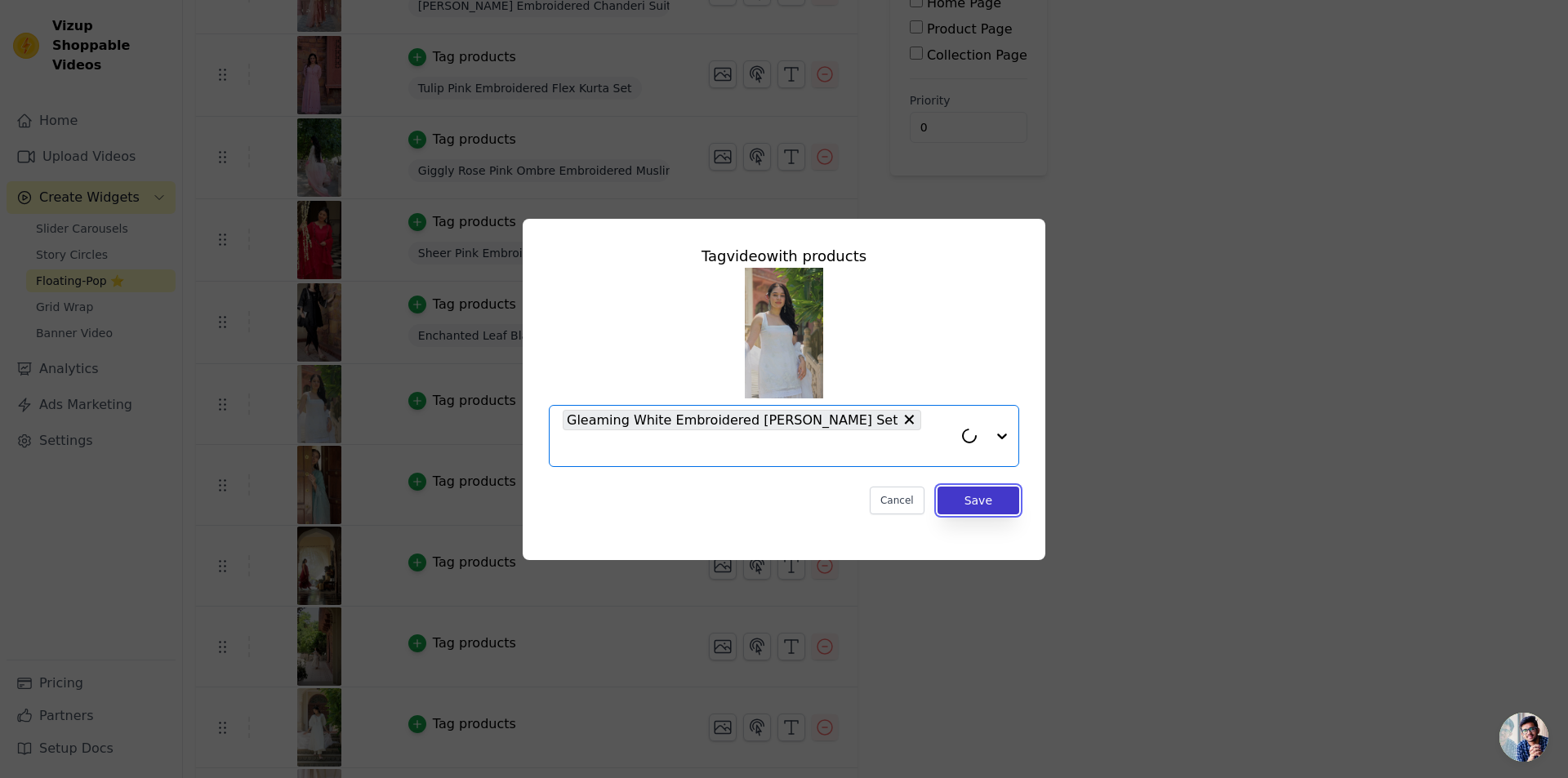
click at [998, 490] on button "Save" at bounding box center [978, 500] width 82 height 28
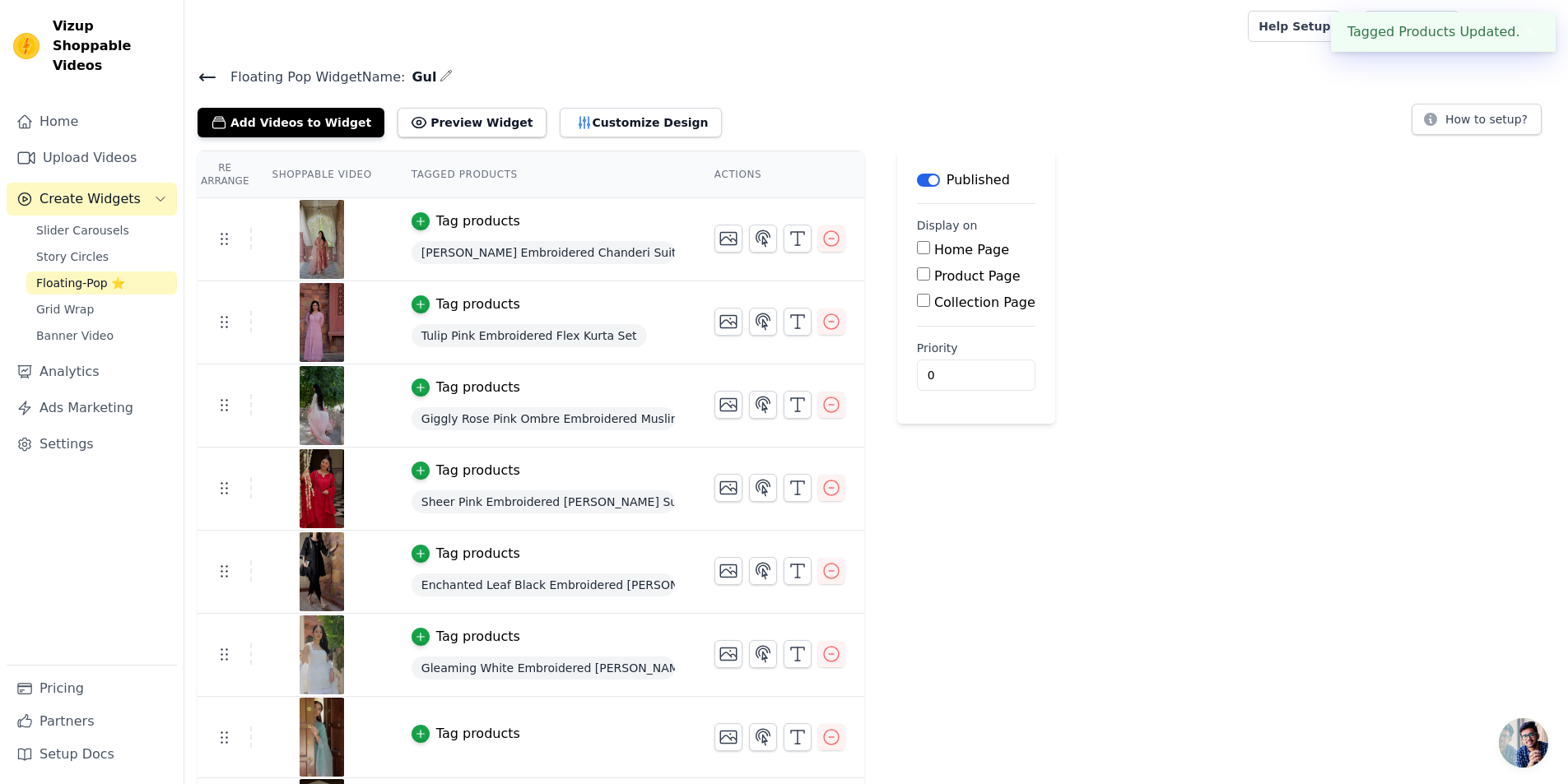
scroll to position [329, 0]
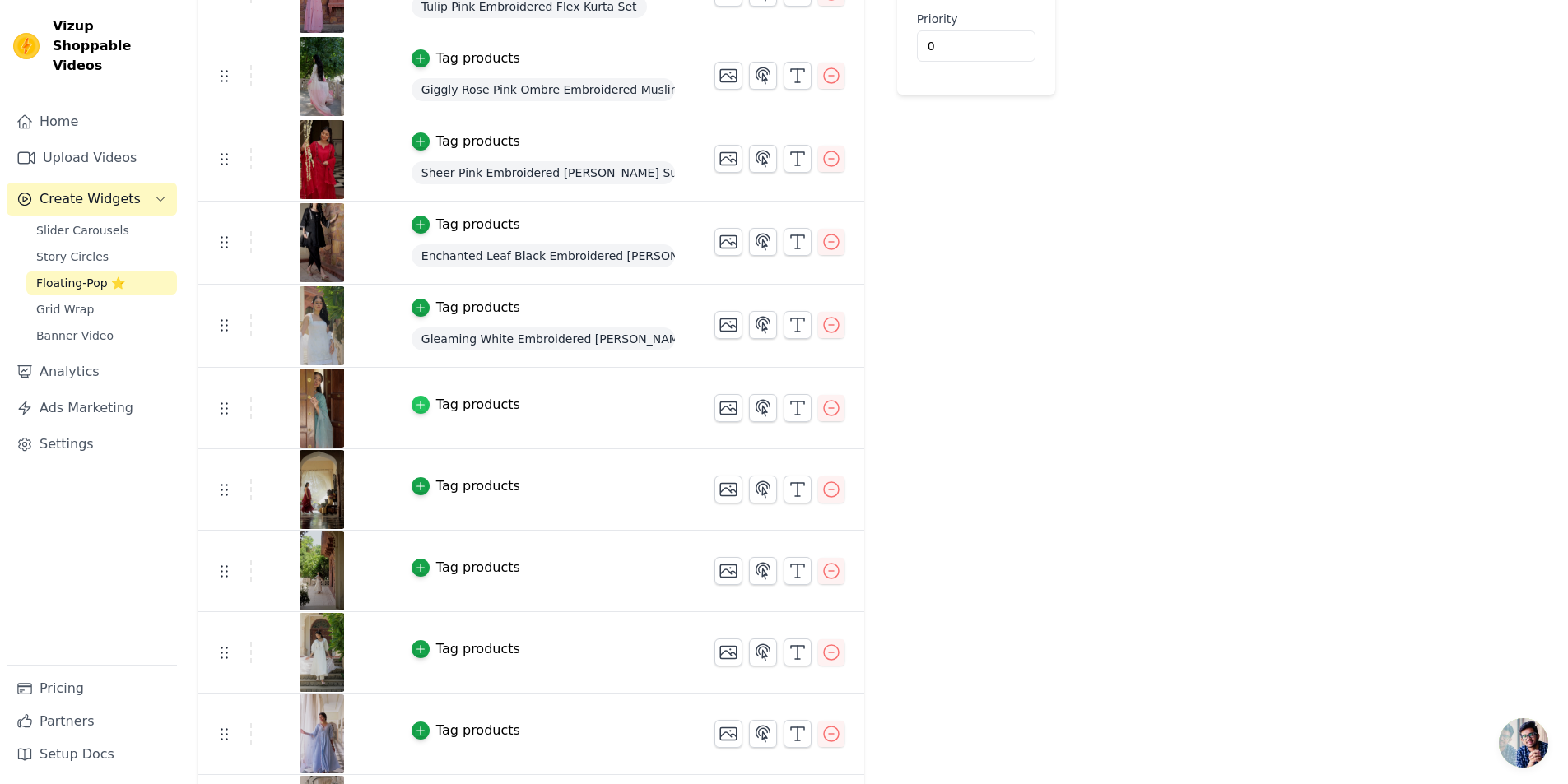
click at [415, 401] on icon "button" at bounding box center [421, 405] width 12 height 12
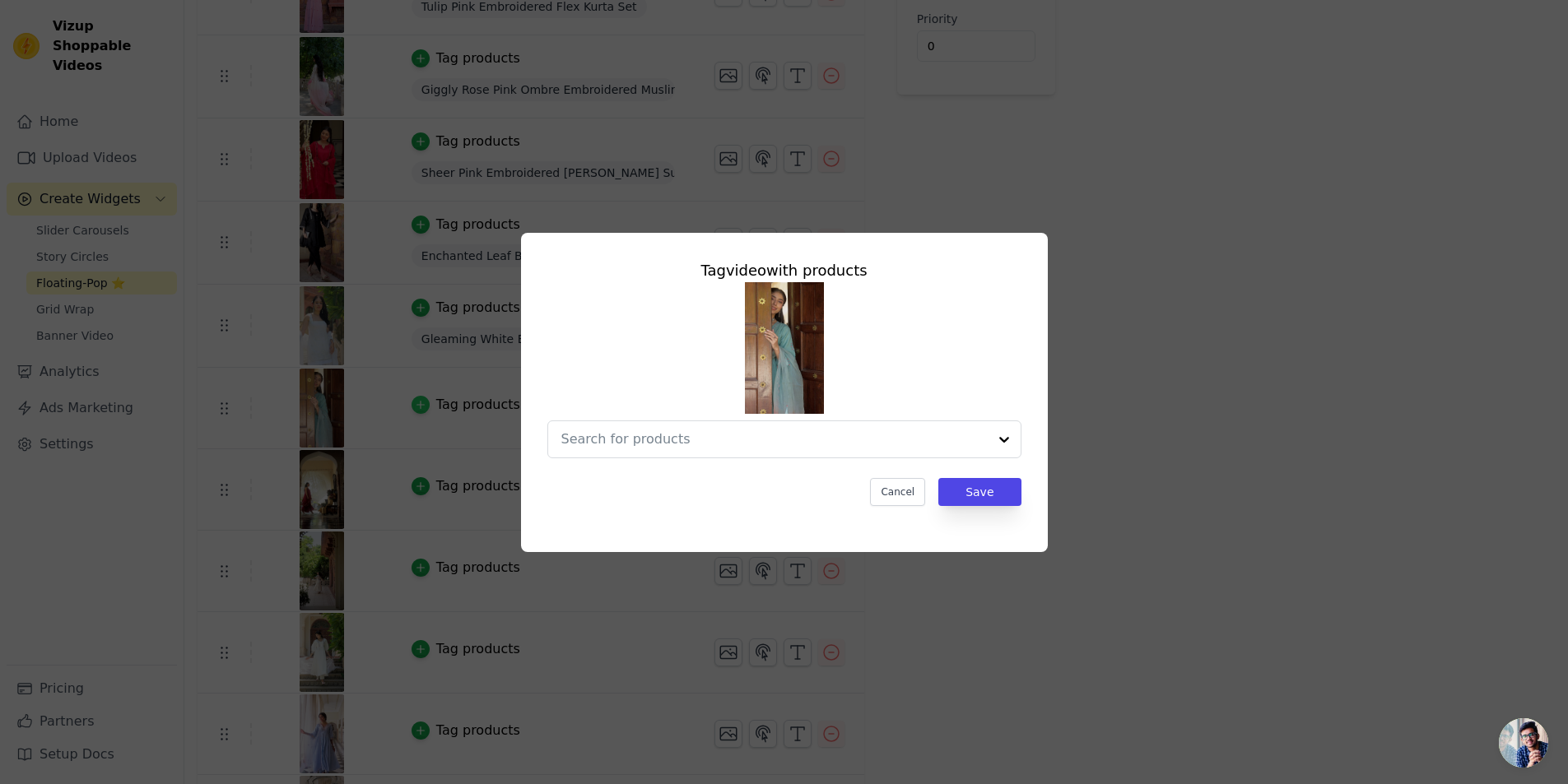
scroll to position [0, 0]
click at [667, 447] on input "text" at bounding box center [763, 439] width 393 height 20
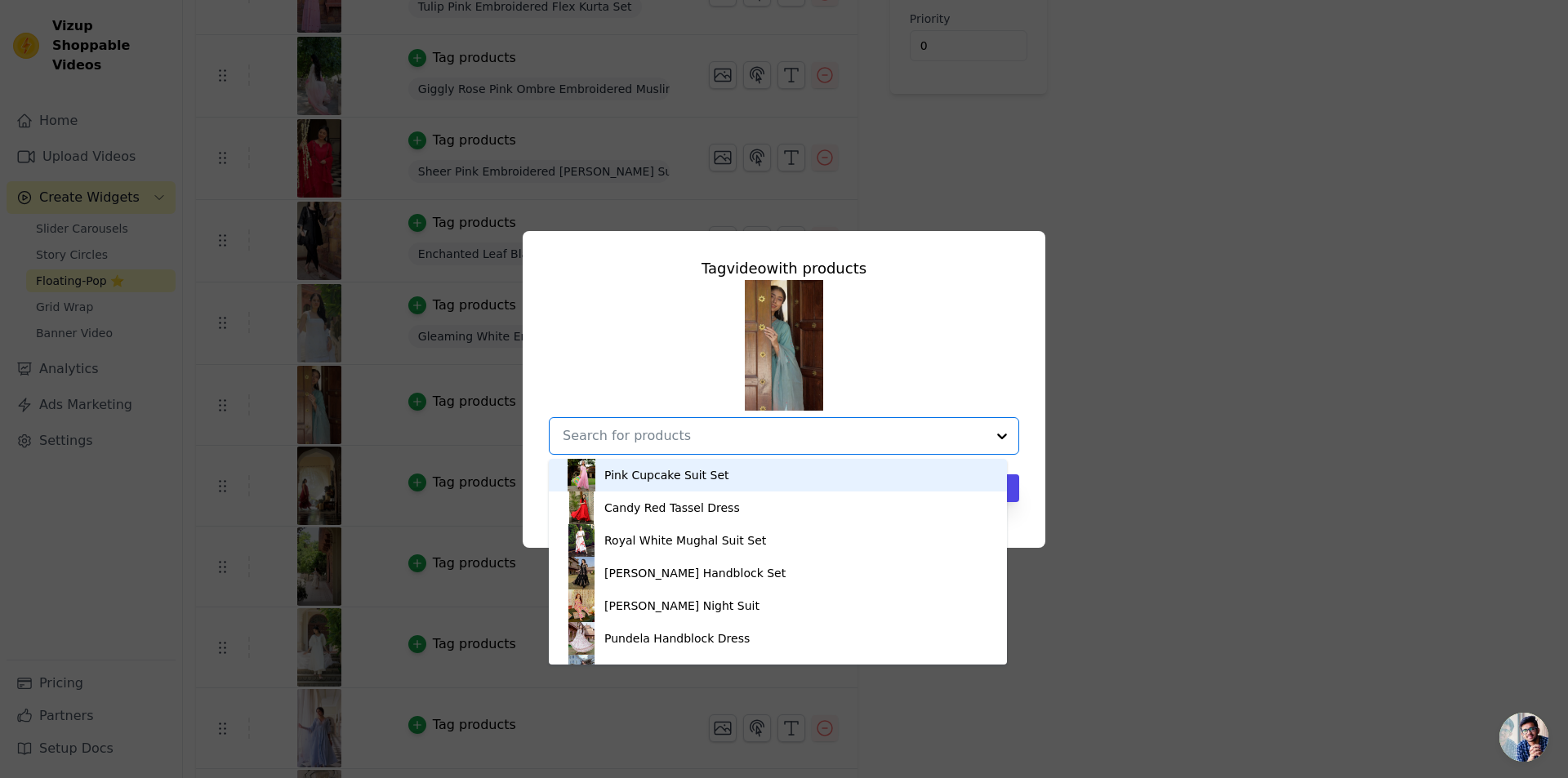
paste input "Blushing Green Embroidered Chanderi Suit Set"
type input "Blushing Green Embroidered Chanderi Suit Set"
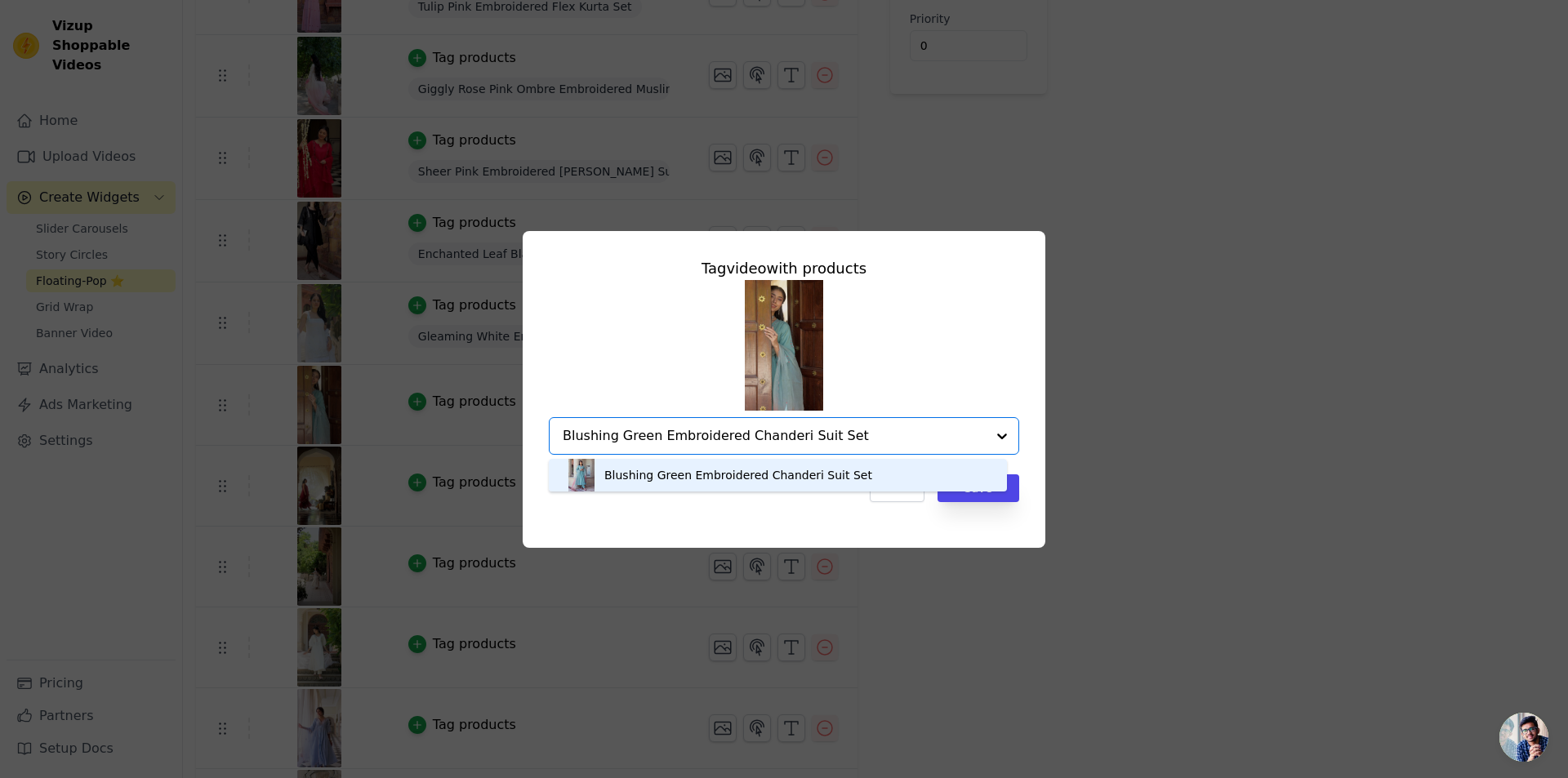
click at [802, 470] on div "Blushing Green Embroidered Chanderi Suit Set" at bounding box center [738, 475] width 268 height 17
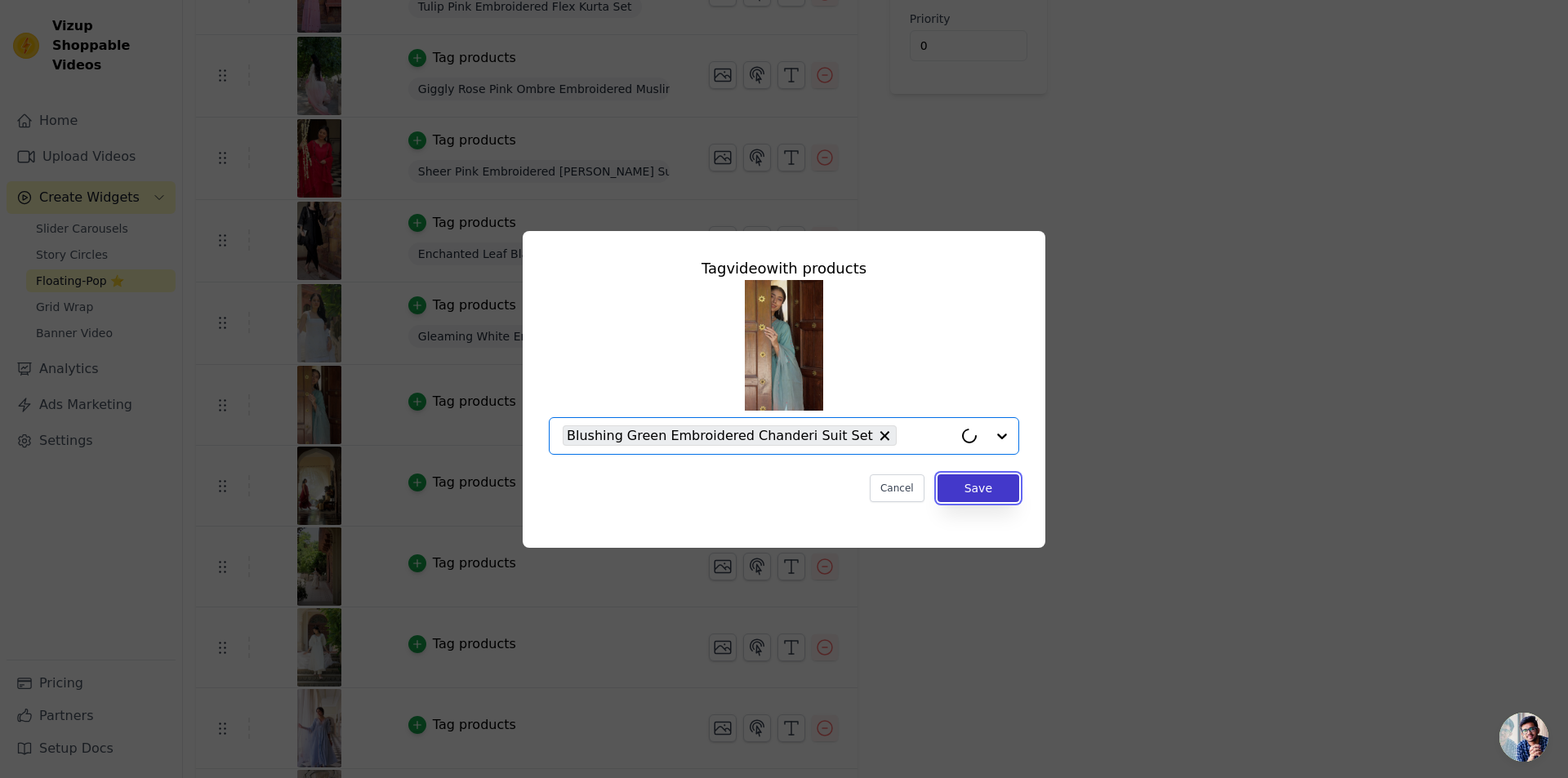
click at [979, 490] on button "Save" at bounding box center [978, 488] width 82 height 28
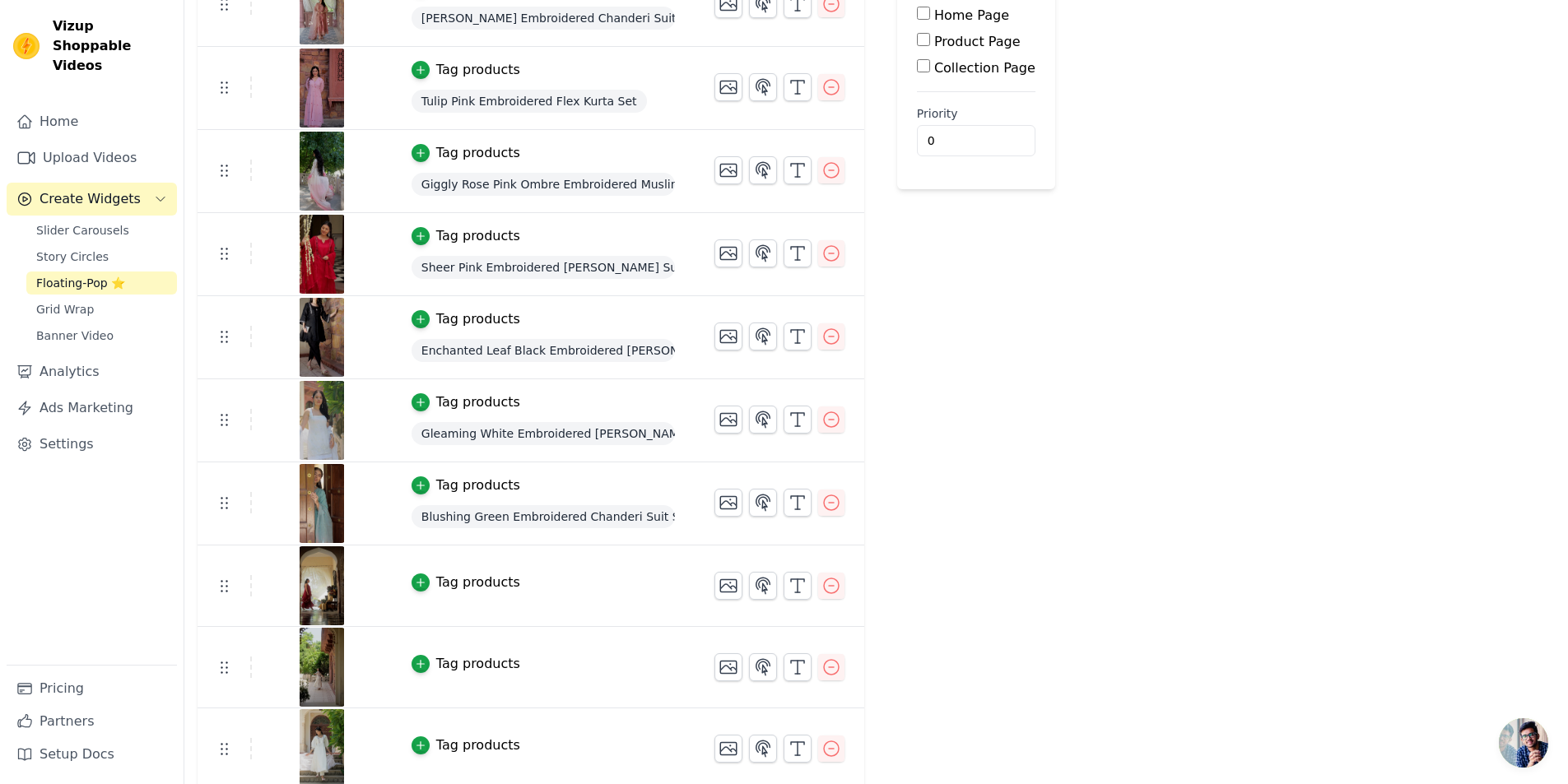
scroll to position [329, 0]
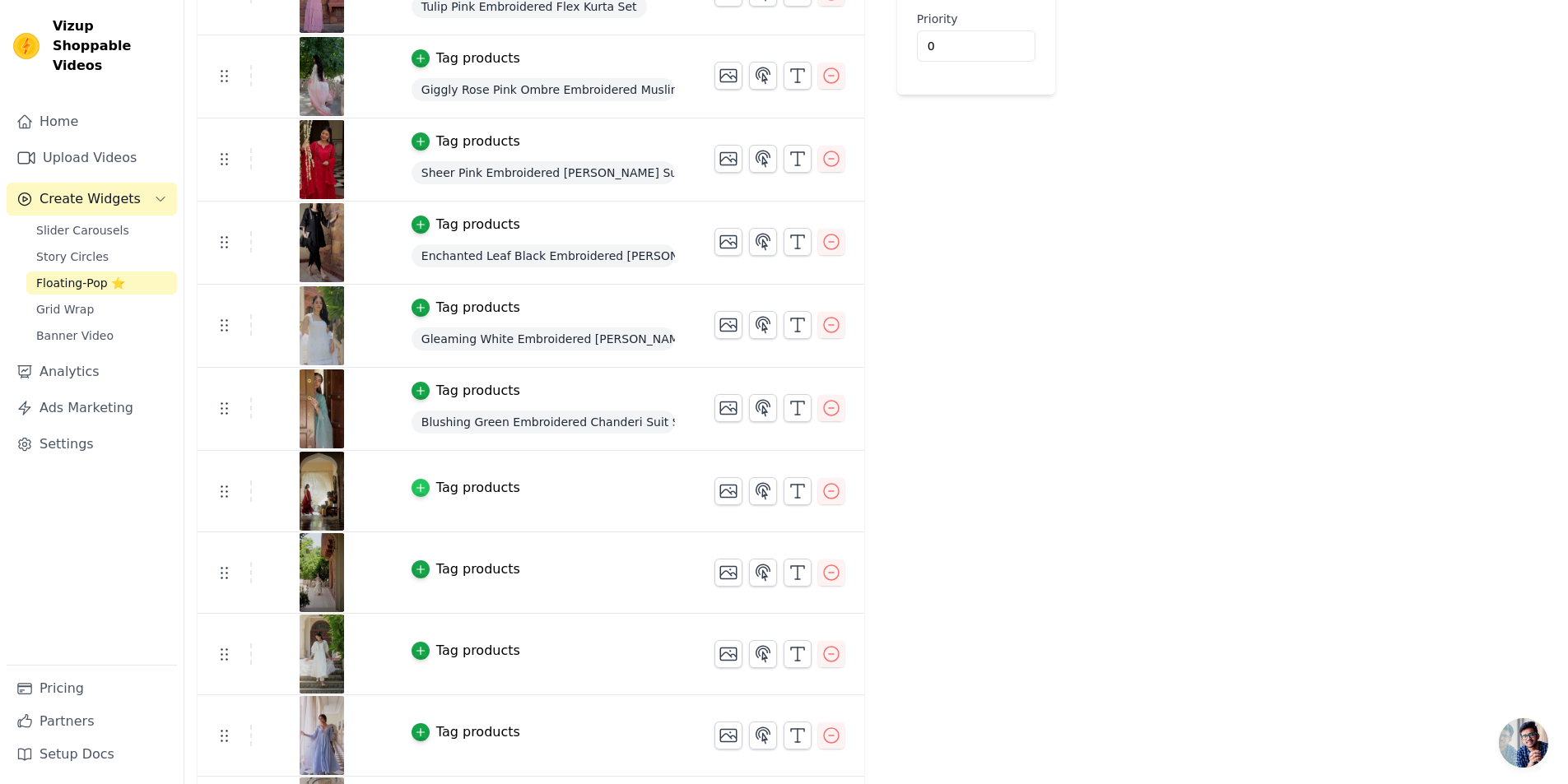
click at [417, 491] on div "button" at bounding box center [420, 487] width 18 height 18
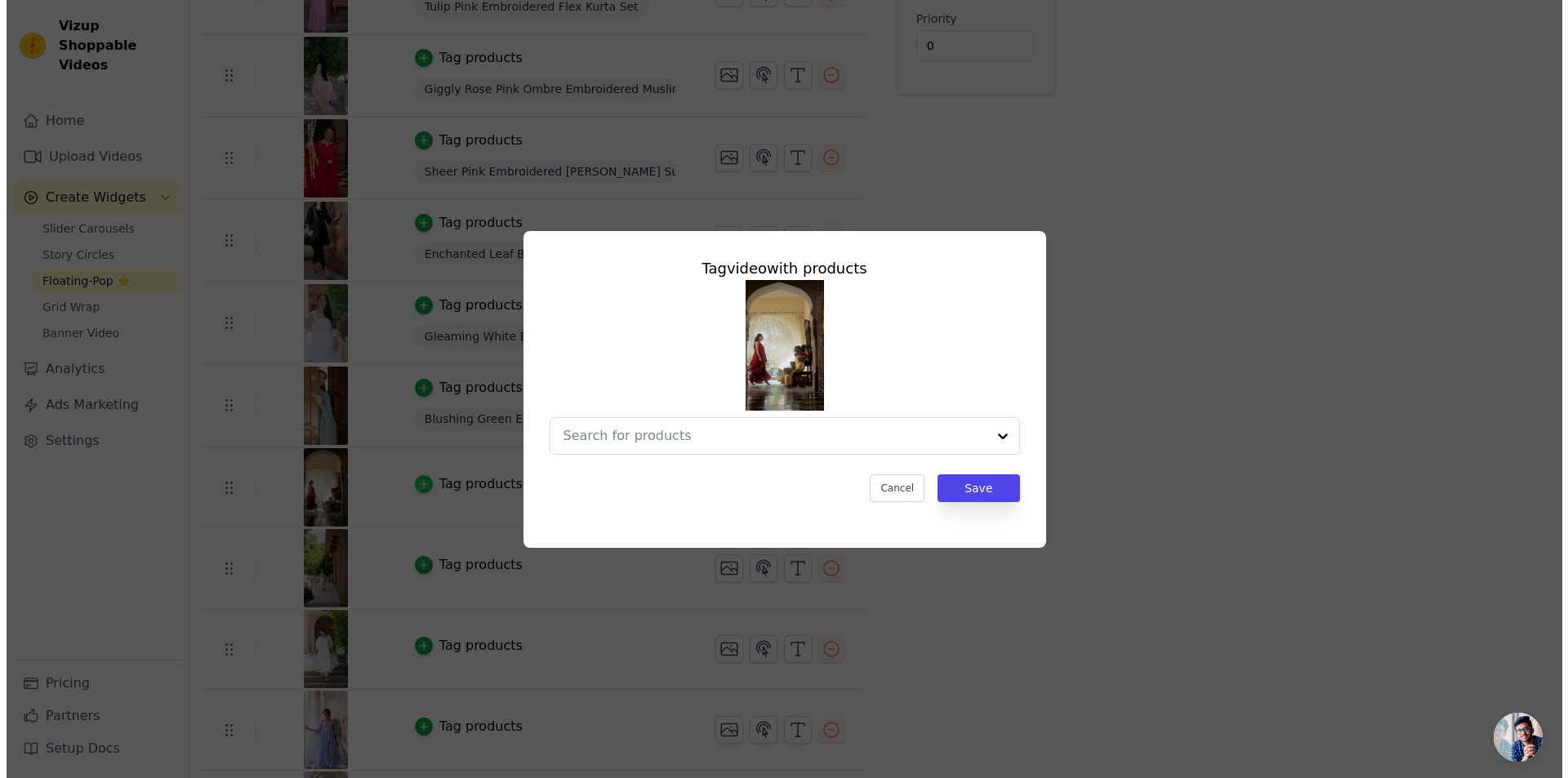
scroll to position [0, 0]
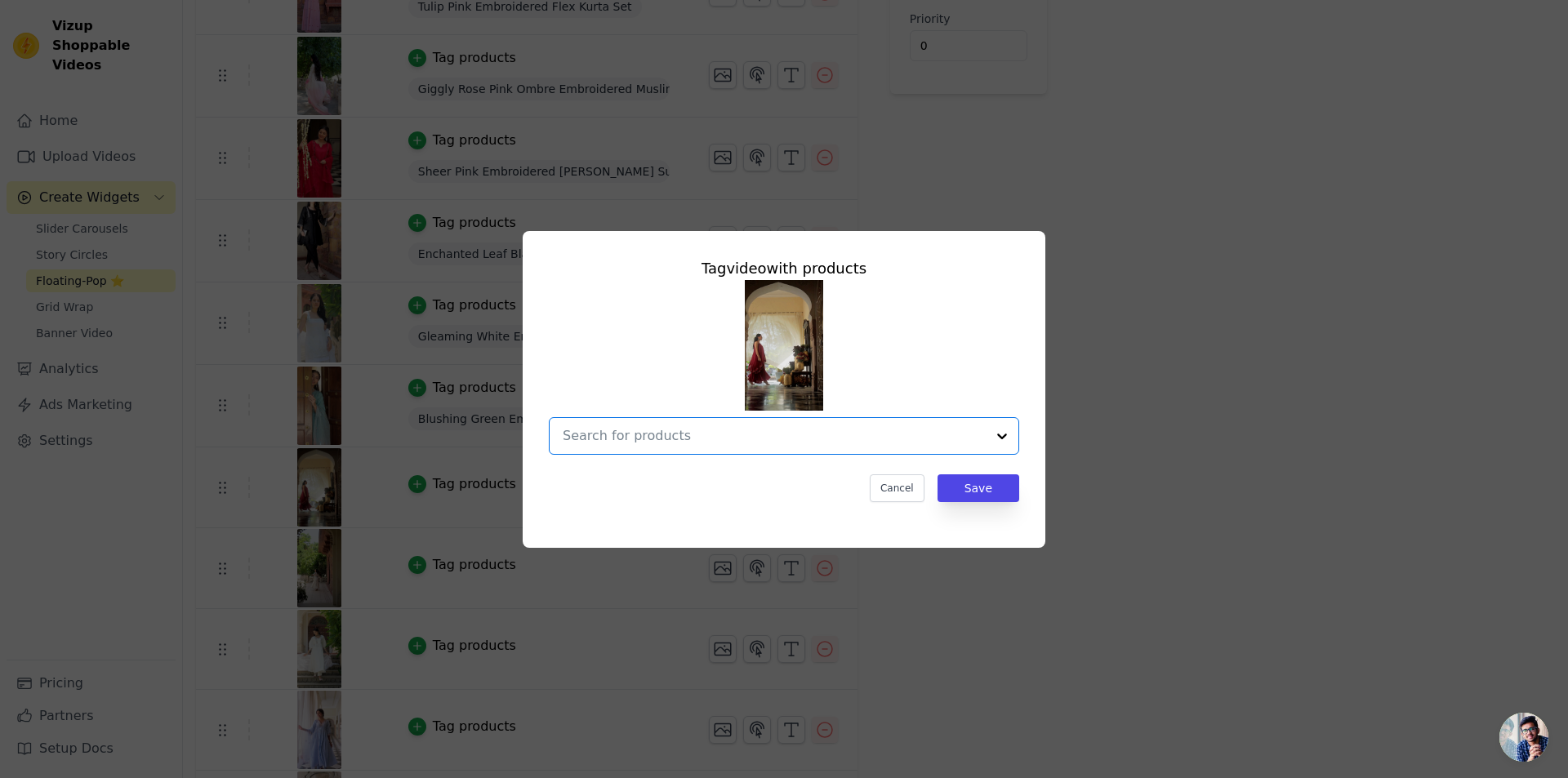
click at [648, 439] on input "text" at bounding box center [774, 436] width 424 height 19
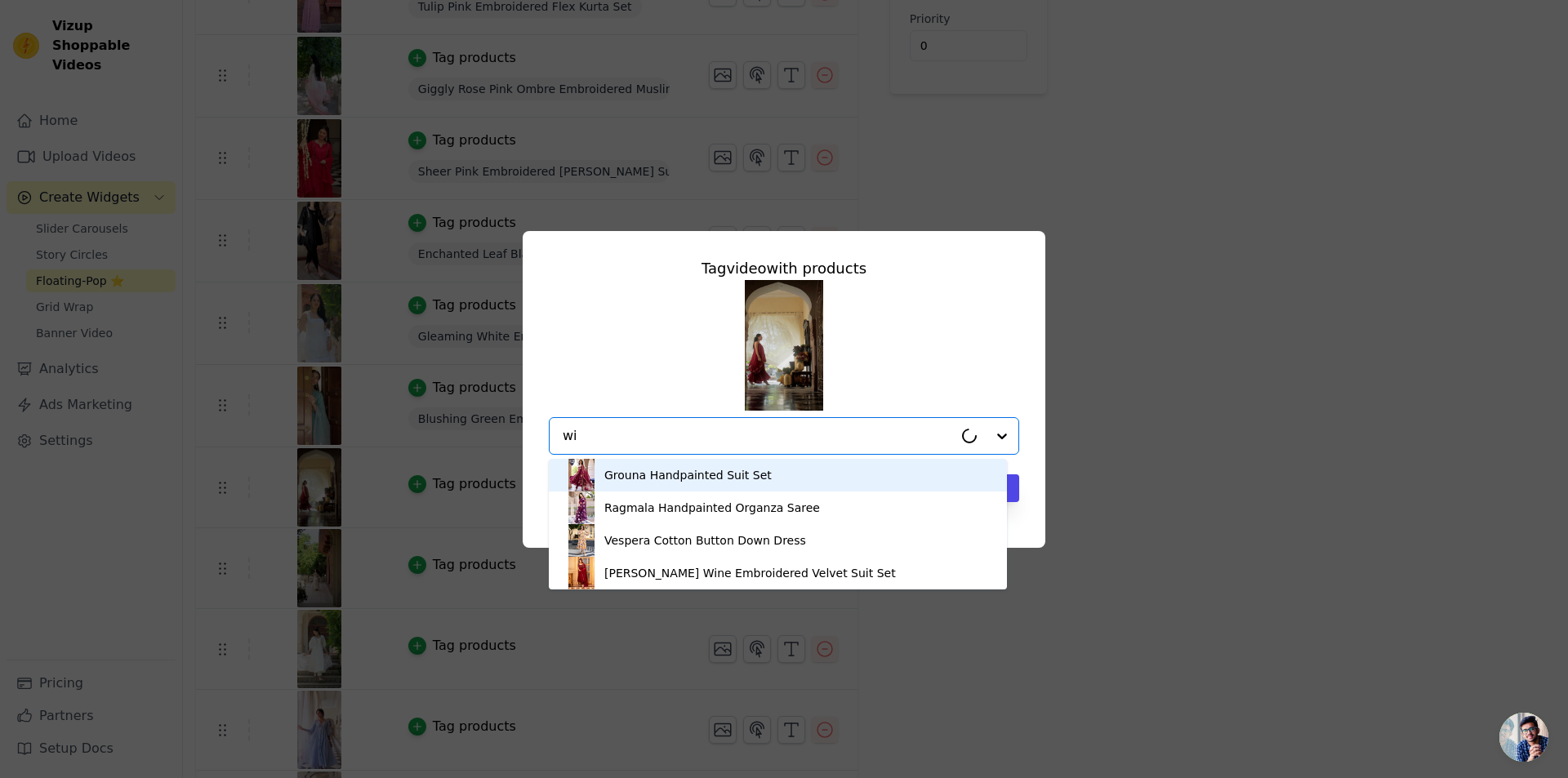
type input "w"
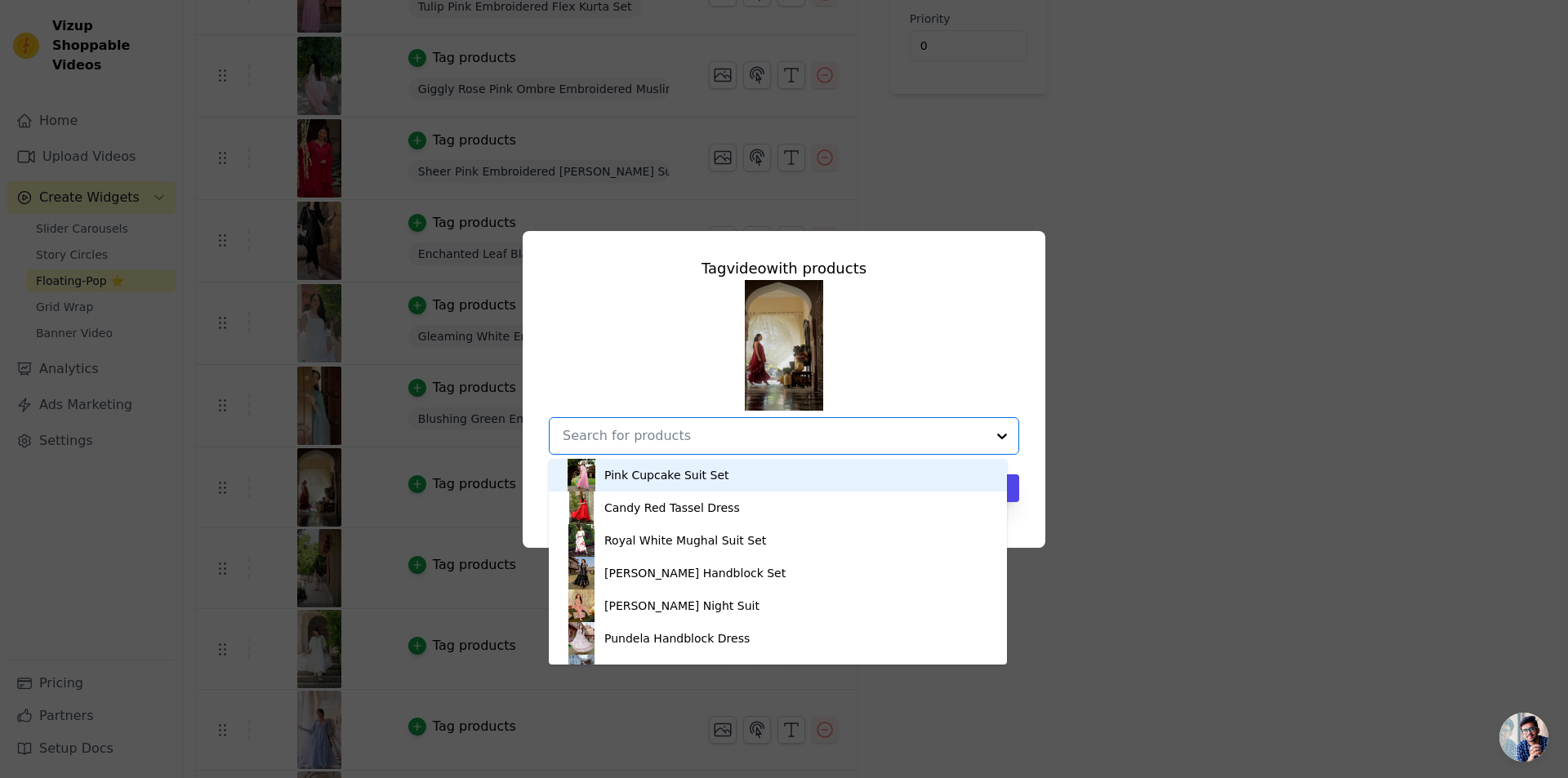
click at [1517, 322] on div "Tag video with products Pink Cupcake Suit Set Candy Red Tassel Dress Royal Whit…" at bounding box center [784, 389] width 1516 height 369
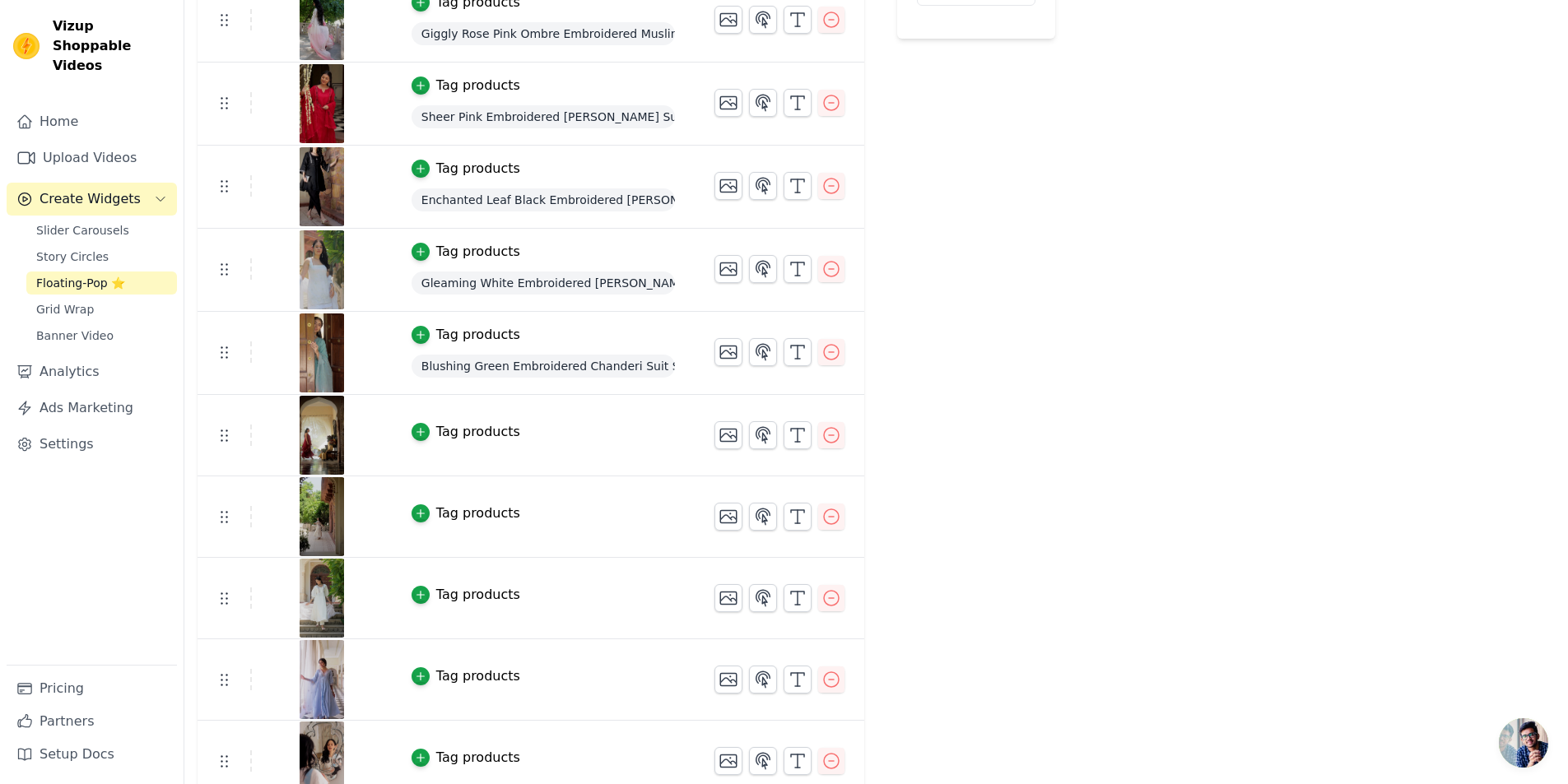
scroll to position [411, 0]
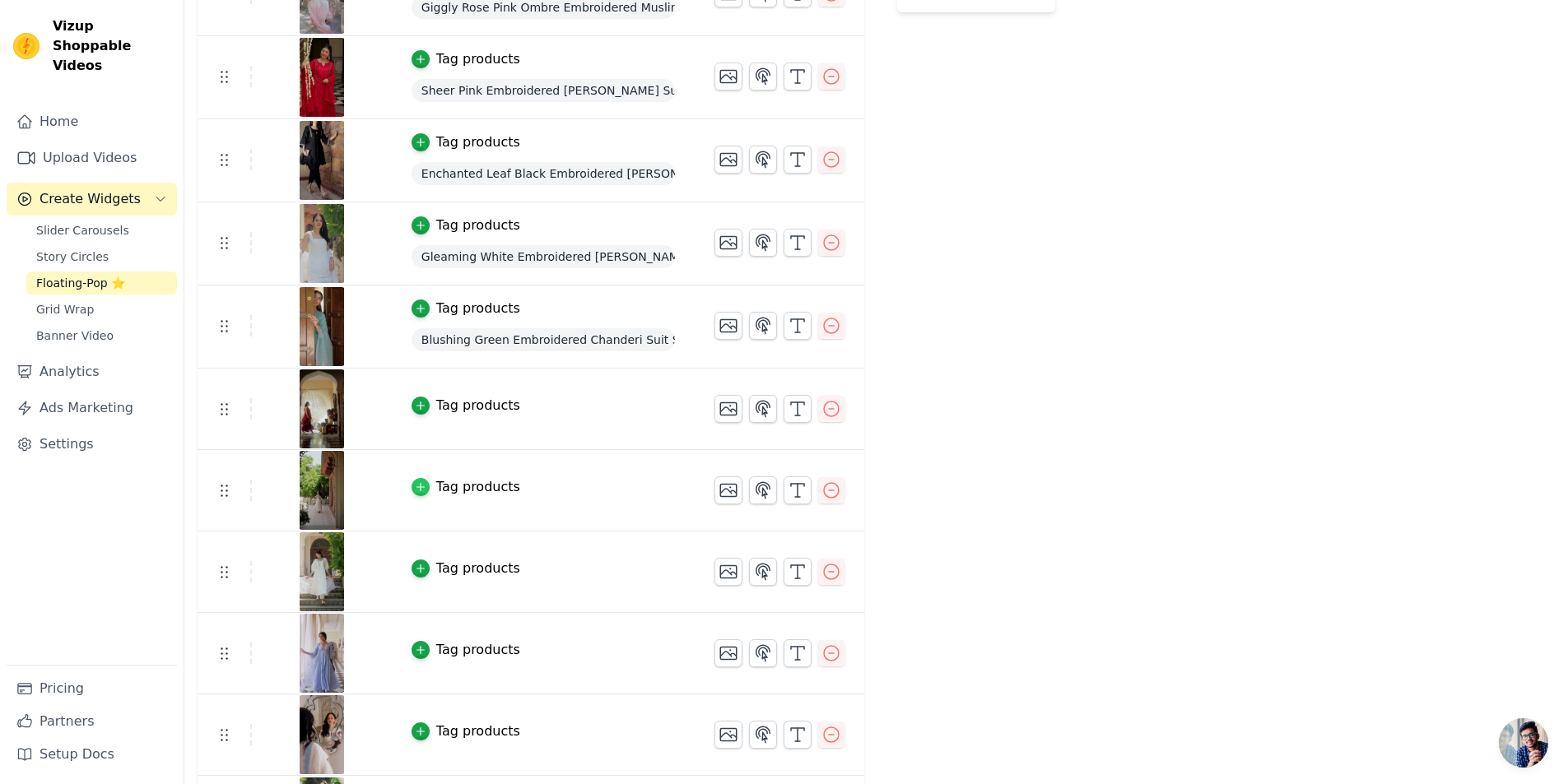
click at [415, 485] on icon "button" at bounding box center [421, 487] width 12 height 12
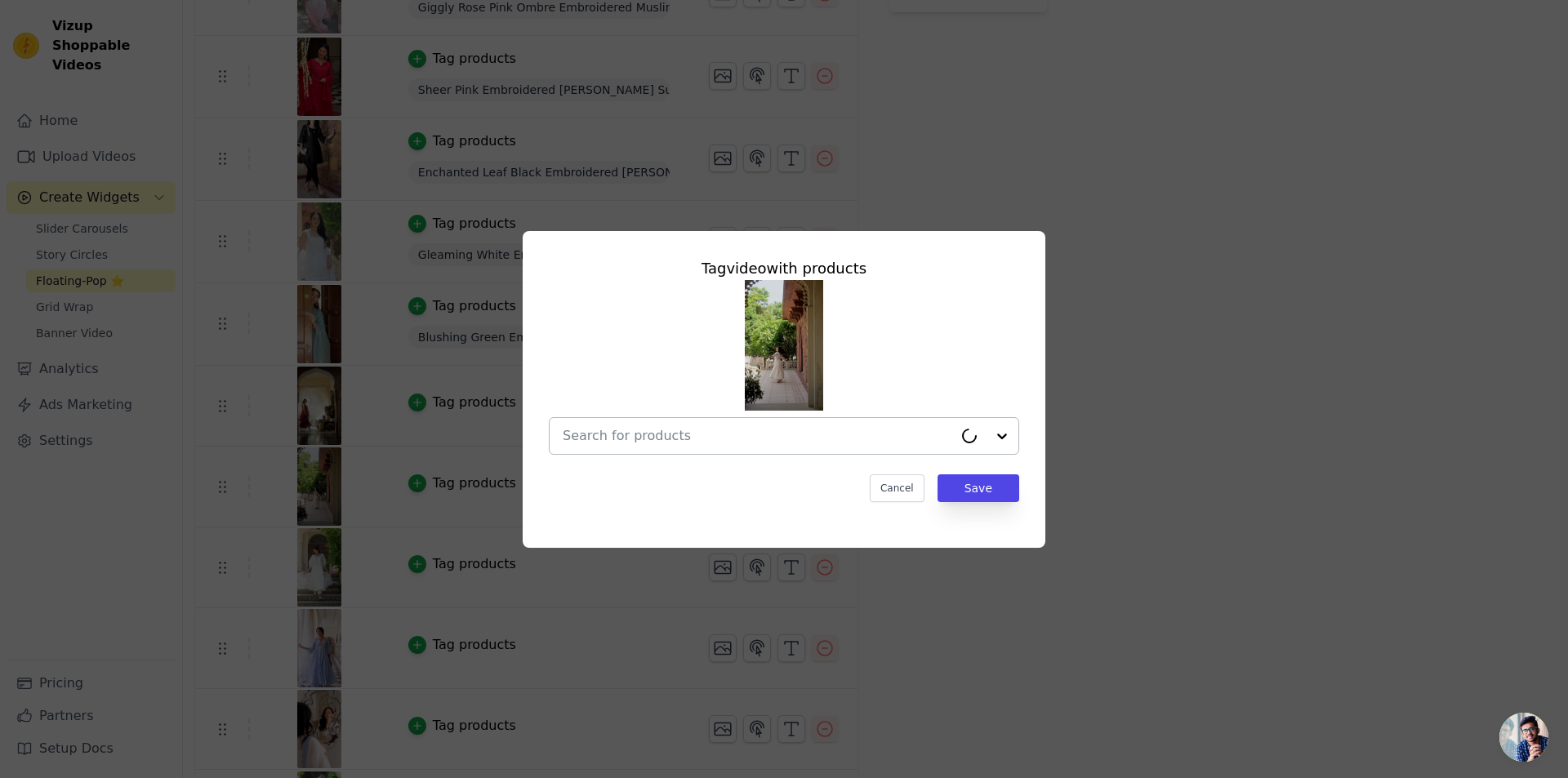
click at [618, 418] on div at bounding box center [758, 435] width 391 height 36
click at [618, 423] on div at bounding box center [774, 435] width 424 height 36
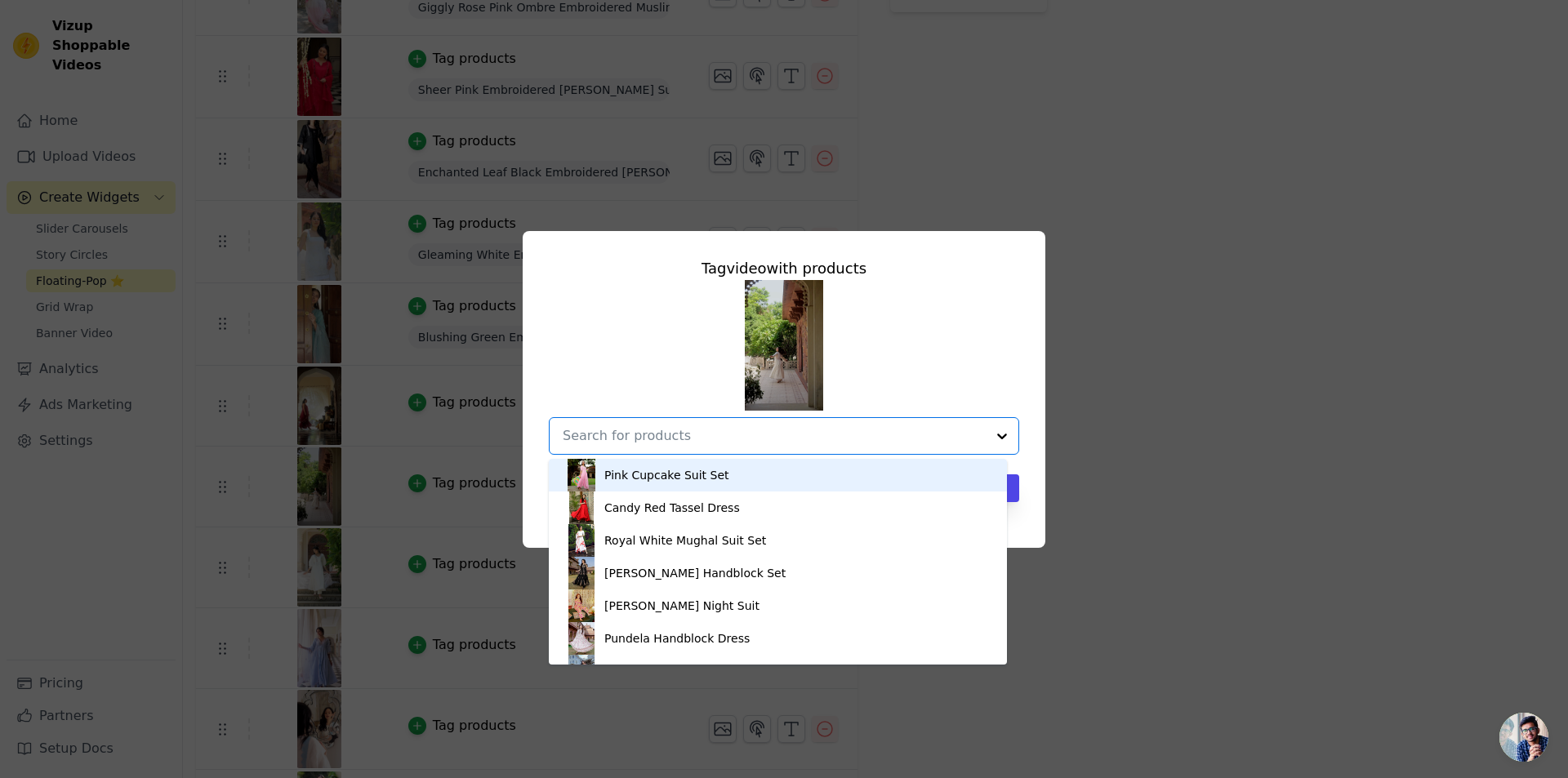
paste input "Rebel Off White Embroidered Cotton Kurta Set"
type input "Rebel Off White Embroidered Cotton Kurta Set"
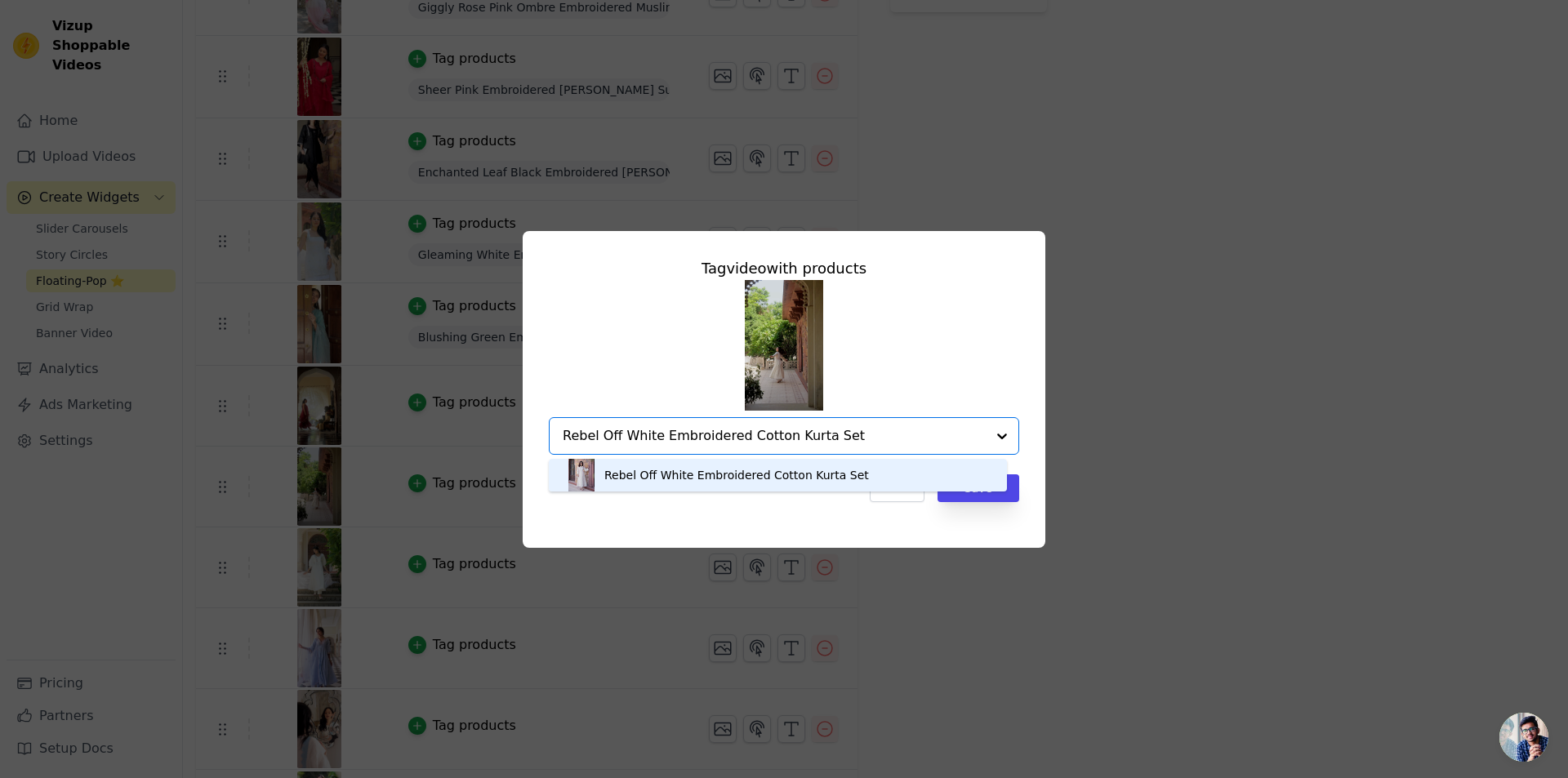
click at [782, 474] on div "Rebel Off White Embroidered Cotton Kurta Set" at bounding box center [736, 475] width 264 height 17
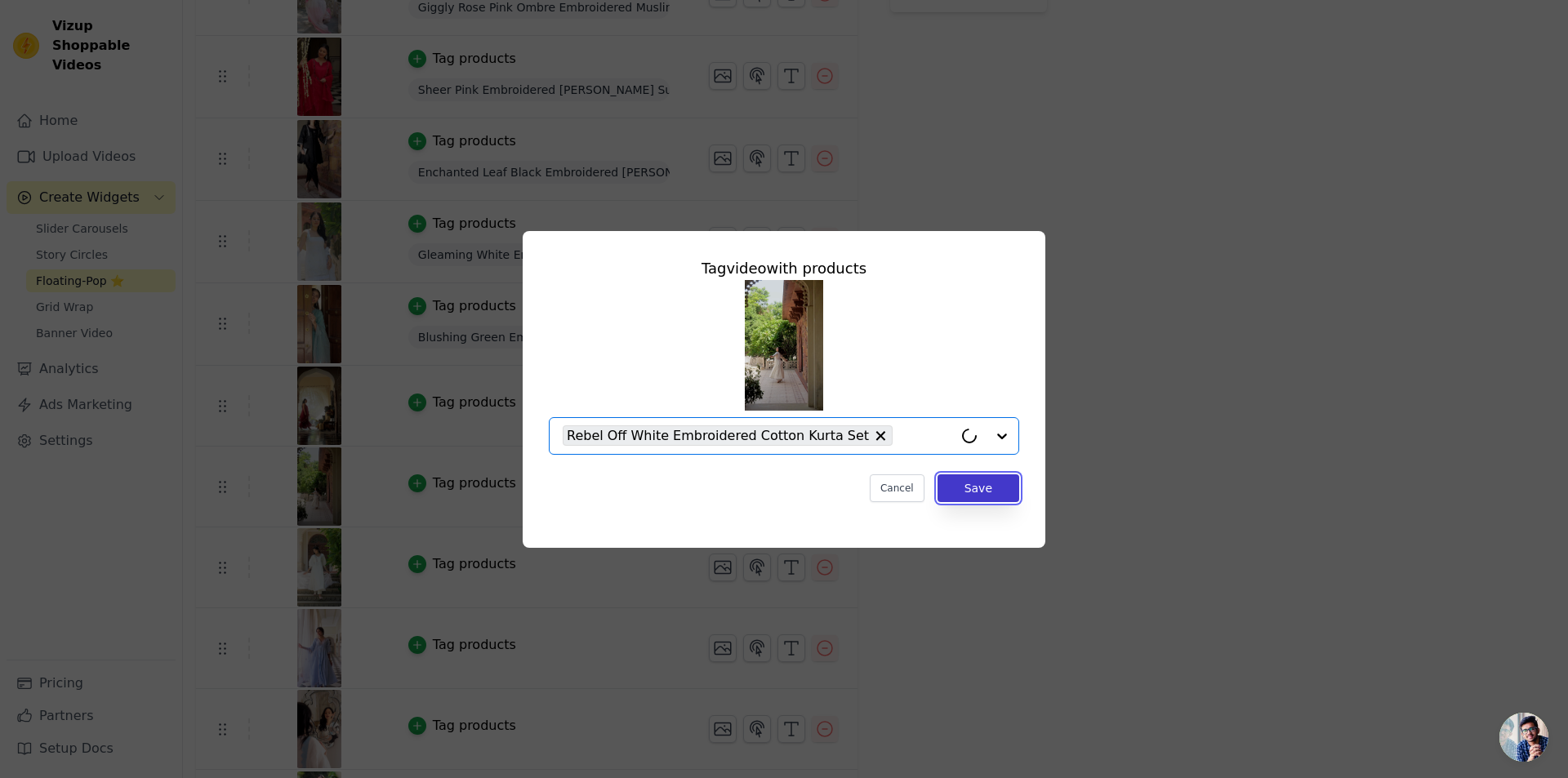
click at [968, 487] on button "Save" at bounding box center [978, 488] width 82 height 28
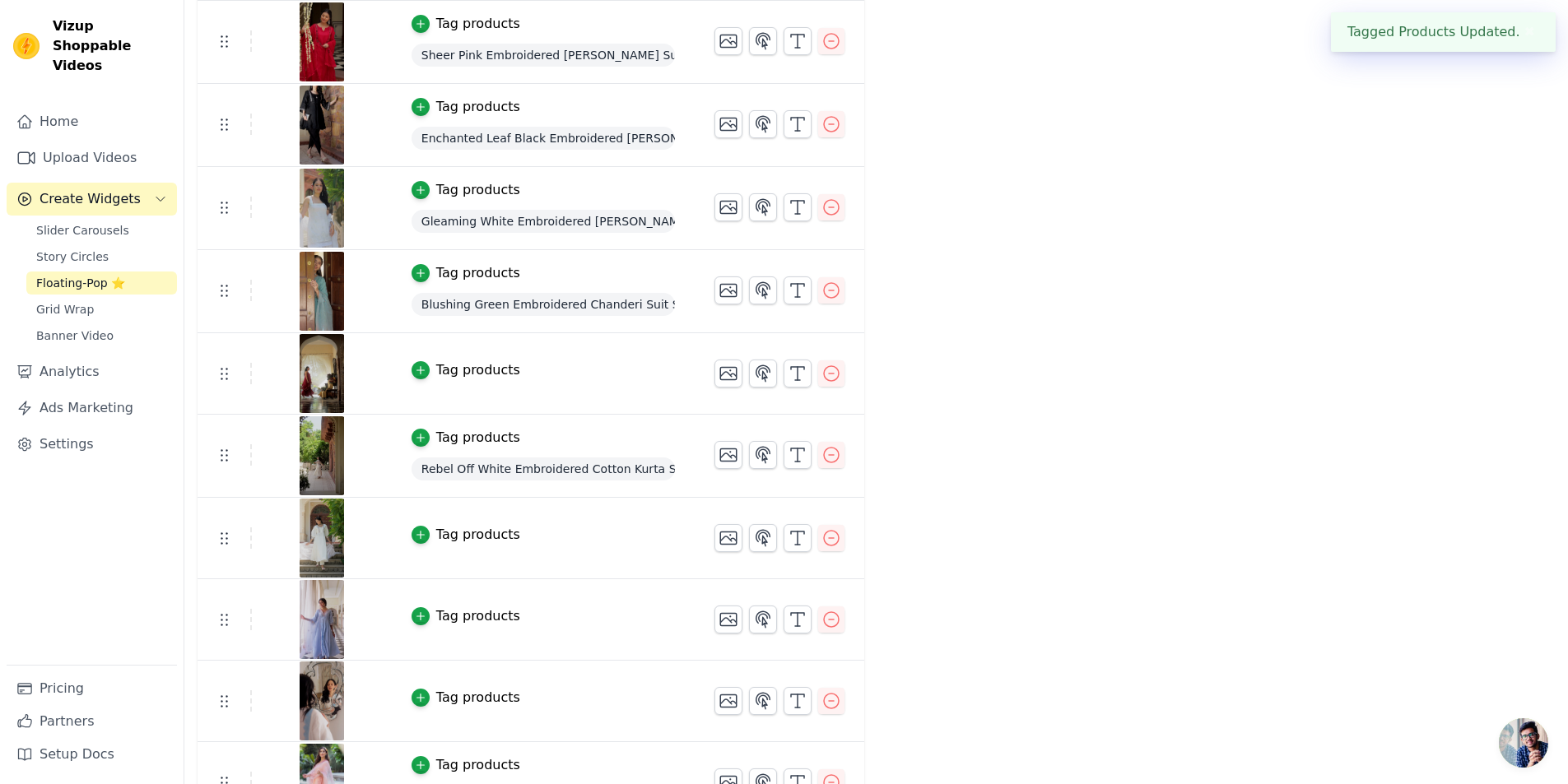
scroll to position [576, 0]
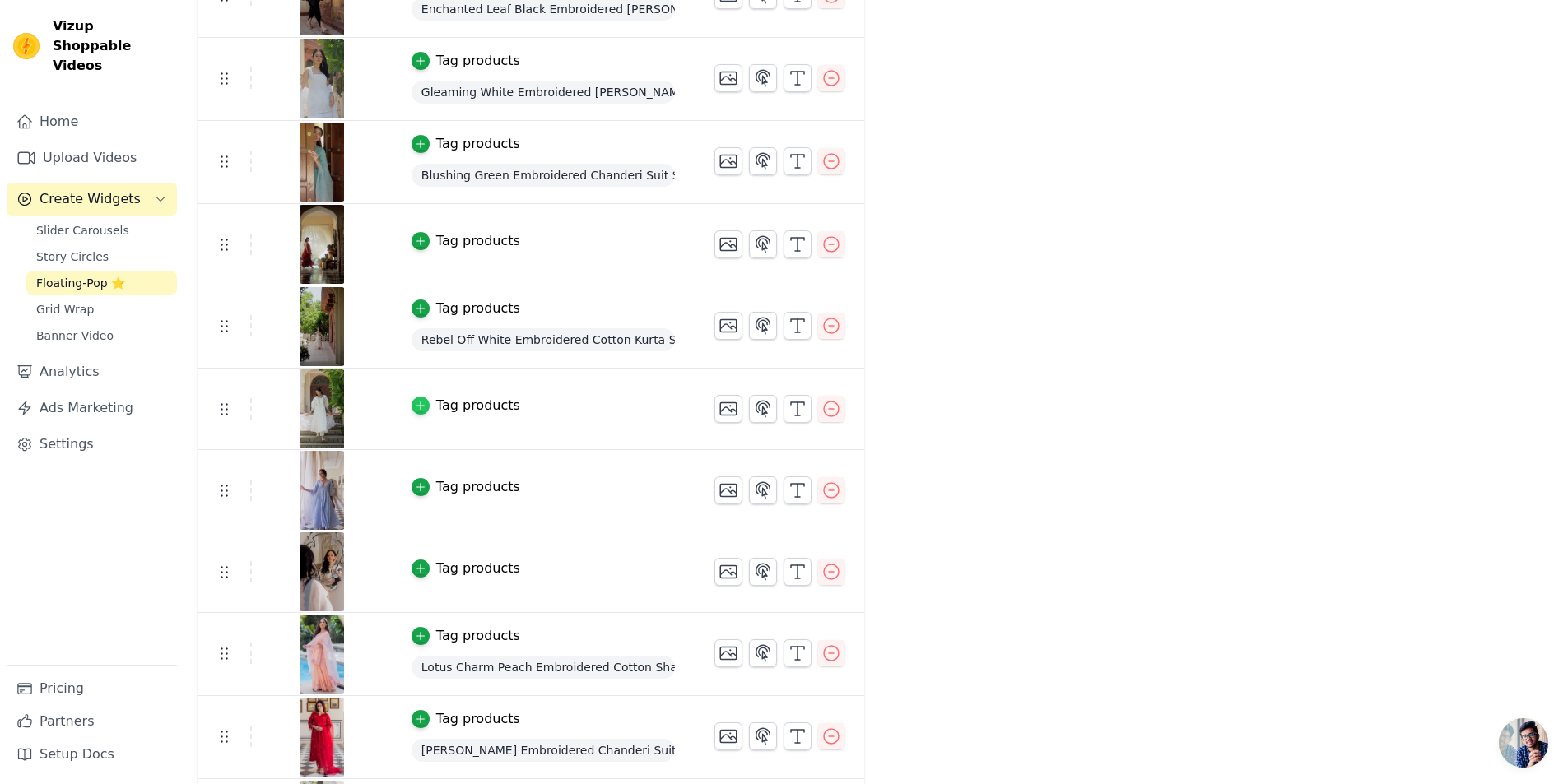
click at [415, 408] on icon "button" at bounding box center [421, 406] width 12 height 12
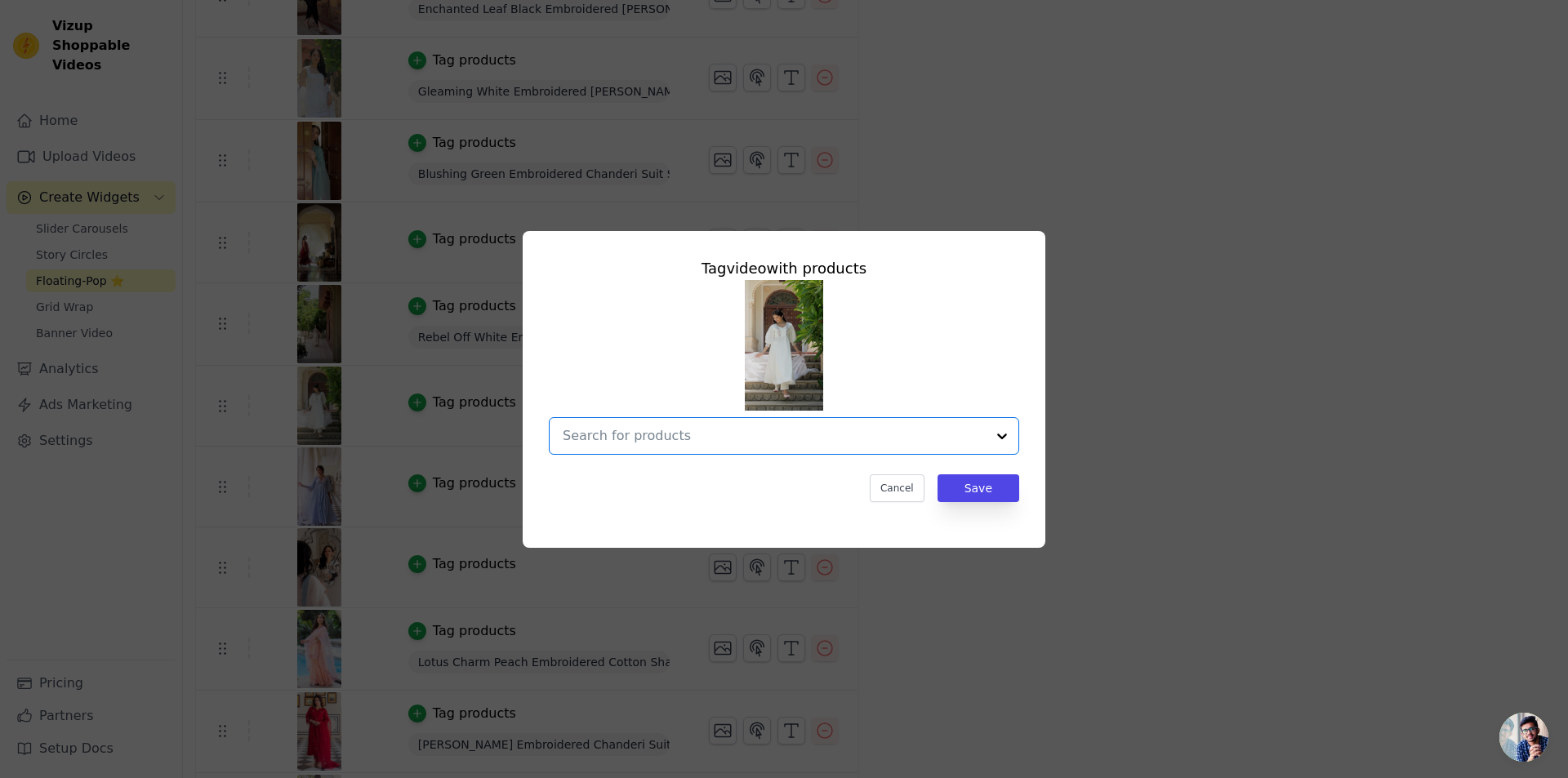
click at [658, 439] on input "text" at bounding box center [774, 436] width 424 height 19
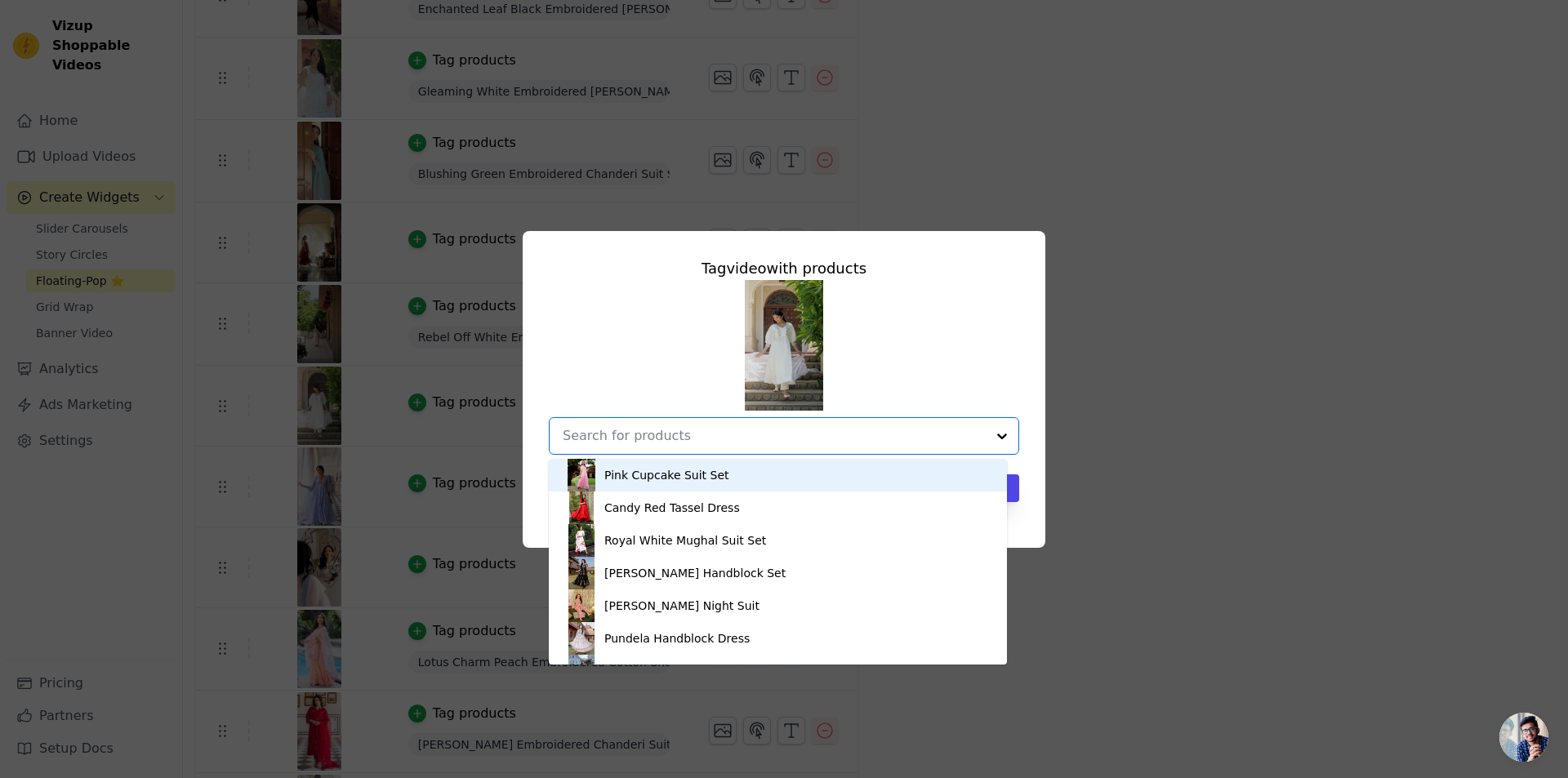
paste input "Rizz White Embroidered Cotton Suit Set"
type input "Rizz White Embroidered Cotton Suit Set"
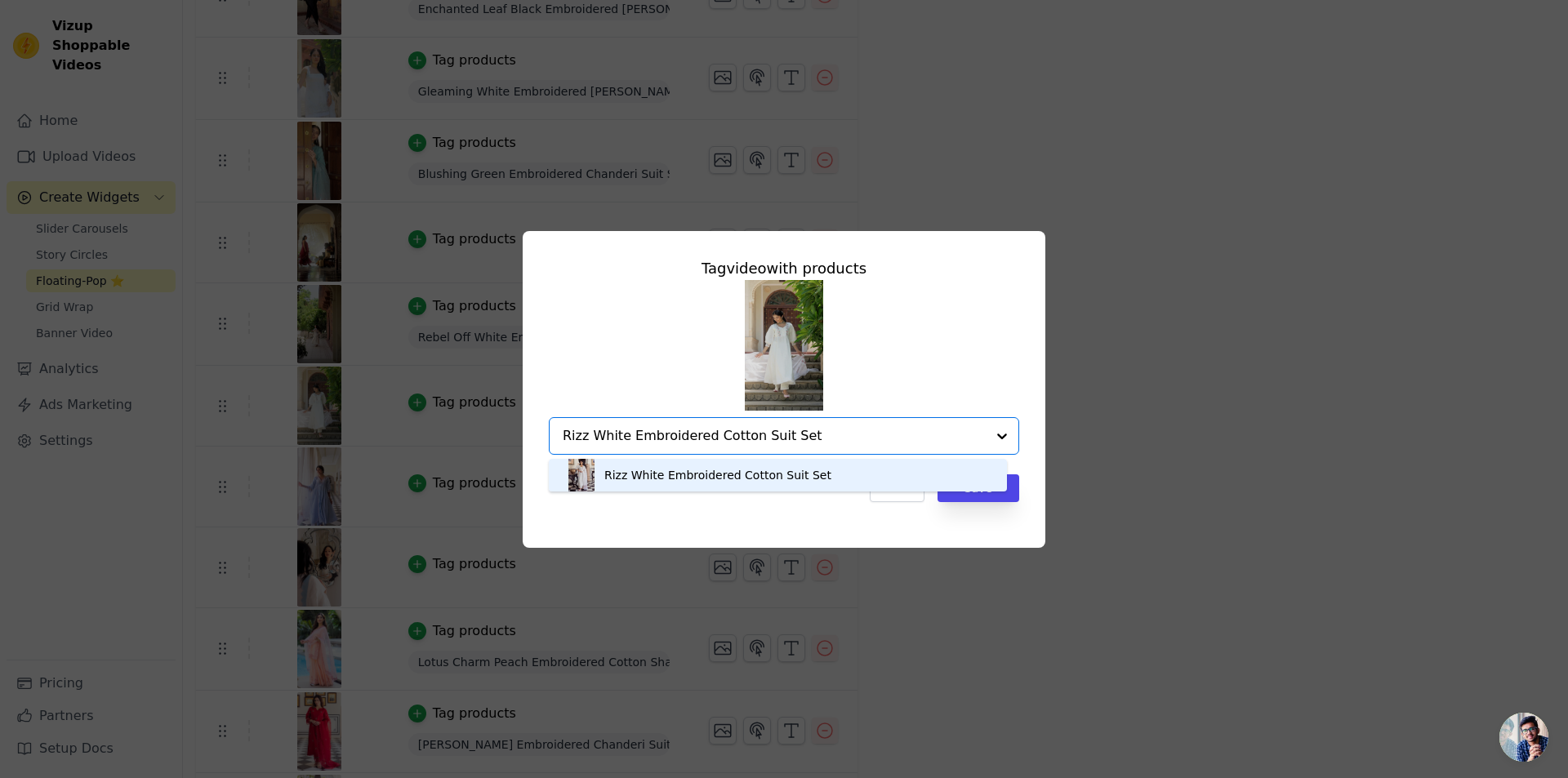
click at [885, 476] on div "Rizz White Embroidered Cotton Suit Set" at bounding box center [778, 476] width 426 height 33
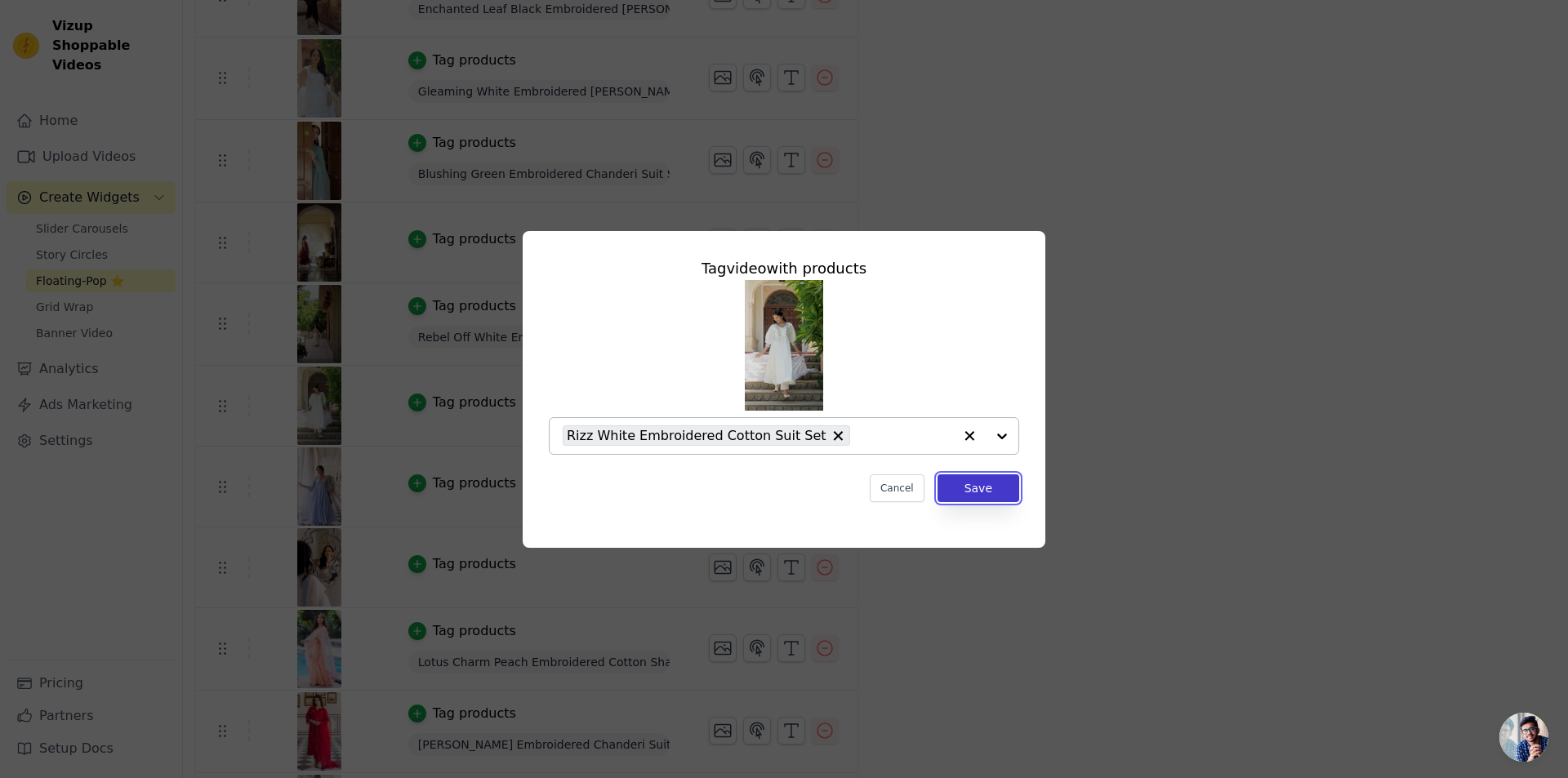
click at [977, 490] on button "Save" at bounding box center [978, 488] width 82 height 28
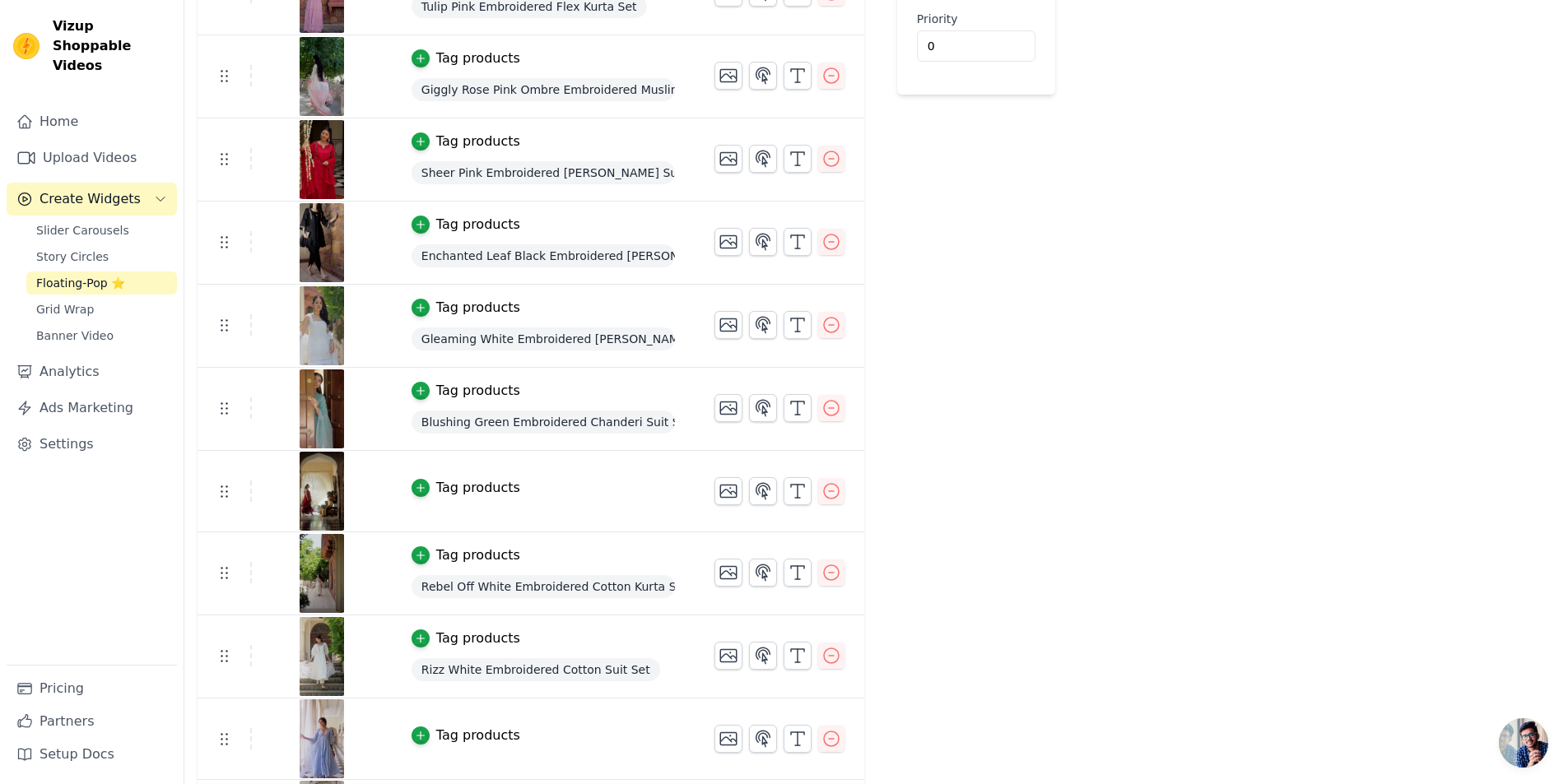
scroll to position [576, 0]
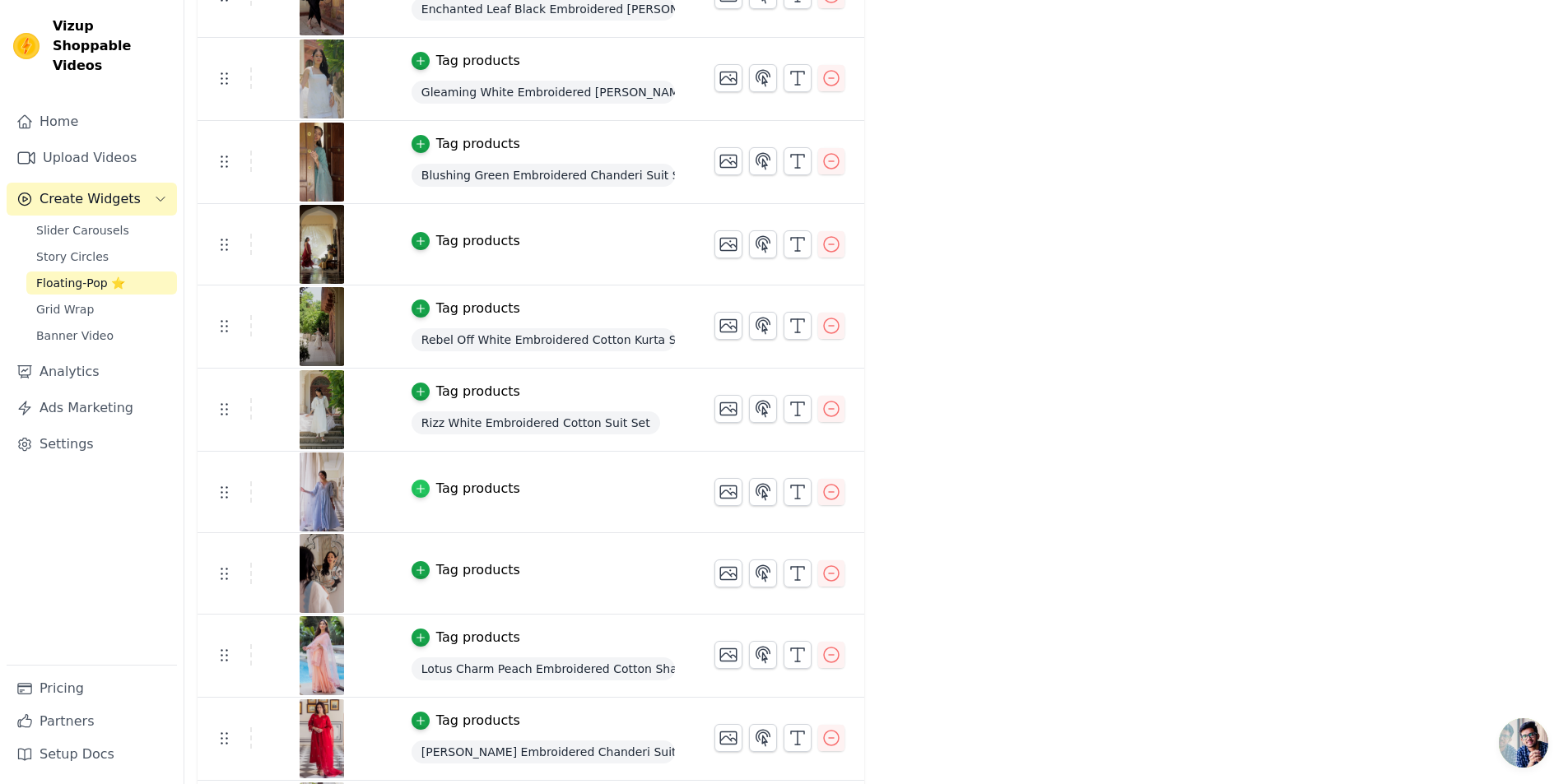
click at [411, 486] on div "button" at bounding box center [420, 488] width 18 height 18
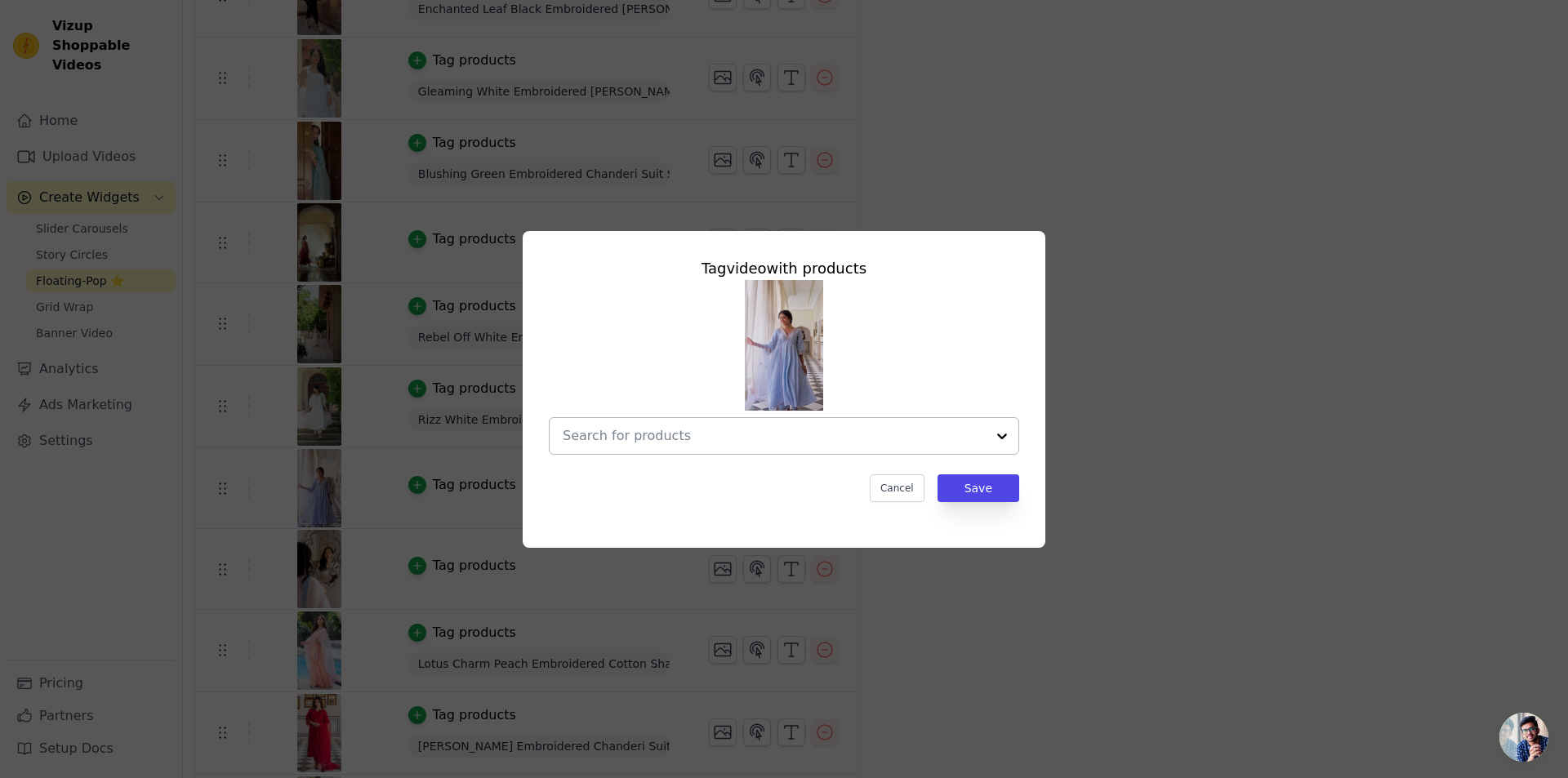
click at [673, 434] on input "text" at bounding box center [774, 436] width 424 height 19
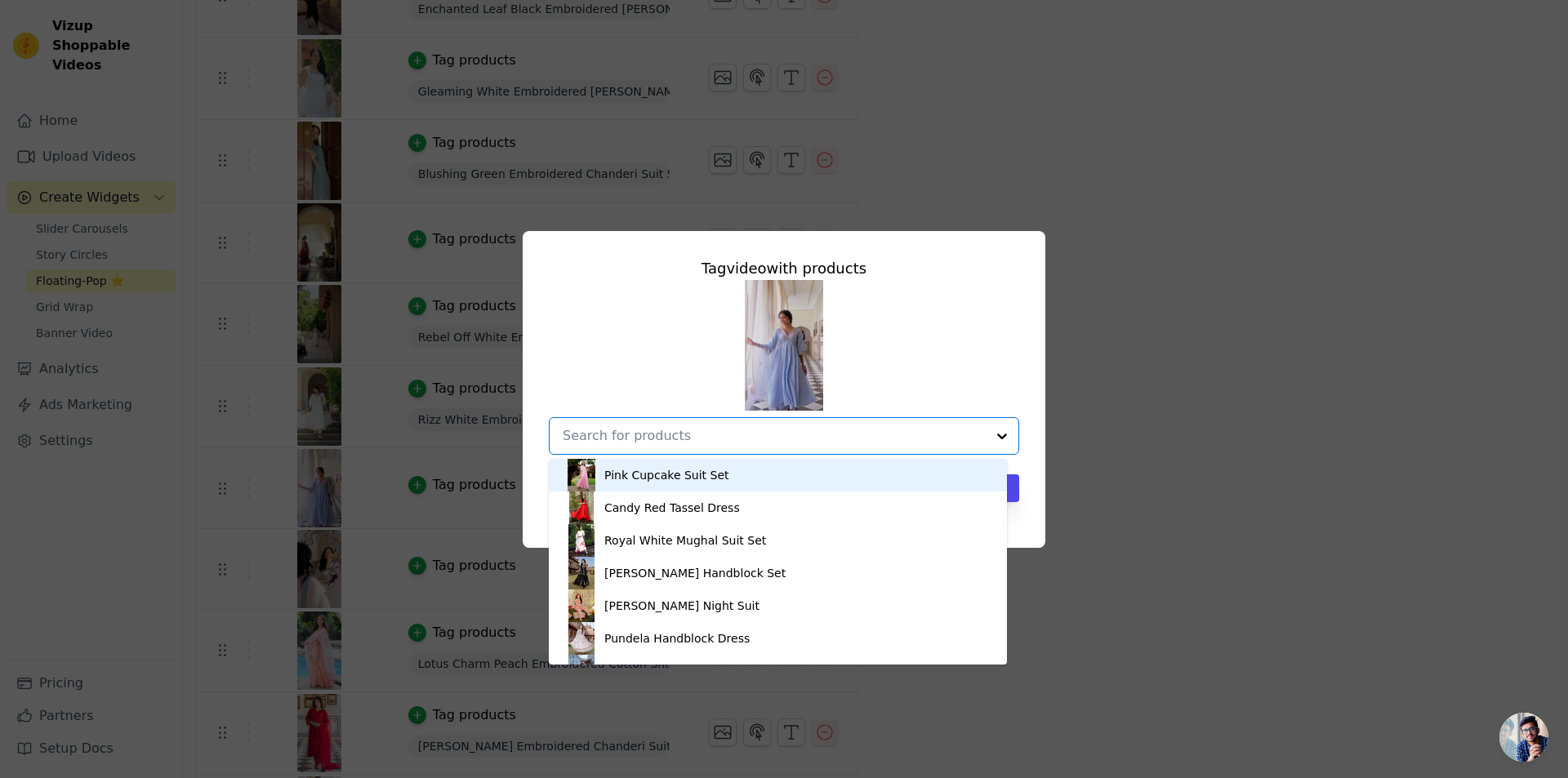
paste input "Star Blue Embroidered Cotton Suit Set"
type input "Star Blue Embroidered Cotton Suit Set"
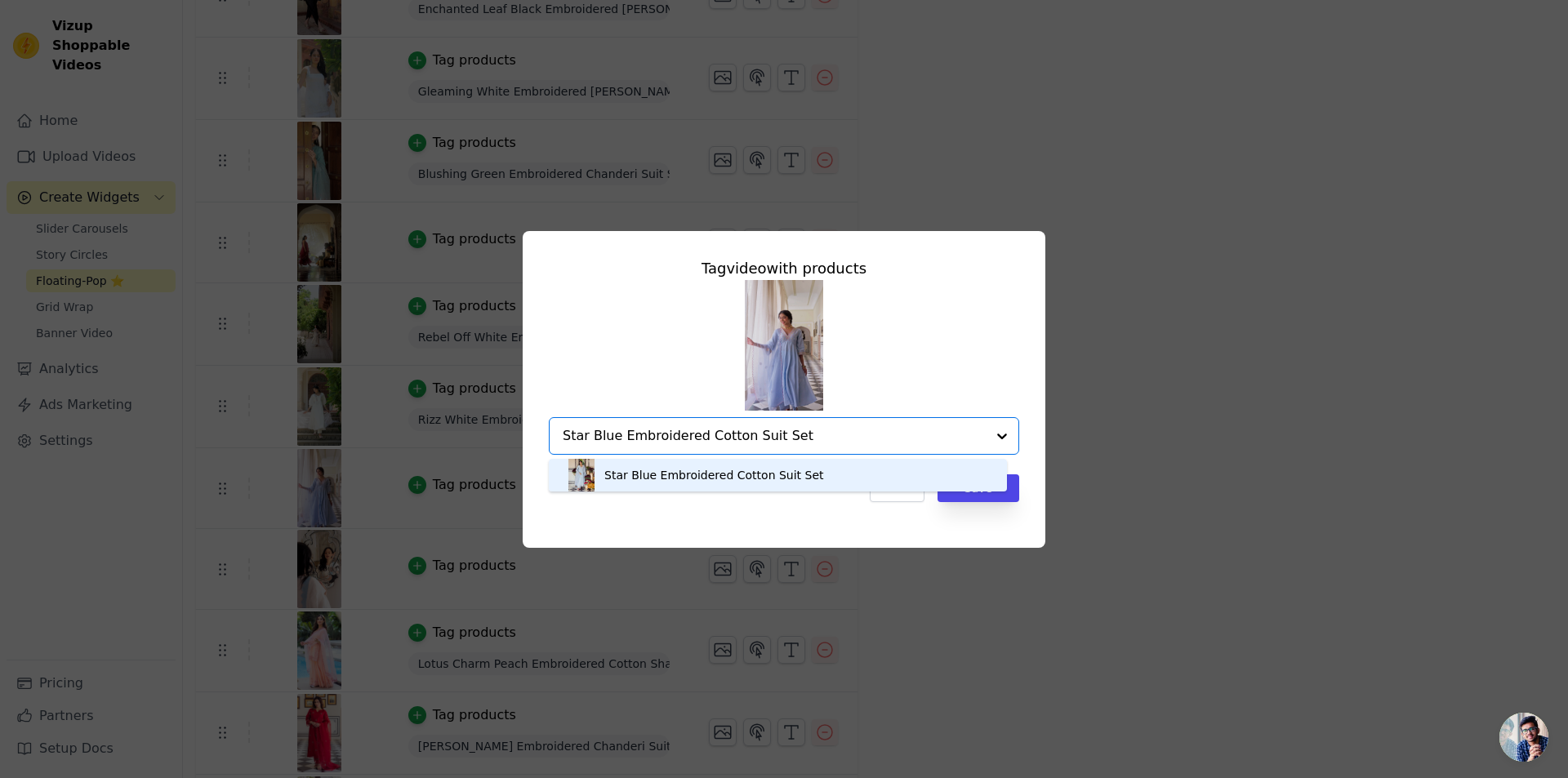
click at [859, 463] on div "Star Blue Embroidered Cotton Suit Set" at bounding box center [778, 476] width 426 height 33
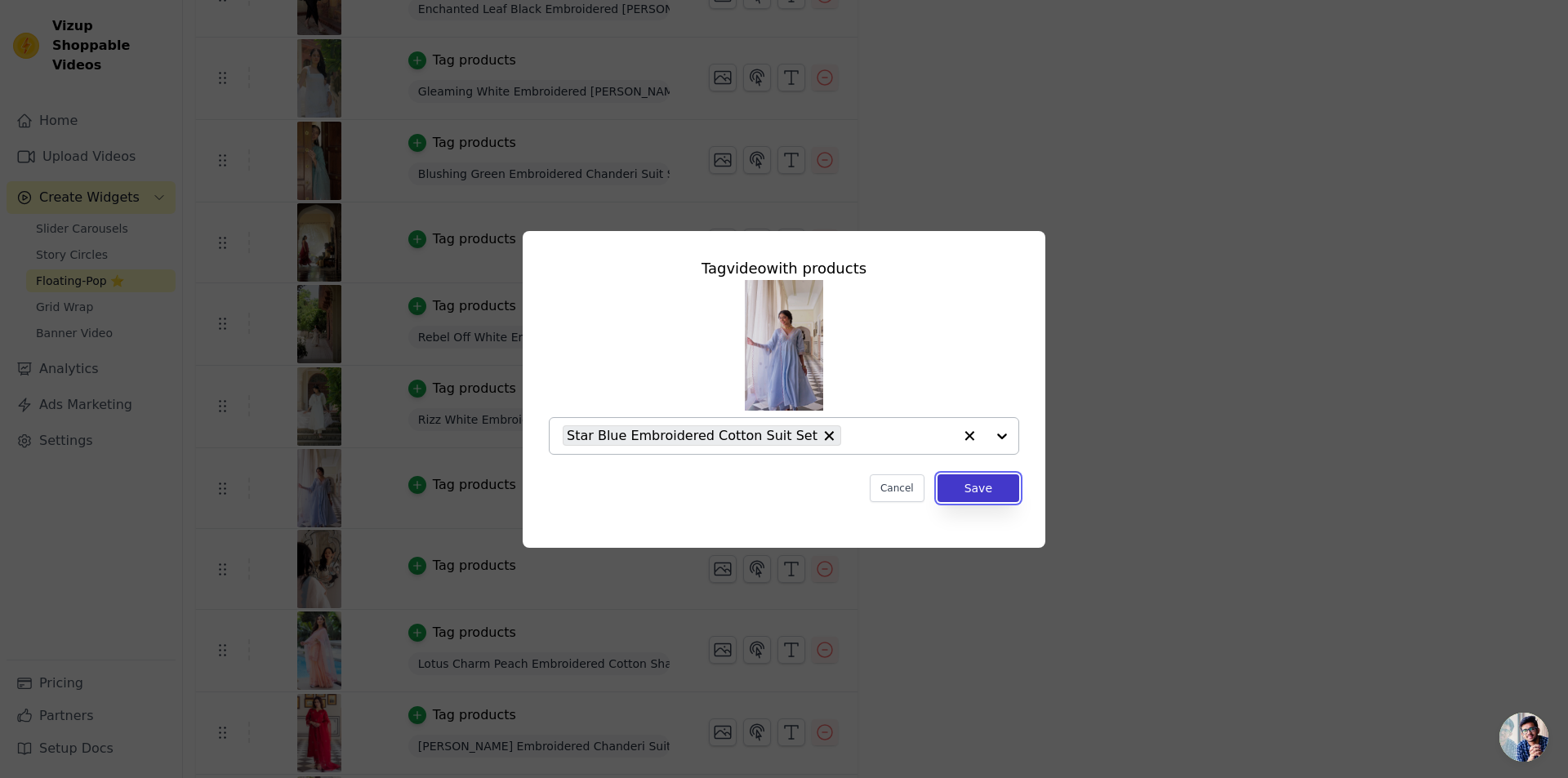
click at [980, 487] on button "Save" at bounding box center [978, 488] width 82 height 28
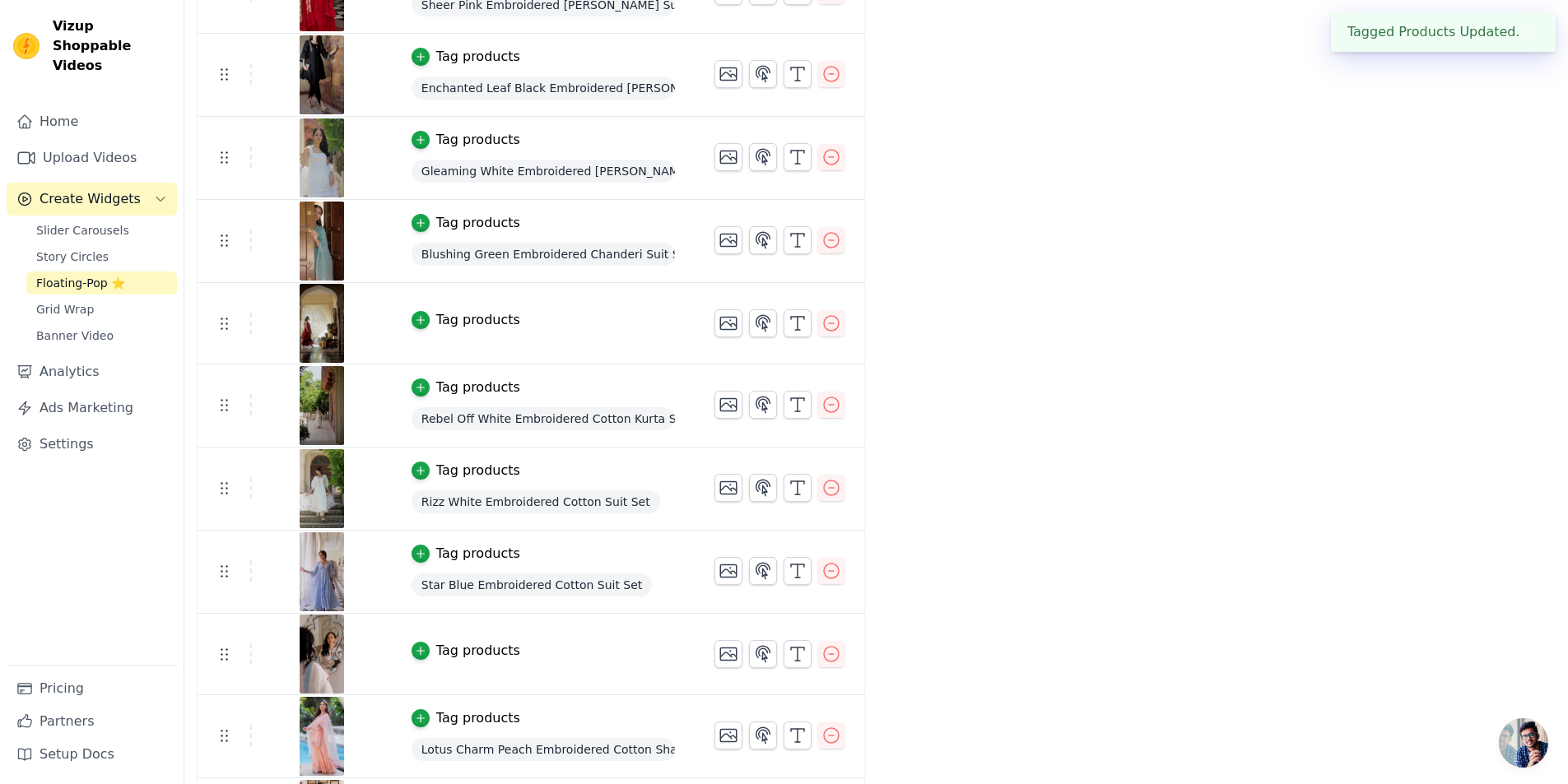
scroll to position [576, 0]
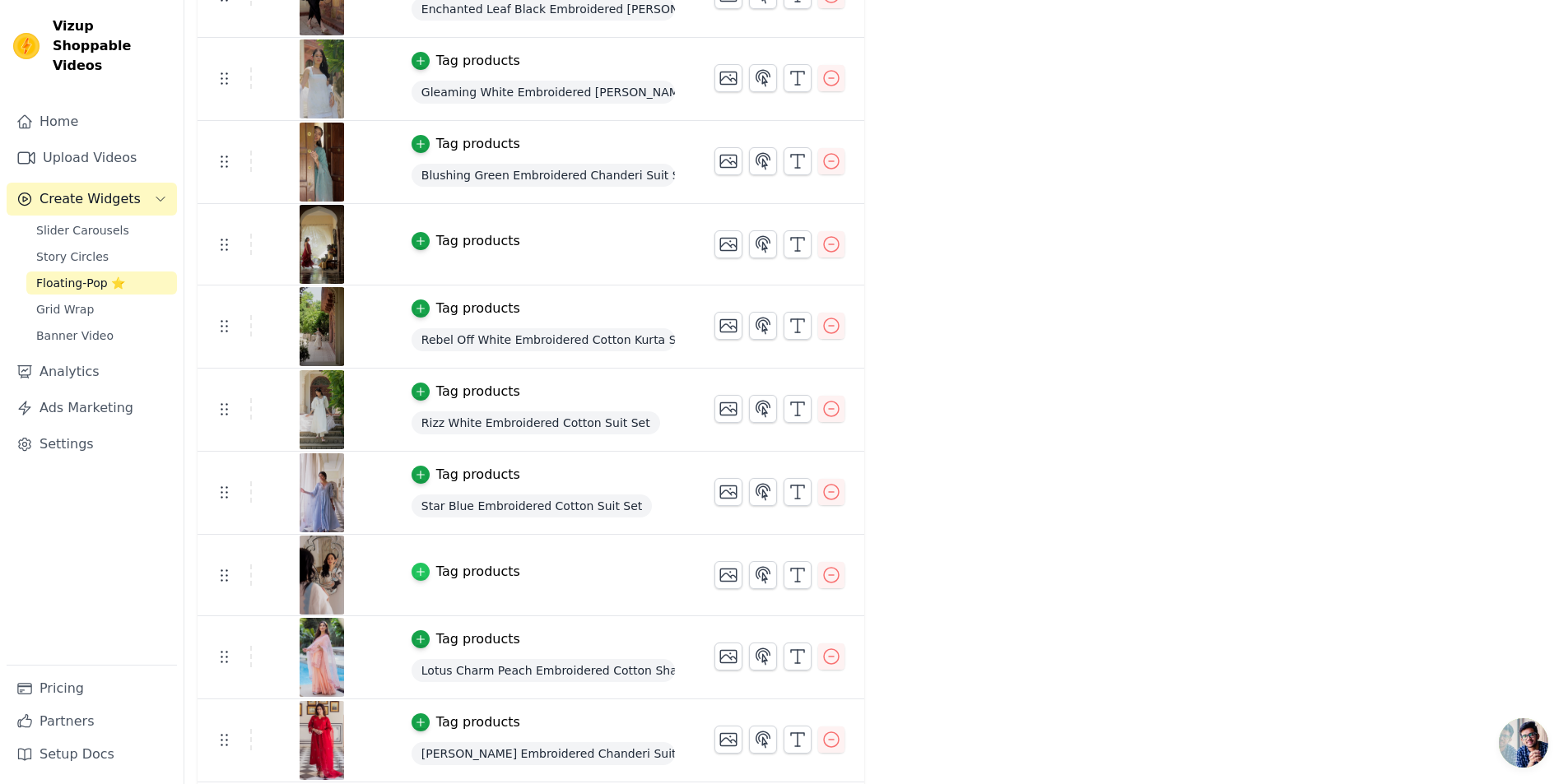
click at [415, 575] on icon "button" at bounding box center [421, 572] width 12 height 12
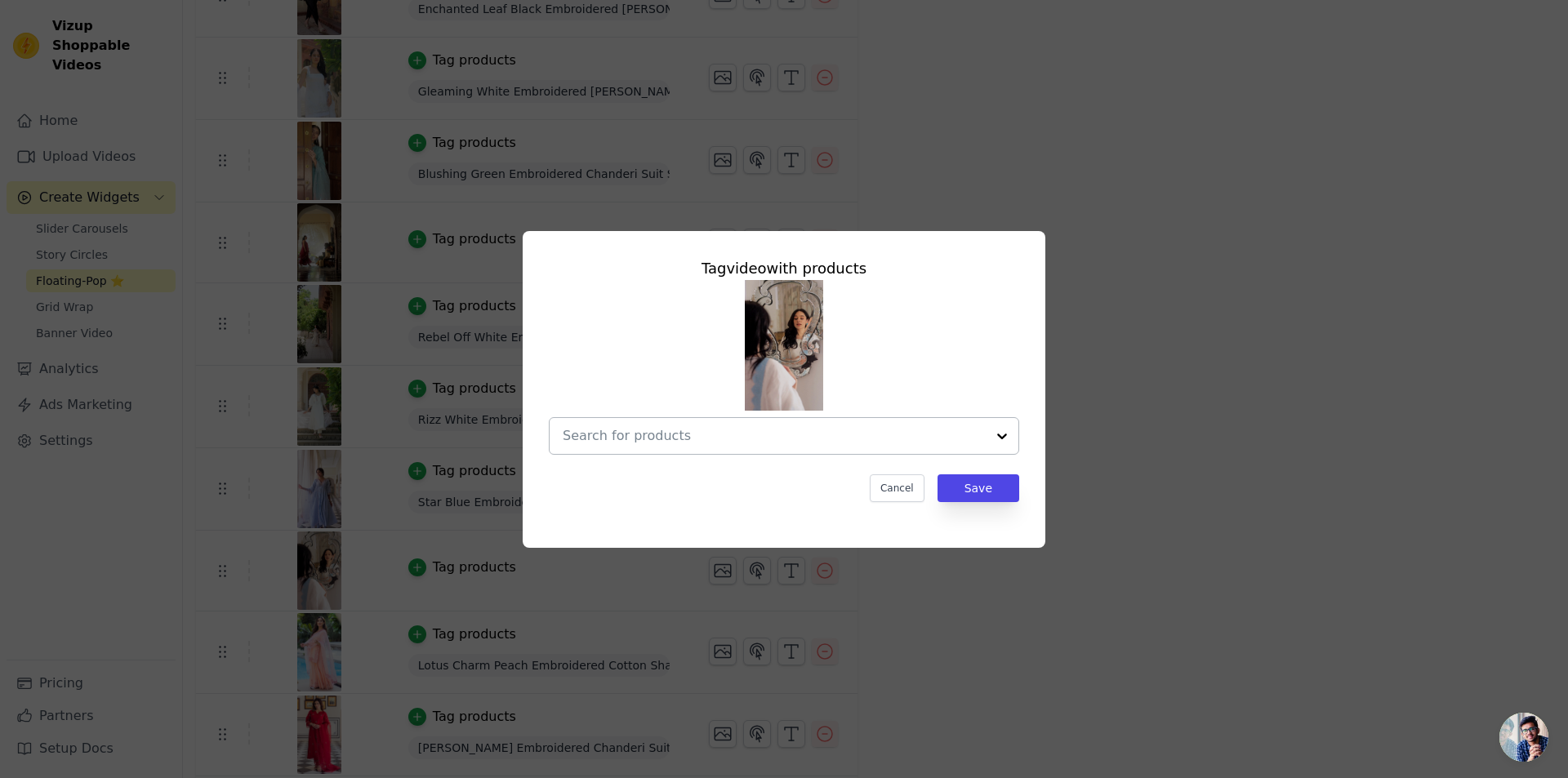
click at [693, 423] on div at bounding box center [774, 435] width 424 height 36
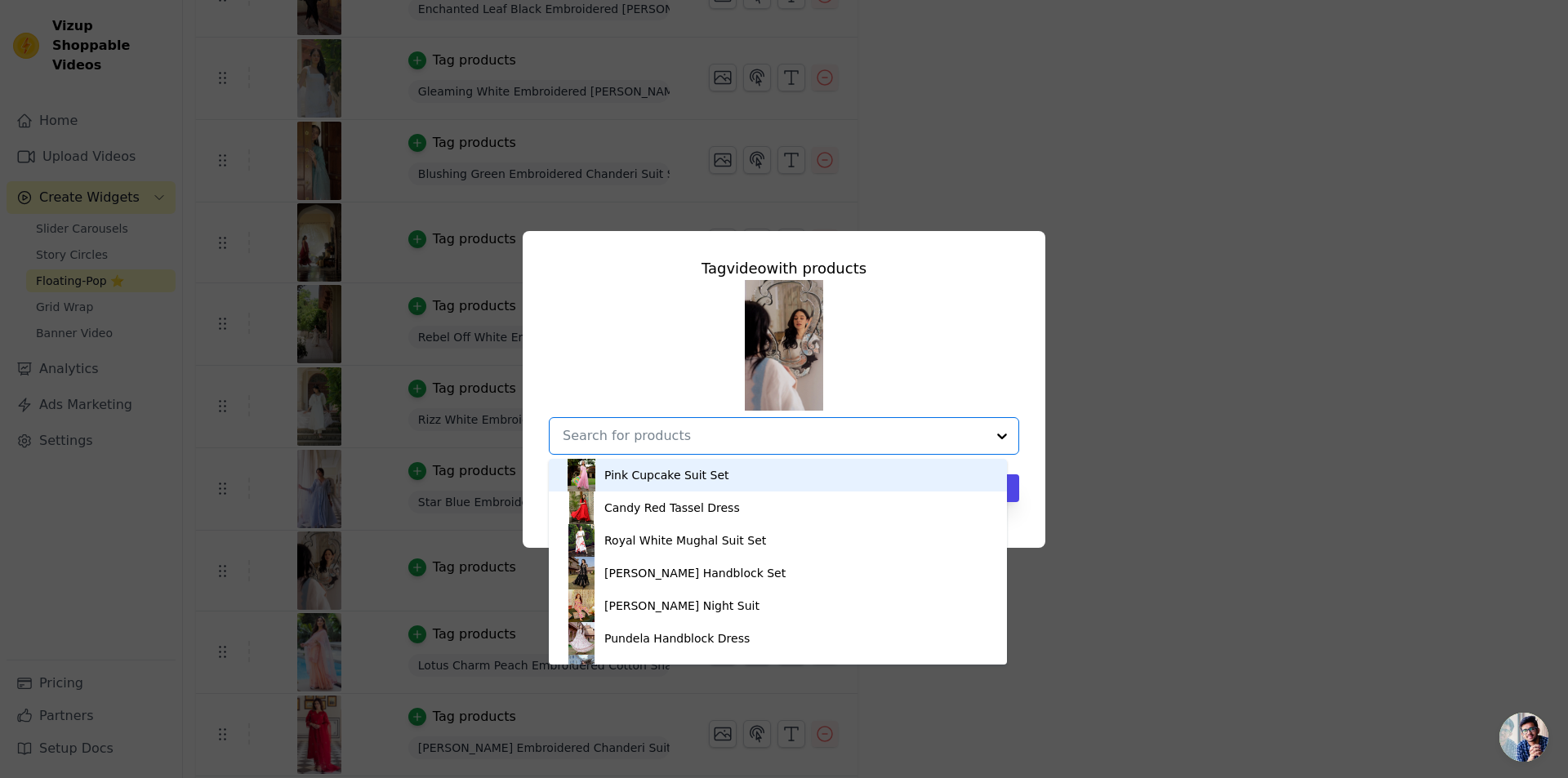
paste input "Vista White Embroidered [PERSON_NAME] Suit Set"
type input "Vista White Embroidered [PERSON_NAME] Suit Set"
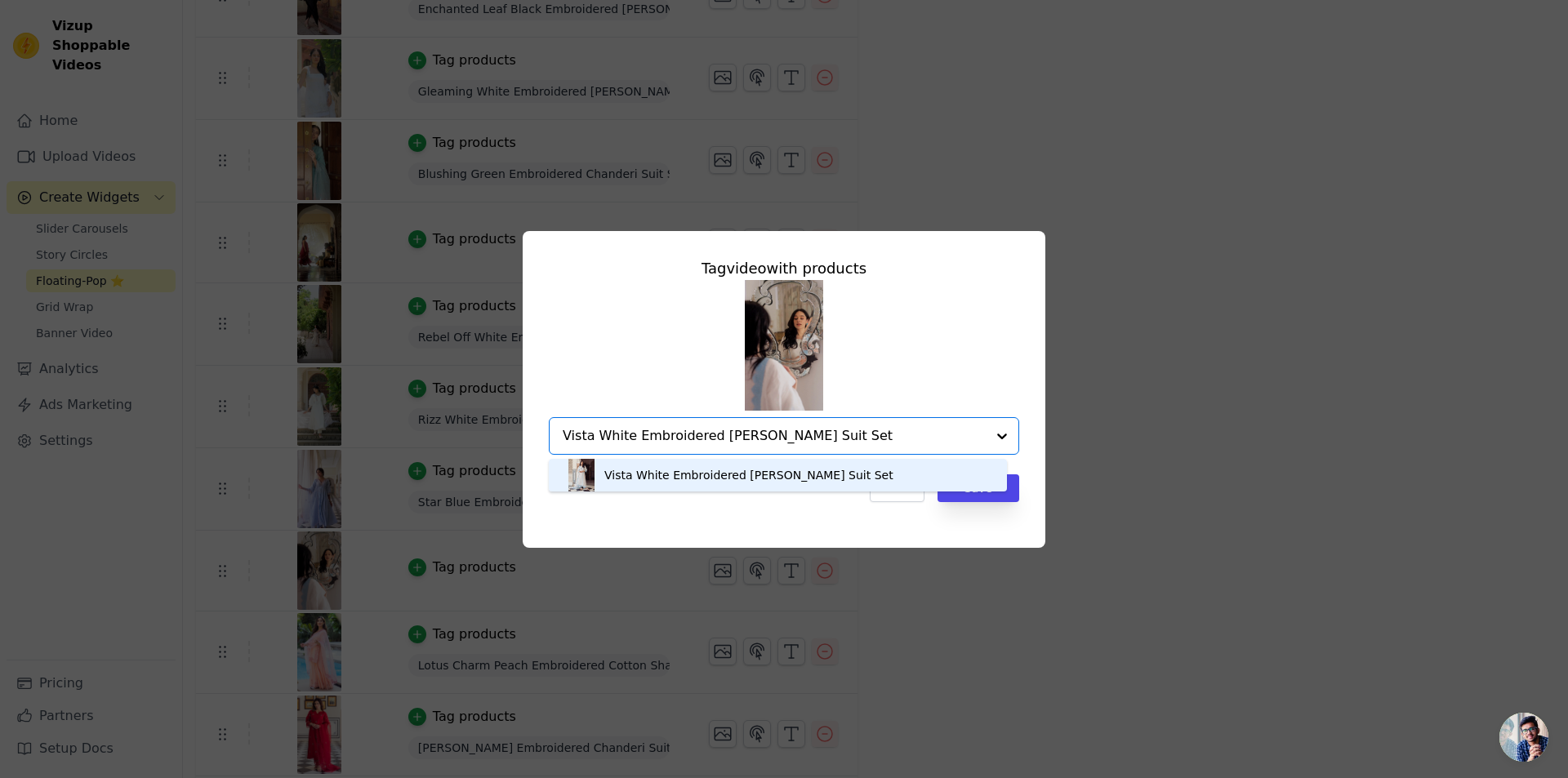
click at [867, 473] on div "Vista White Embroidered [PERSON_NAME] Suit Set" at bounding box center [778, 476] width 426 height 33
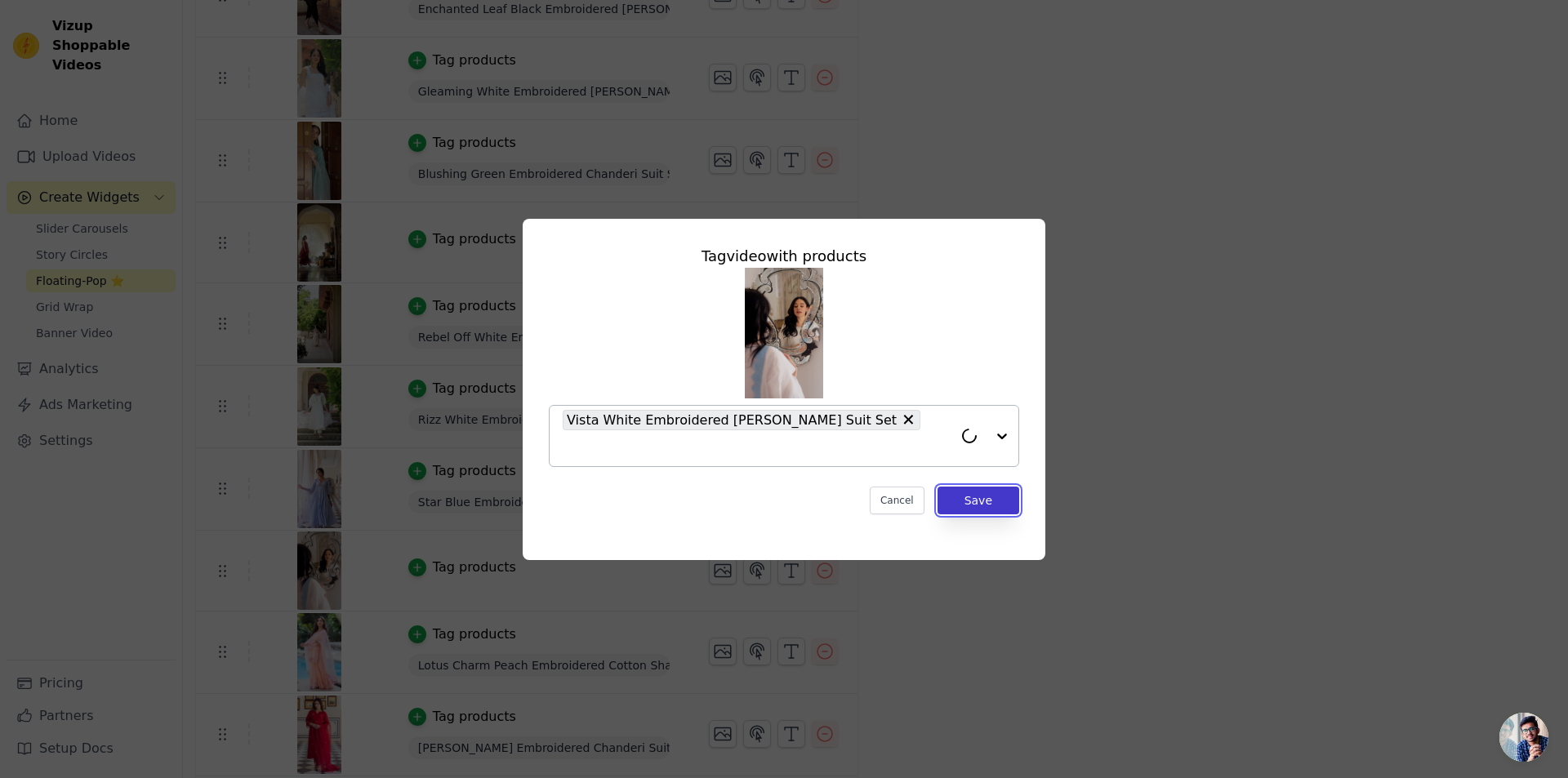
click at [982, 490] on button "Save" at bounding box center [978, 500] width 82 height 28
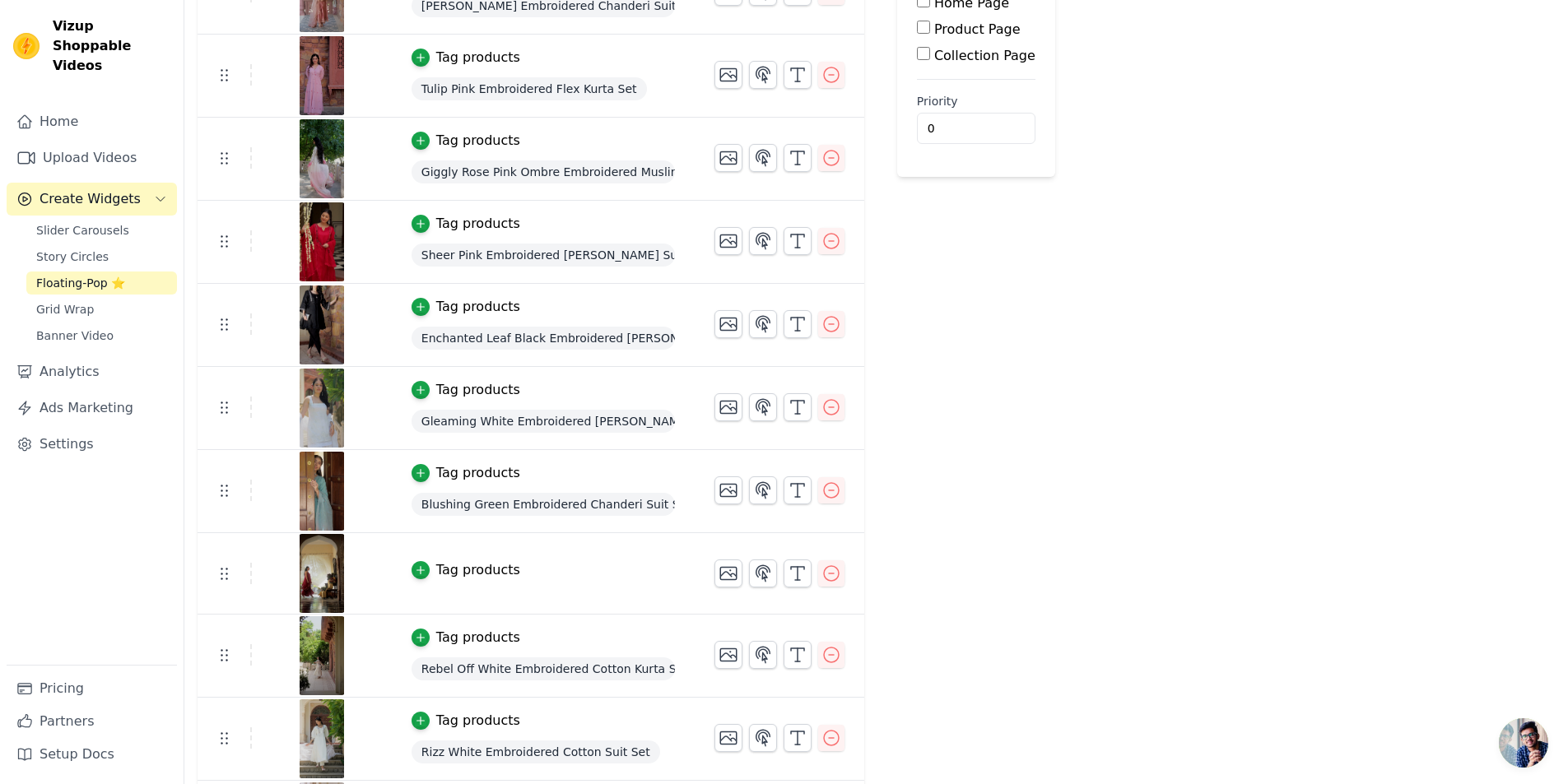
scroll to position [329, 0]
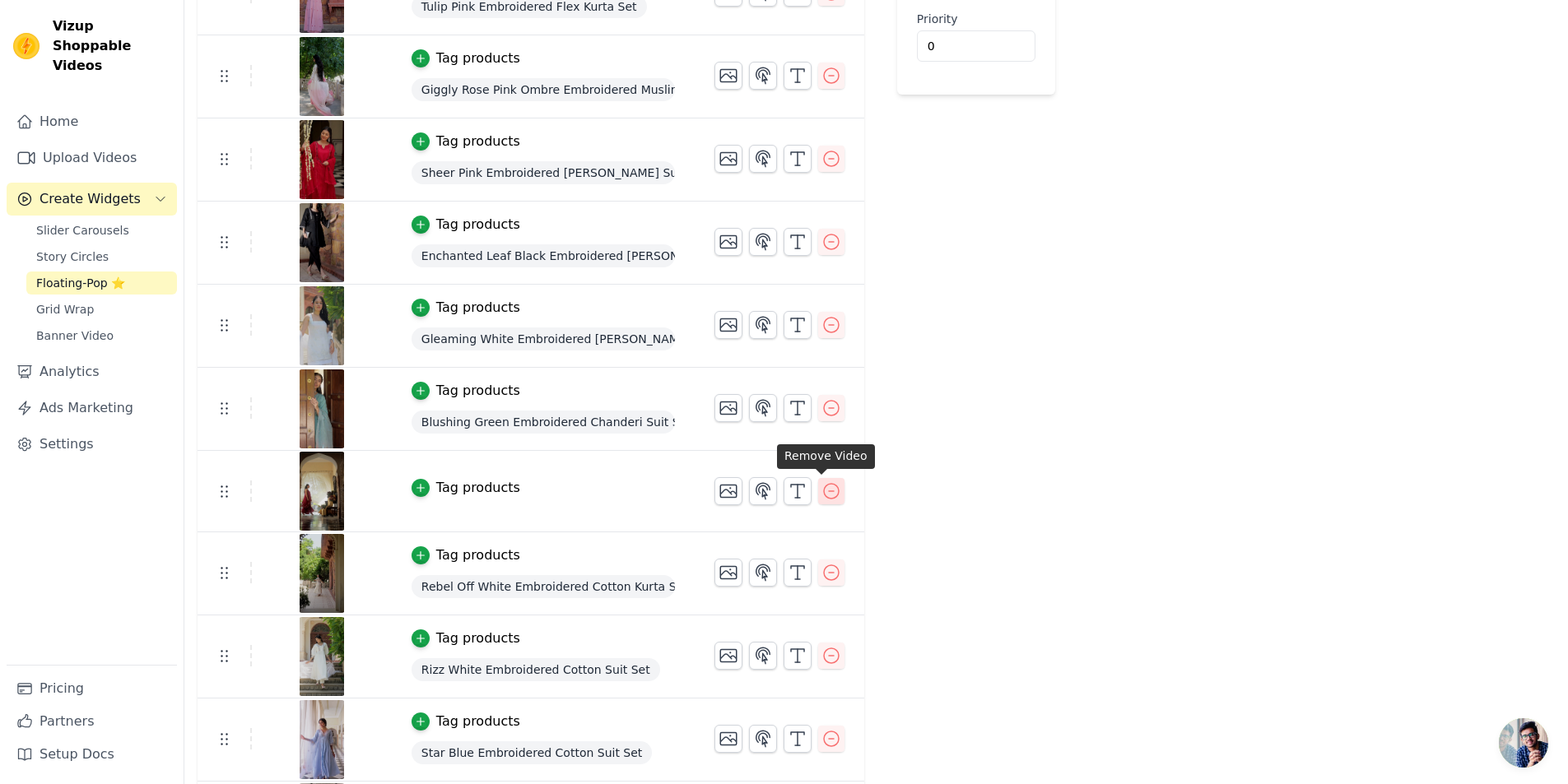
click at [824, 497] on icon "button" at bounding box center [831, 490] width 15 height 15
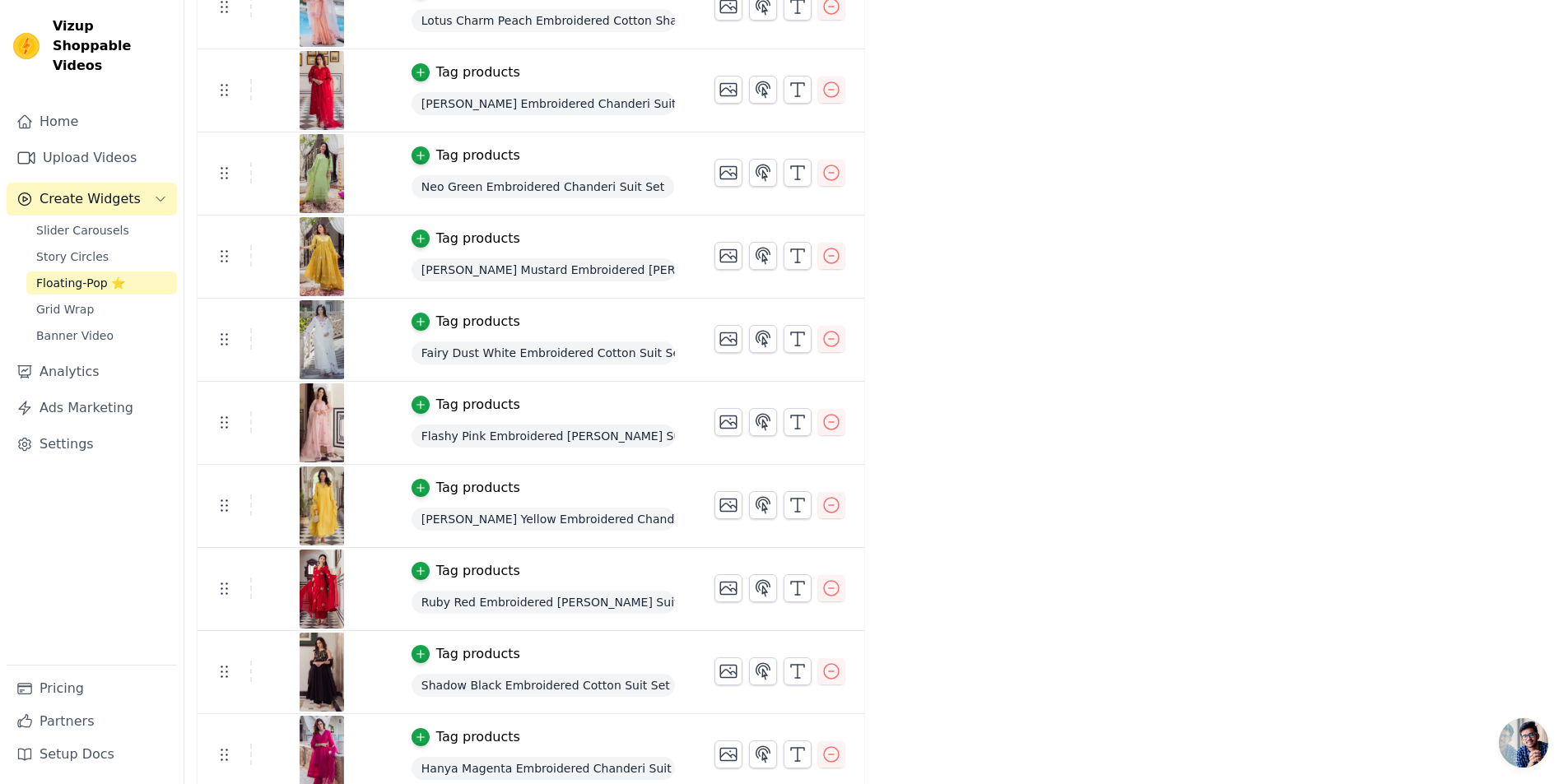
scroll to position [1159, 0]
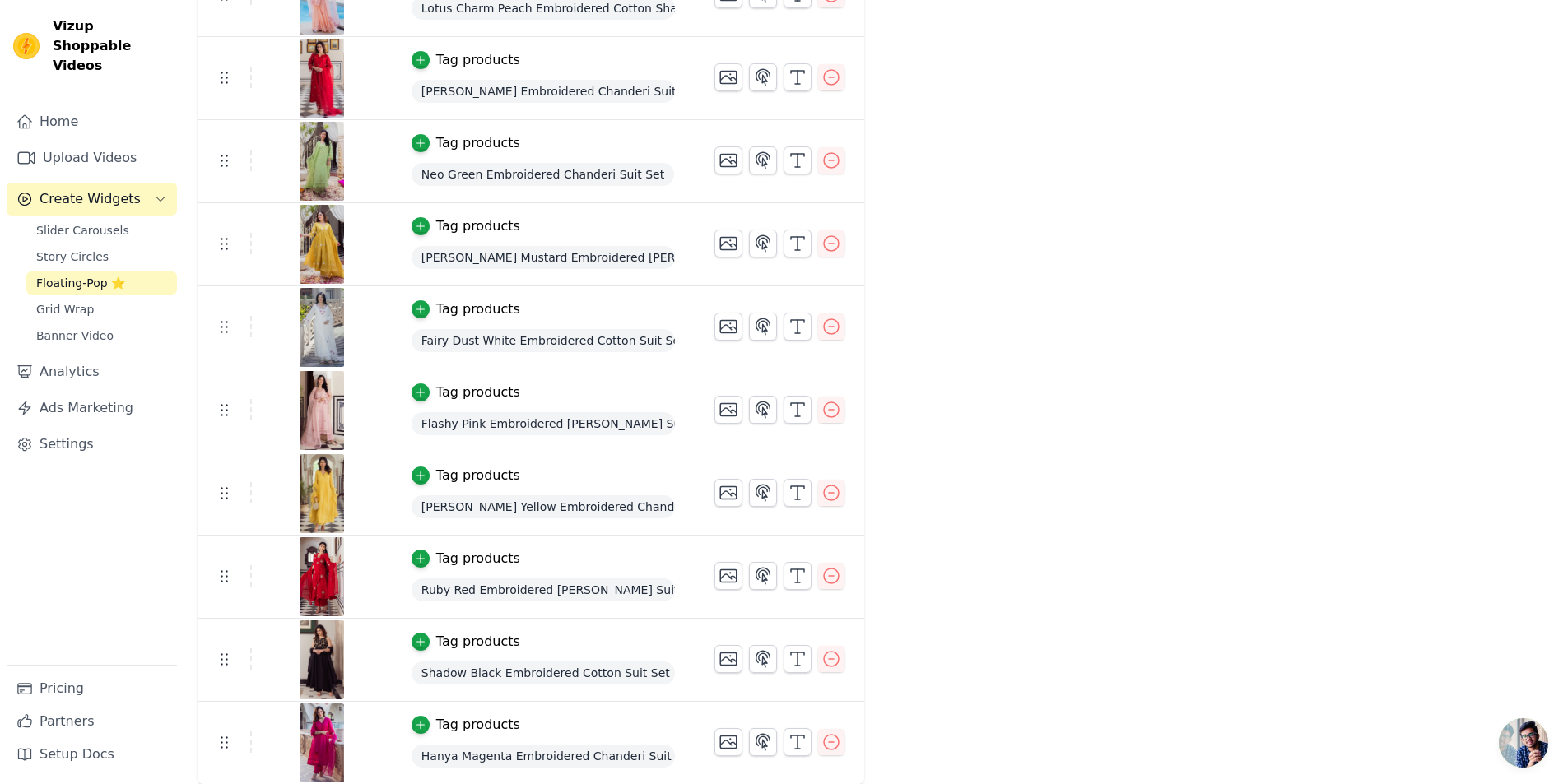
drag, startPoint x: 1564, startPoint y: 543, endPoint x: 1570, endPoint y: 432, distance: 111.2
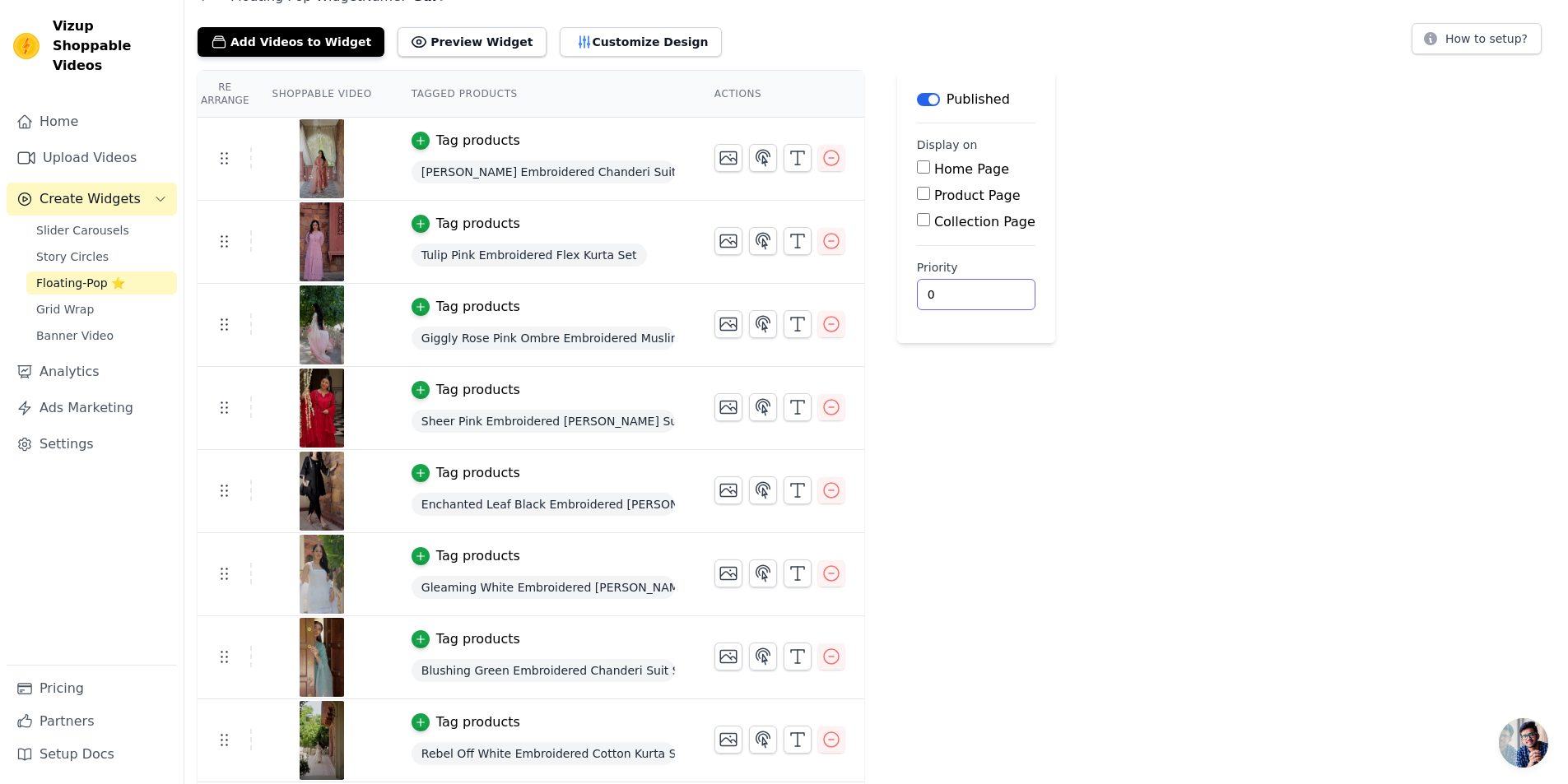
scroll to position [0, 0]
